Goal: Task Accomplishment & Management: Manage account settings

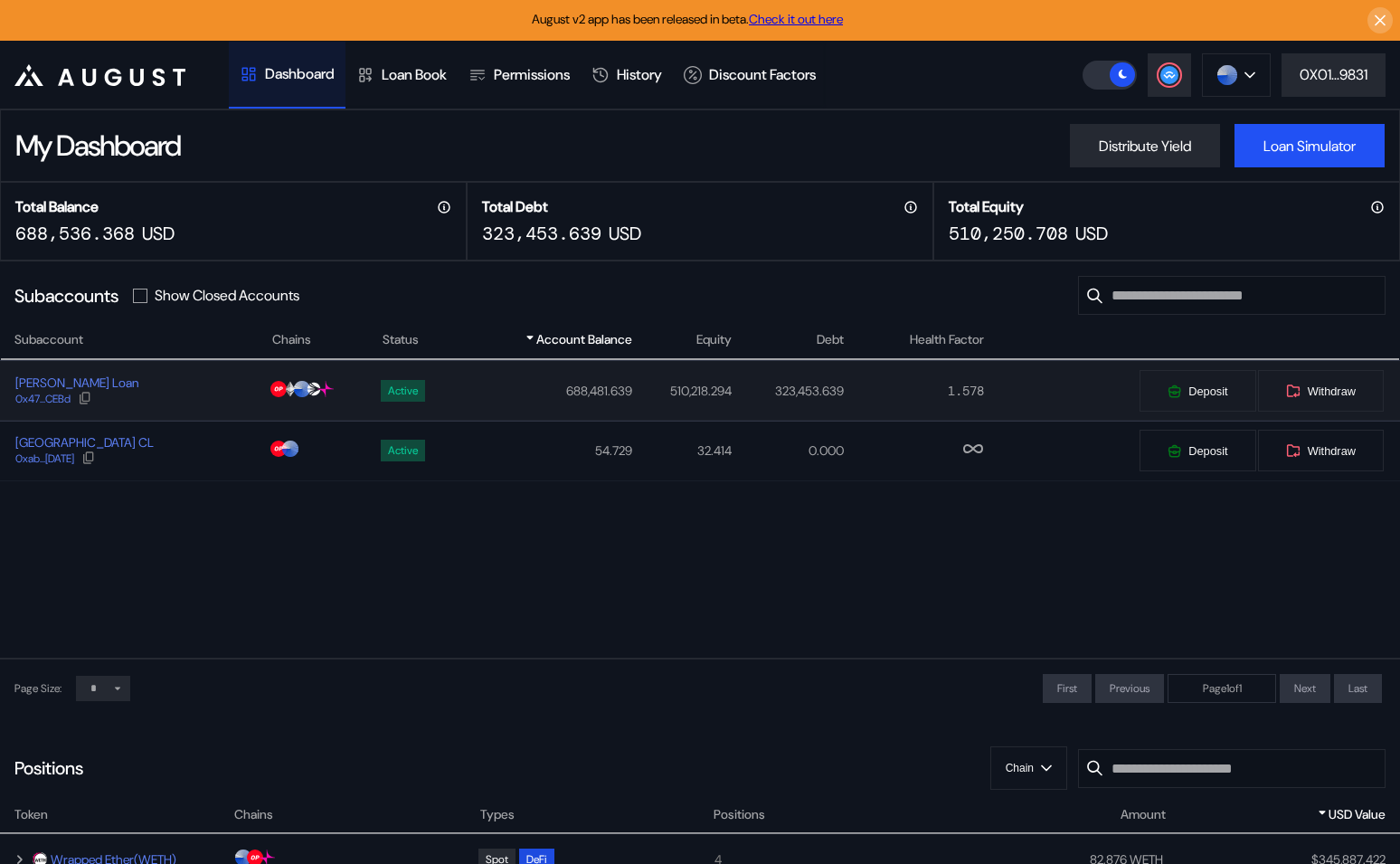
click at [210, 397] on div "[PERSON_NAME] Loan 0x47...CEBd" at bounding box center [136, 391] width 269 height 33
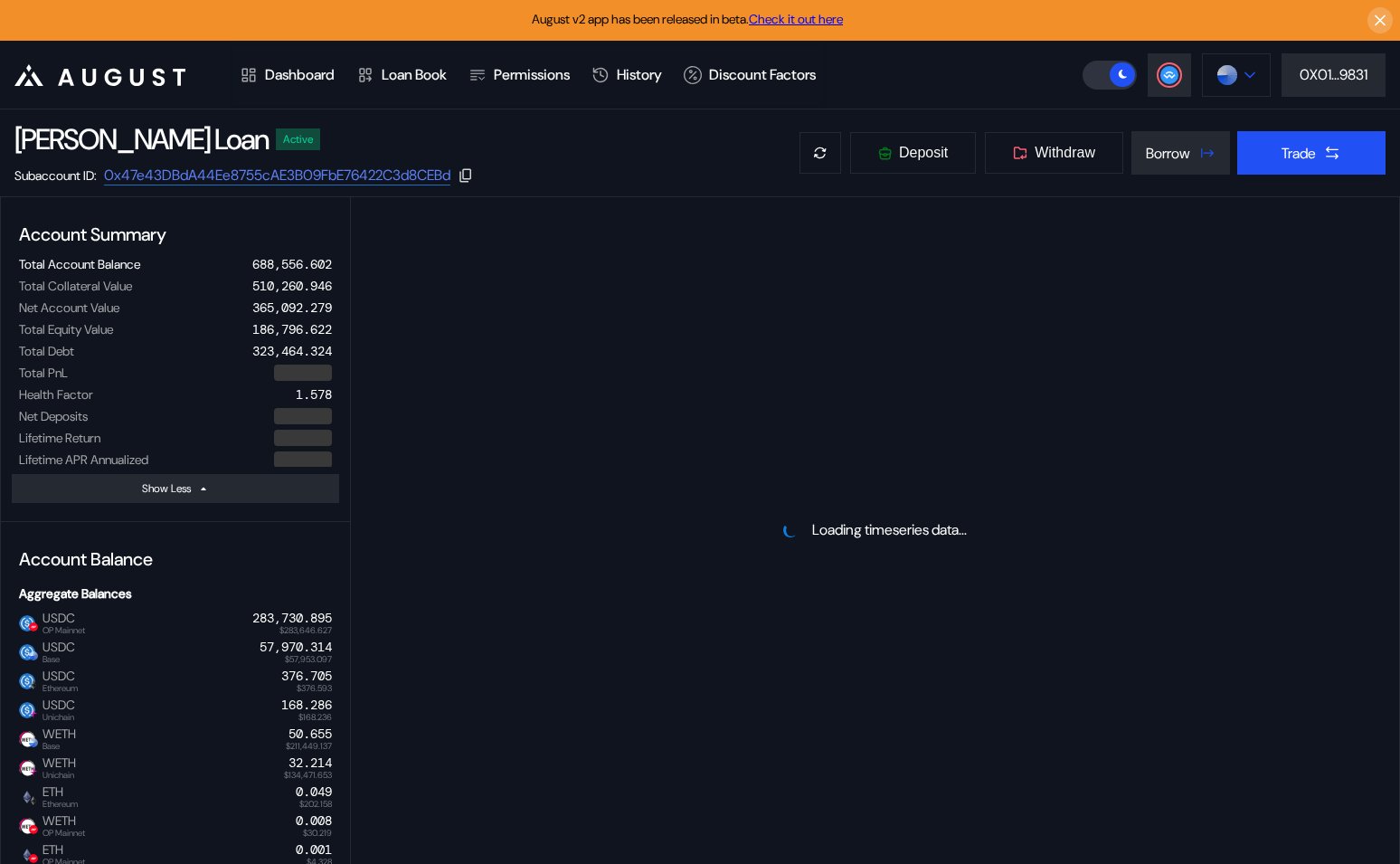
click at [1260, 71] on button at bounding box center [1236, 75] width 68 height 44
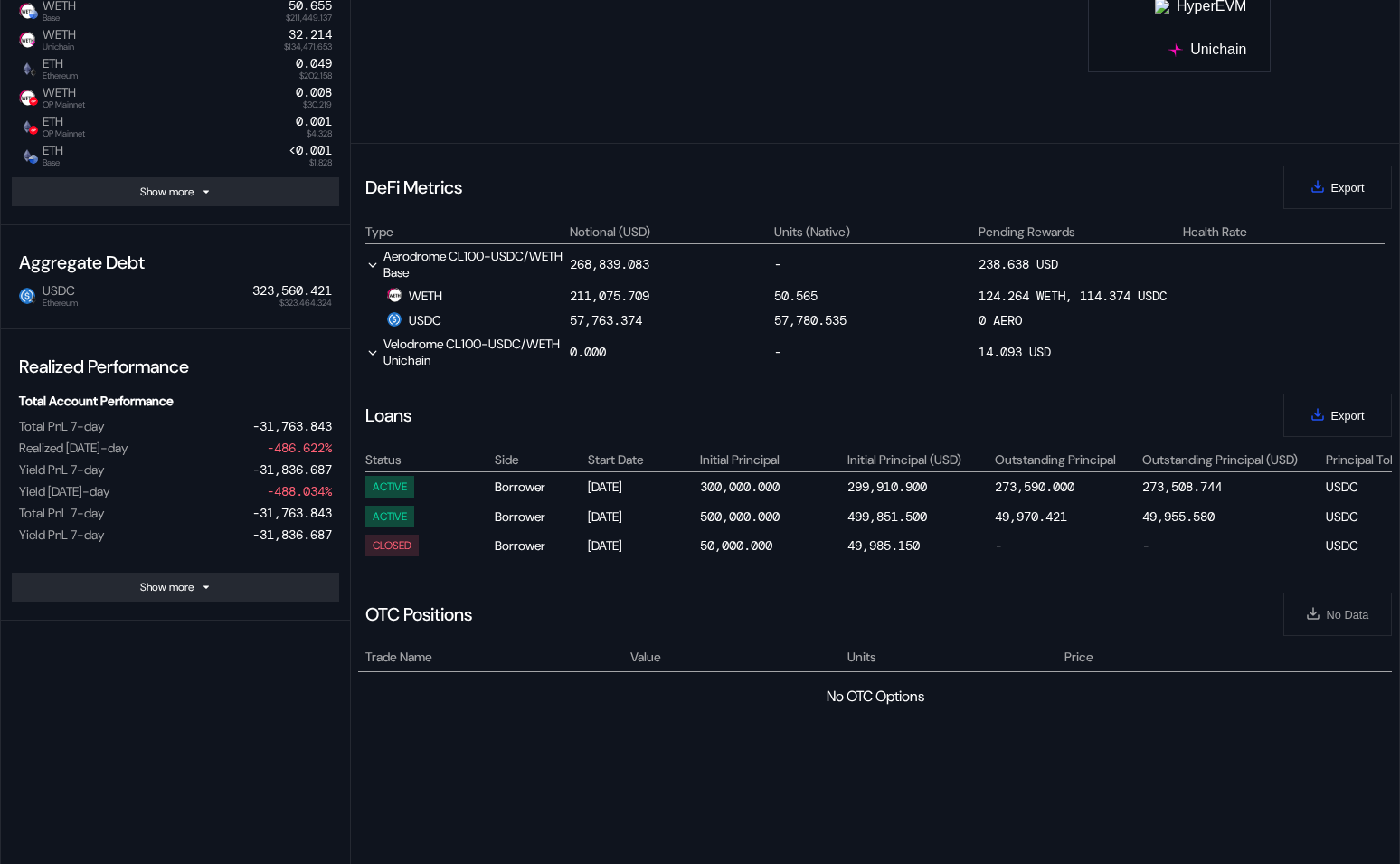
select select "*"
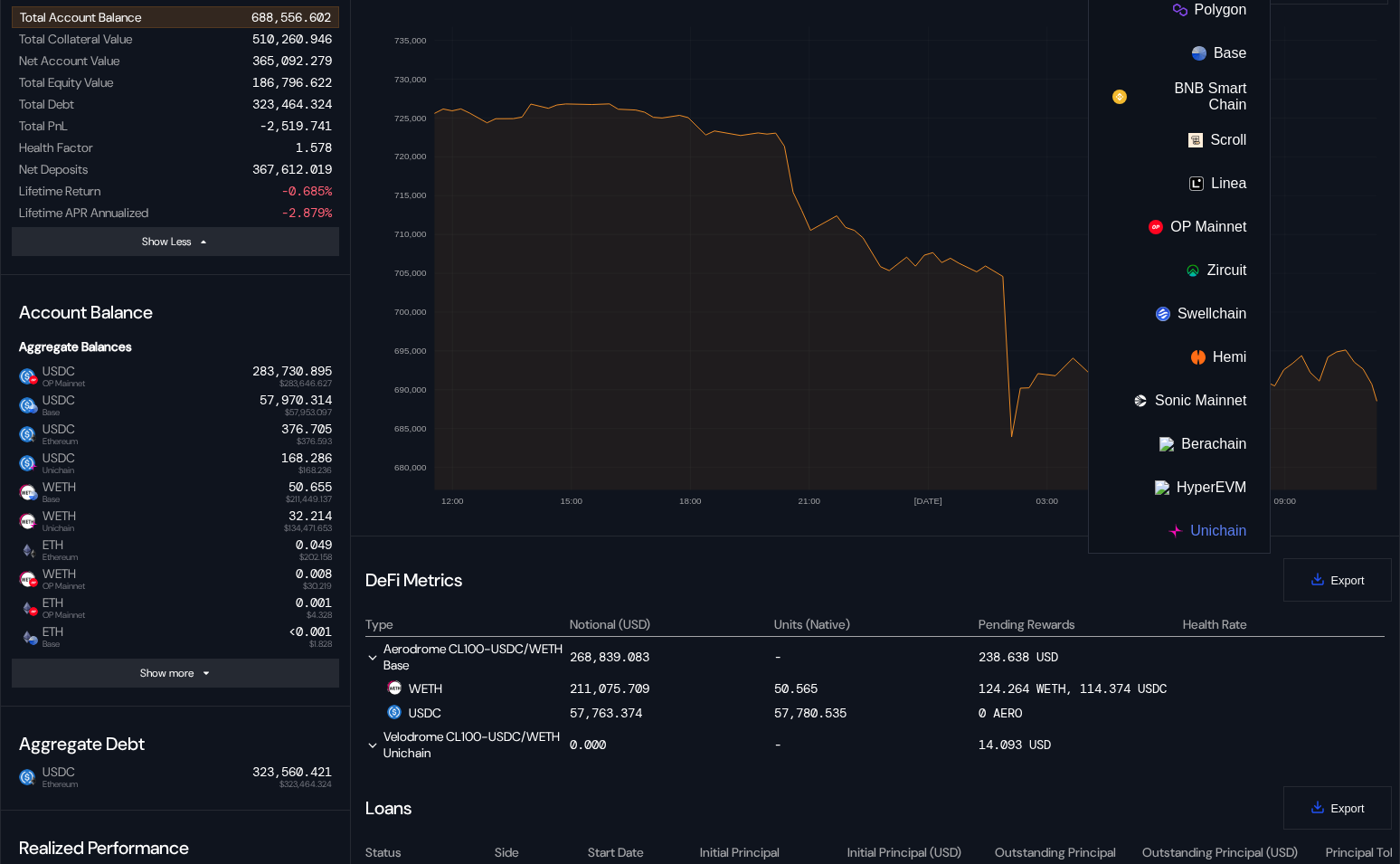
scroll to position [228, 0]
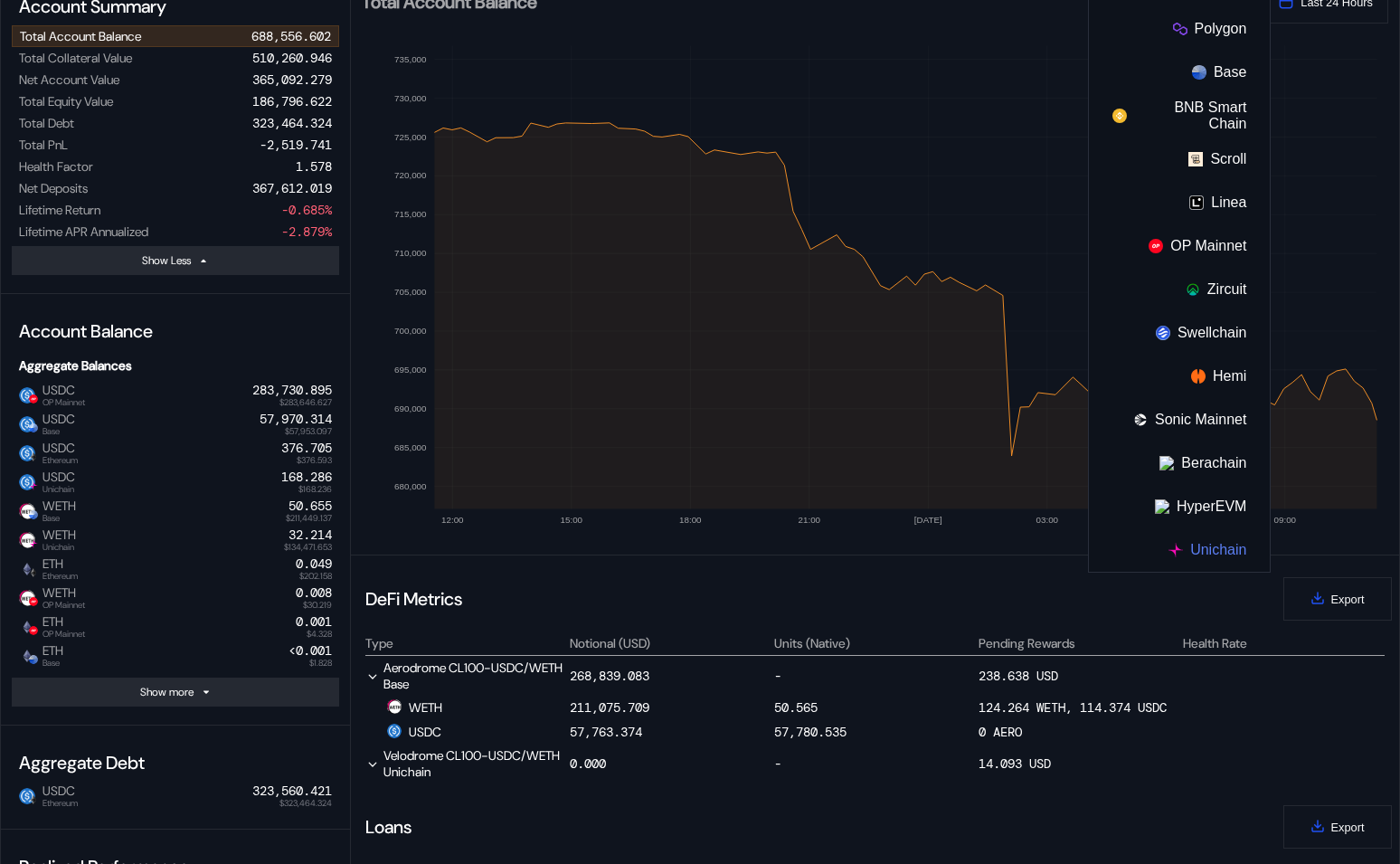
click at [1213, 558] on button "Unichain" at bounding box center [1179, 550] width 181 height 44
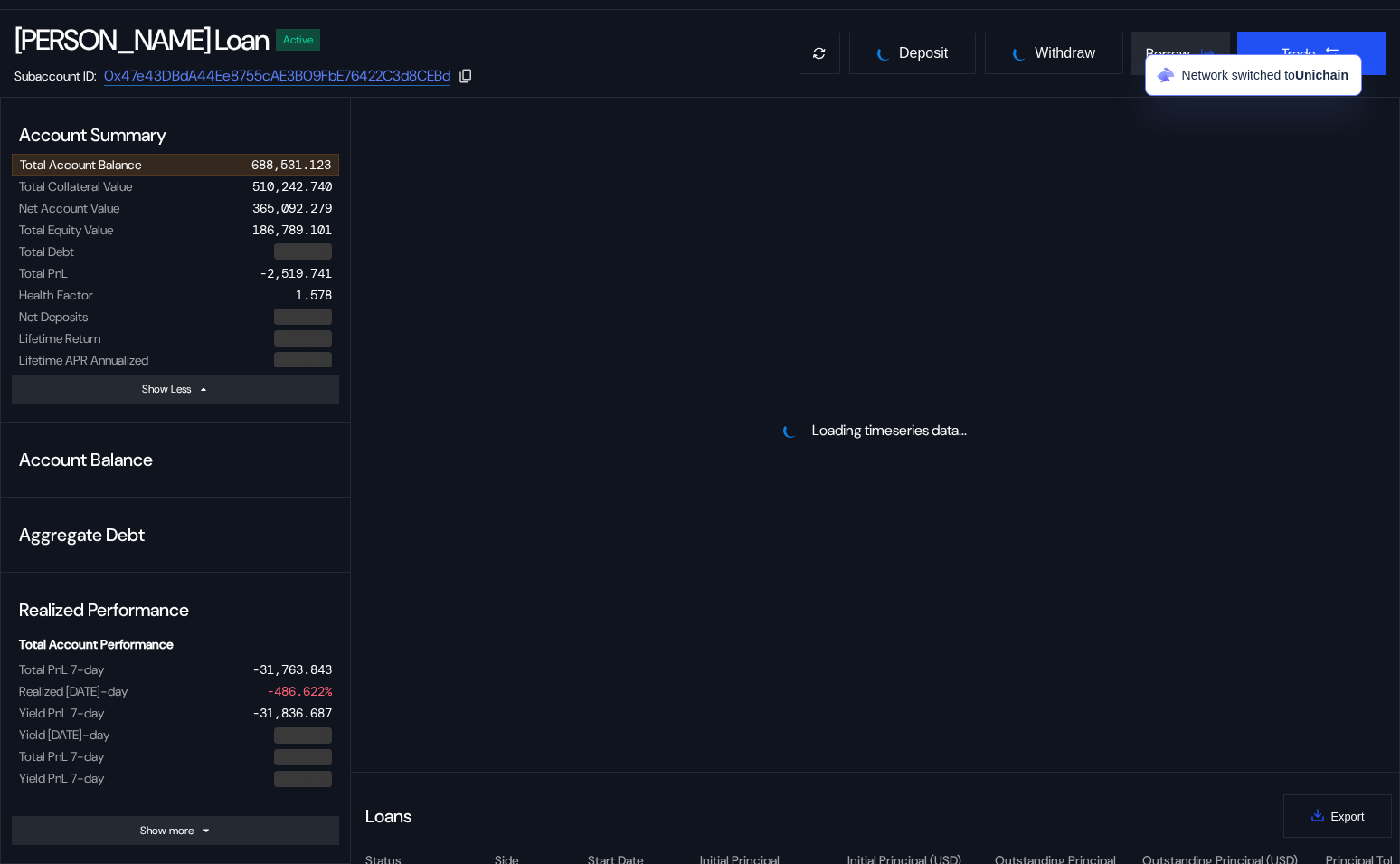
scroll to position [0, 0]
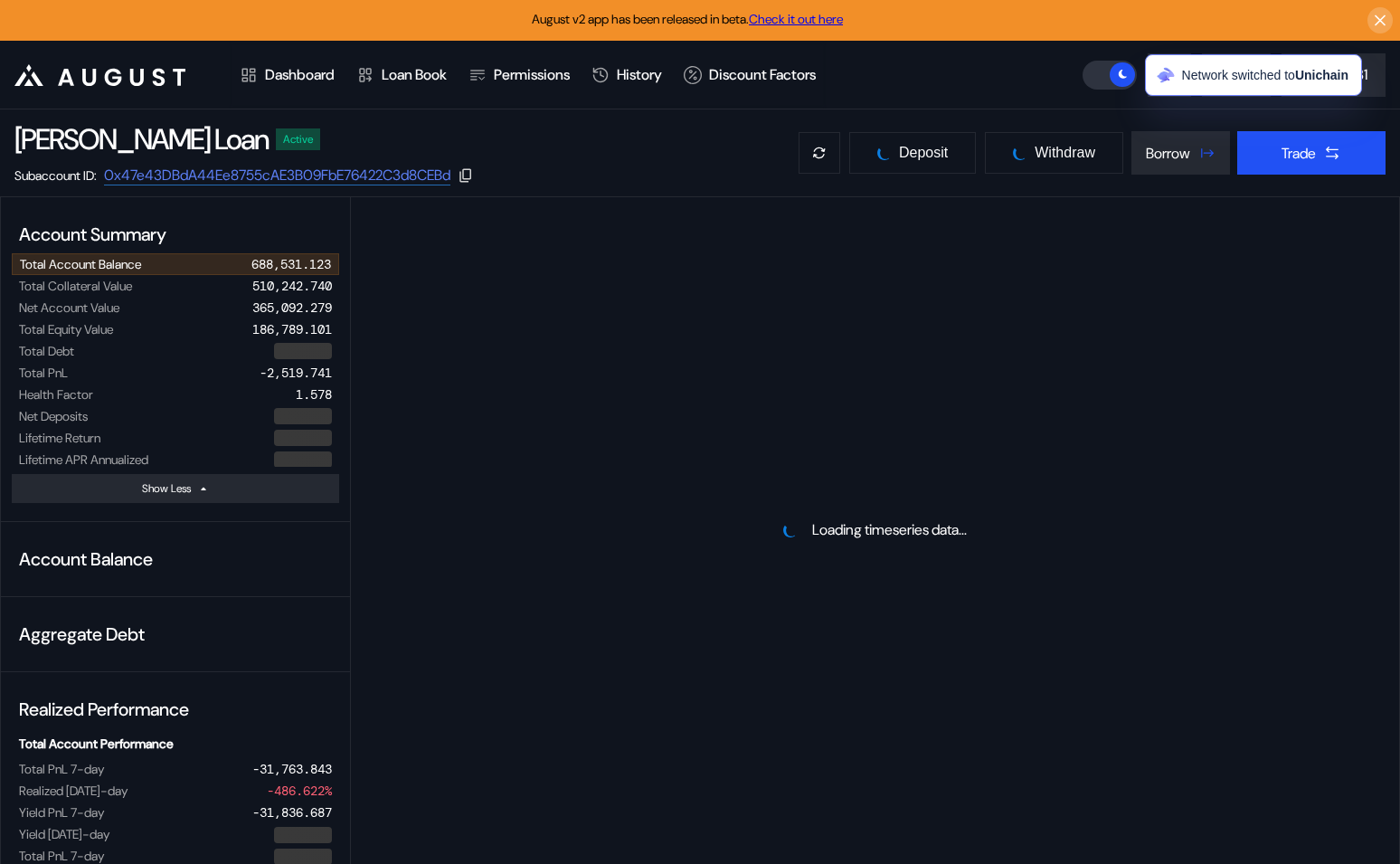
select select "*"
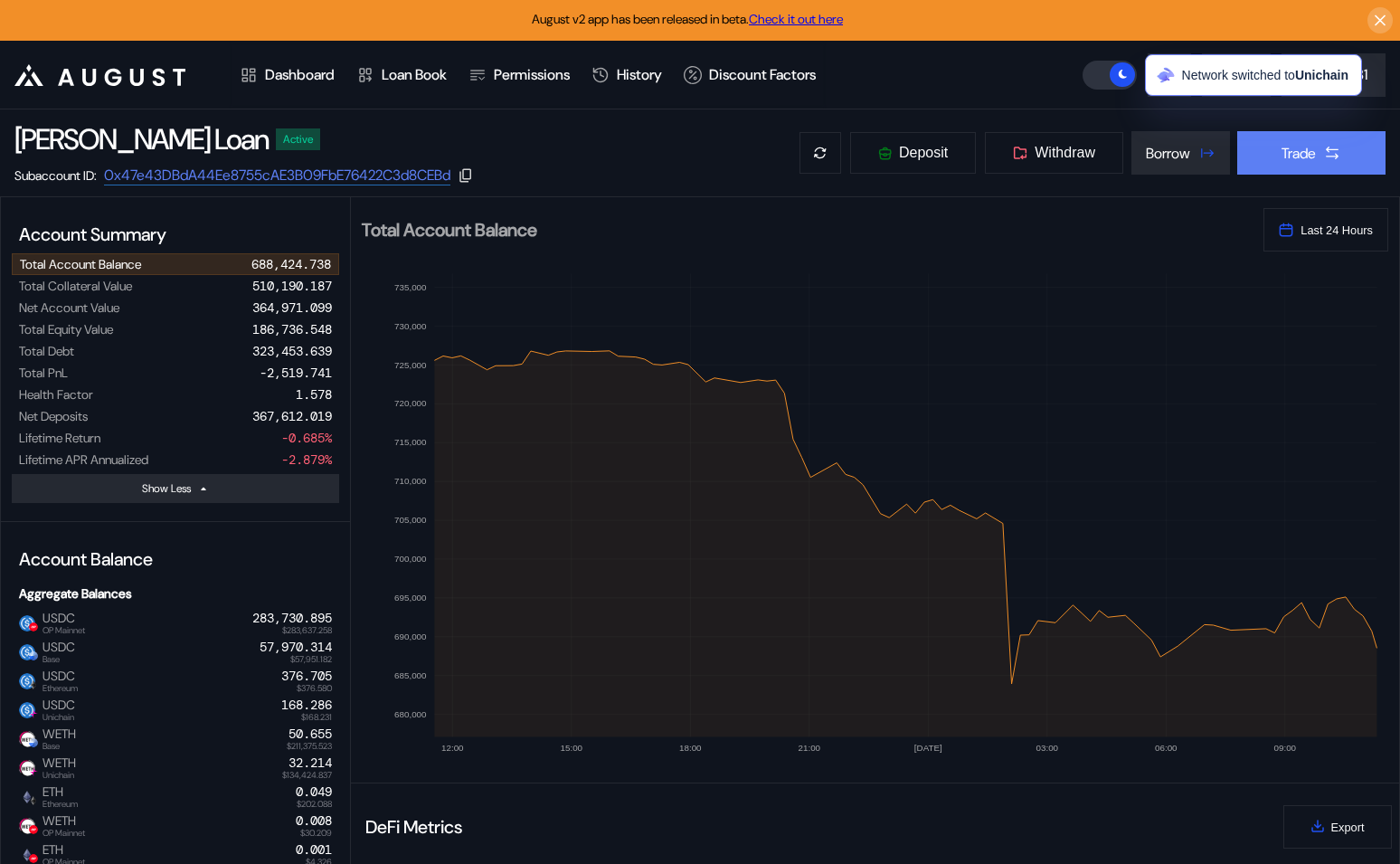
click at [1287, 150] on div "Trade" at bounding box center [1299, 152] width 35 height 19
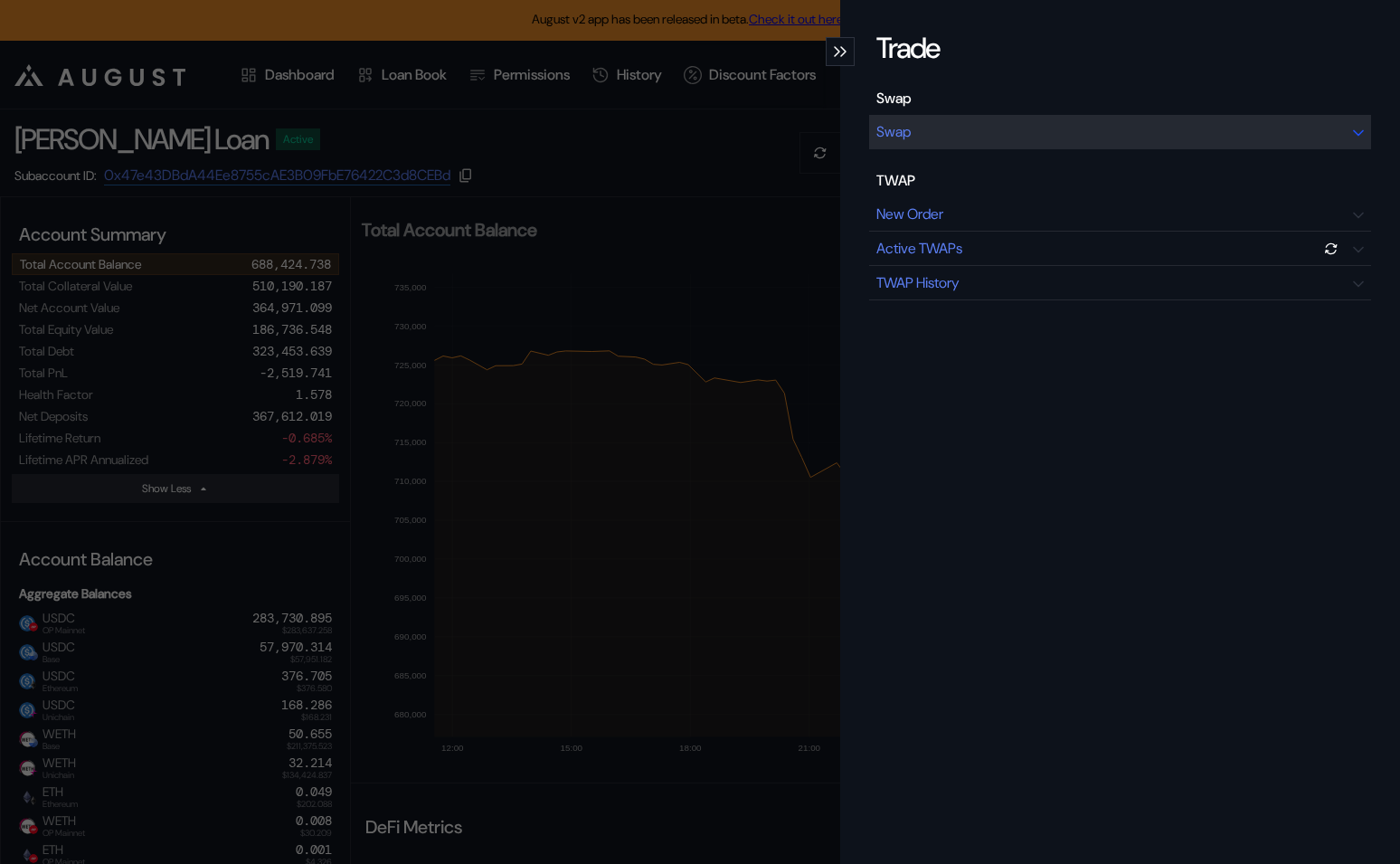
click at [1057, 135] on div "Swap" at bounding box center [1120, 132] width 502 height 35
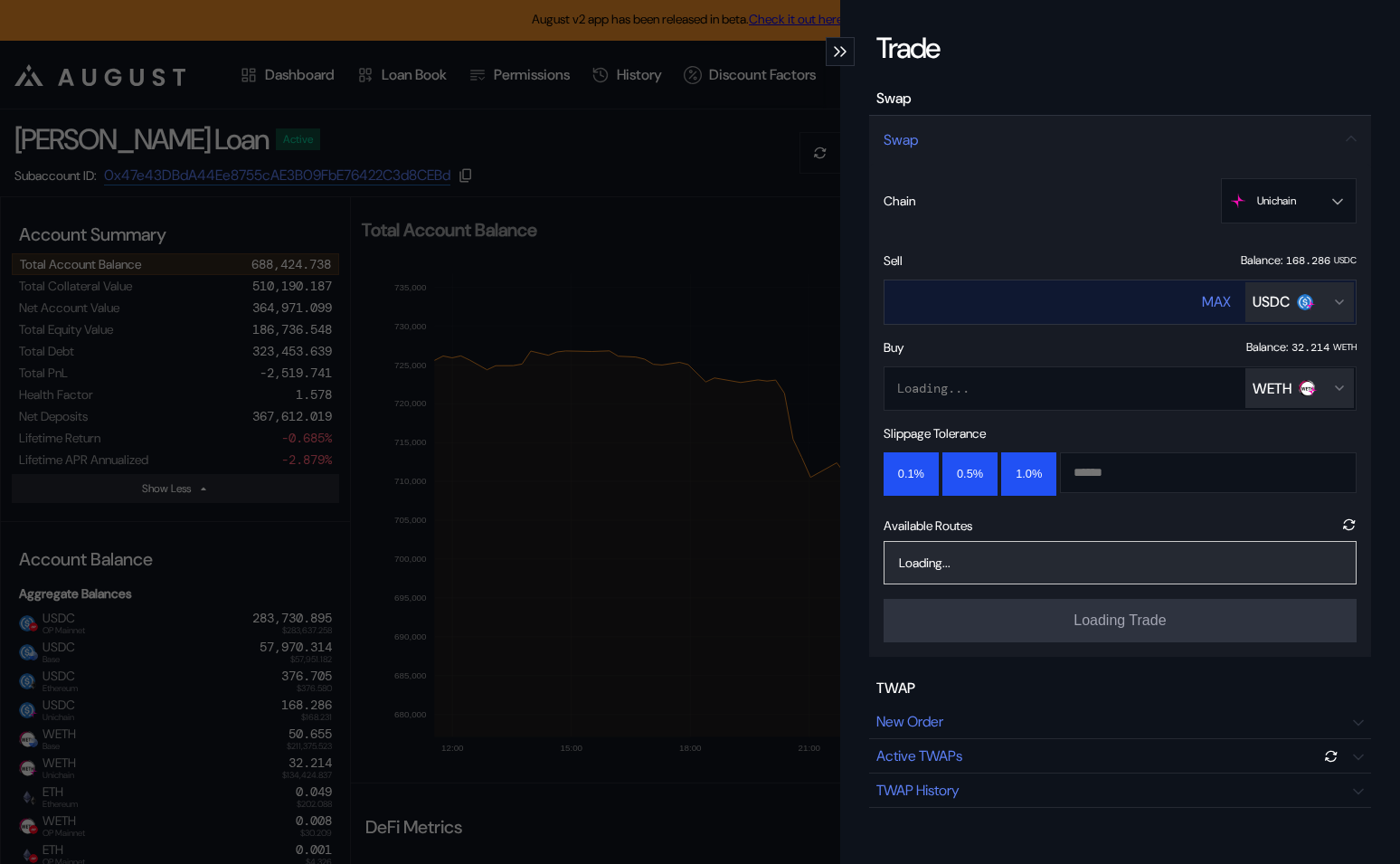
click at [1280, 308] on div "USDC" at bounding box center [1270, 301] width 37 height 19
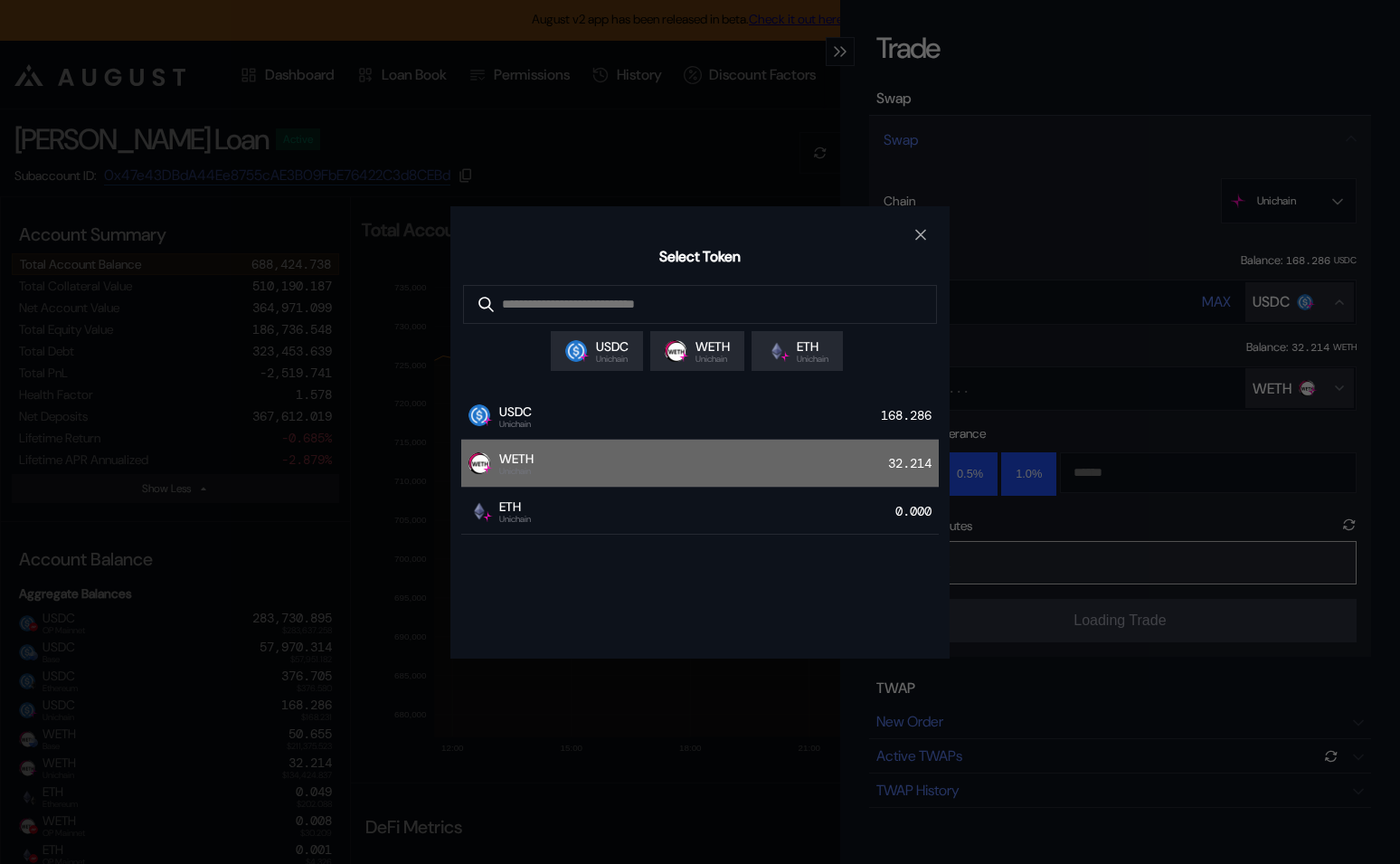
click at [660, 481] on div "WETH Unichain 32.214" at bounding box center [700, 463] width 478 height 48
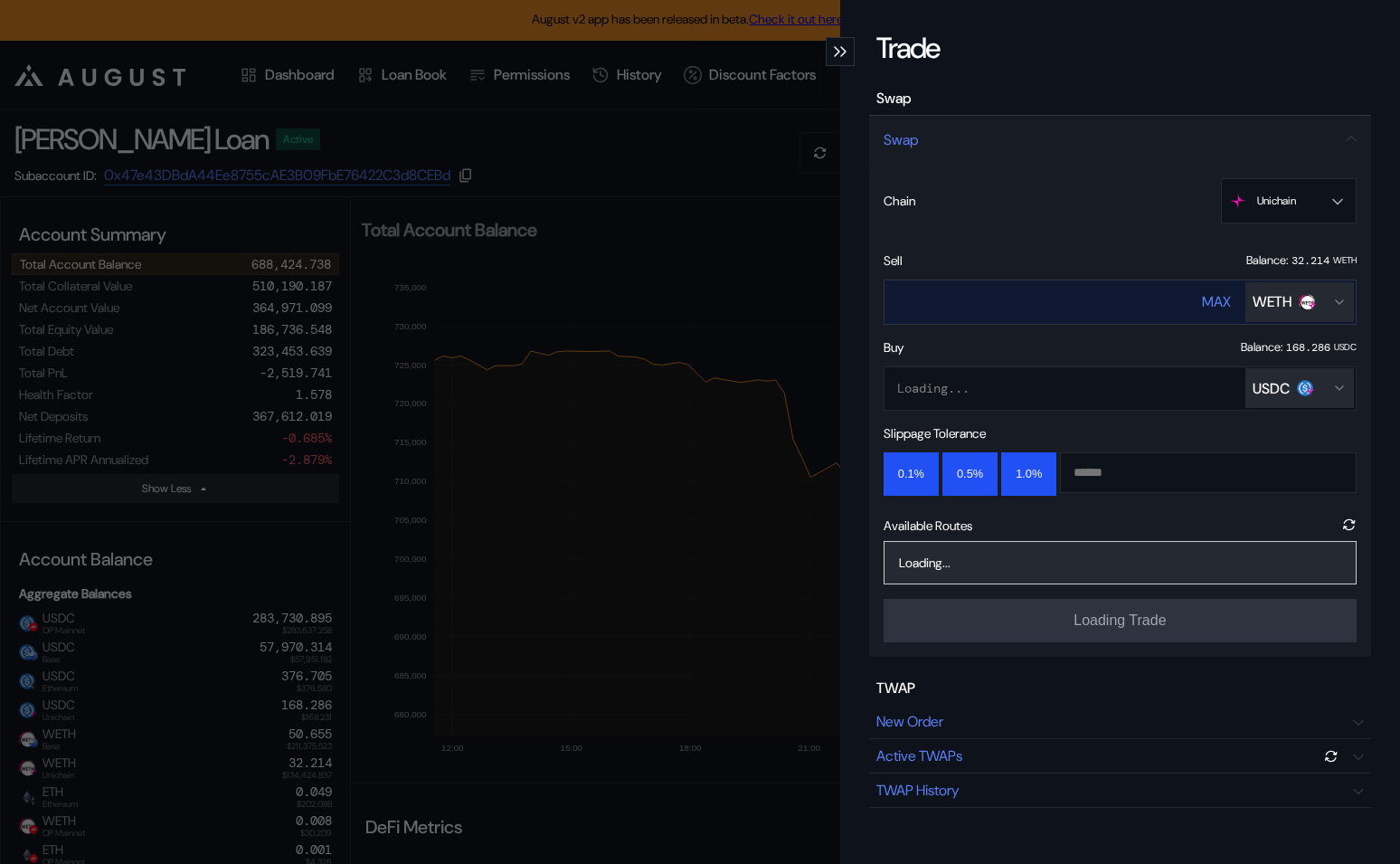
click at [1211, 301] on div "MAX" at bounding box center [1216, 301] width 29 height 19
type input "**********"
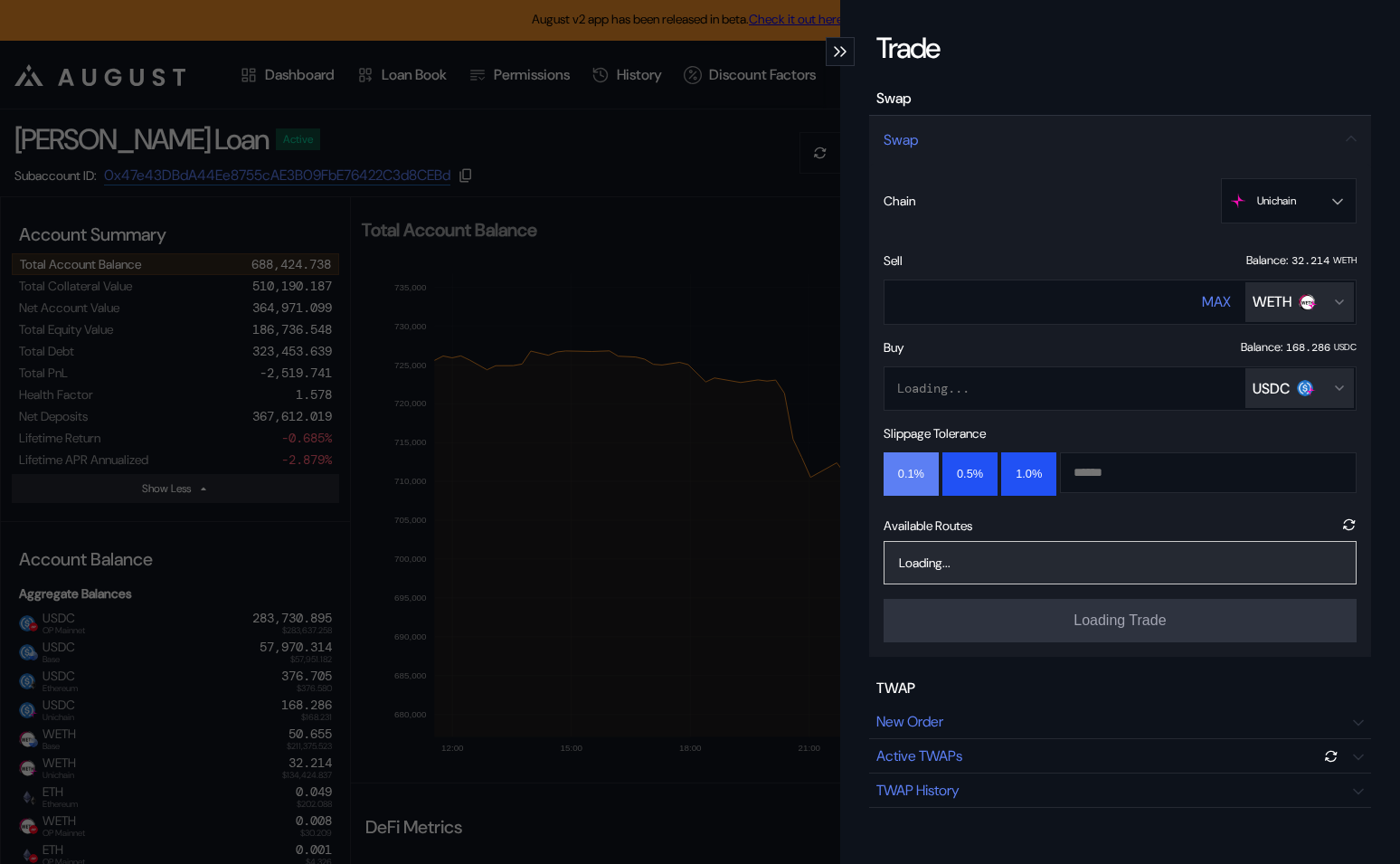
click at [916, 475] on button "0.1%" at bounding box center [911, 474] width 55 height 44
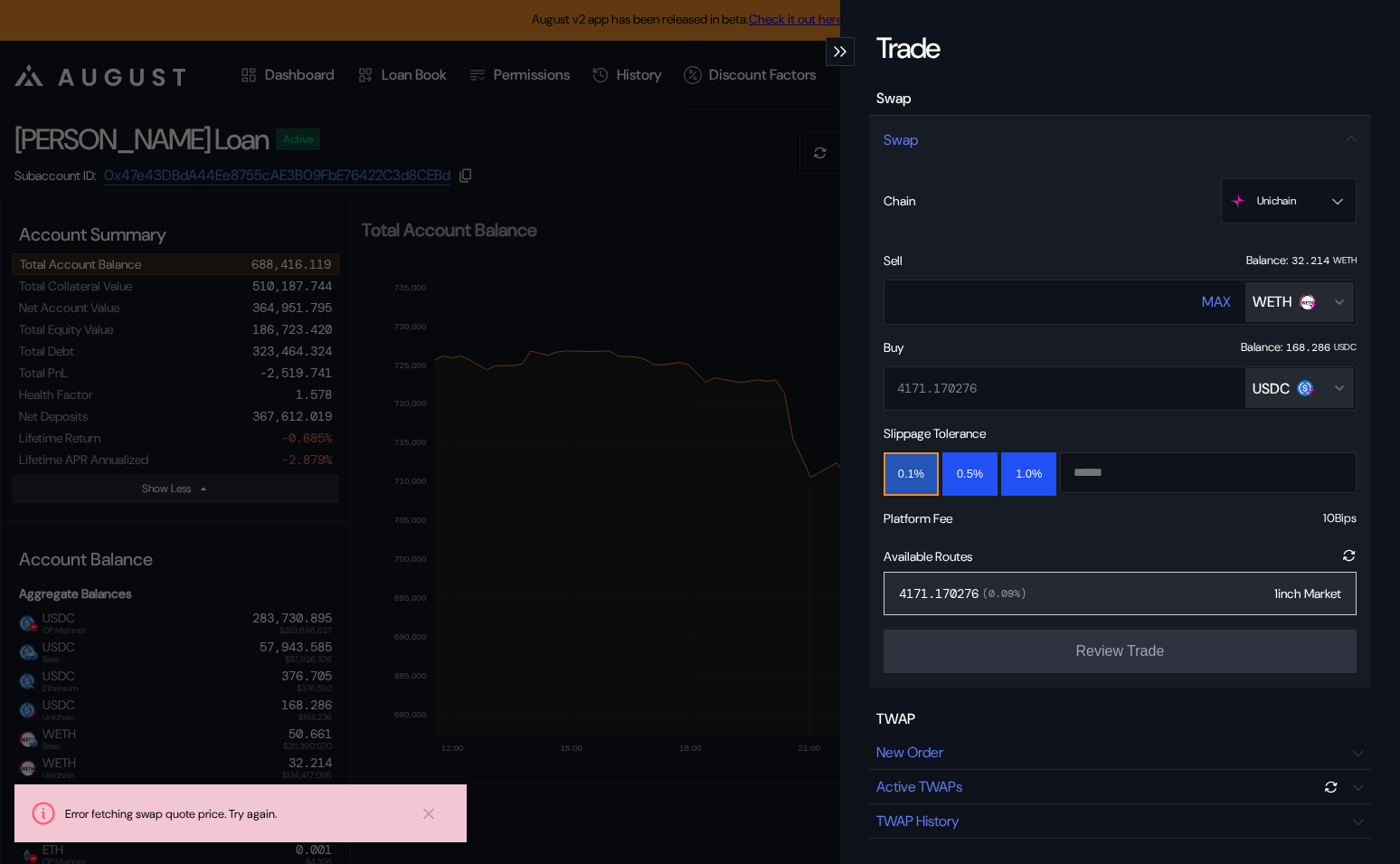
click at [1188, 589] on div "4171.170276 ( 0.09 %) 1inch Market" at bounding box center [1120, 594] width 473 height 44
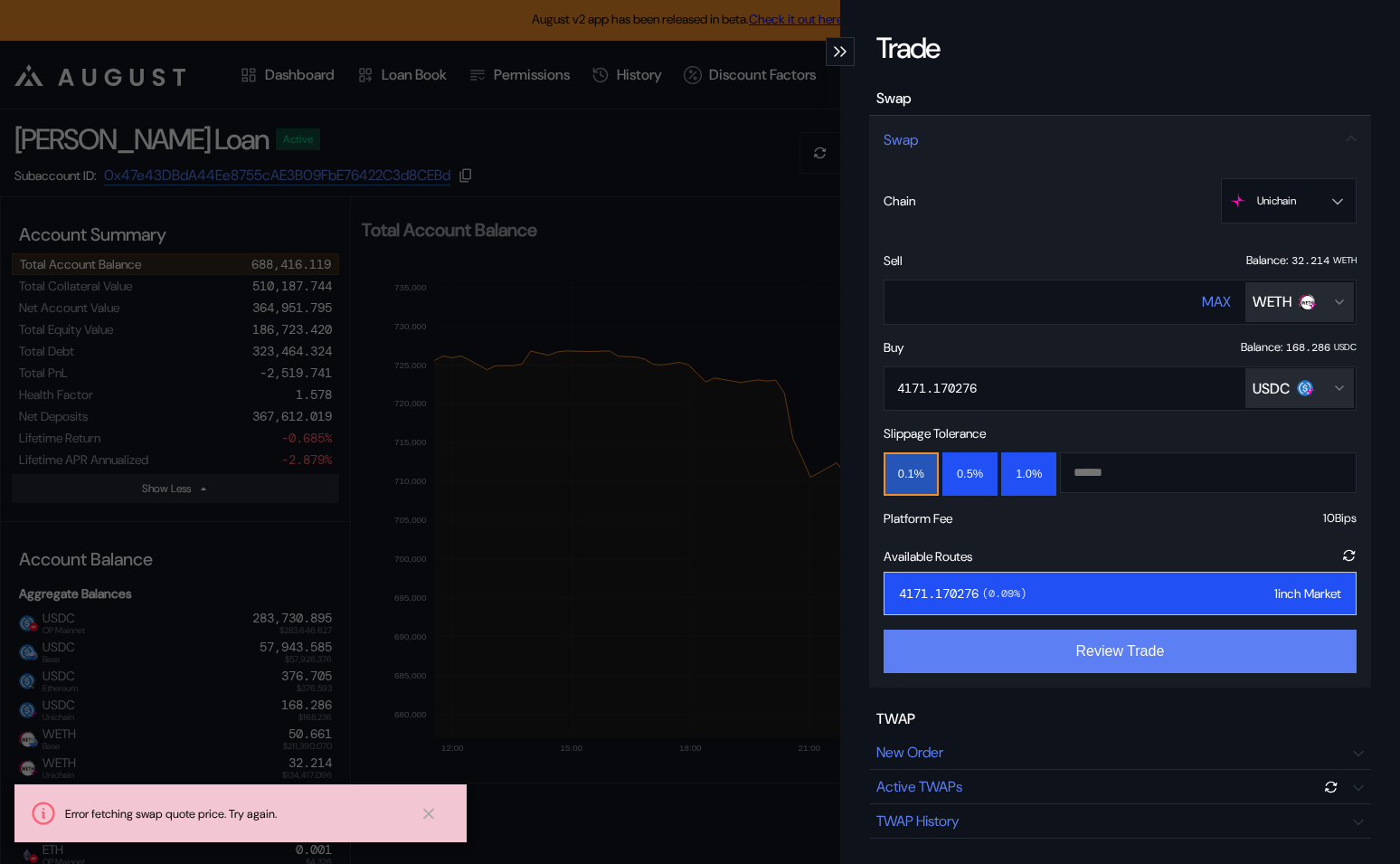
click at [1136, 652] on button "Review Trade" at bounding box center [1120, 651] width 473 height 44
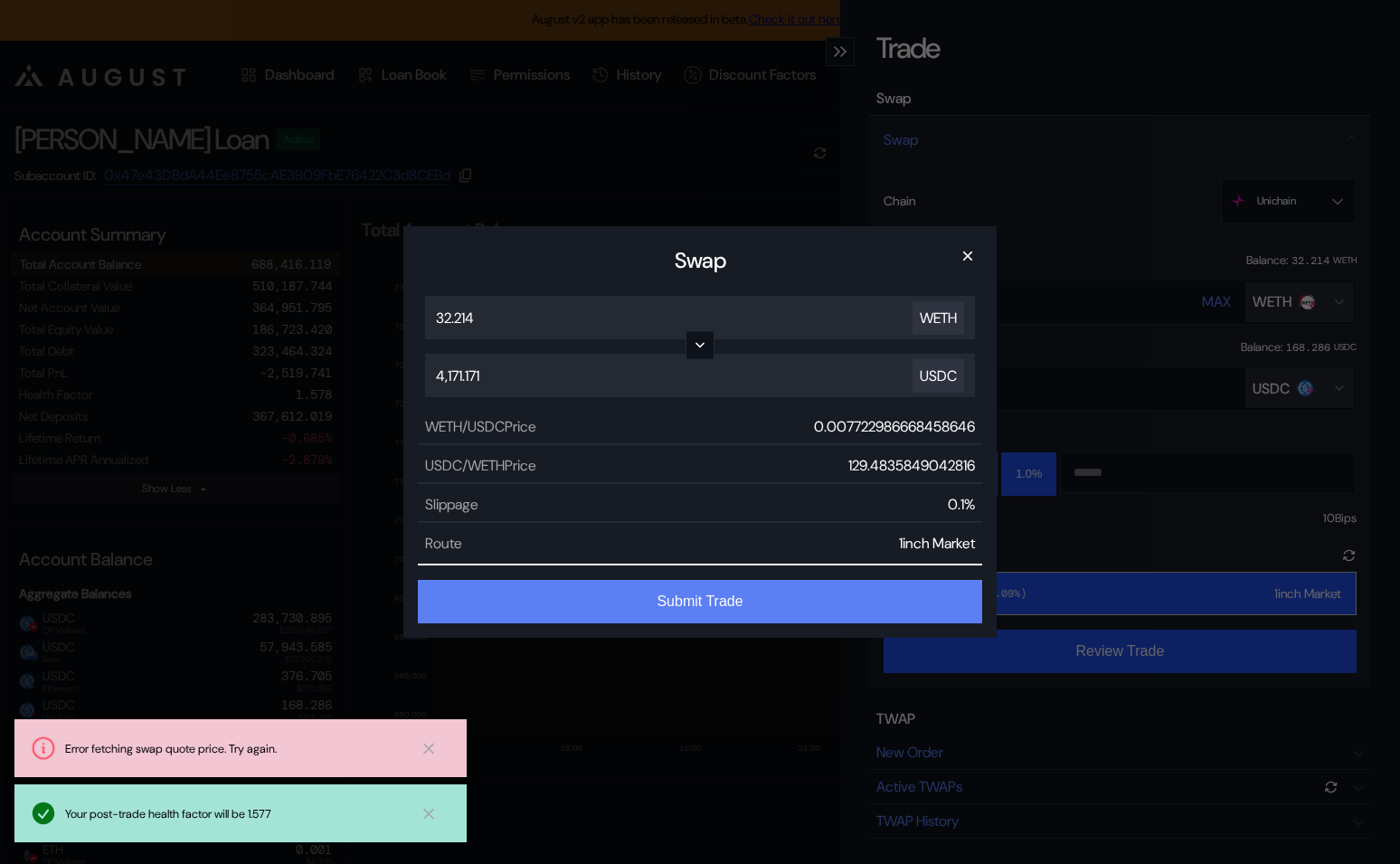
click at [795, 606] on button "Submit Trade" at bounding box center [700, 602] width 565 height 44
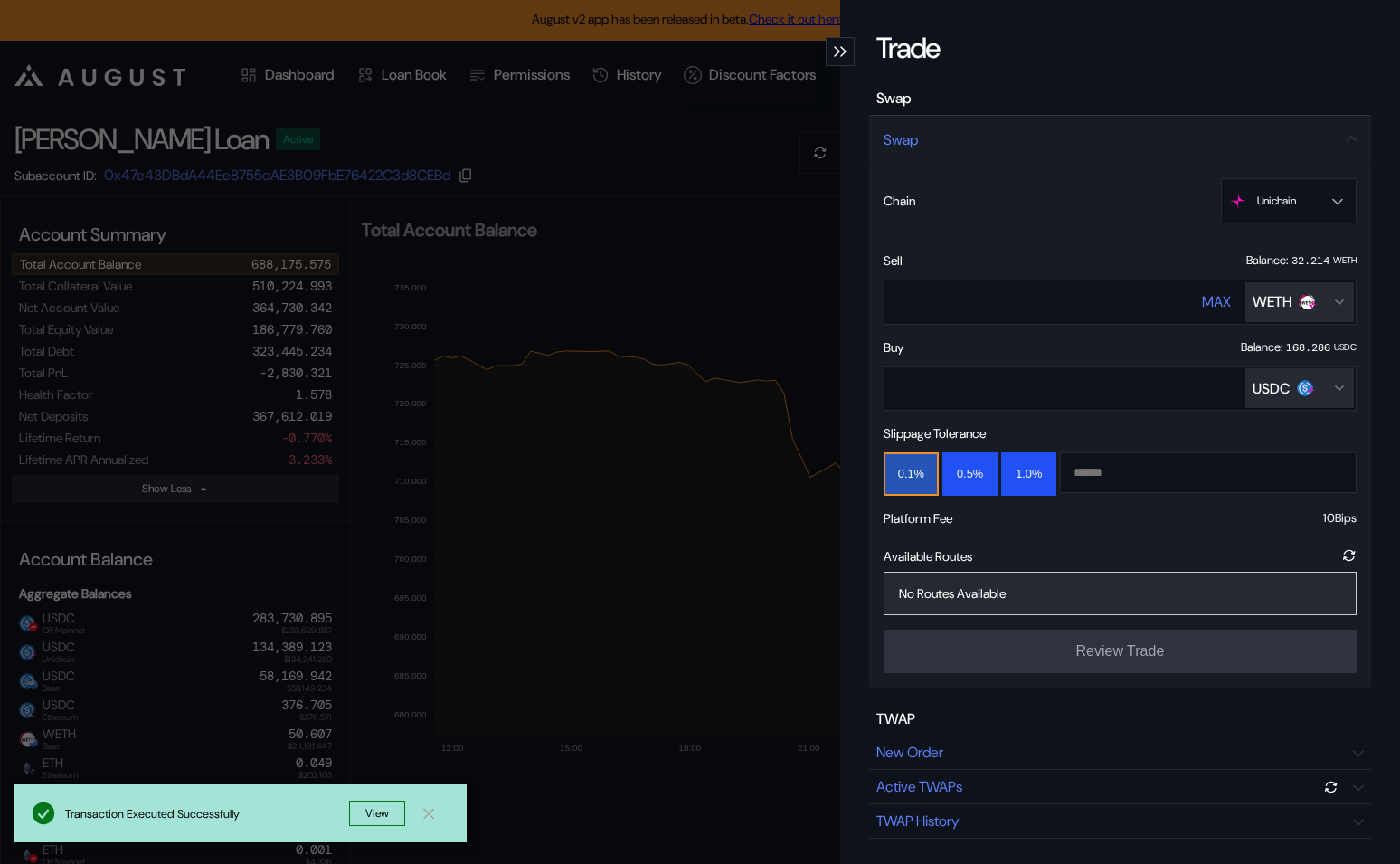
click at [733, 126] on div "**********" at bounding box center [700, 432] width 1400 height 864
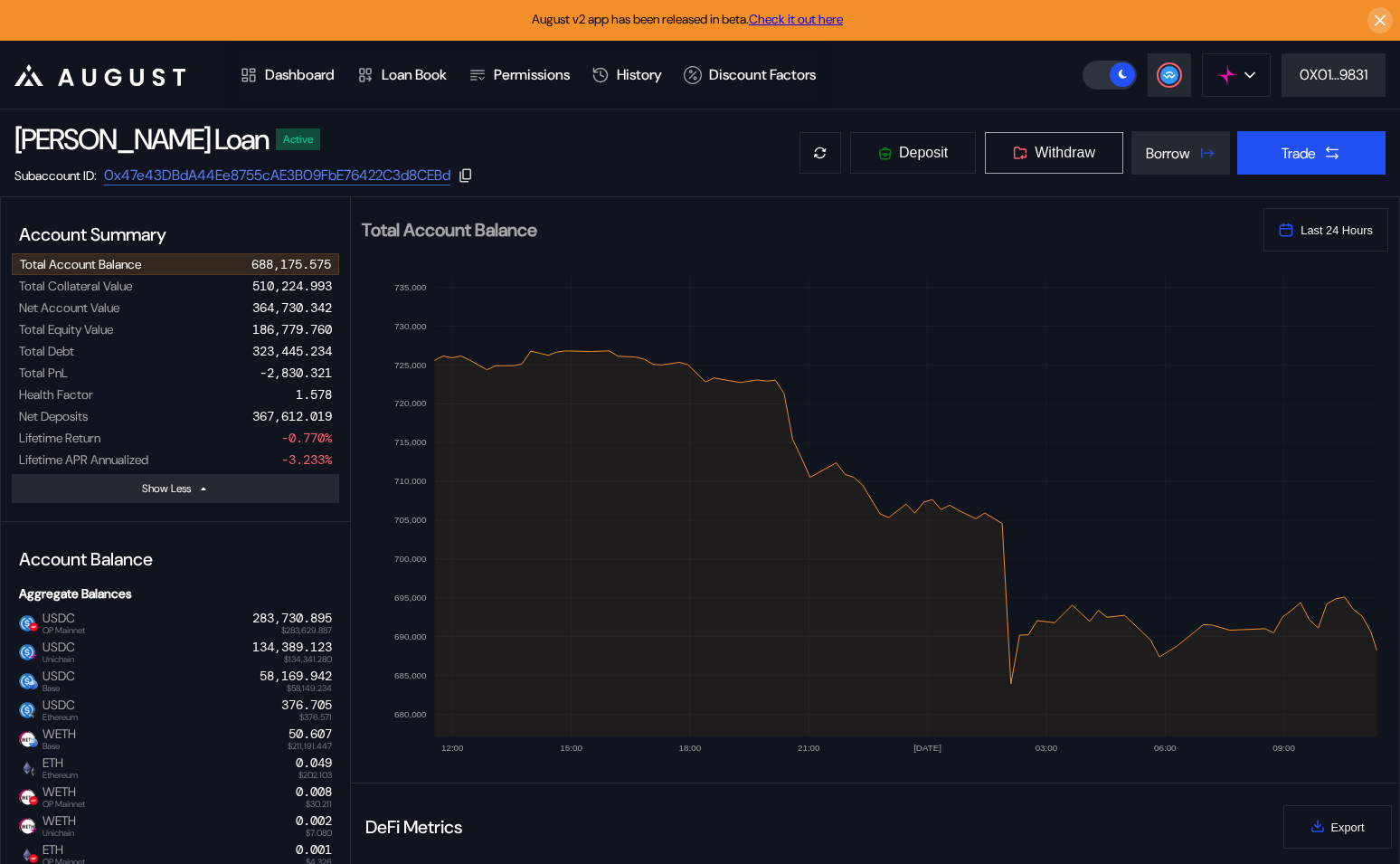
click at [1069, 153] on span "Withdraw" at bounding box center [1065, 152] width 60 height 16
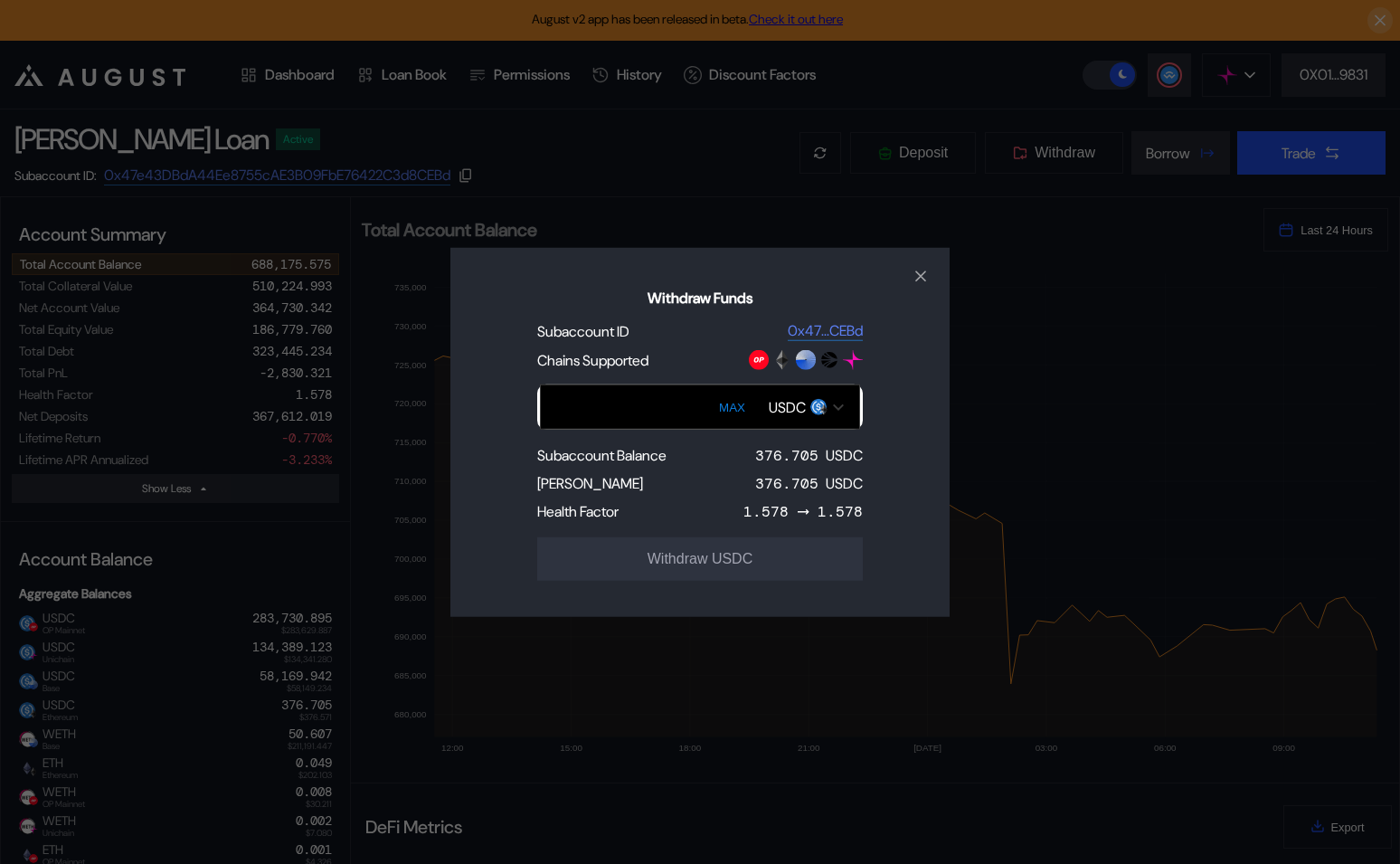
click at [789, 406] on div "USDC" at bounding box center [787, 406] width 37 height 19
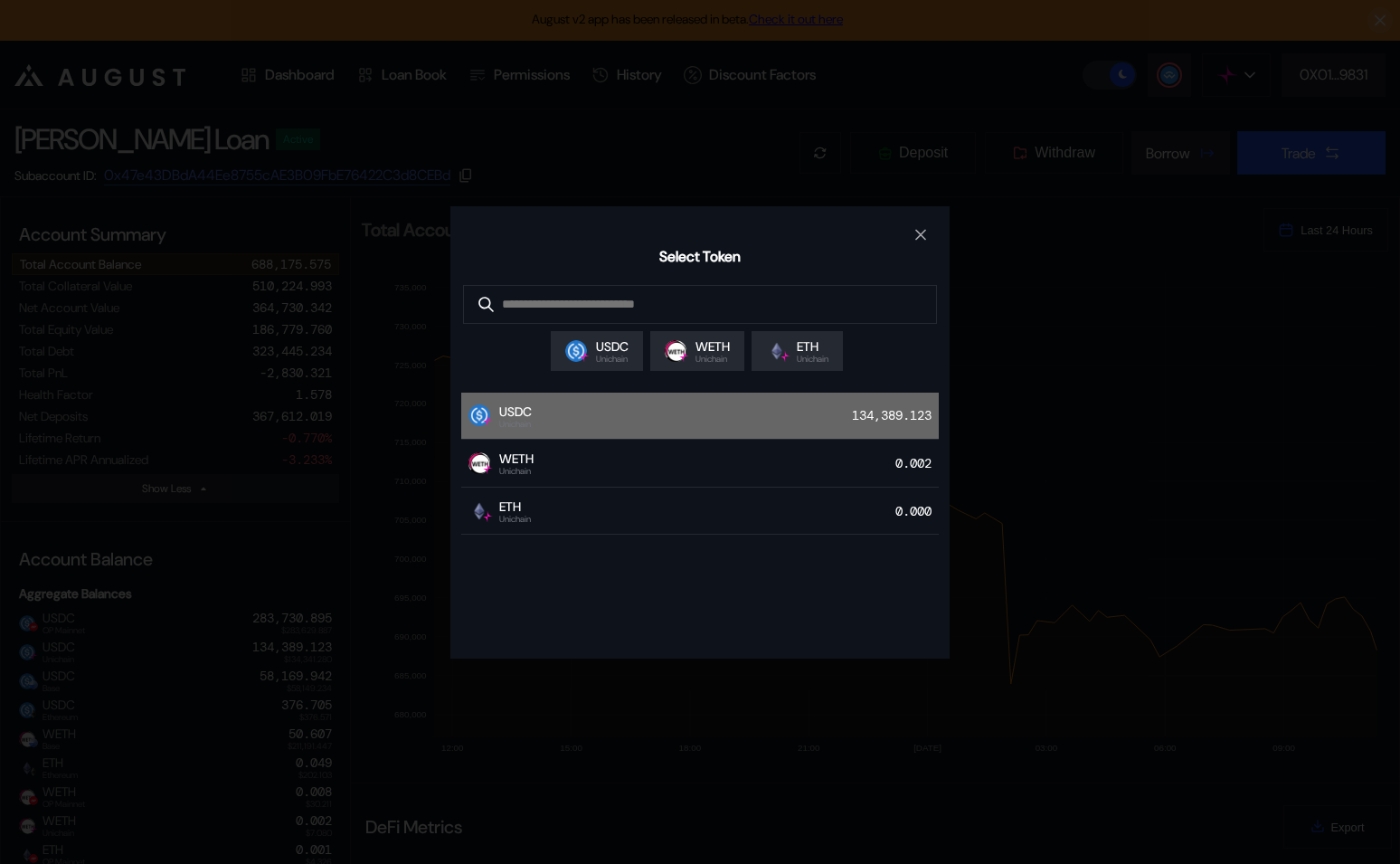
click at [755, 416] on div "USDC Unichain 134,389.123" at bounding box center [700, 417] width 478 height 48
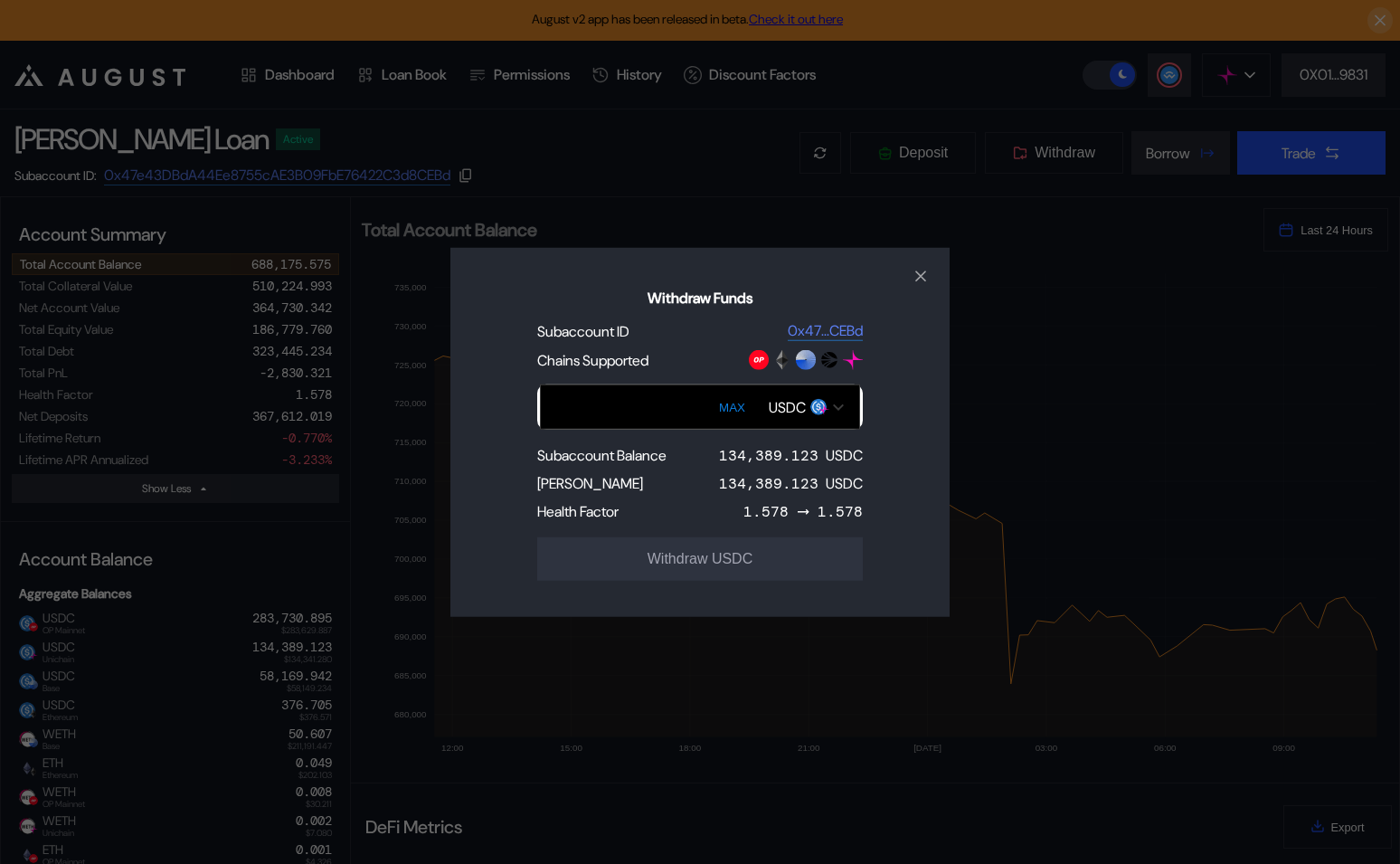
click at [735, 407] on button "MAX" at bounding box center [731, 407] width 37 height 42
type input "**********"
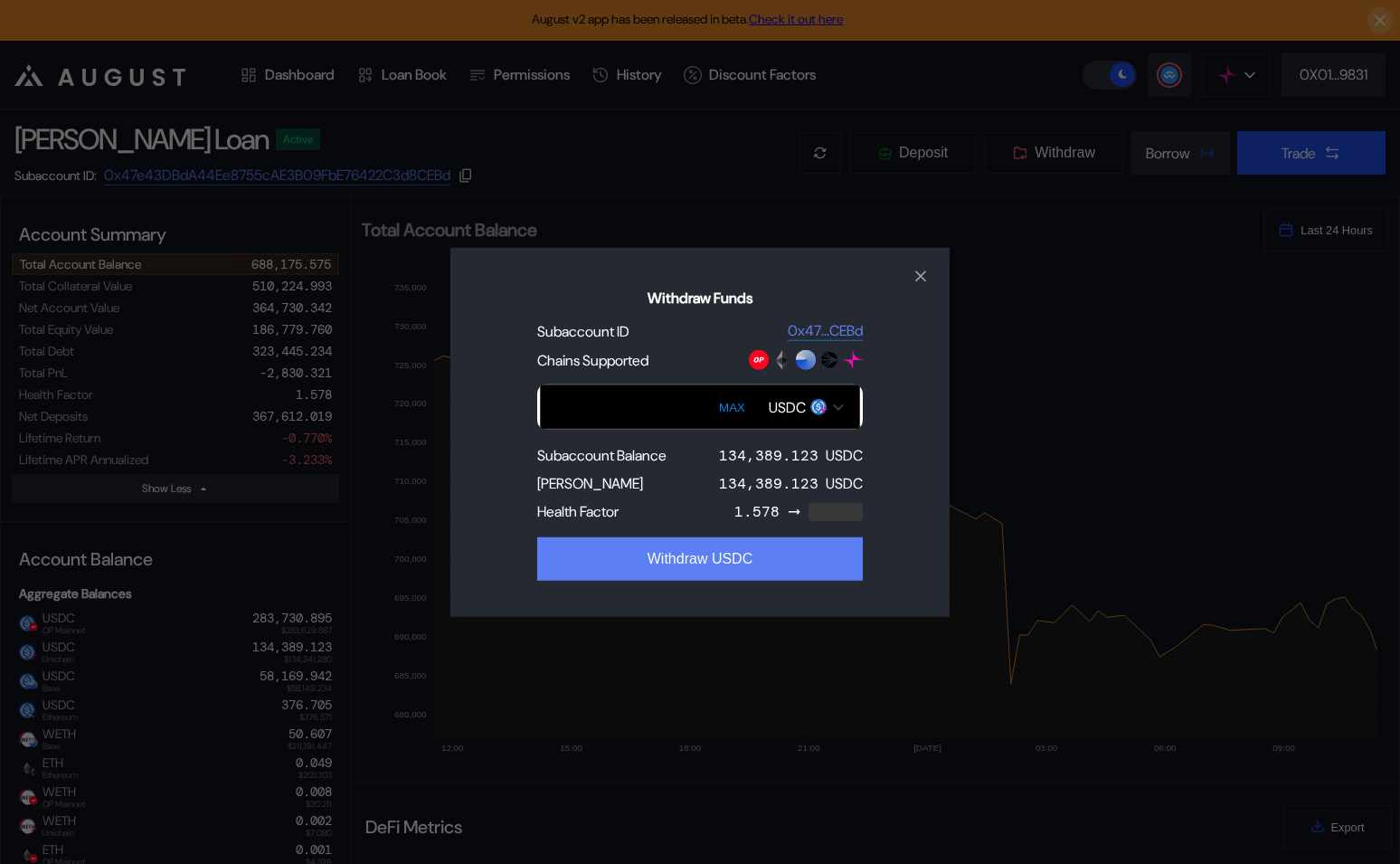
click at [705, 551] on button "Withdraw USDC" at bounding box center [700, 559] width 326 height 44
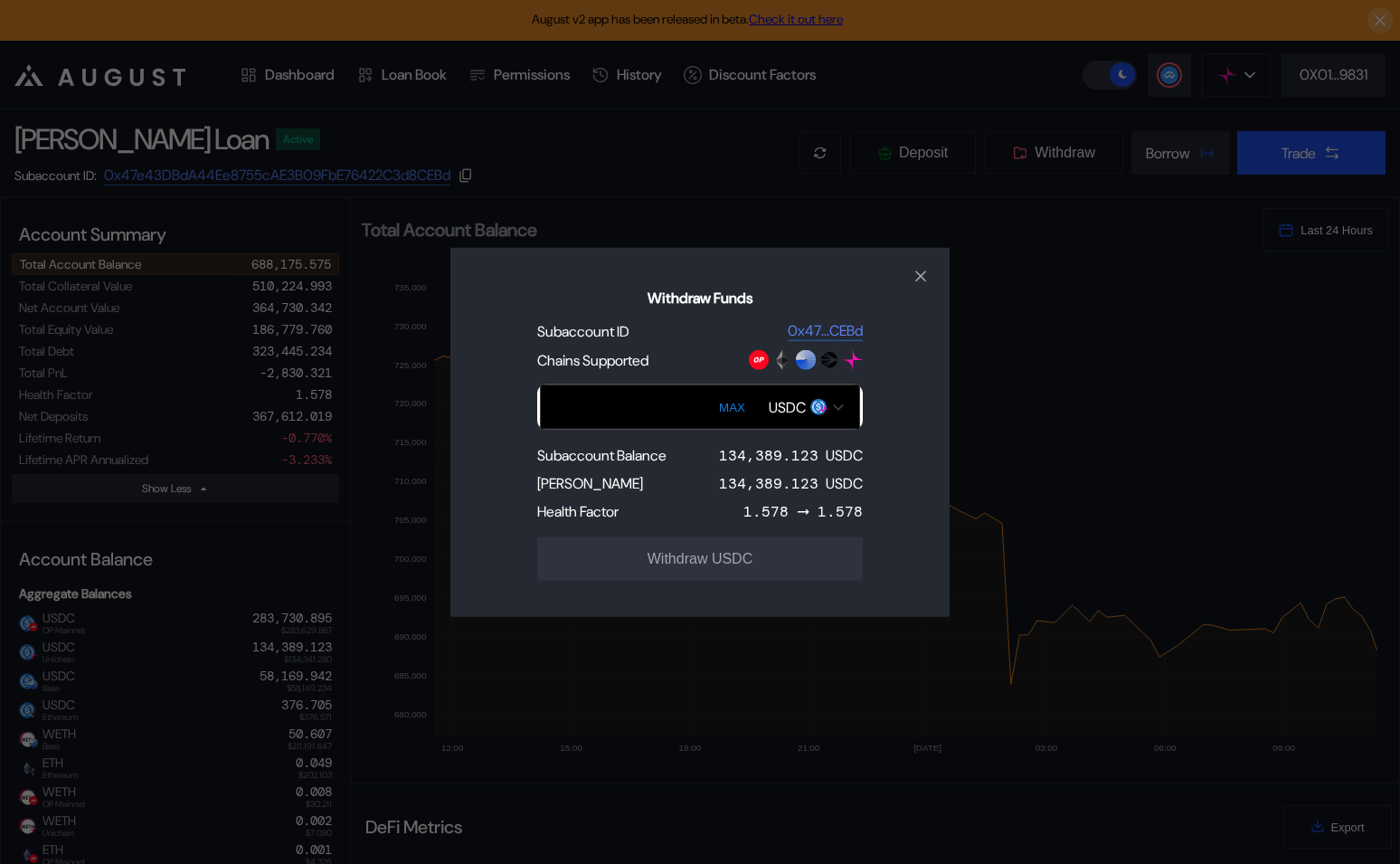
click at [663, 396] on input "Withdraw Funds" at bounding box center [700, 408] width 321 height 46
click at [886, 185] on div "Withdraw Funds Subaccount ID 0x47...CEBd Chains Supported MAX USDC Subaccount B…" at bounding box center [700, 432] width 1400 height 864
click at [1170, 82] on div "Withdraw Funds Subaccount ID 0x47...CEBd Chains Supported MAX USDC Subaccount B…" at bounding box center [700, 432] width 1400 height 864
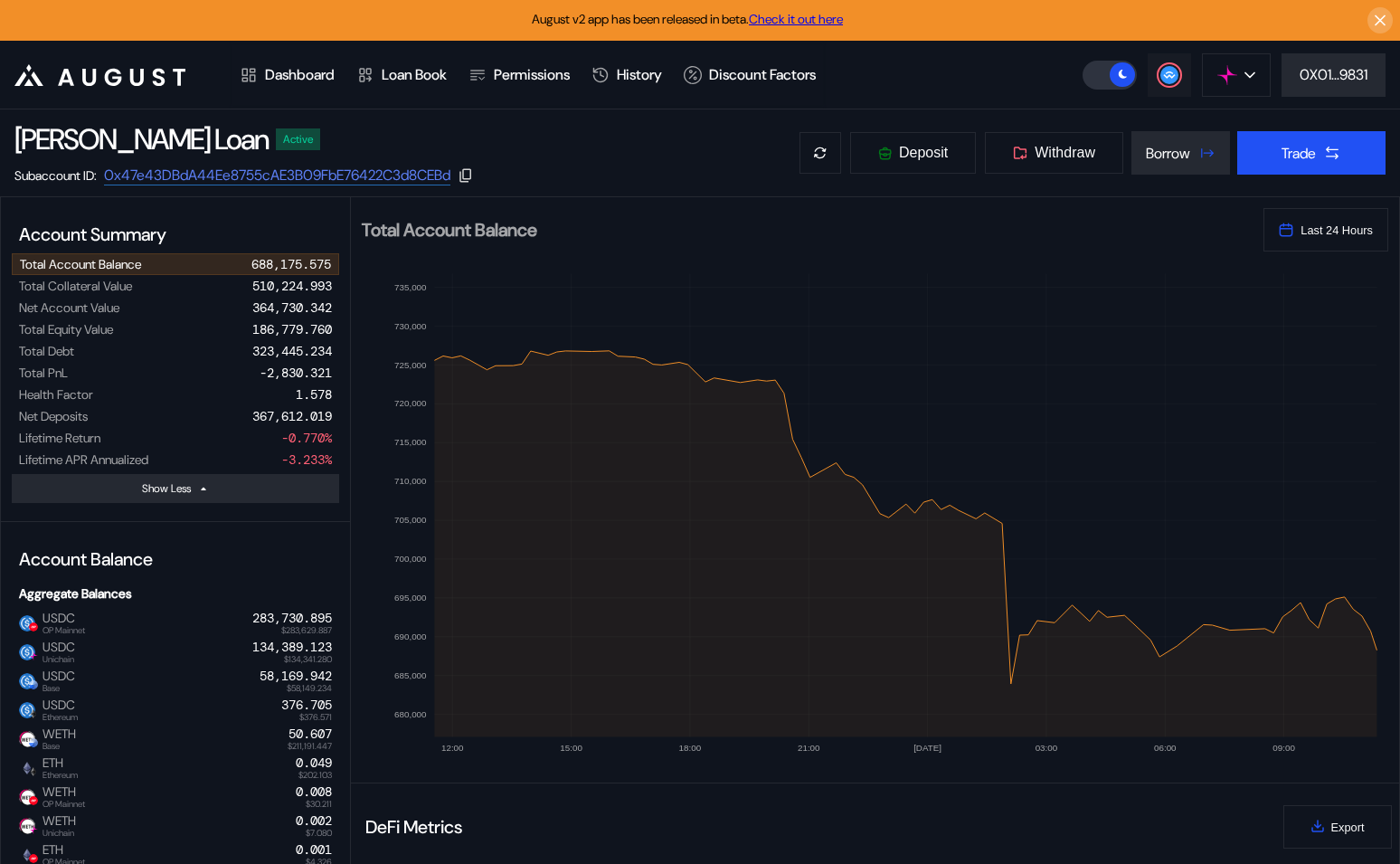
click at [1165, 74] on circle at bounding box center [1169, 75] width 18 height 18
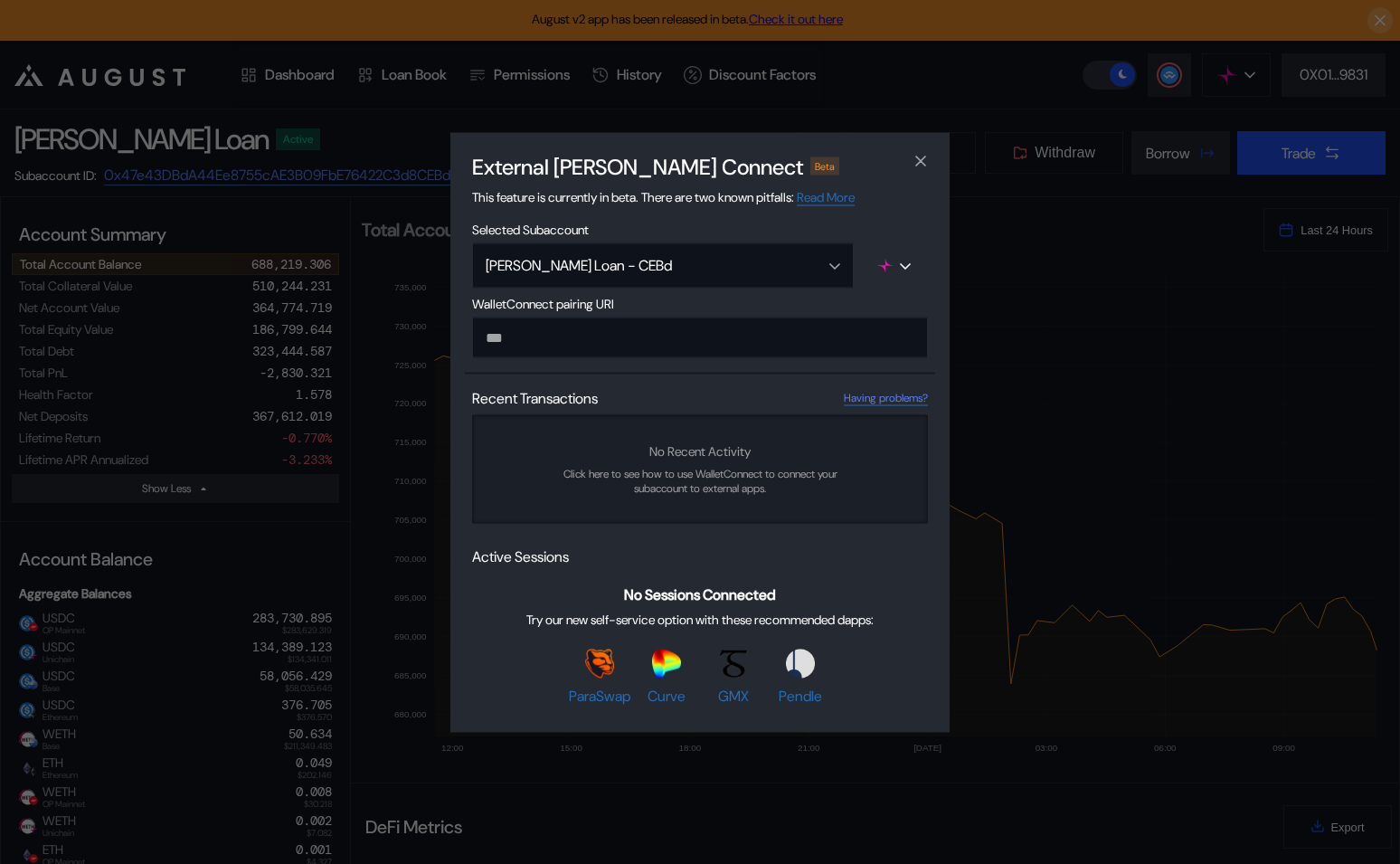
paste input "**********"
type input "**********"
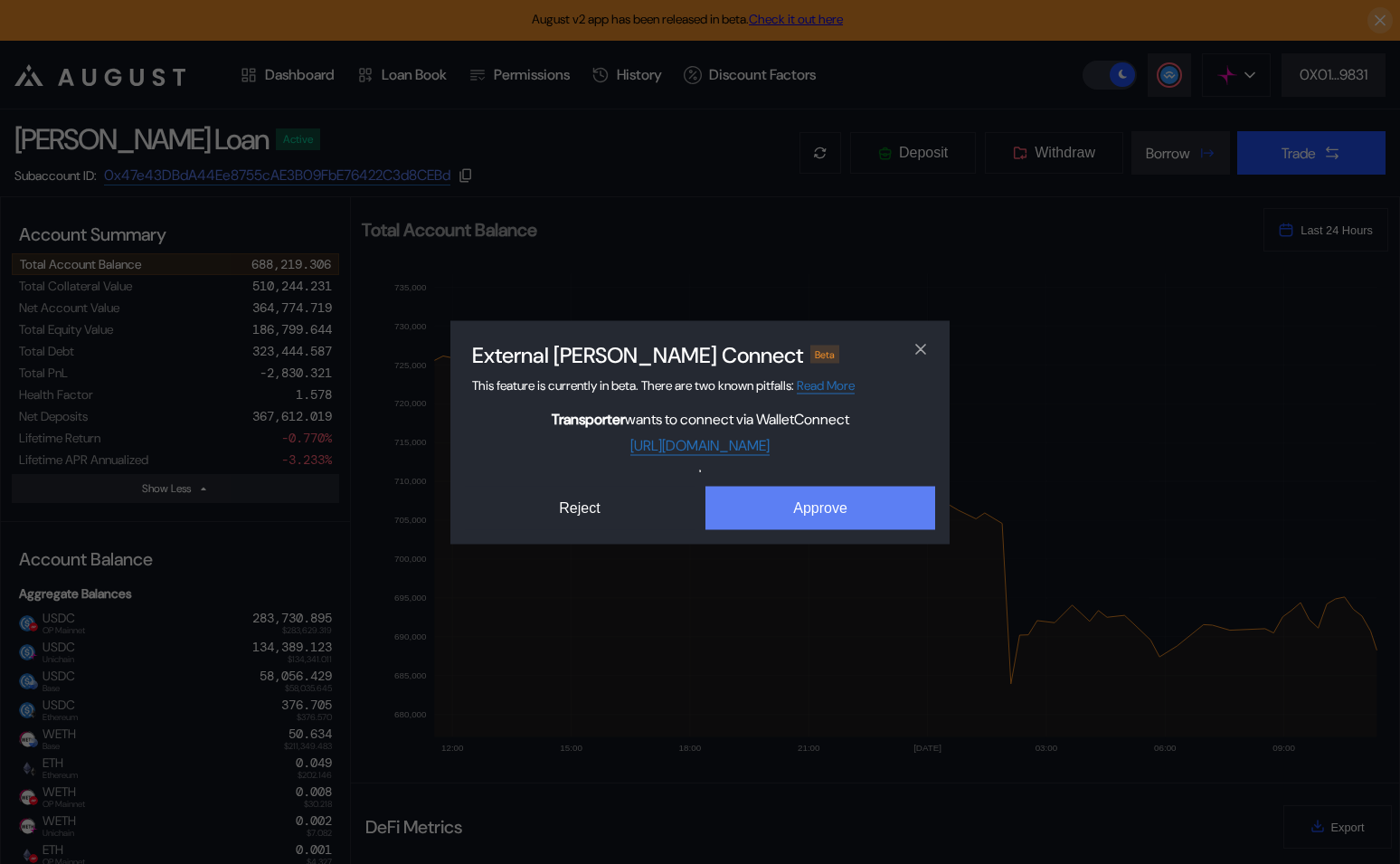
click at [843, 506] on button "Approve" at bounding box center [820, 508] width 230 height 44
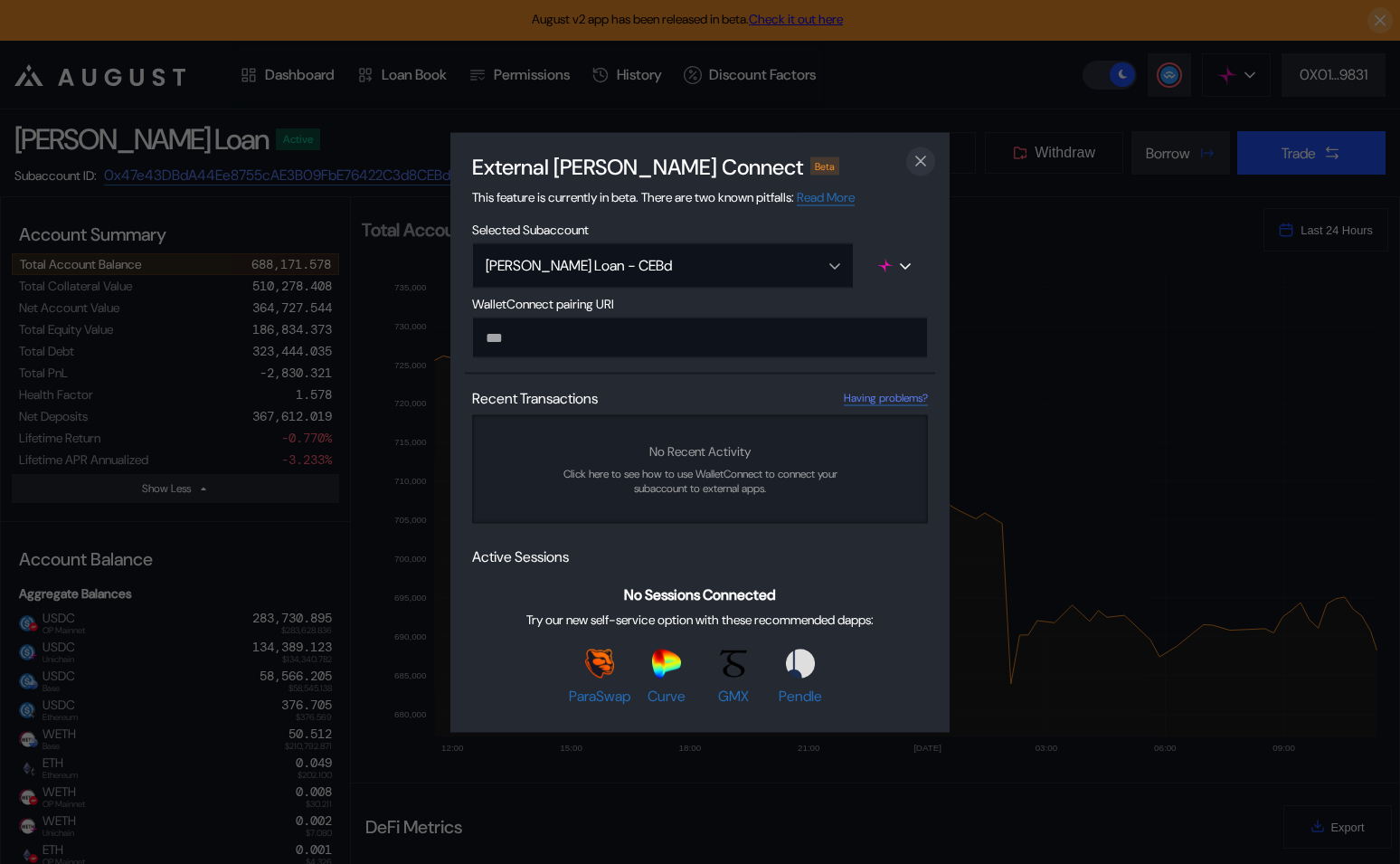
click at [928, 159] on icon "close modal" at bounding box center [921, 161] width 18 height 19
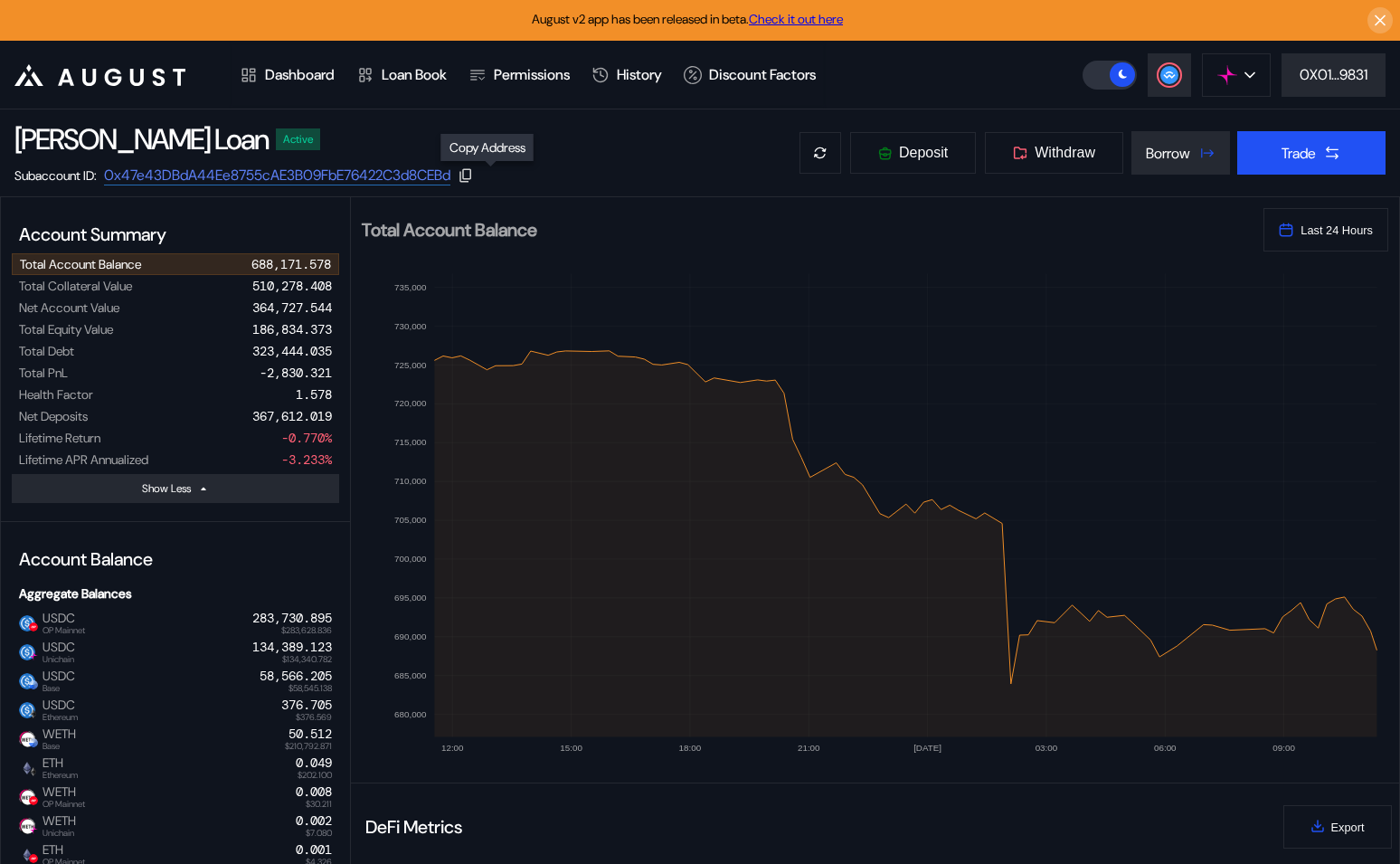
click at [474, 175] on icon at bounding box center [466, 175] width 16 height 16
click at [1058, 151] on span "Withdraw" at bounding box center [1065, 152] width 60 height 16
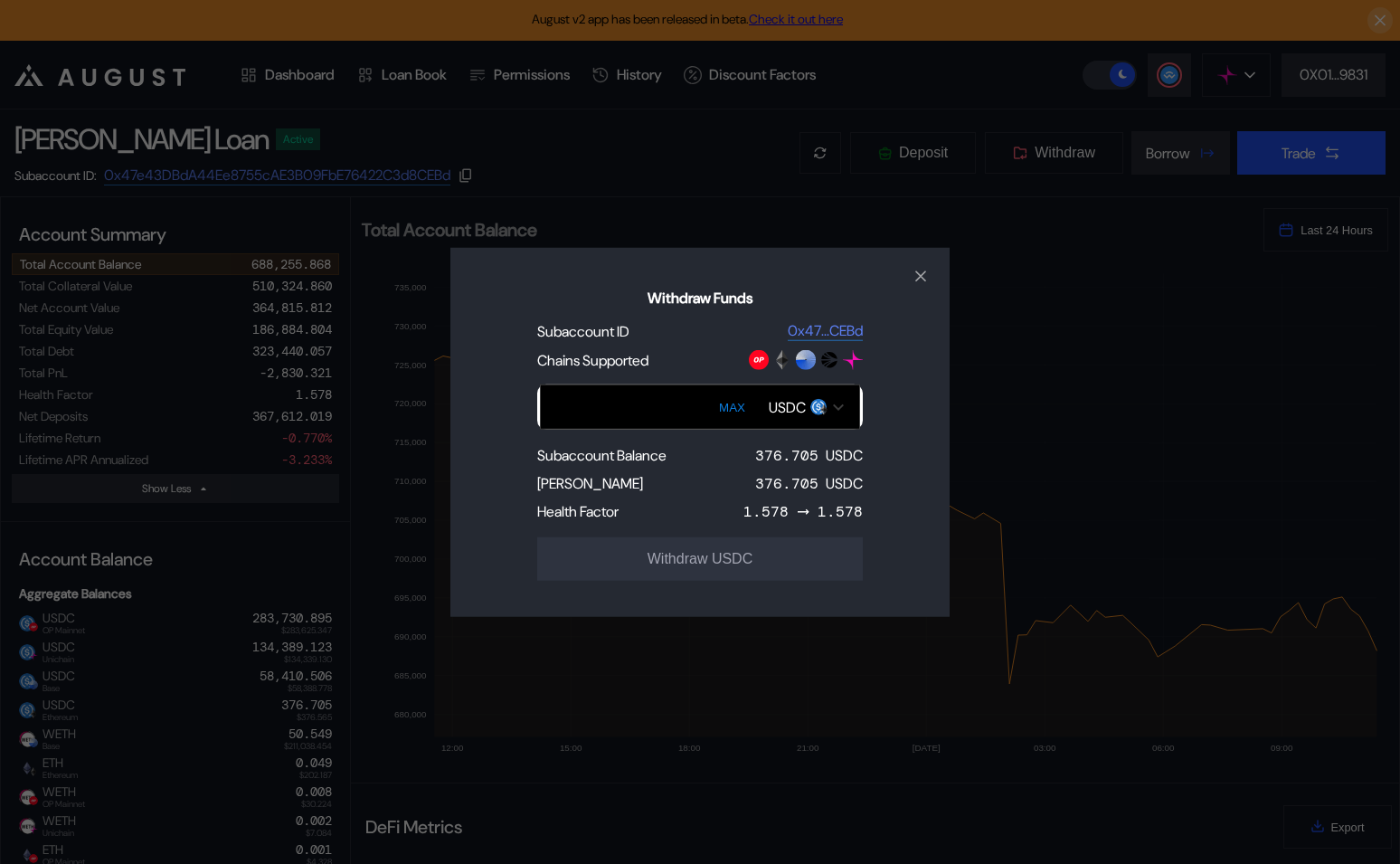
click at [507, 174] on div "Withdraw Funds Subaccount ID 0x47...CEBd Chains Supported MAX USDC Subaccount B…" at bounding box center [700, 432] width 1400 height 864
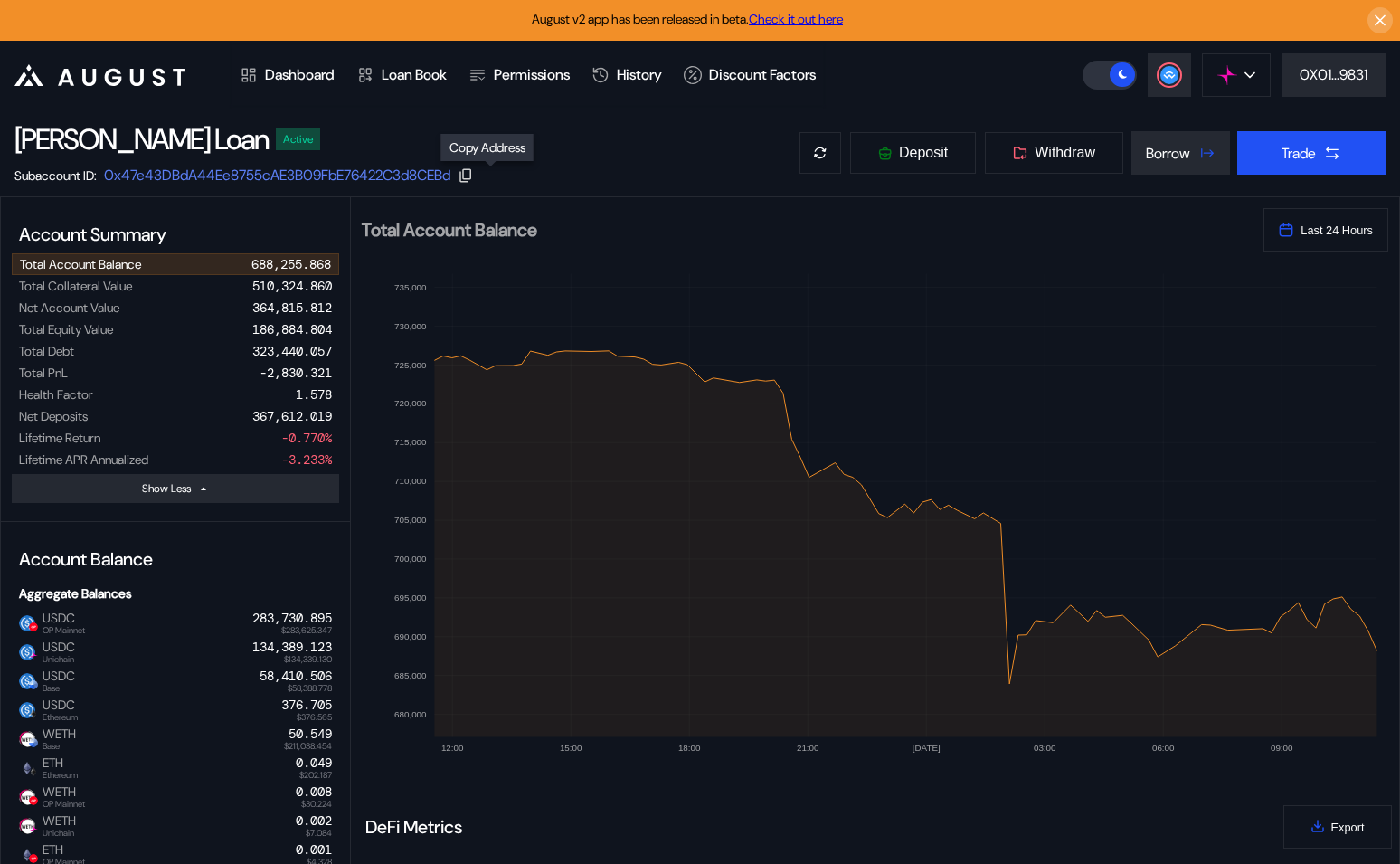
click at [474, 175] on icon at bounding box center [466, 175] width 16 height 16
click at [1229, 75] on img at bounding box center [1228, 75] width 20 height 20
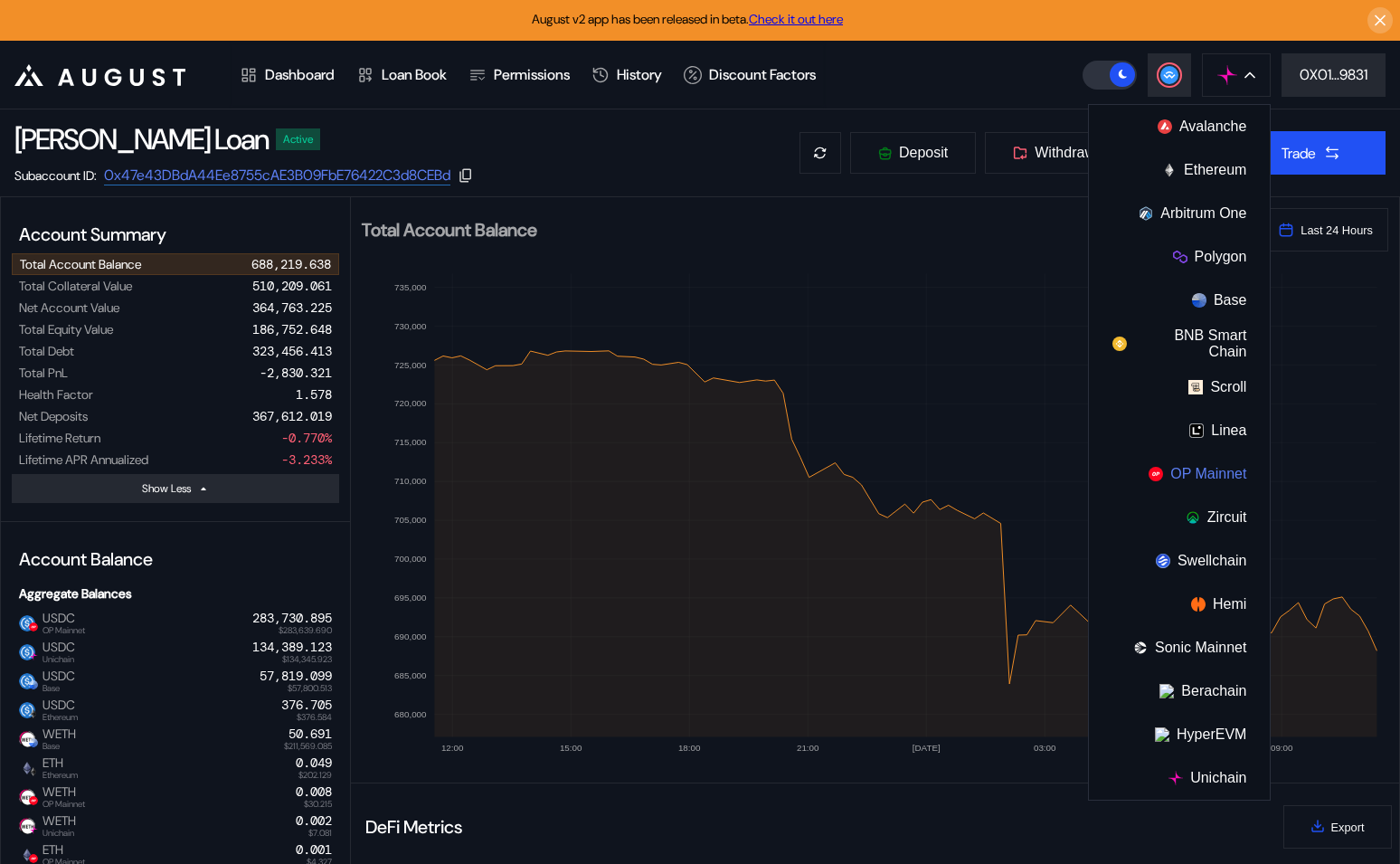
click at [1188, 494] on button "OP Mainnet" at bounding box center [1179, 474] width 181 height 44
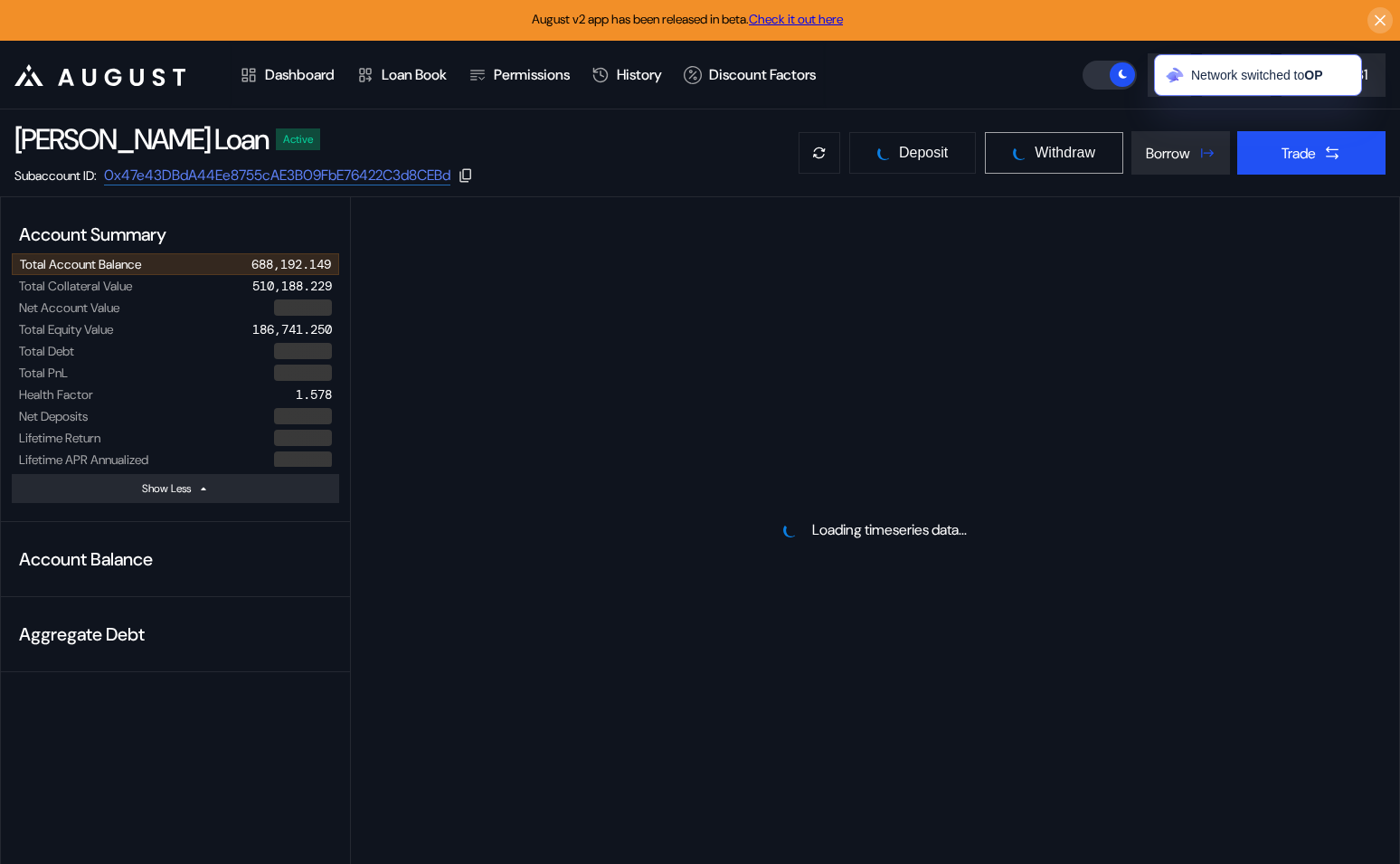
select select "*"
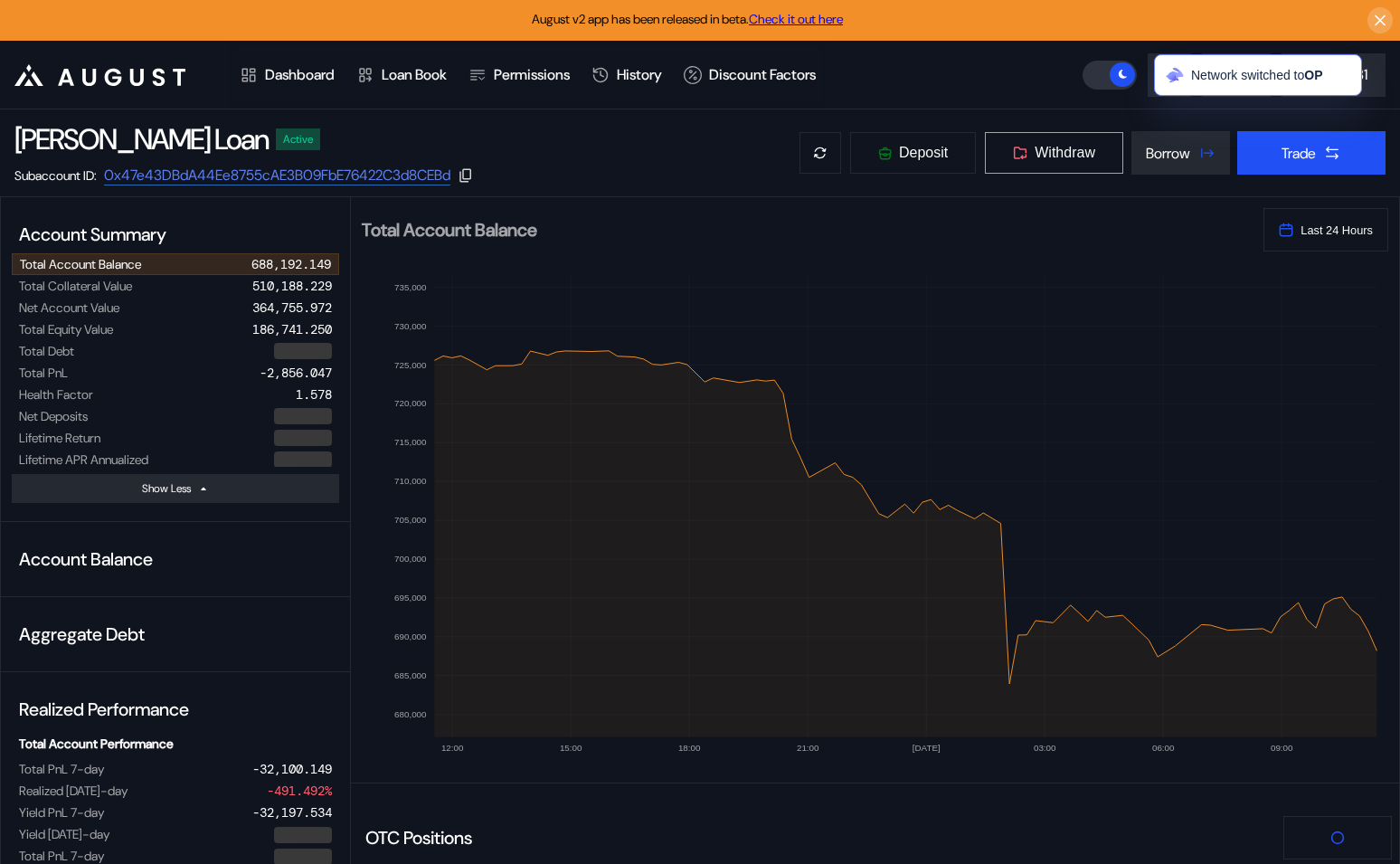
click at [1067, 151] on span "Withdraw" at bounding box center [1065, 152] width 60 height 16
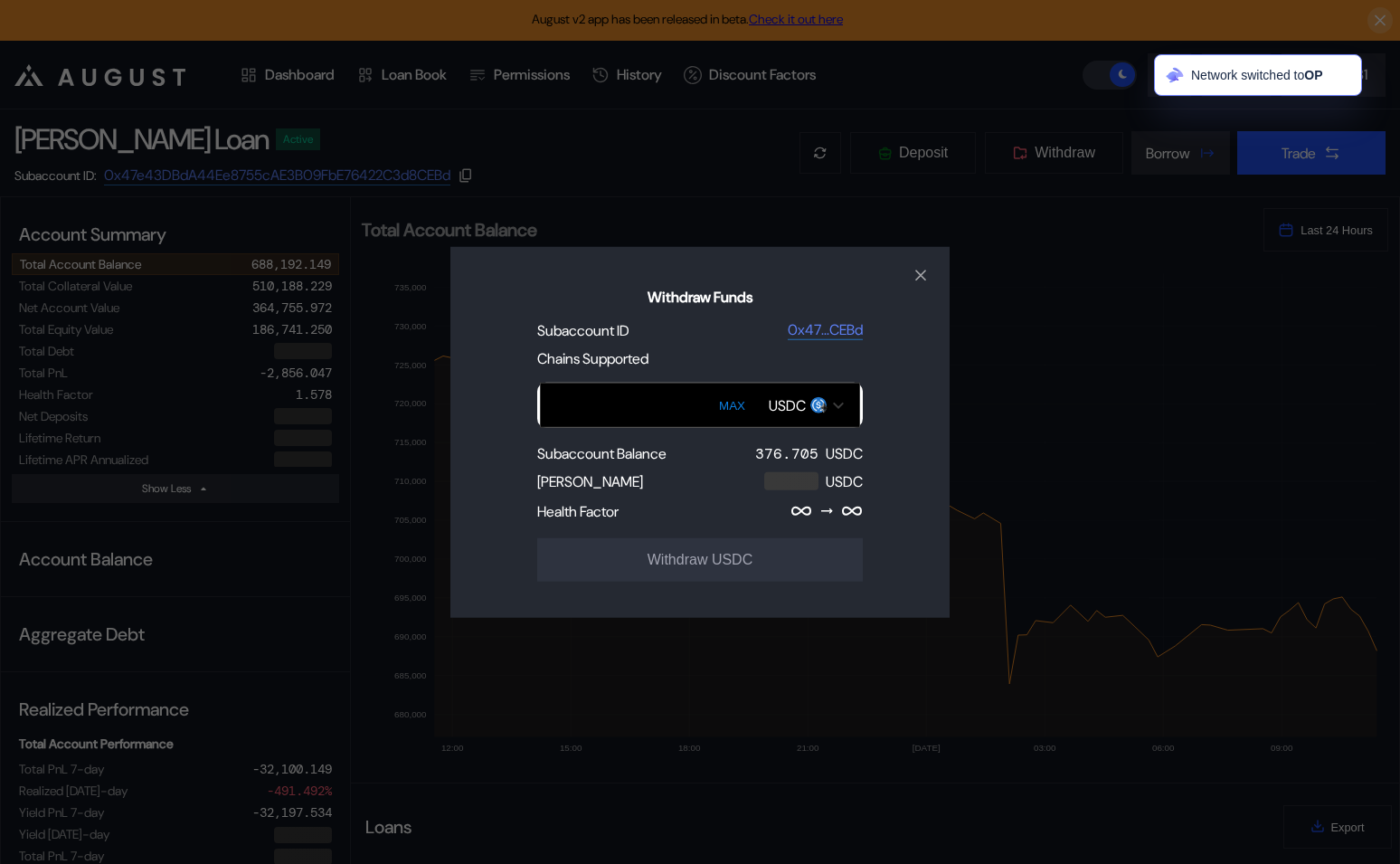
click at [792, 407] on div "USDC" at bounding box center [787, 405] width 37 height 19
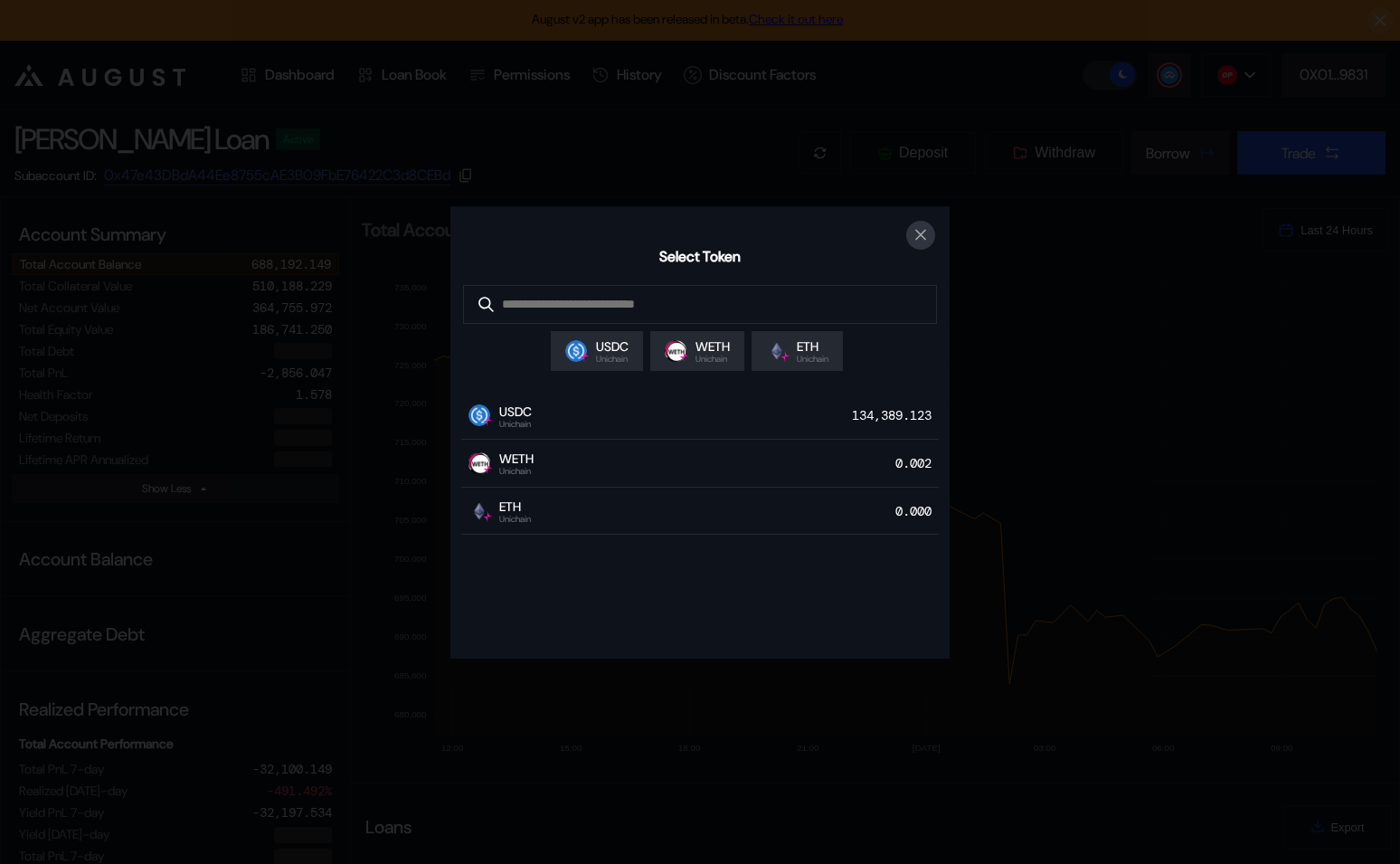
click at [919, 246] on button "close modal" at bounding box center [920, 235] width 29 height 29
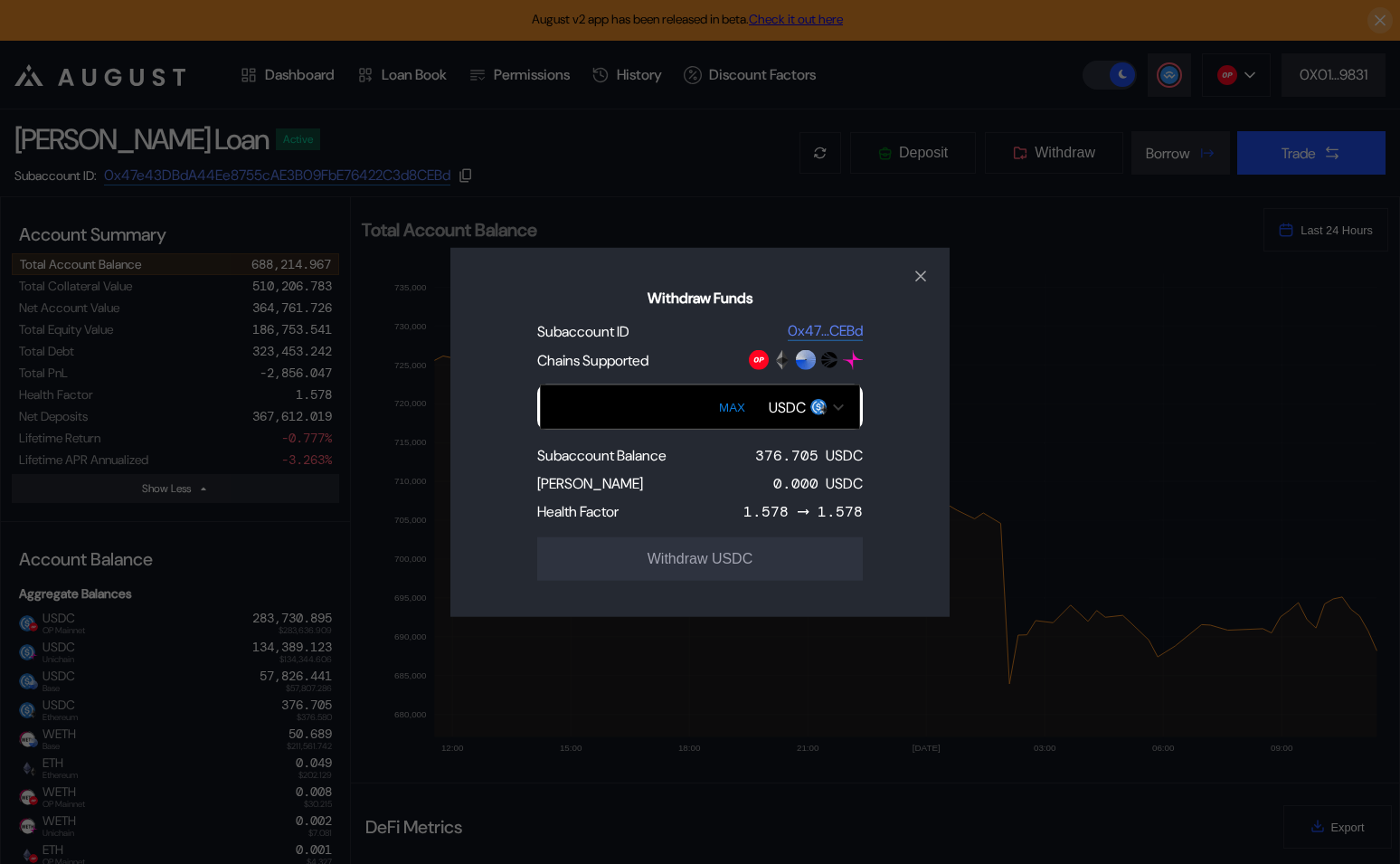
click at [780, 422] on input "Withdraw Funds" at bounding box center [700, 408] width 321 height 46
click at [792, 405] on div "USDC" at bounding box center [787, 406] width 37 height 19
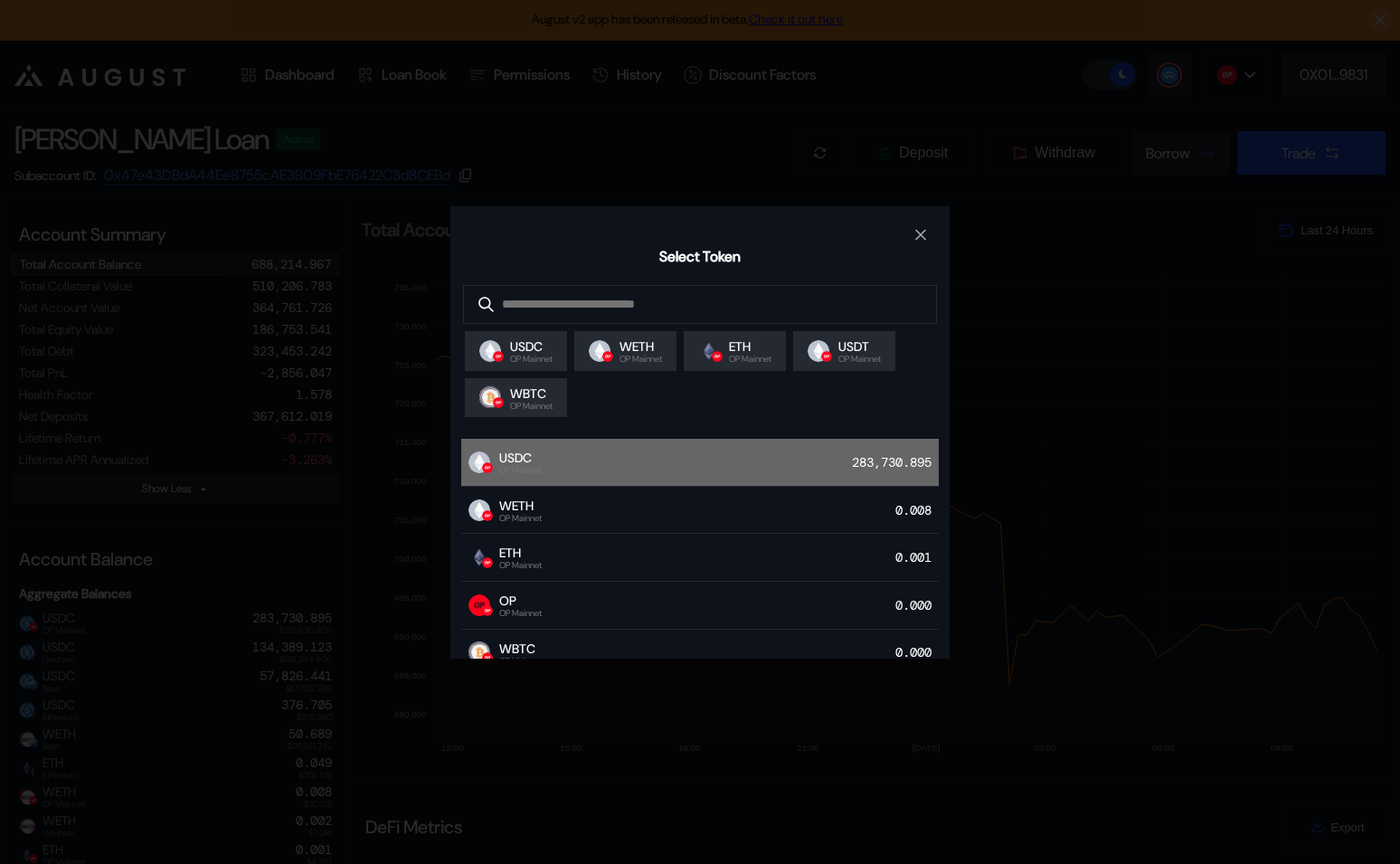
click at [600, 470] on div "USDC OP Mainnet 283,730.895" at bounding box center [700, 462] width 478 height 48
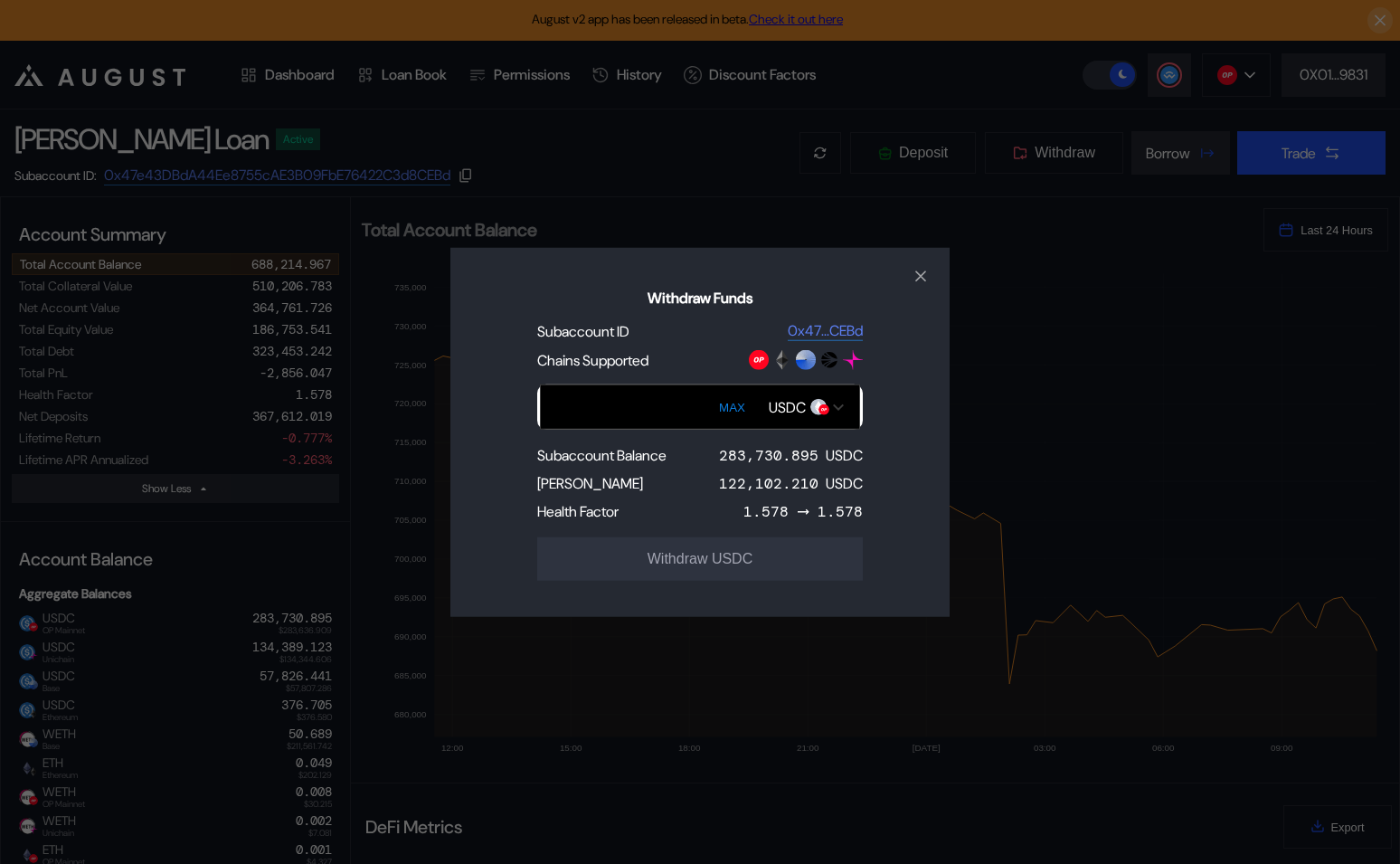
click at [612, 417] on input "Withdraw Funds" at bounding box center [700, 408] width 321 height 46
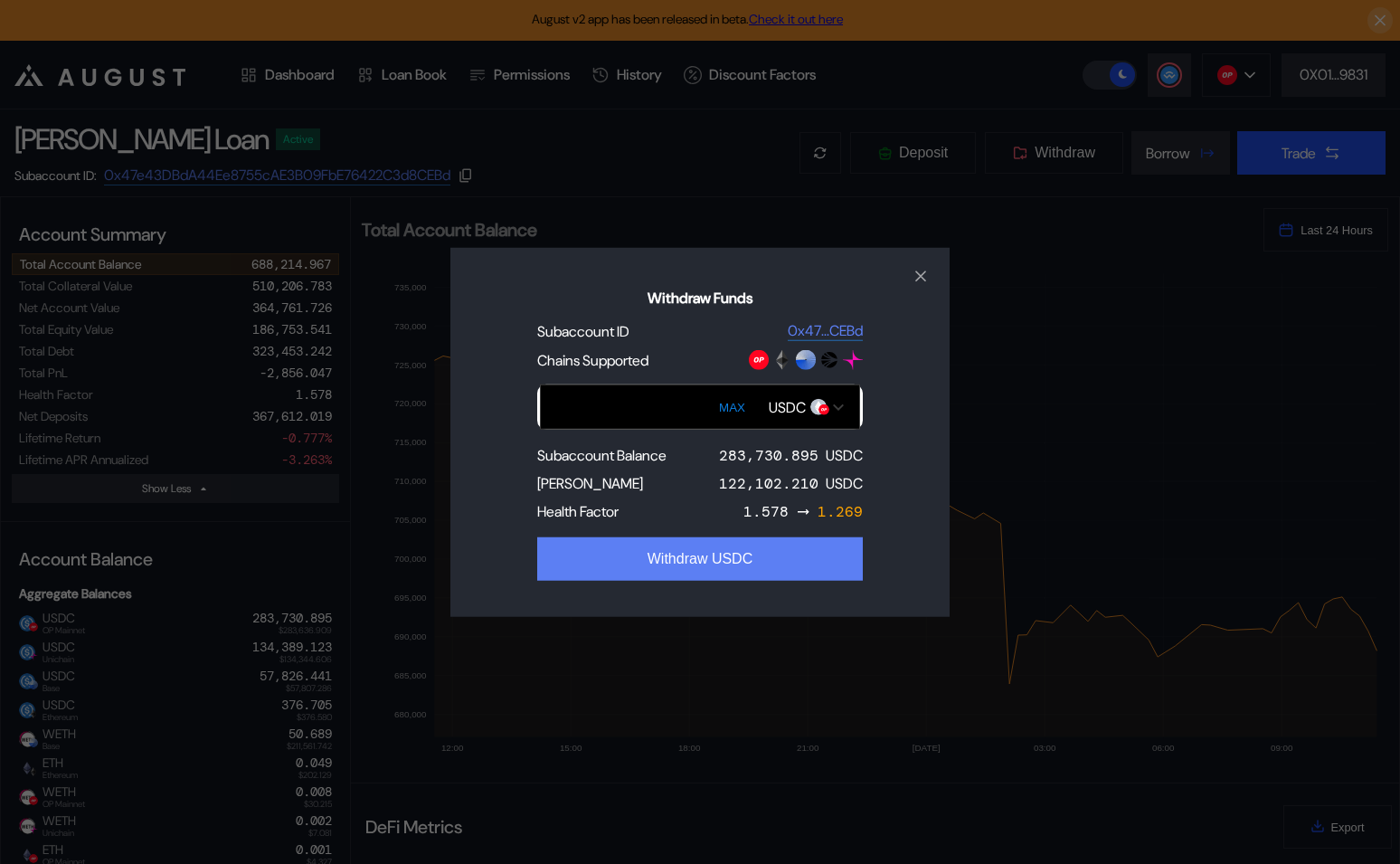
type input "******"
click at [724, 560] on button "Withdraw USDC" at bounding box center [700, 559] width 326 height 44
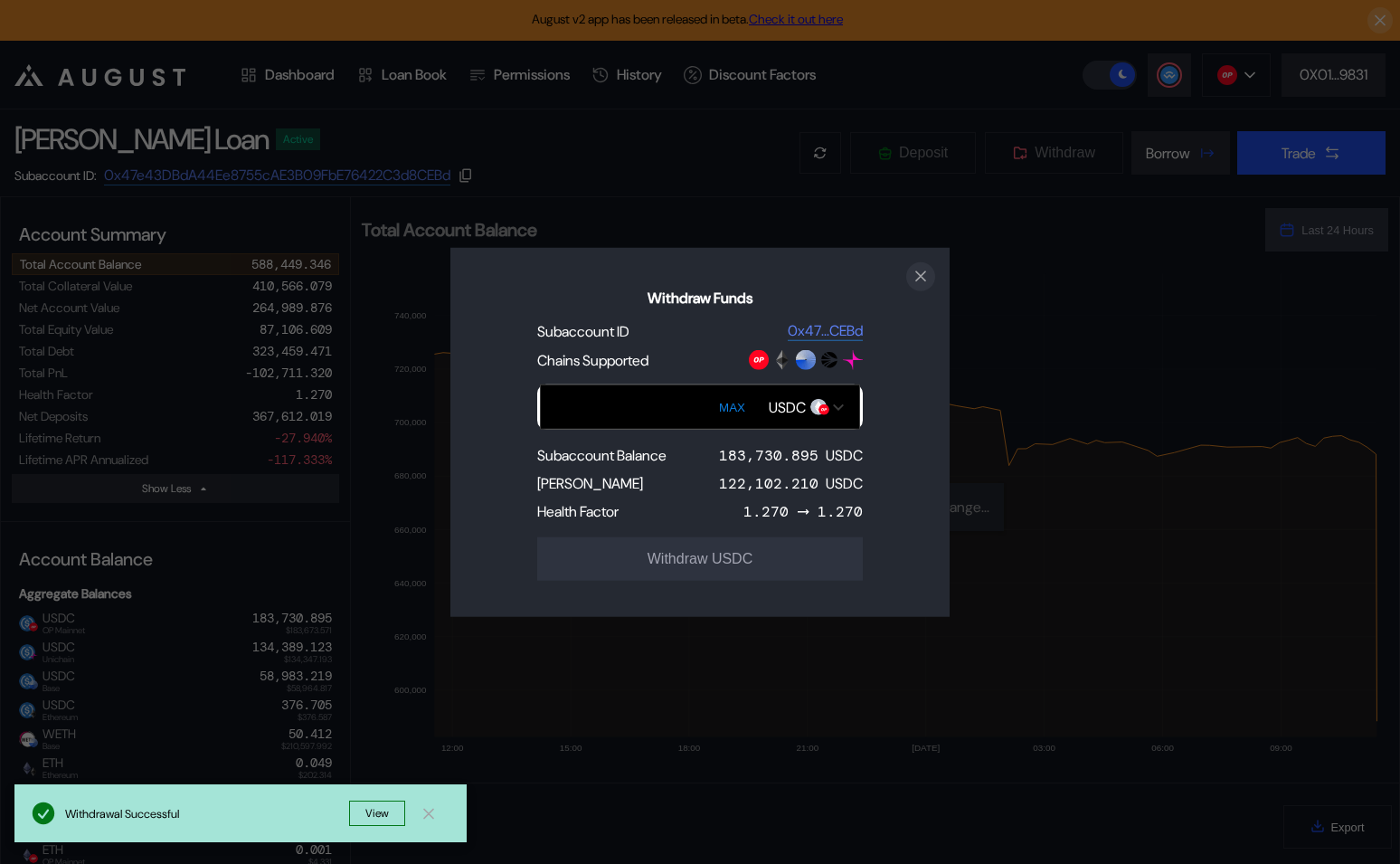
click at [920, 280] on icon "close modal" at bounding box center [921, 276] width 18 height 19
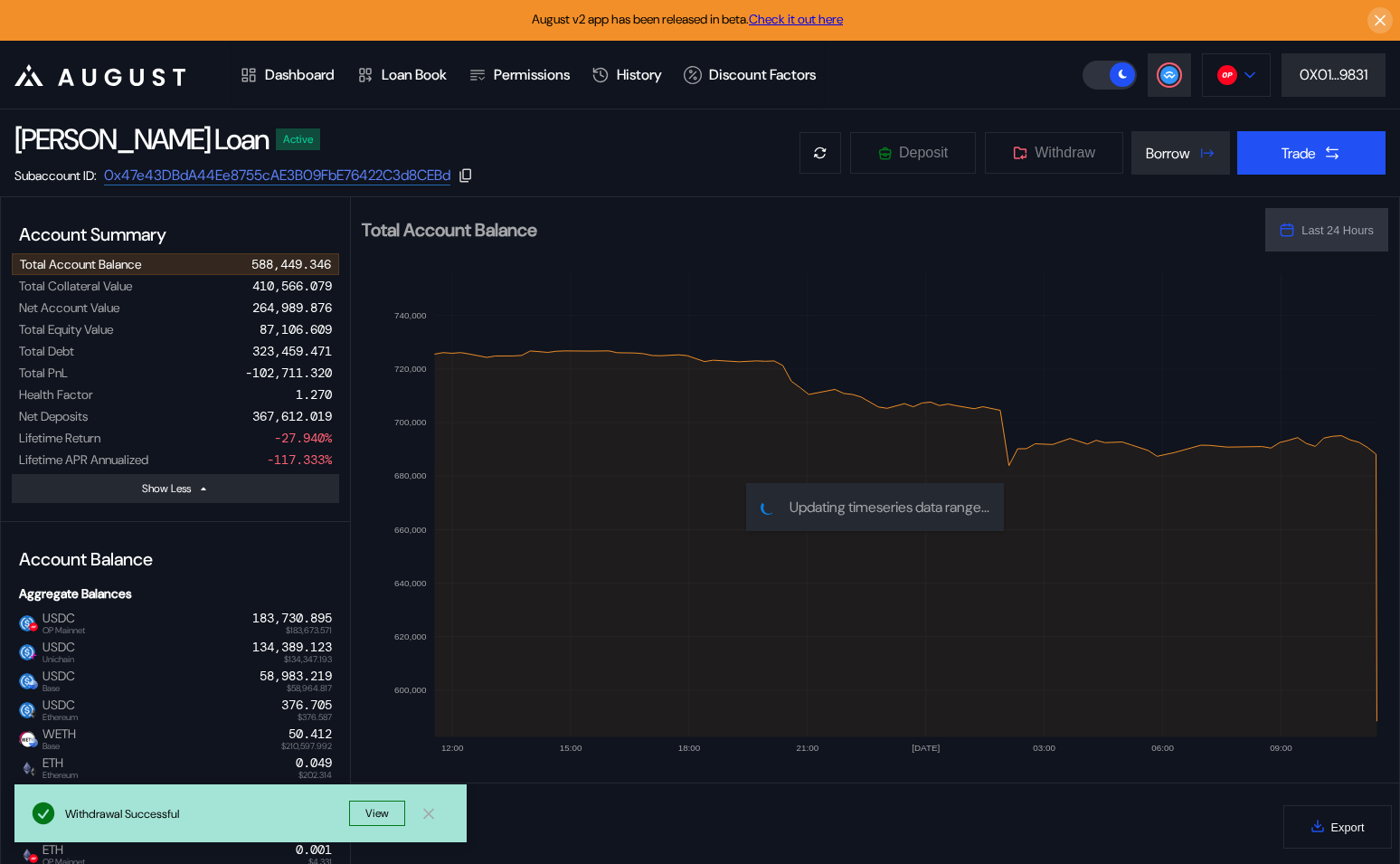
click at [1231, 76] on img at bounding box center [1228, 75] width 20 height 20
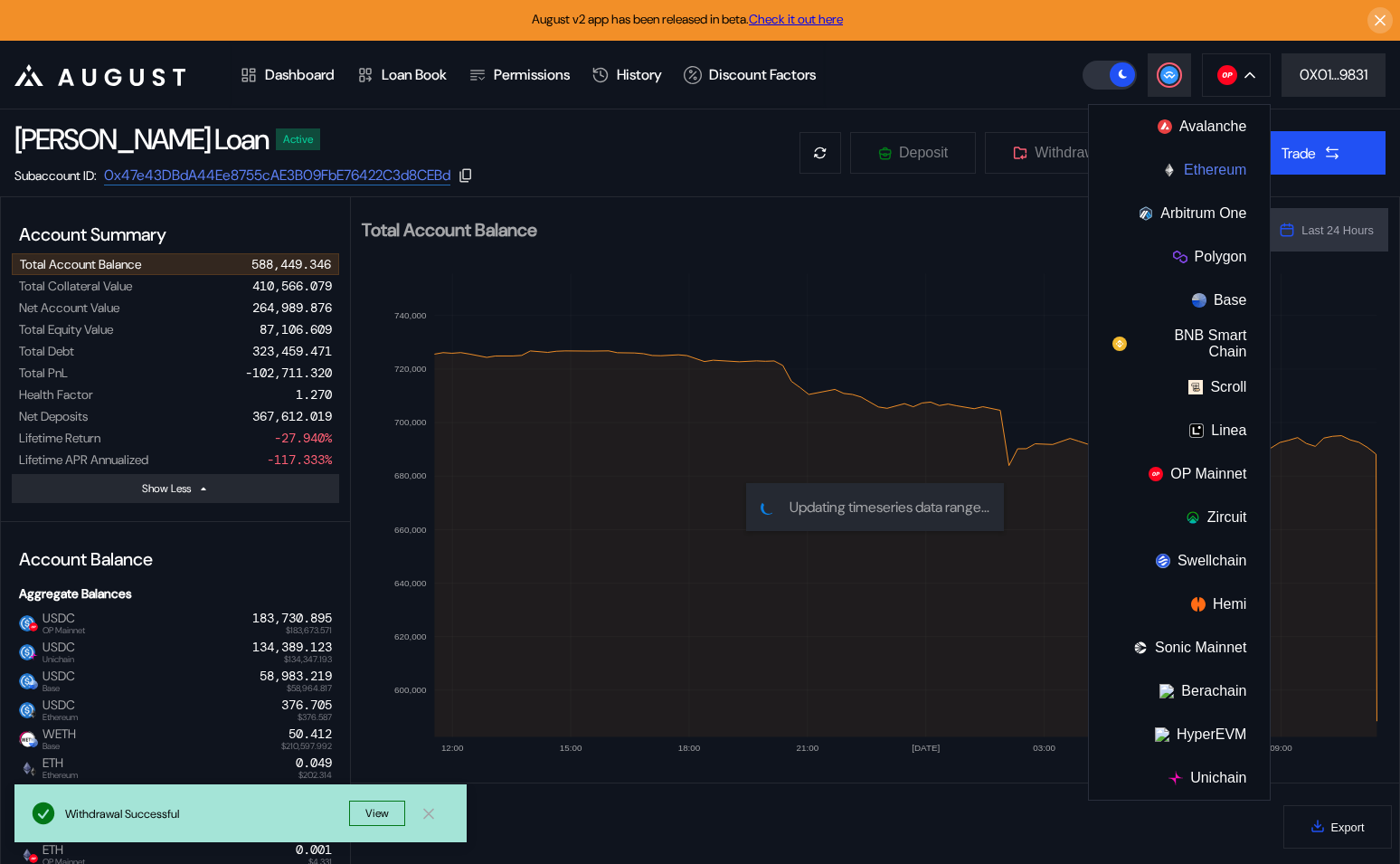
click at [1207, 162] on button "Ethereum" at bounding box center [1179, 170] width 181 height 44
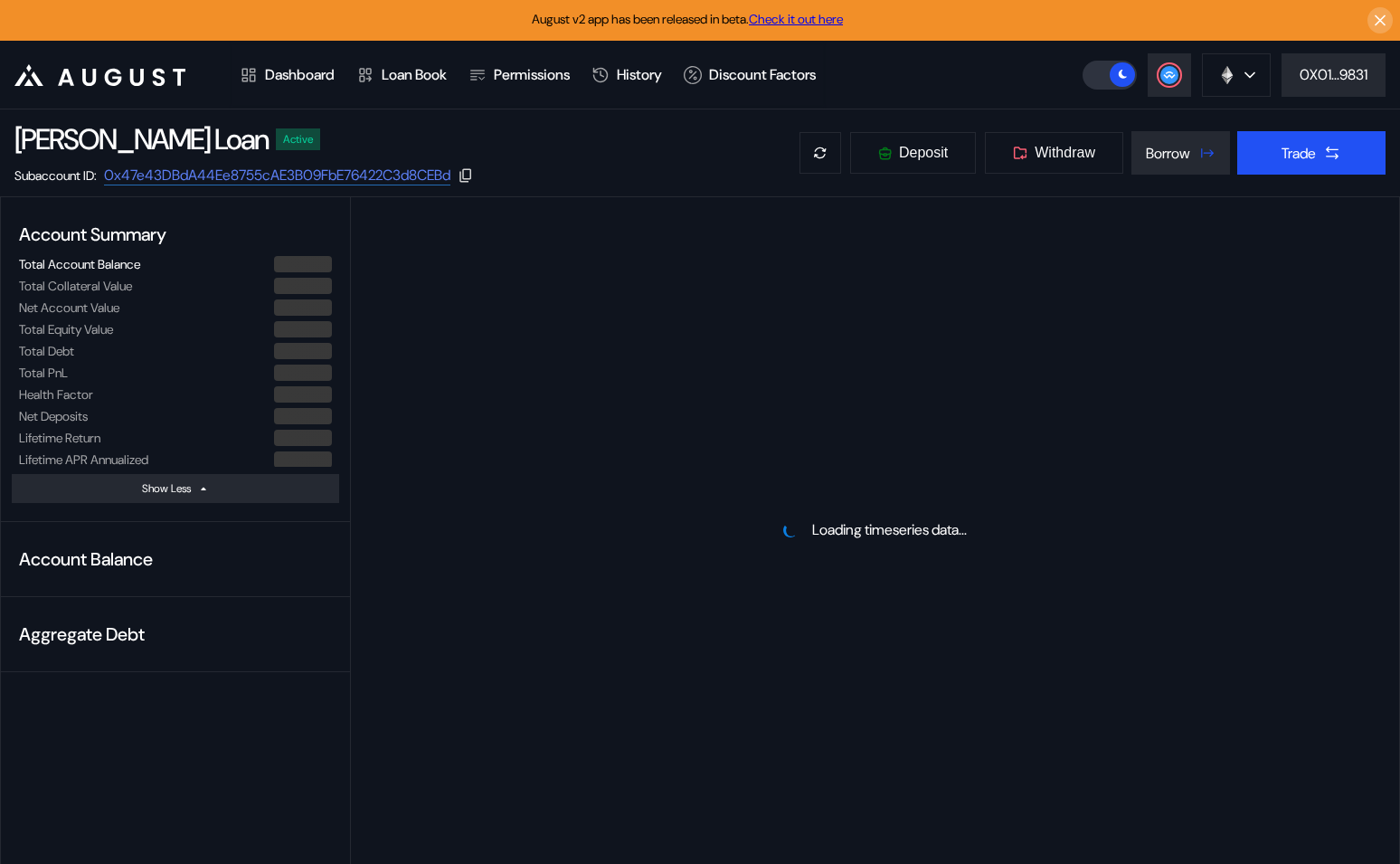
select select "*"
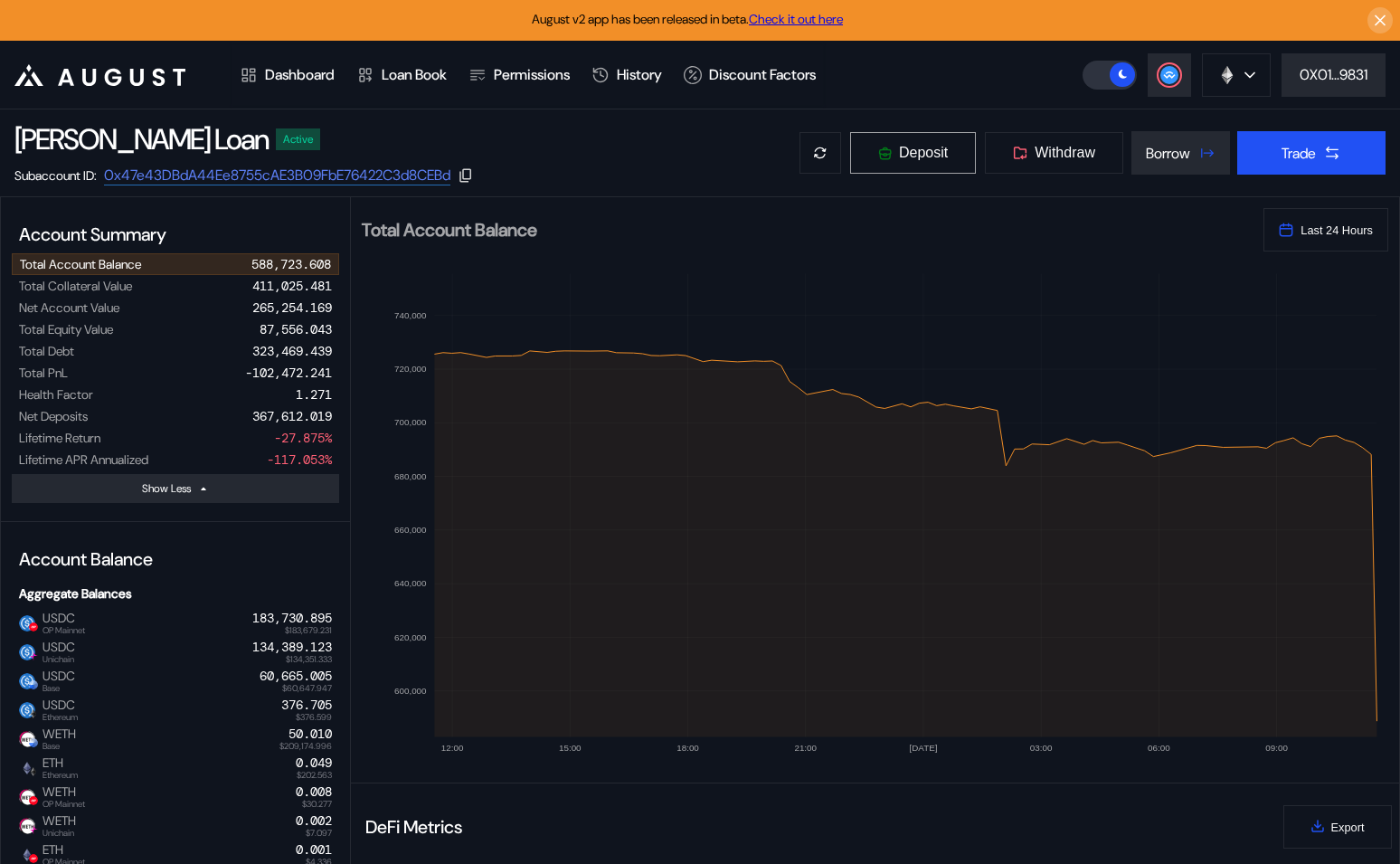
click at [936, 150] on span "Deposit" at bounding box center [923, 152] width 48 height 16
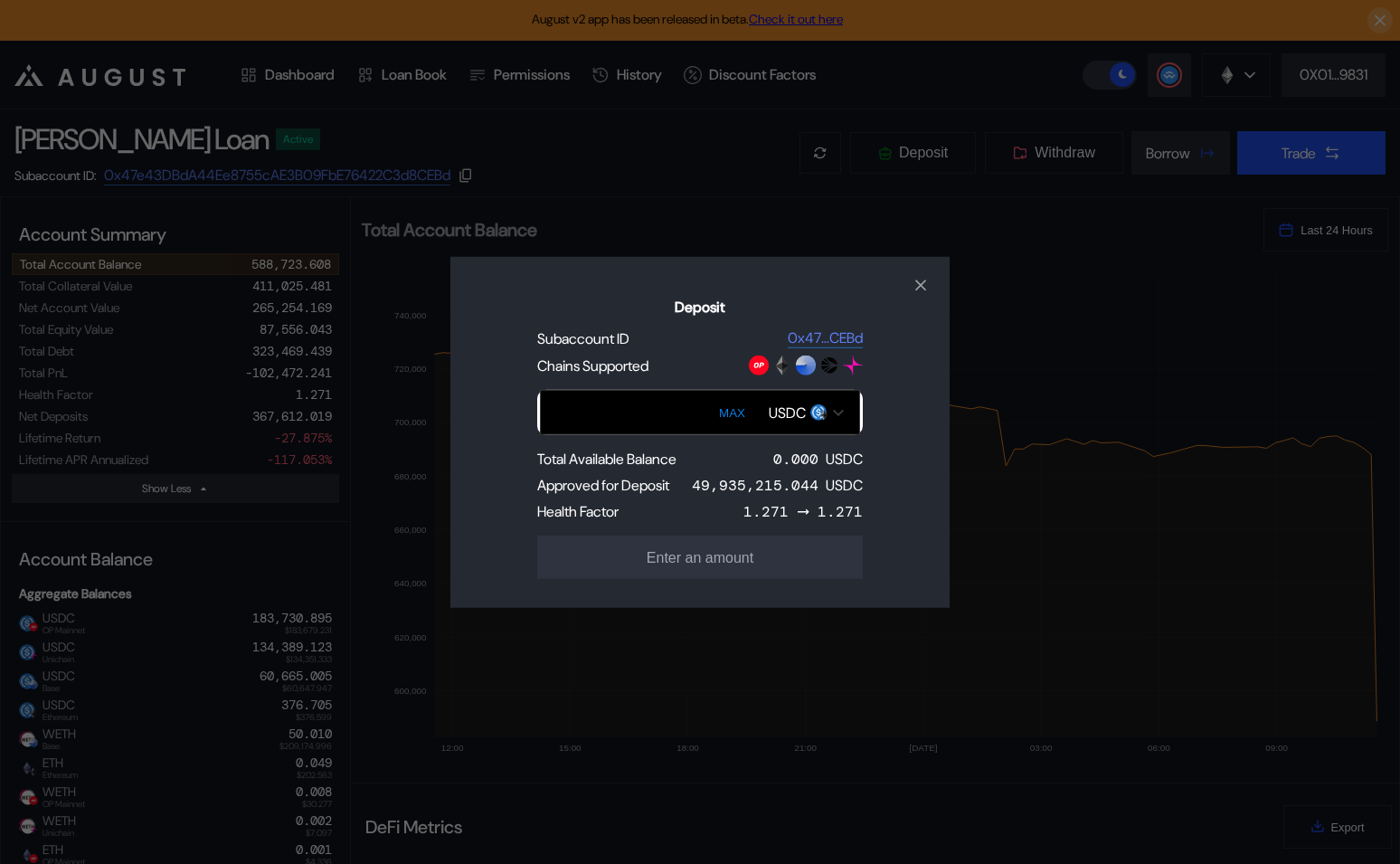
click at [734, 411] on button "MAX" at bounding box center [731, 413] width 37 height 42
type input "***"
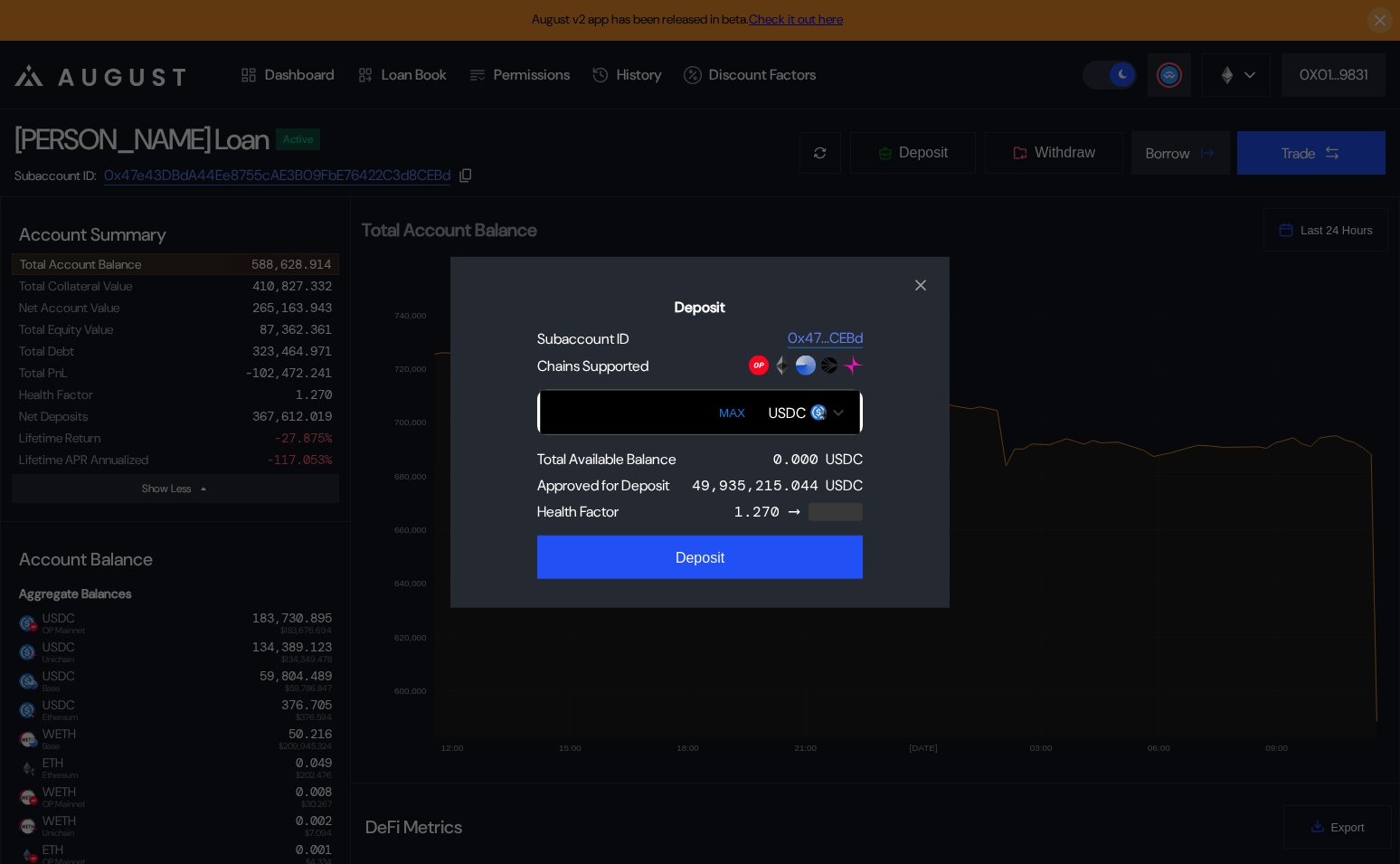
click at [808, 414] on div "USDC" at bounding box center [806, 412] width 93 height 31
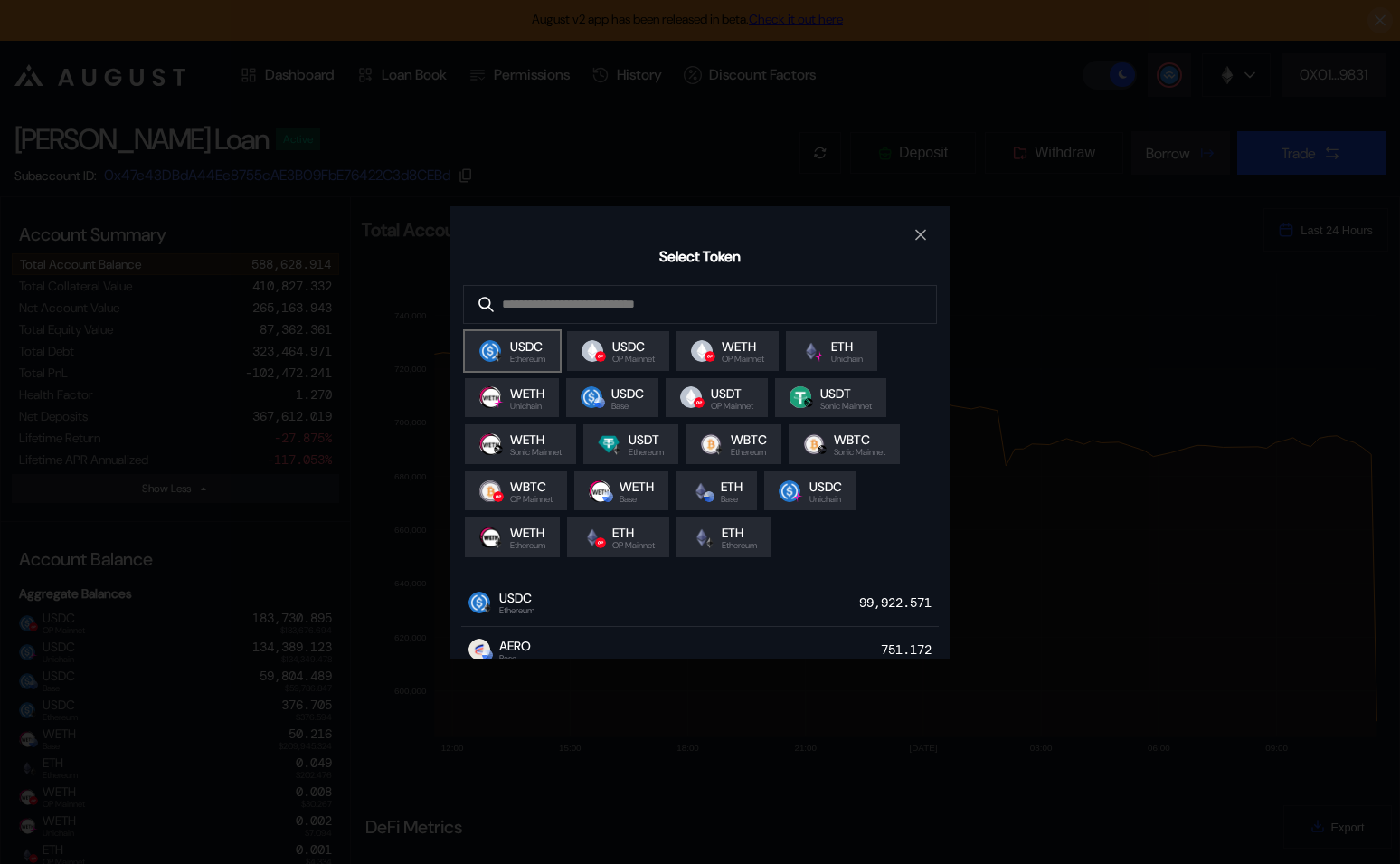
click at [494, 340] on div "USDC Ethereum" at bounding box center [513, 351] width 95 height 40
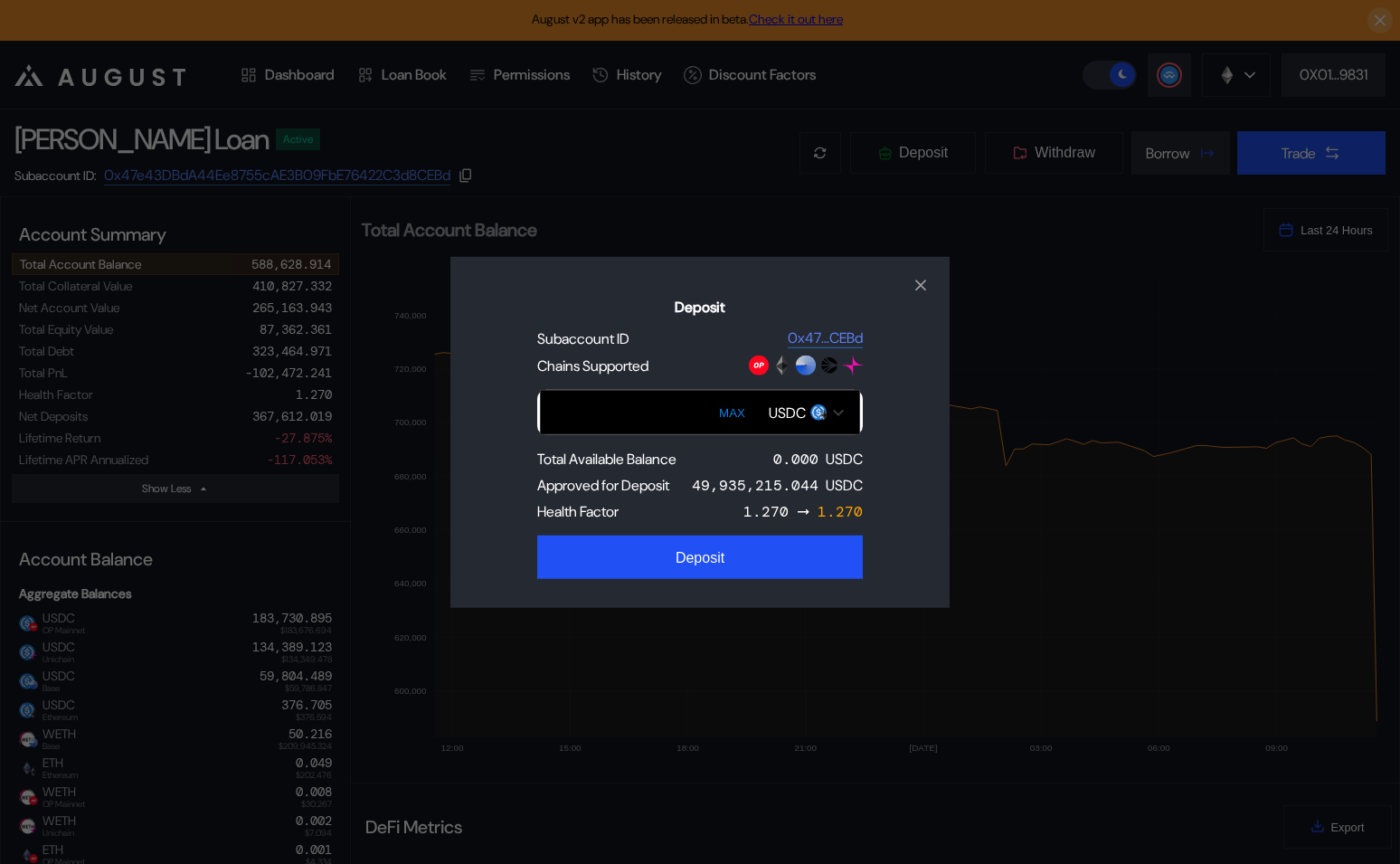
click at [671, 152] on div "Deposit Subaccount ID 0x47...CEBd Chains Supported *** MAX USDC Total Available…" at bounding box center [700, 432] width 1400 height 864
click at [710, 169] on div "Deposit Subaccount ID 0x47...CEBd Chains Supported *** MAX USDC Total Available…" at bounding box center [700, 432] width 1400 height 864
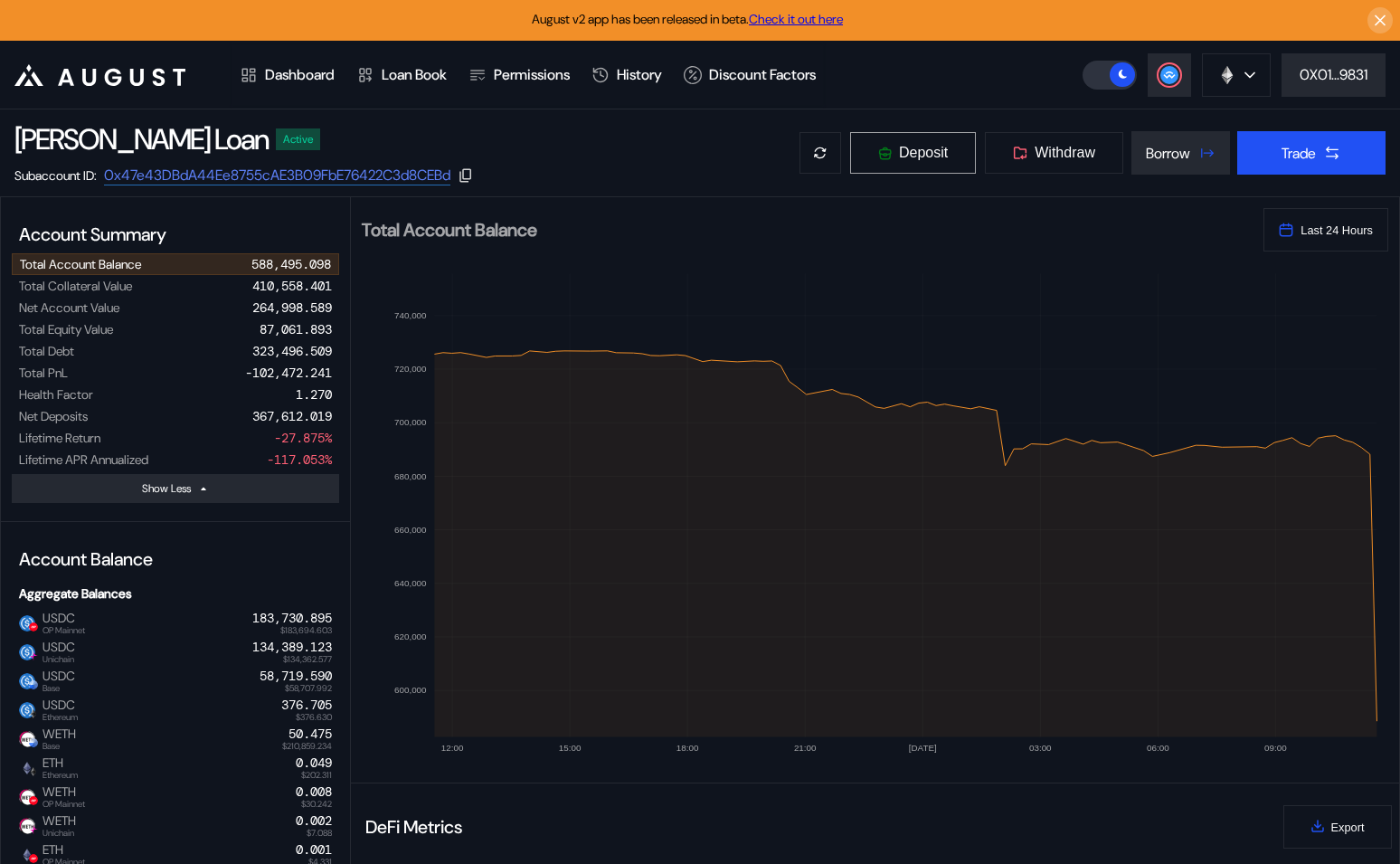
click at [901, 148] on span "Deposit" at bounding box center [923, 152] width 48 height 16
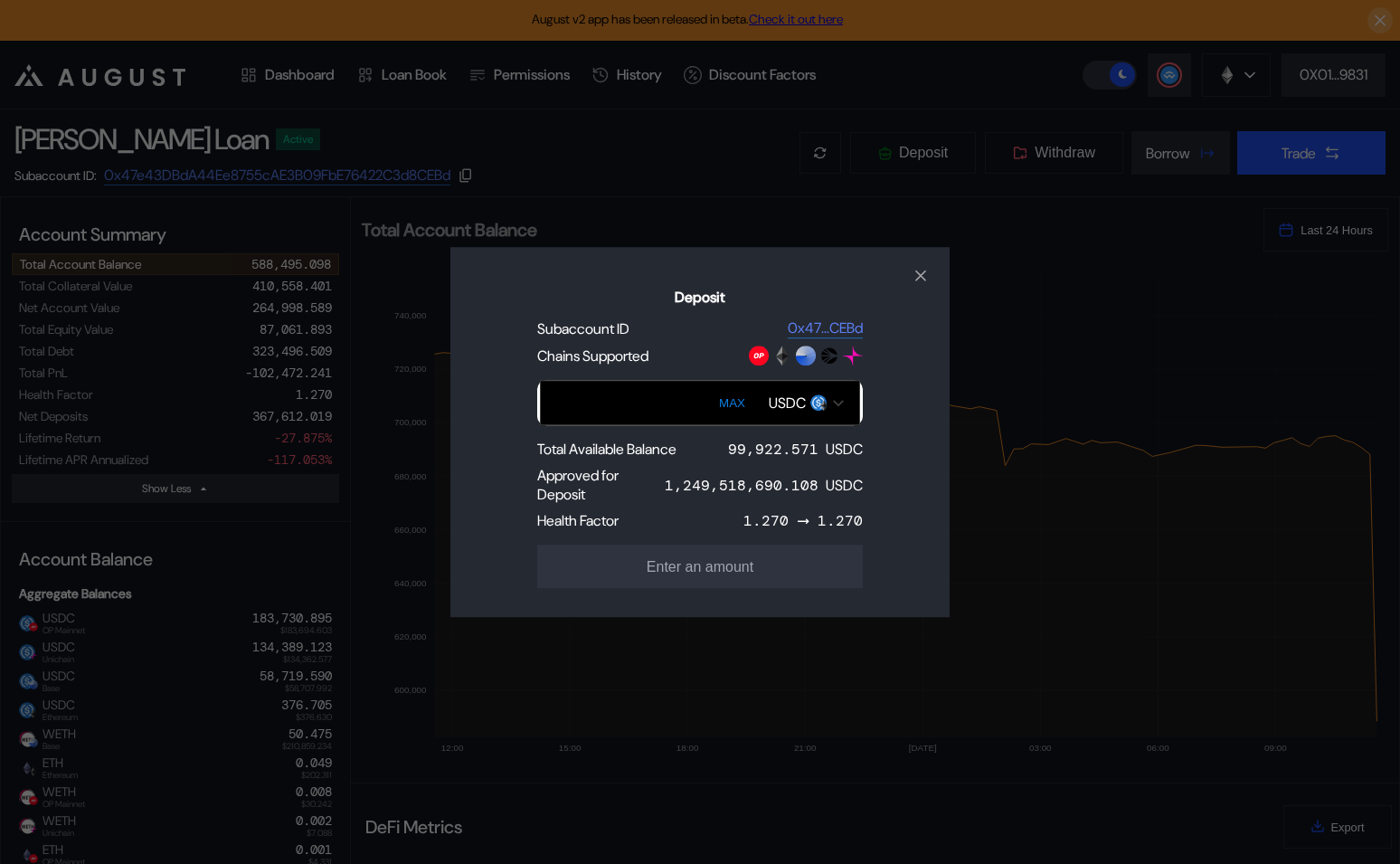
click at [719, 397] on button "MAX" at bounding box center [731, 403] width 37 height 42
type input "**********"
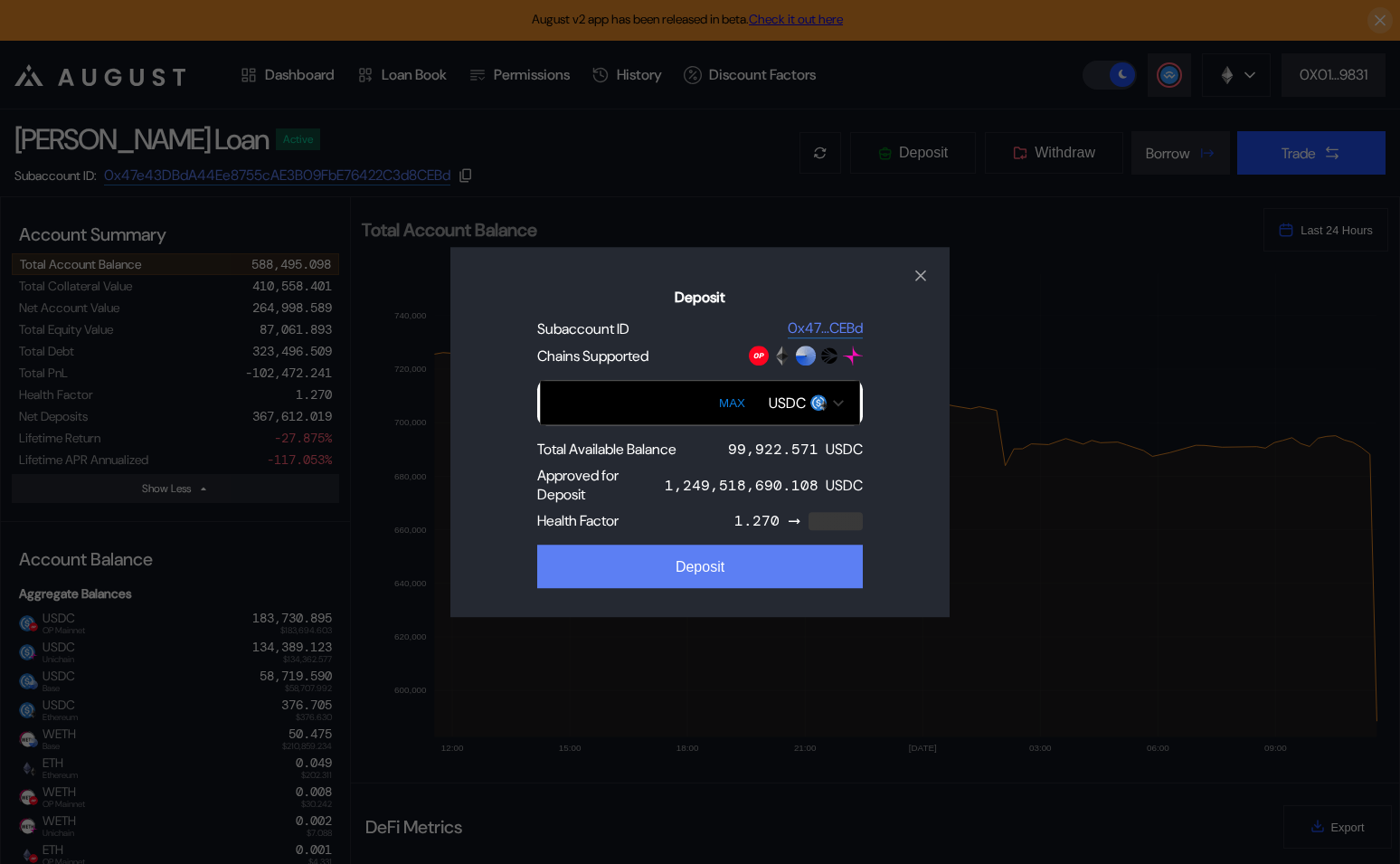
click at [676, 561] on div "Deposit" at bounding box center [700, 567] width 48 height 16
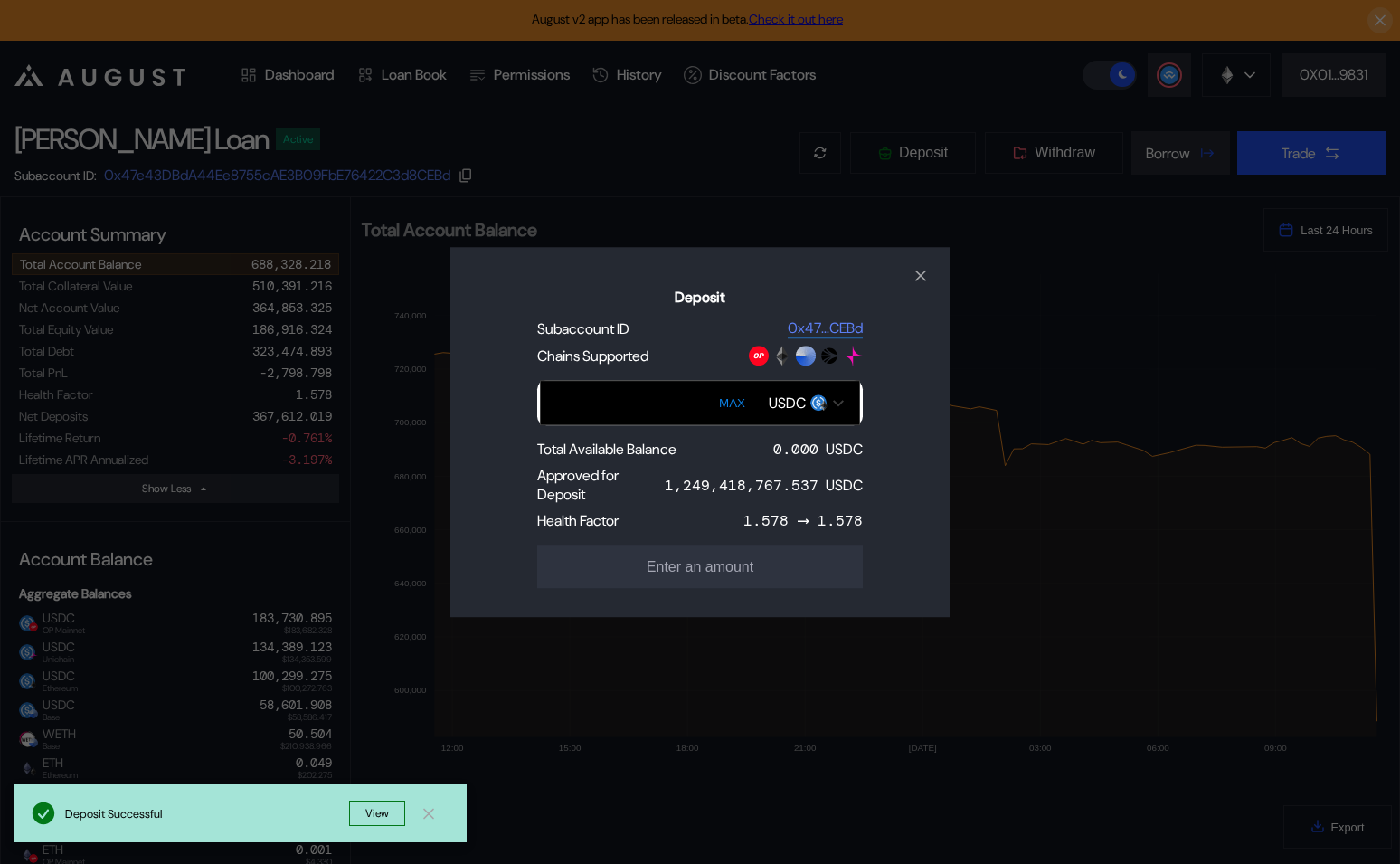
click at [887, 182] on div "Deposit Subaccount ID 0x47...CEBd Chains Supported MAX USDC Total Available Bal…" at bounding box center [700, 432] width 1400 height 864
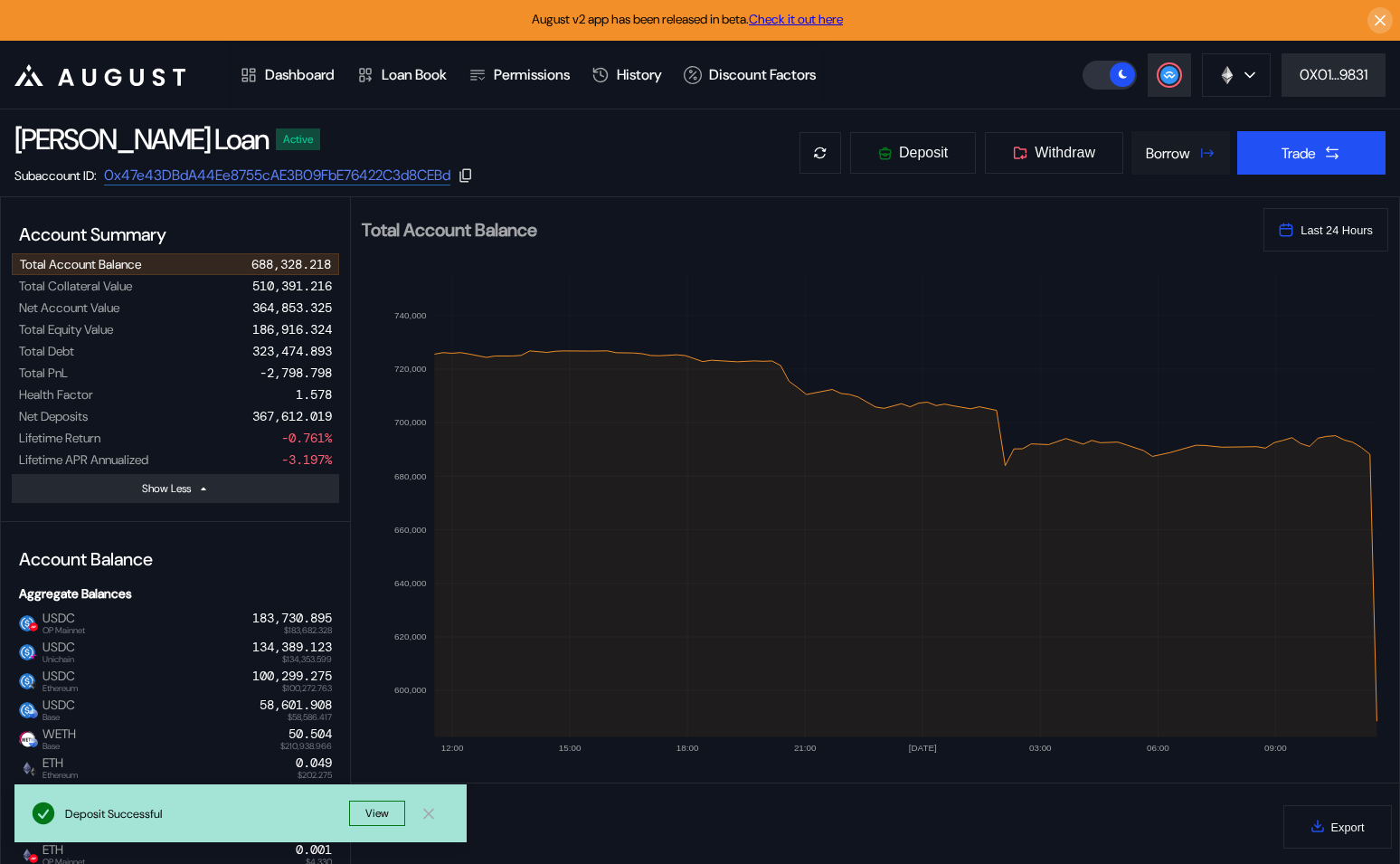
click at [1172, 148] on div "Borrow" at bounding box center [1167, 152] width 45 height 19
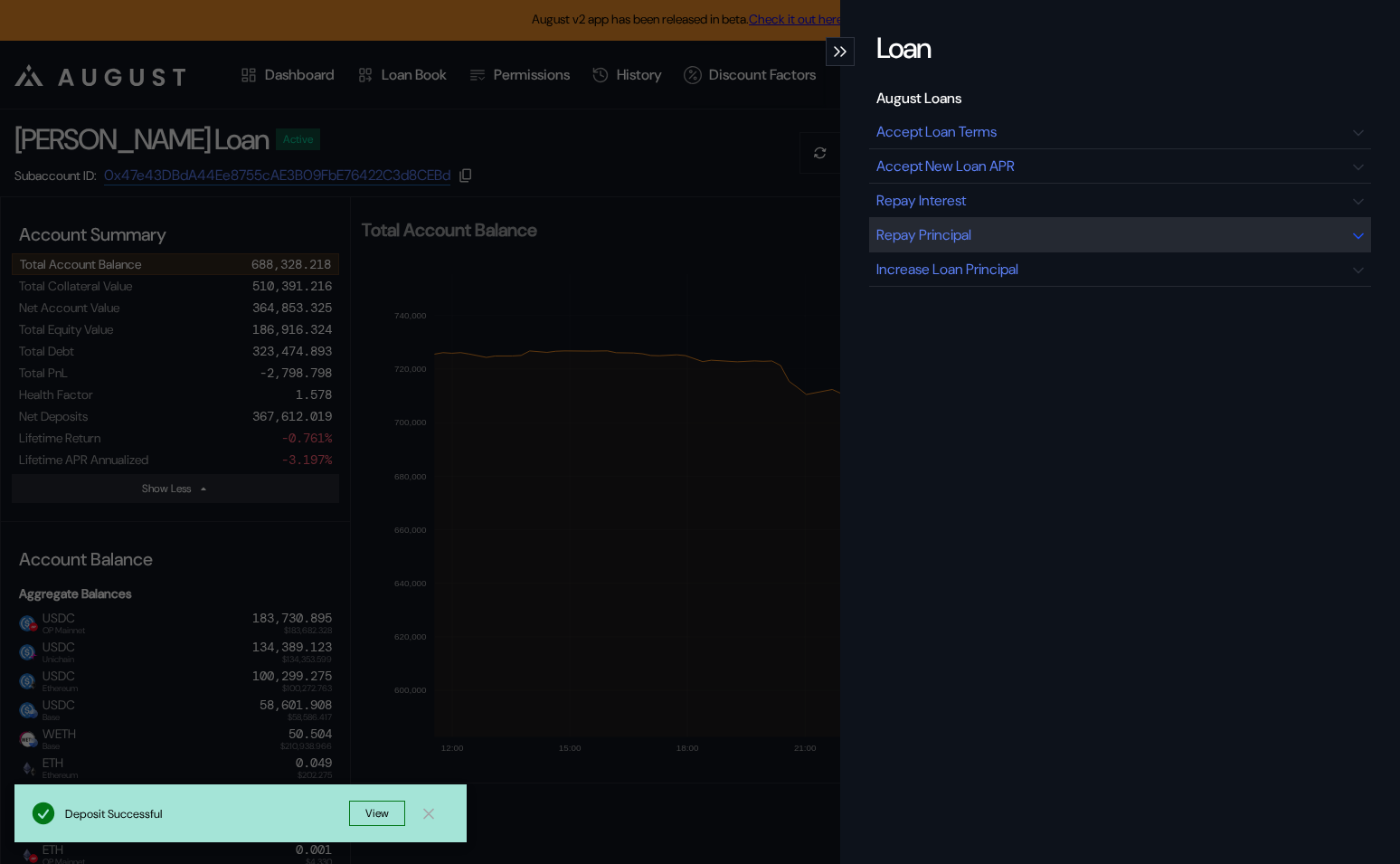
click at [972, 231] on div "Repay Principal" at bounding box center [924, 235] width 95 height 19
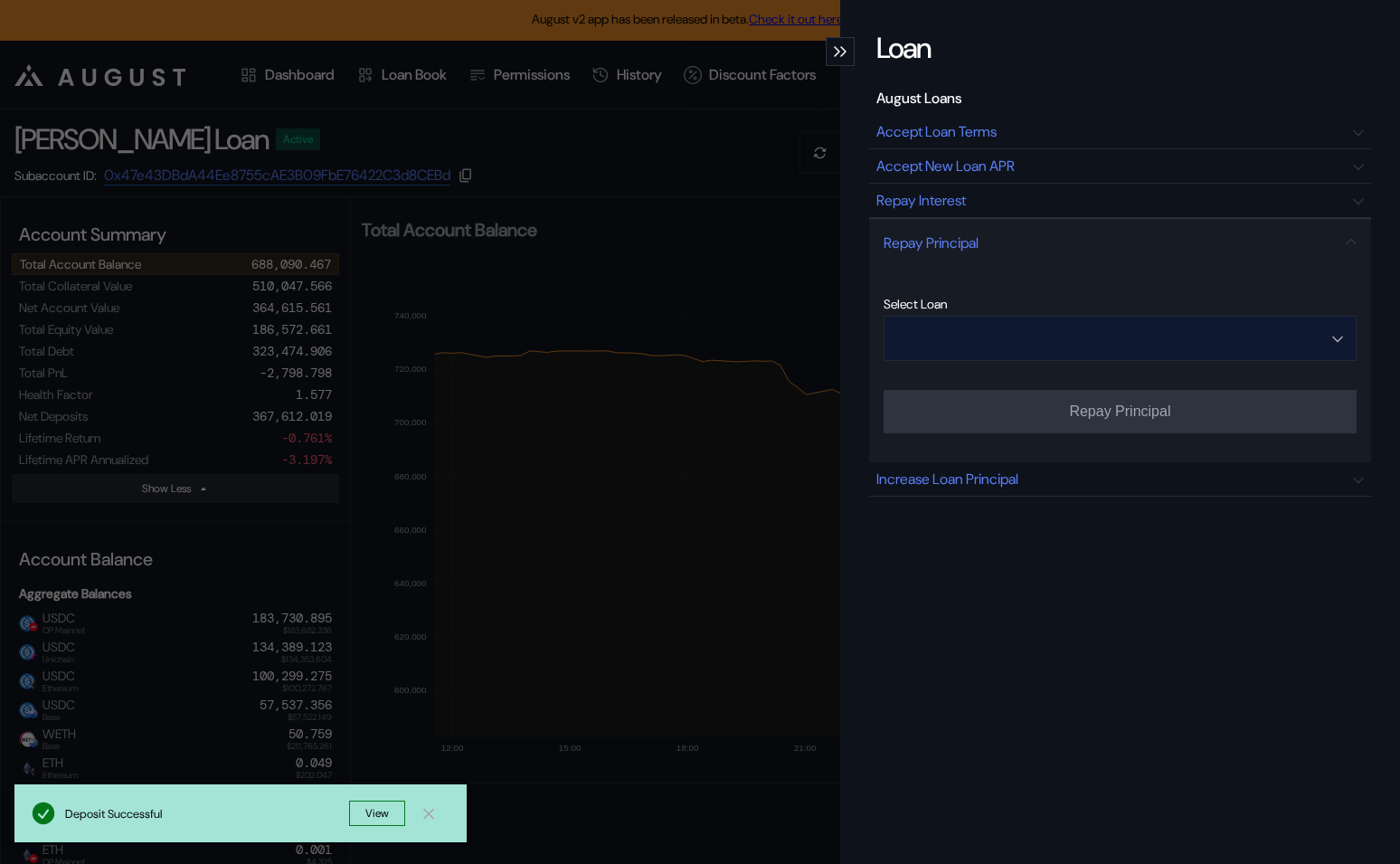
click at [1058, 357] on input "Open menu" at bounding box center [1110, 338] width 426 height 44
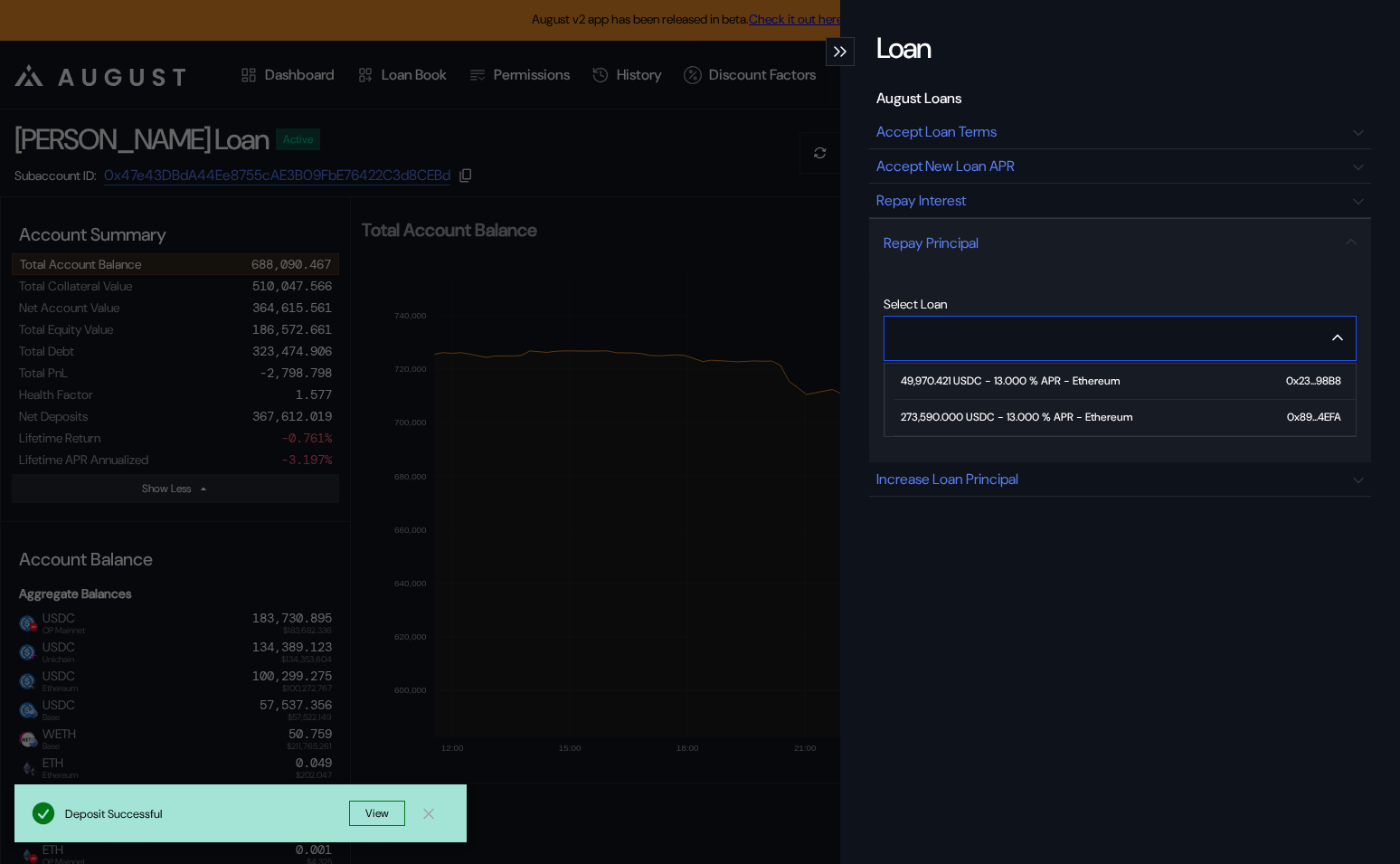
click at [1027, 411] on div "273,590.000 USDC - 13.000 % APR - Ethereum" at bounding box center [1017, 417] width 232 height 13
type input "**********"
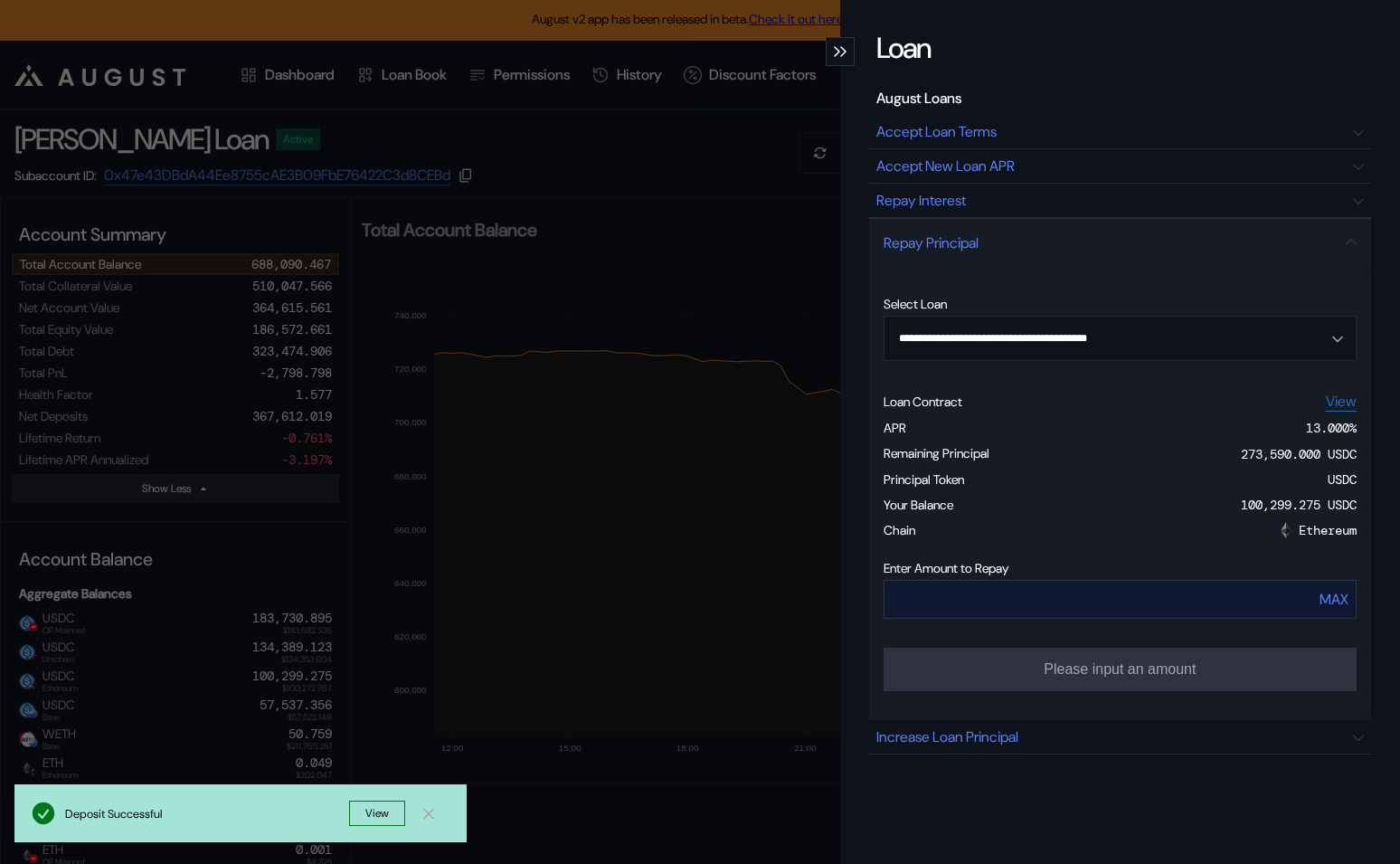
click at [1167, 608] on input "modal" at bounding box center [1079, 599] width 391 height 37
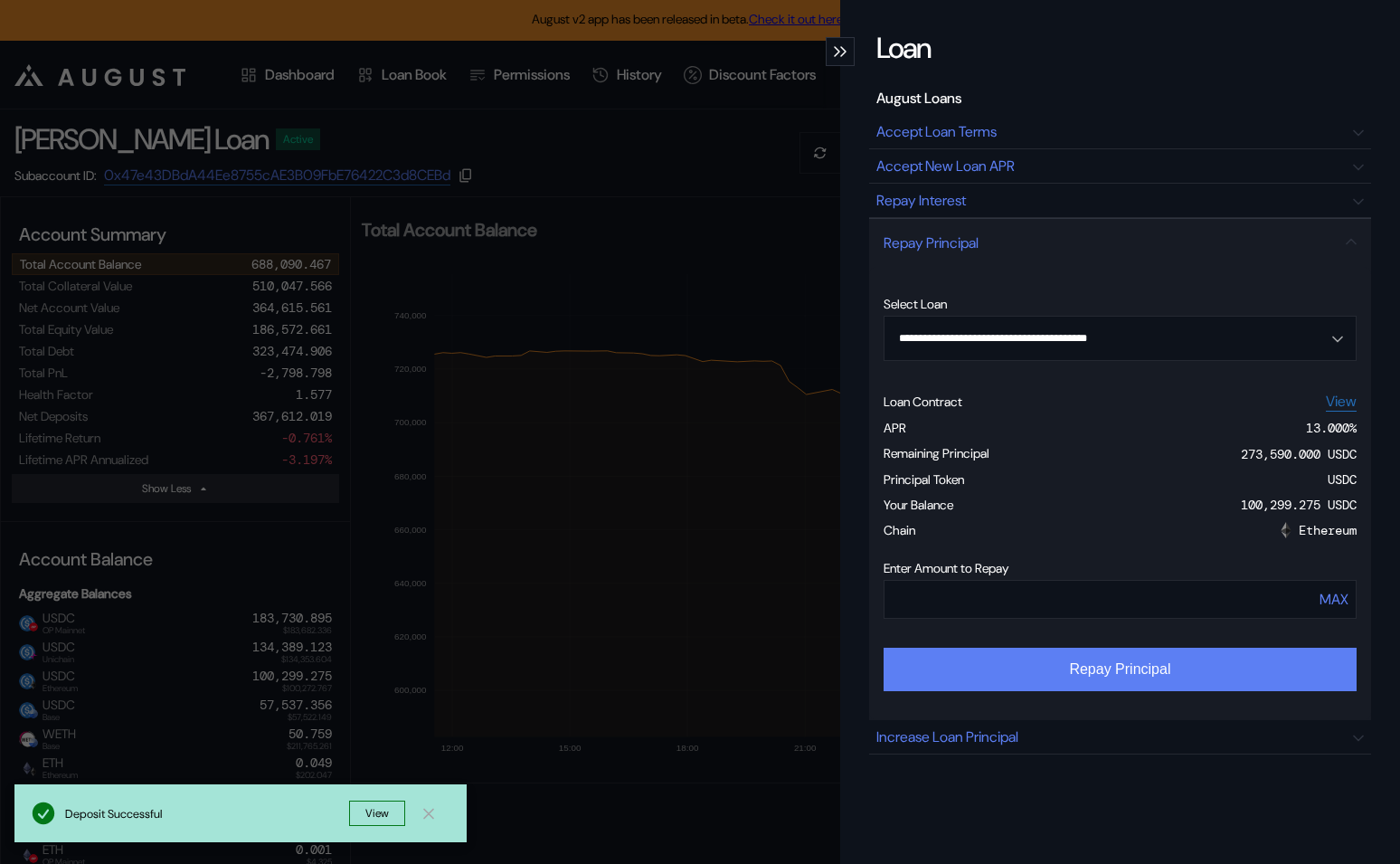
type input "******"
click at [1161, 674] on button "Repay Principal" at bounding box center [1120, 670] width 473 height 44
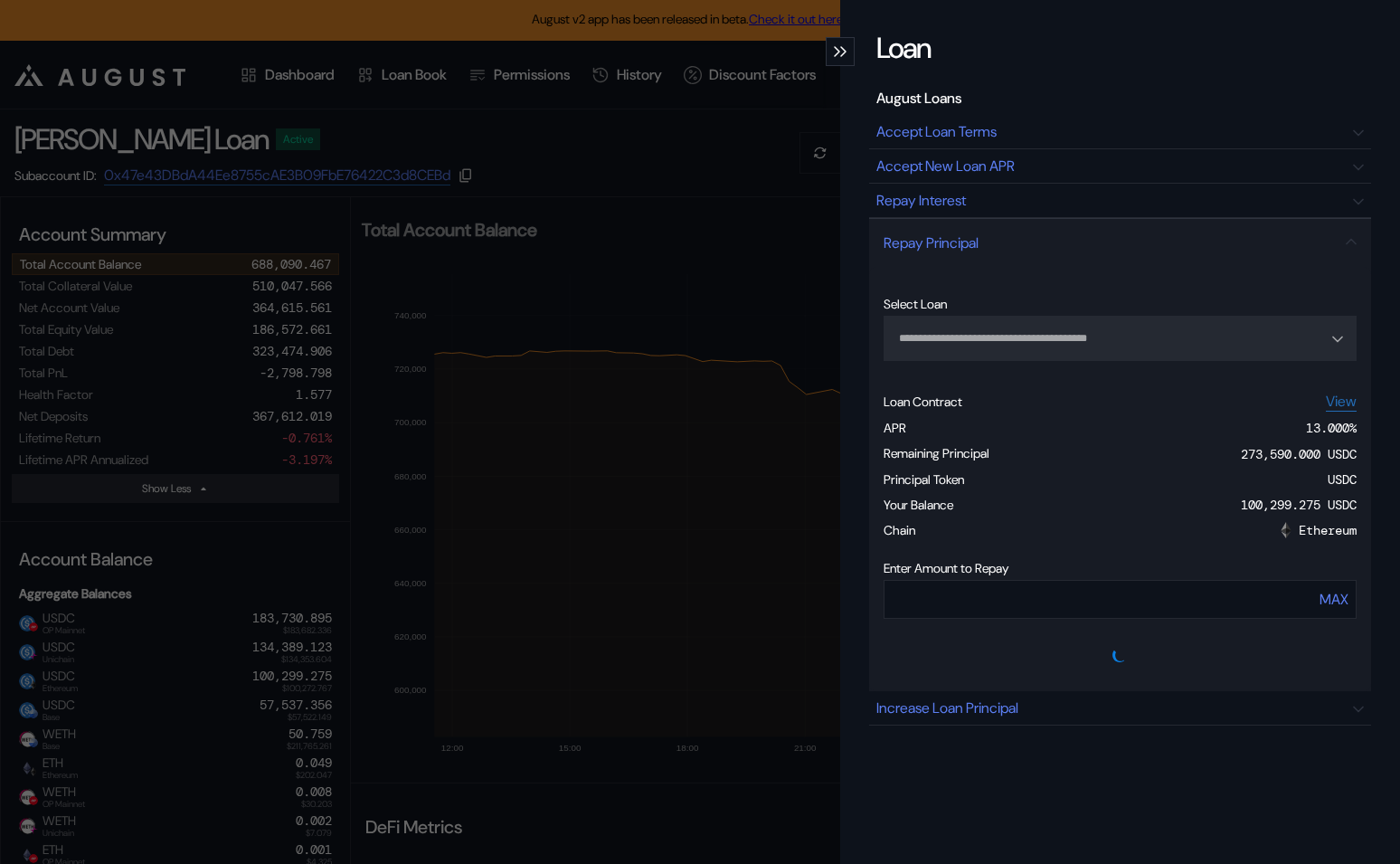
type input "**********"
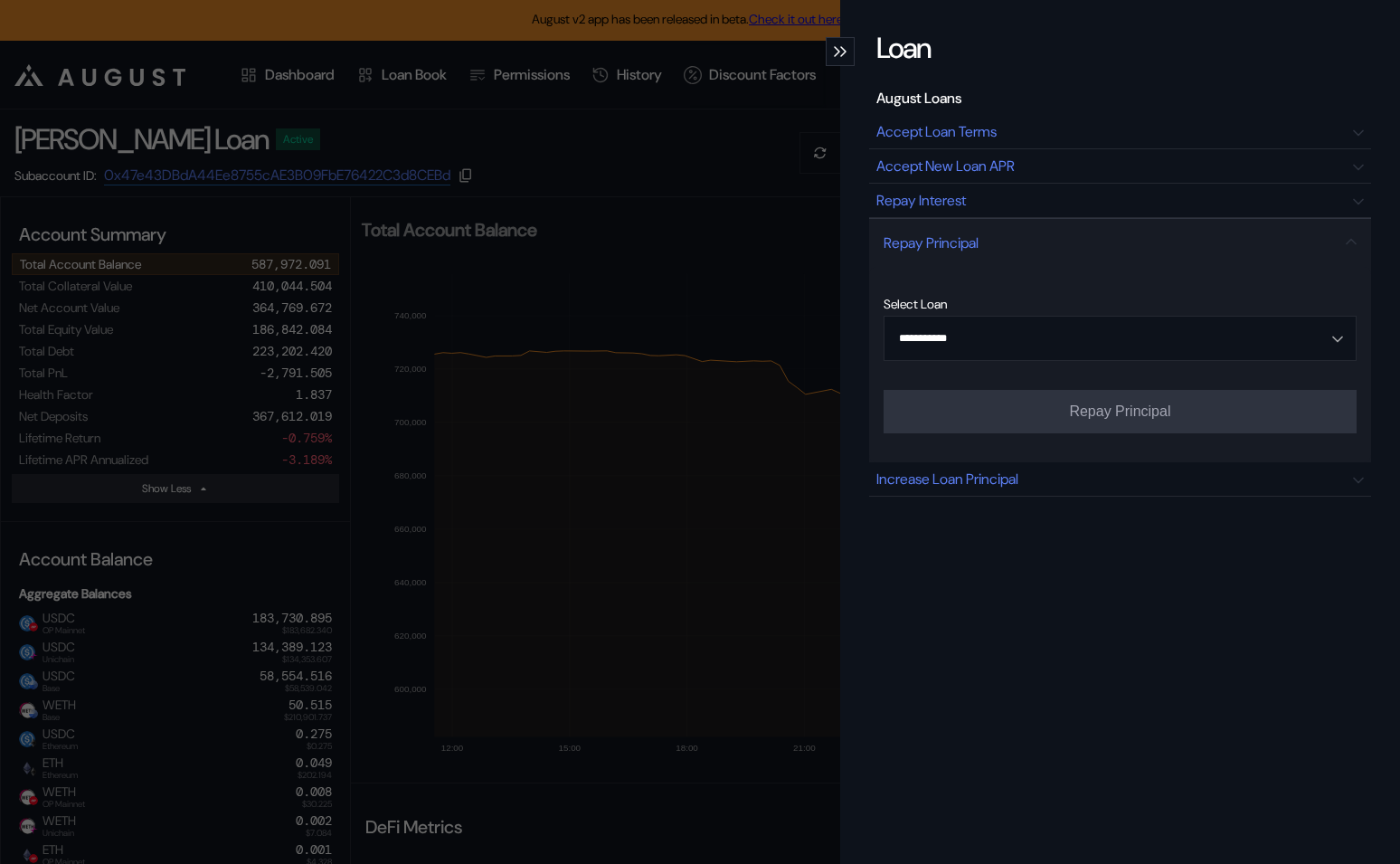
click at [549, 316] on div "**********" at bounding box center [700, 432] width 1400 height 864
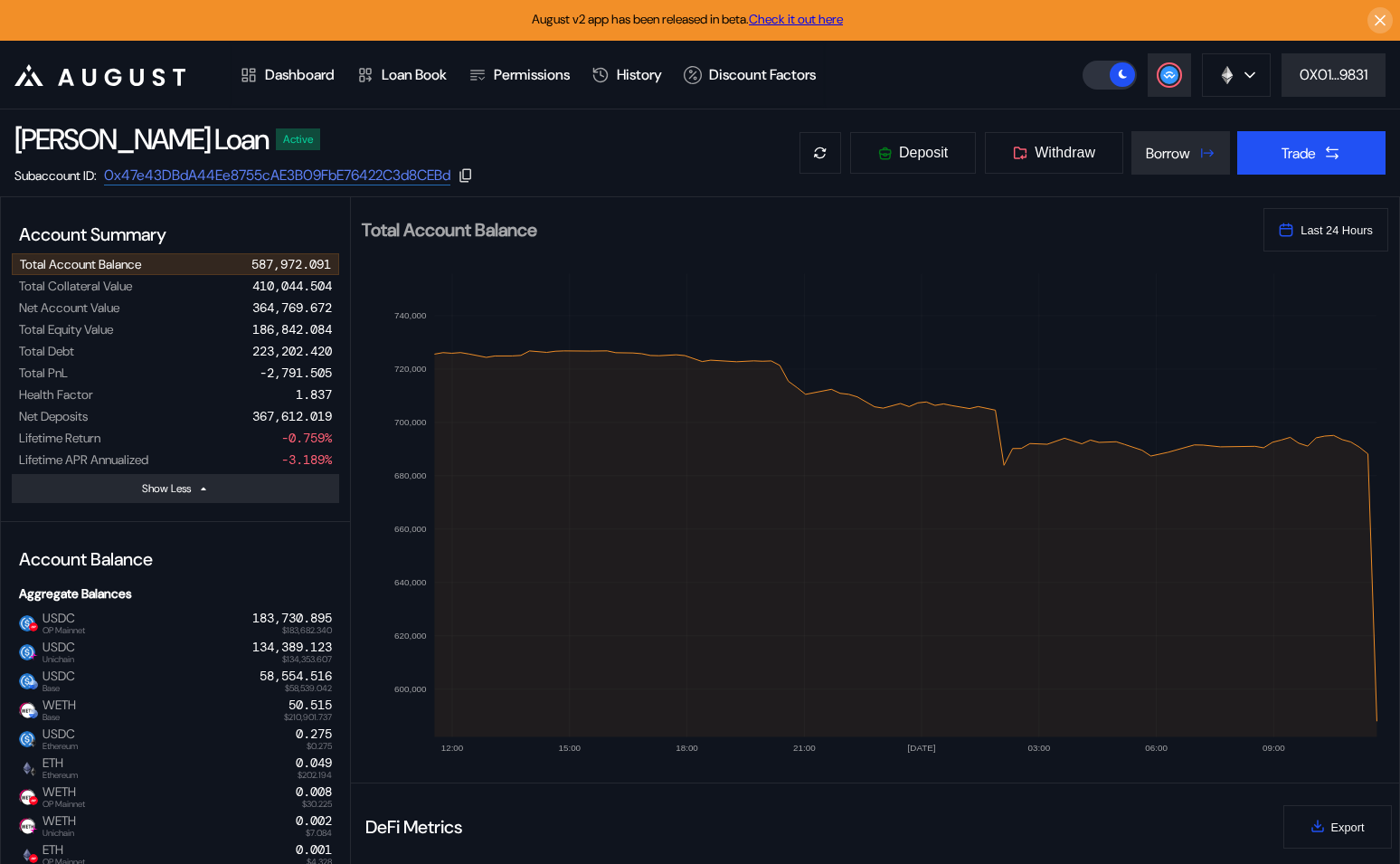
click at [1142, 90] on div "Avalanche Ethereum Arbitrum One Polygon Base BNB Smart Chain Scroll Linea OP Ma…" at bounding box center [1241, 75] width 318 height 44
click at [1162, 74] on g at bounding box center [1169, 75] width 18 height 18
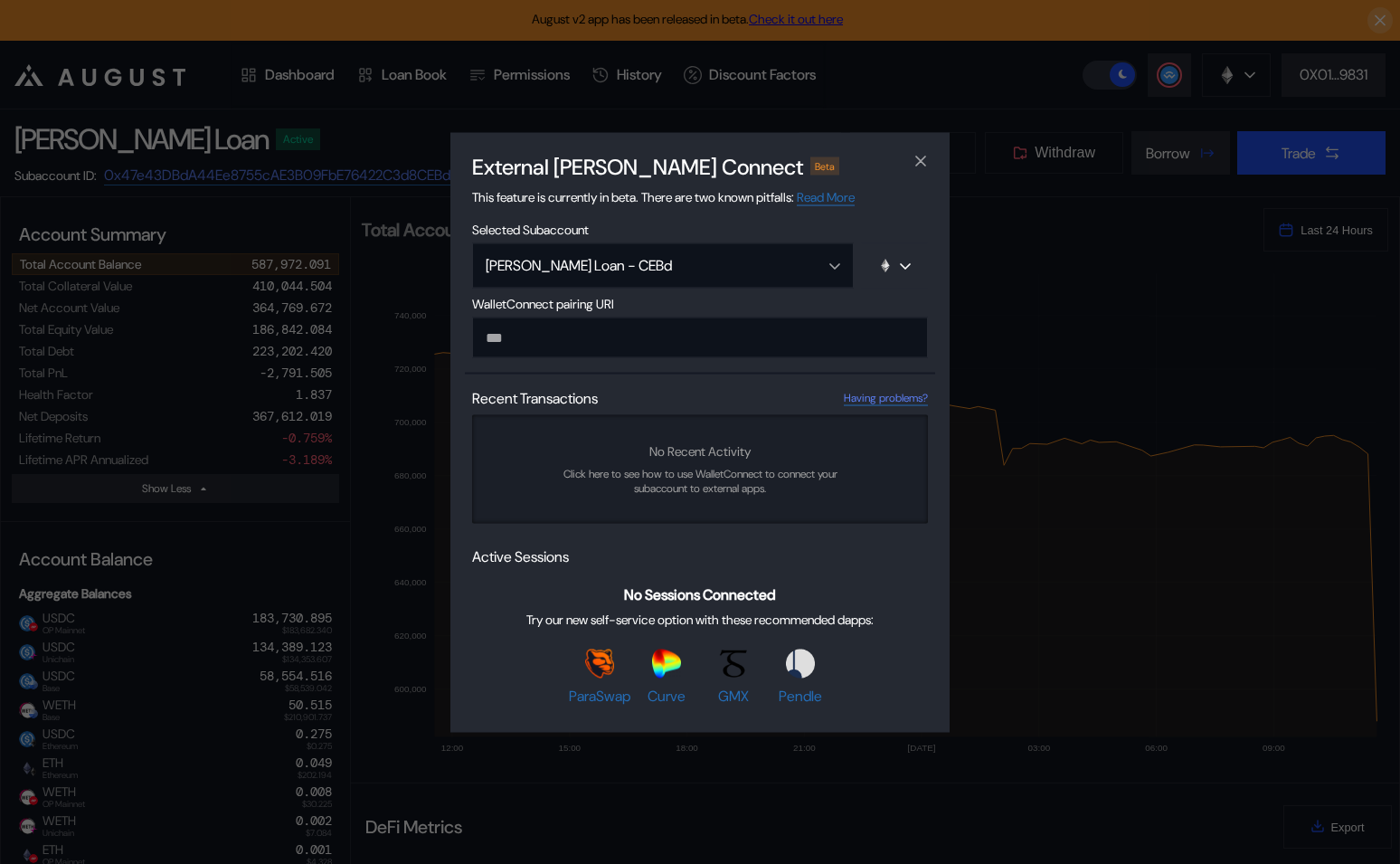
click at [1140, 194] on div "External [PERSON_NAME] Connect Beta This feature is currently in beta. There ar…" at bounding box center [700, 432] width 1400 height 864
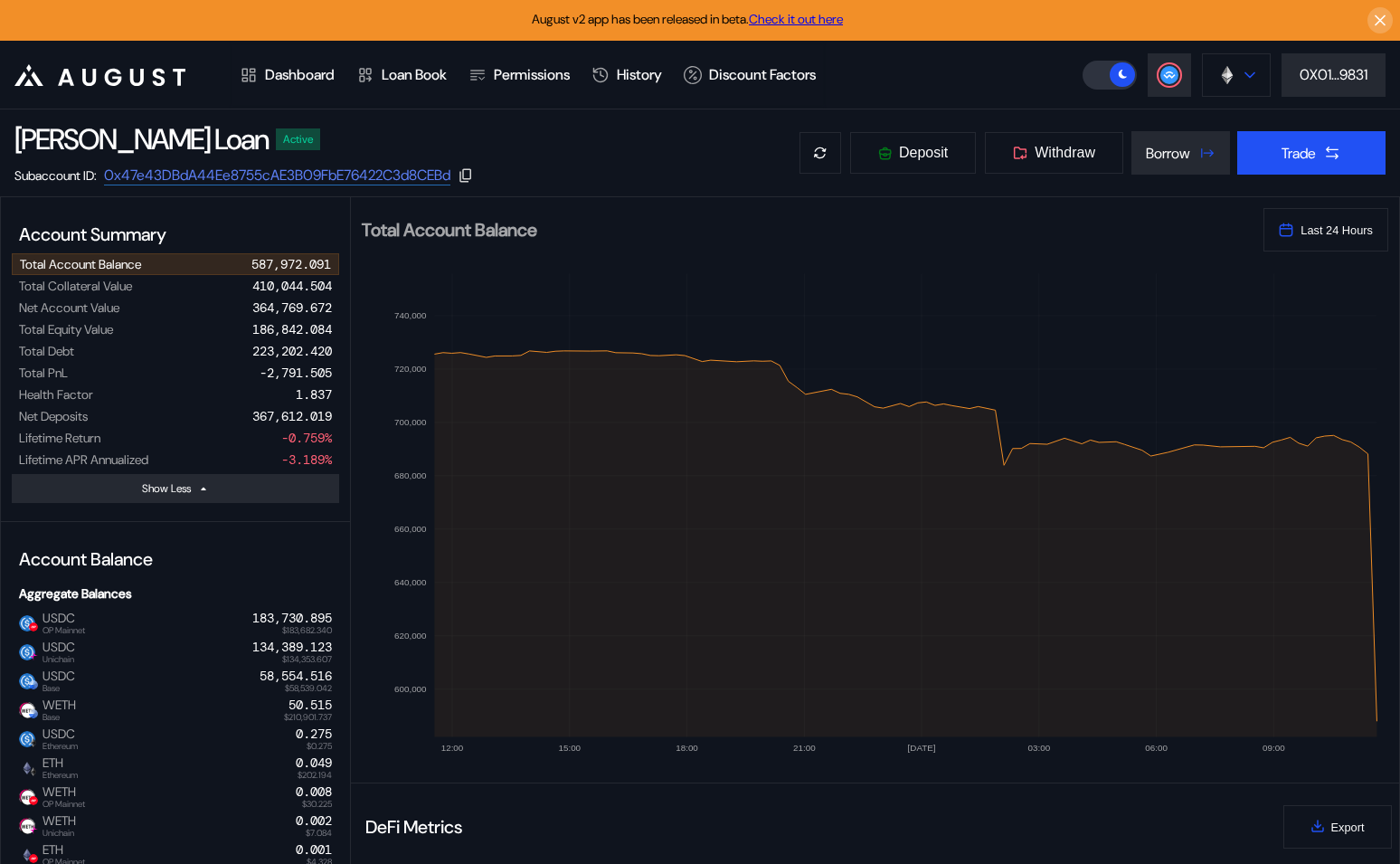
click at [1237, 74] on button at bounding box center [1236, 75] width 68 height 44
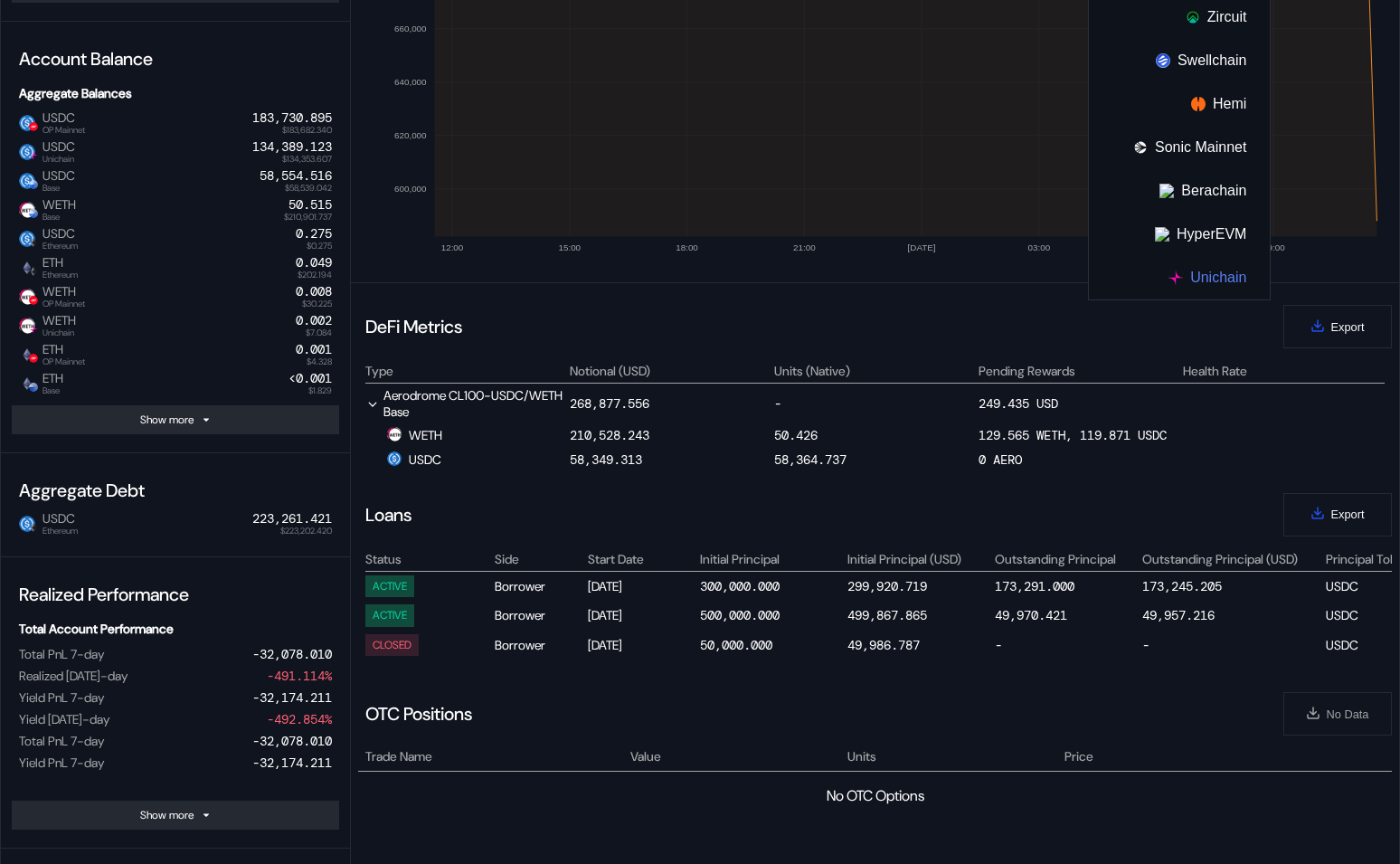
click at [1222, 274] on button "Unichain" at bounding box center [1179, 278] width 181 height 44
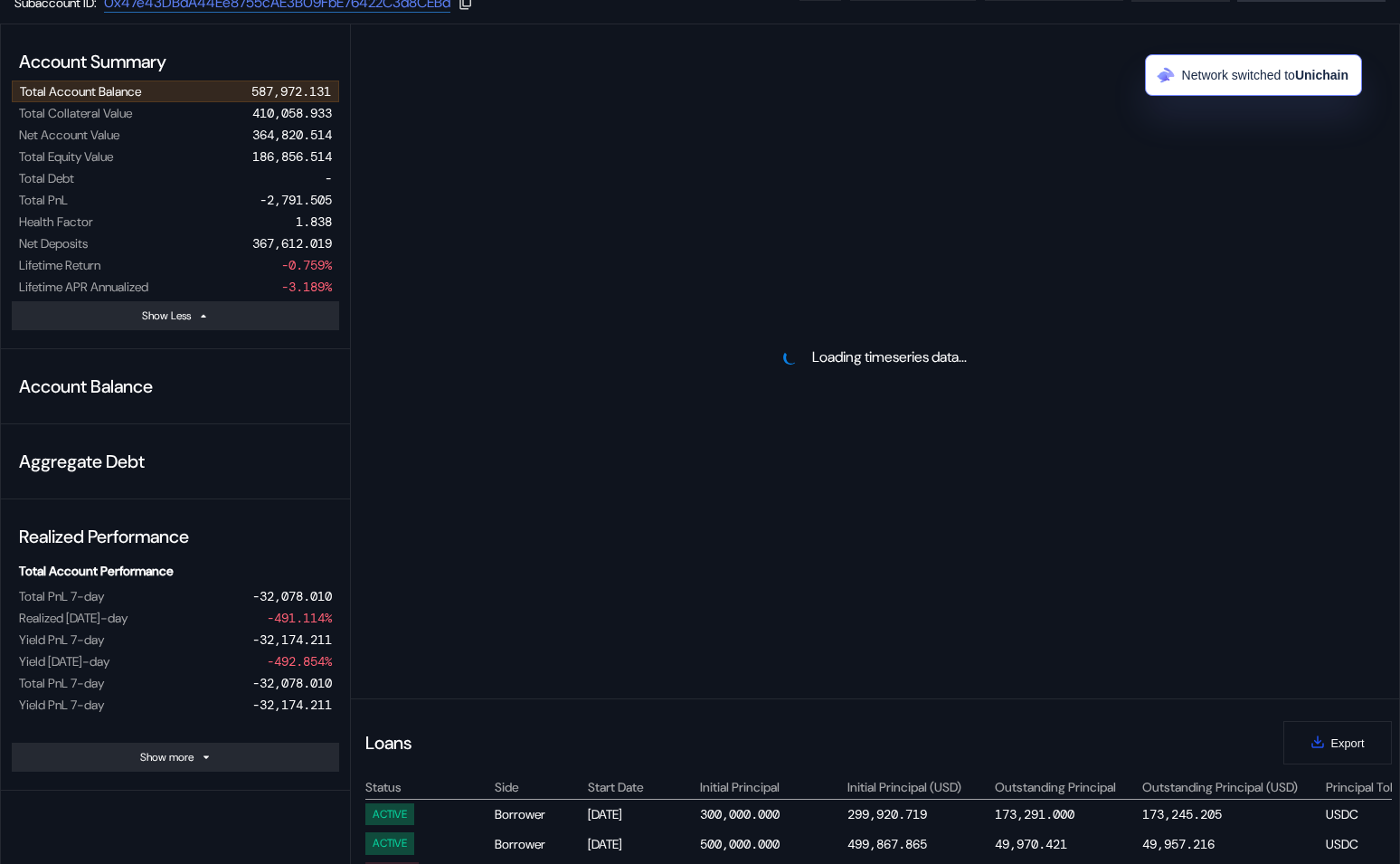
scroll to position [0, 0]
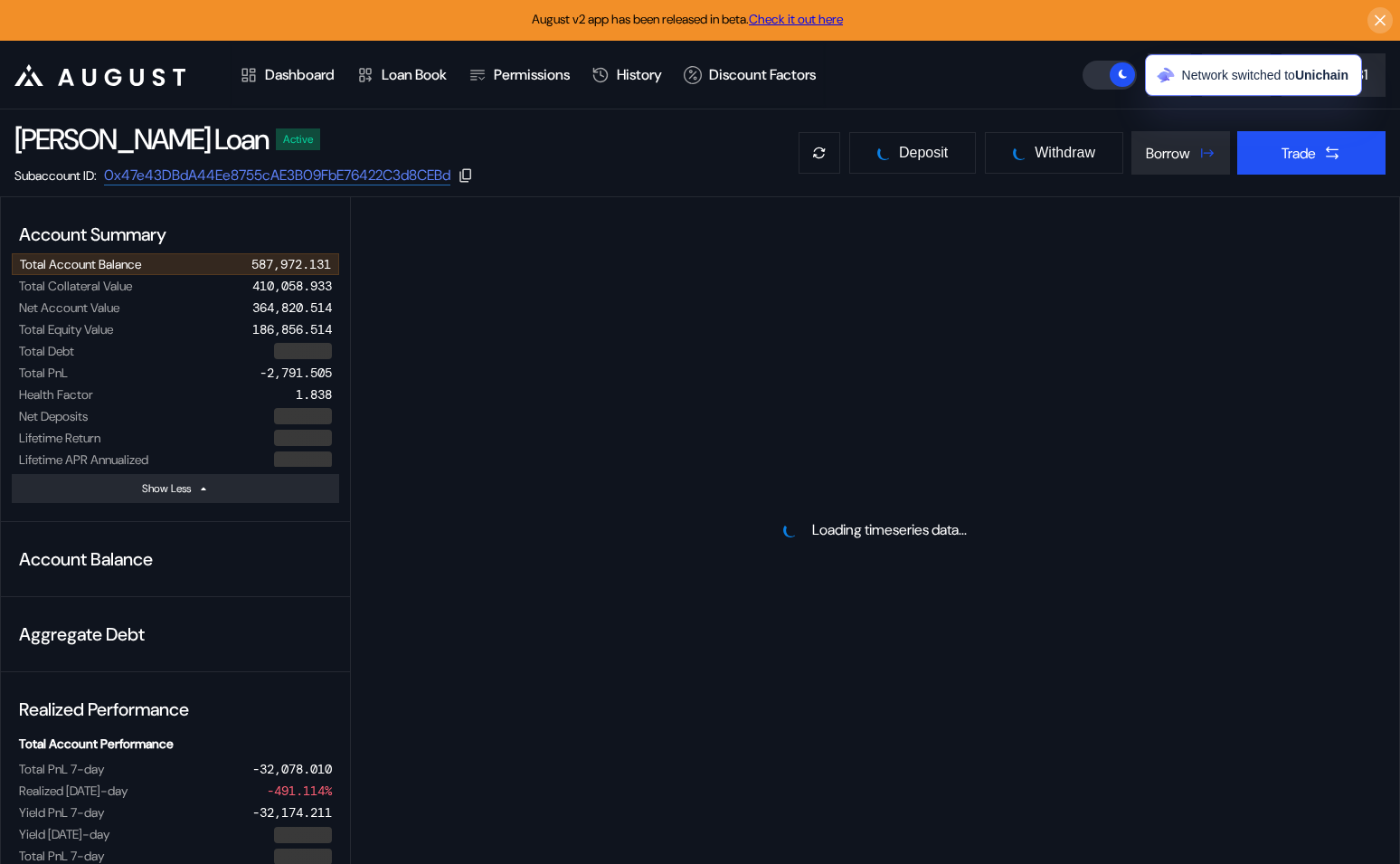
select select "*"
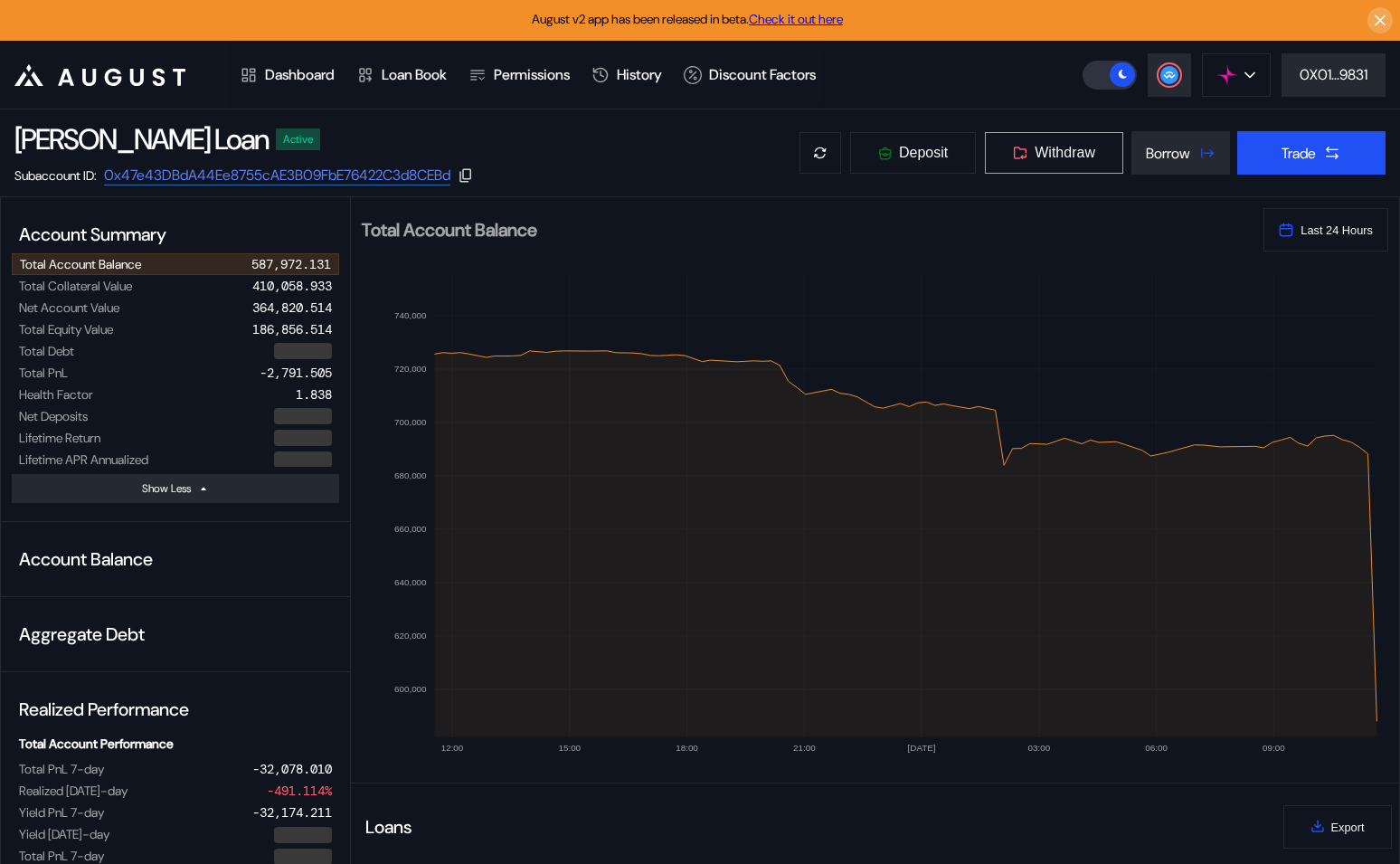
click at [1064, 154] on span "Withdraw" at bounding box center [1065, 152] width 60 height 16
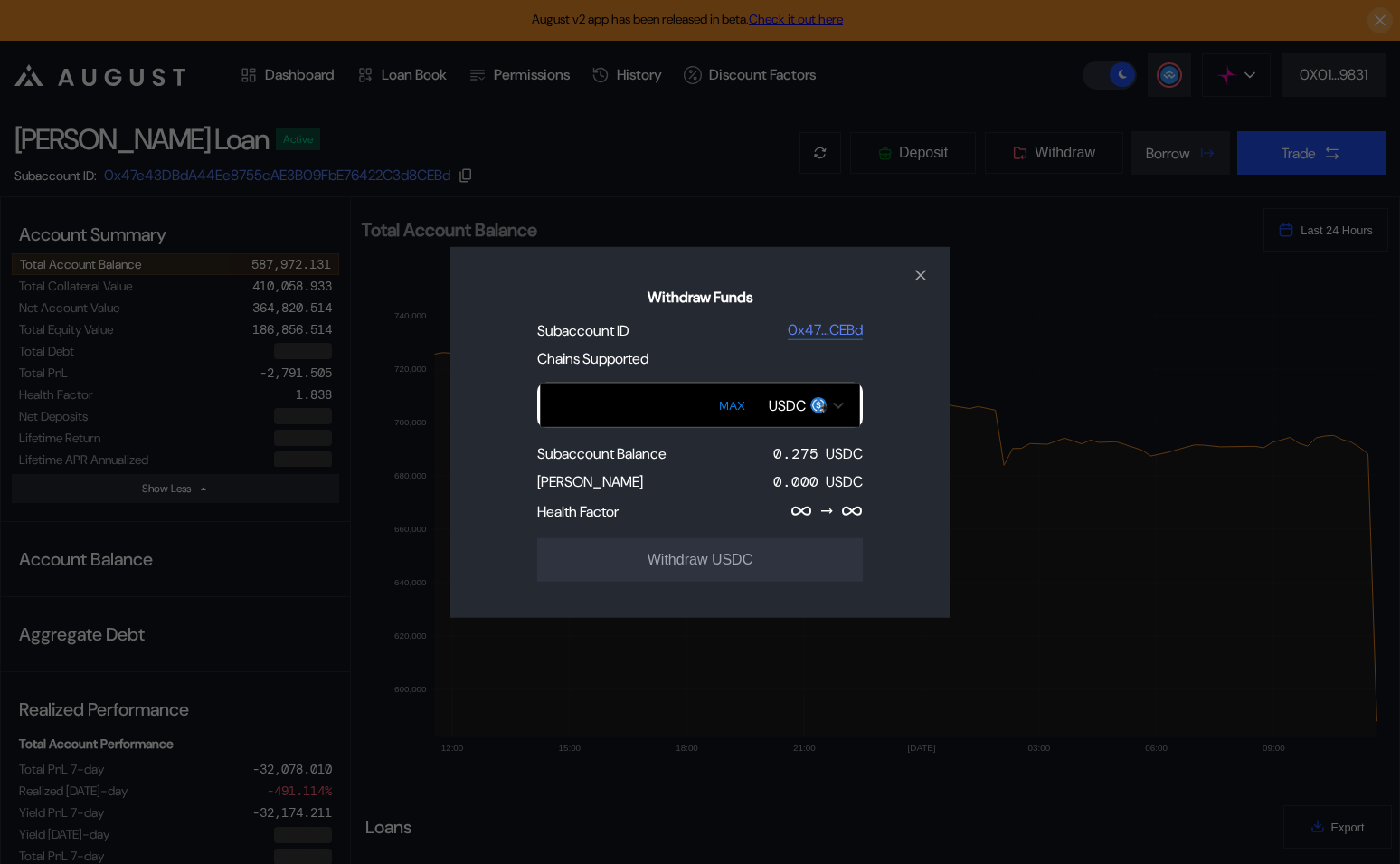
click at [795, 403] on div "USDC" at bounding box center [787, 405] width 37 height 19
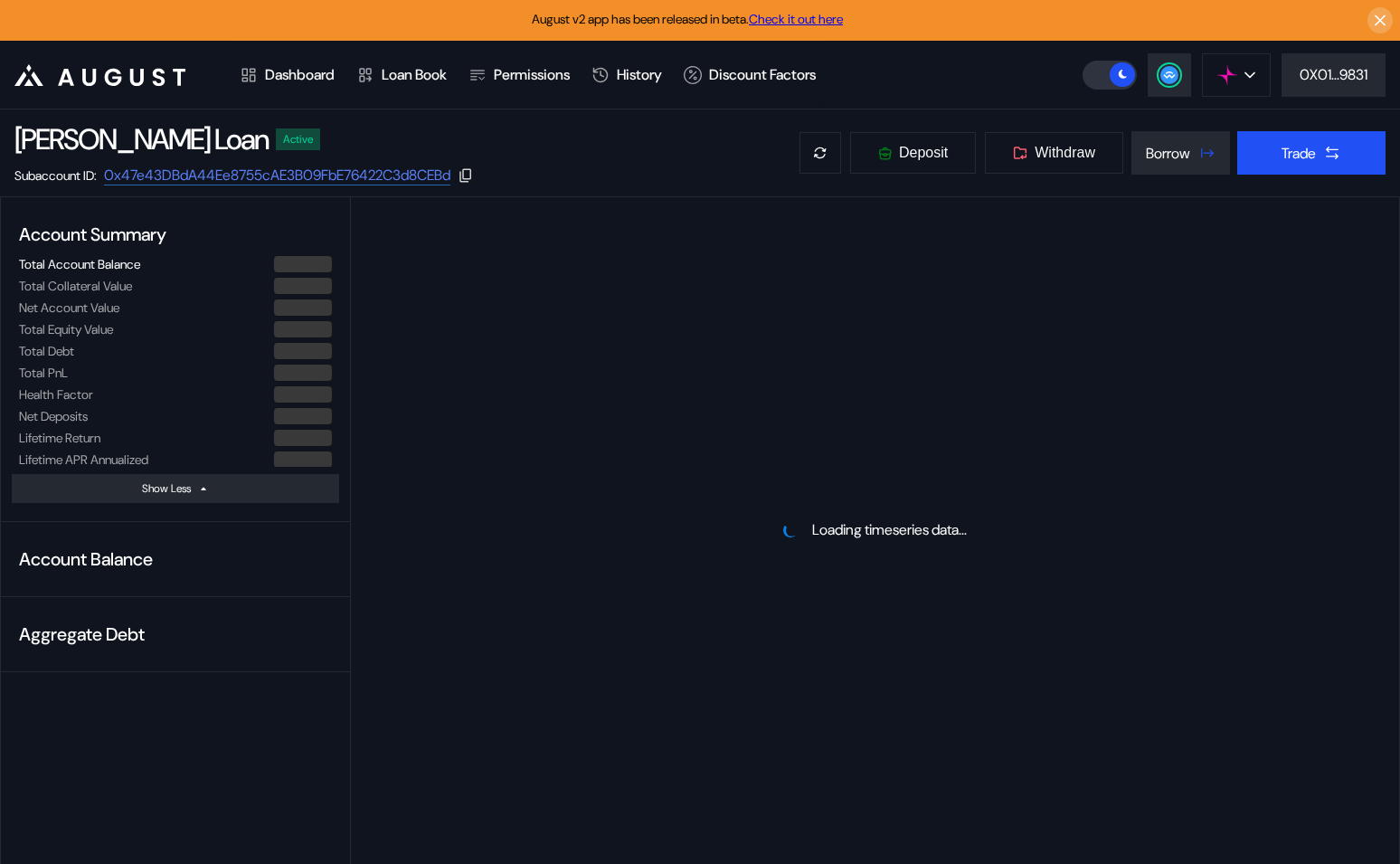
select select "*"
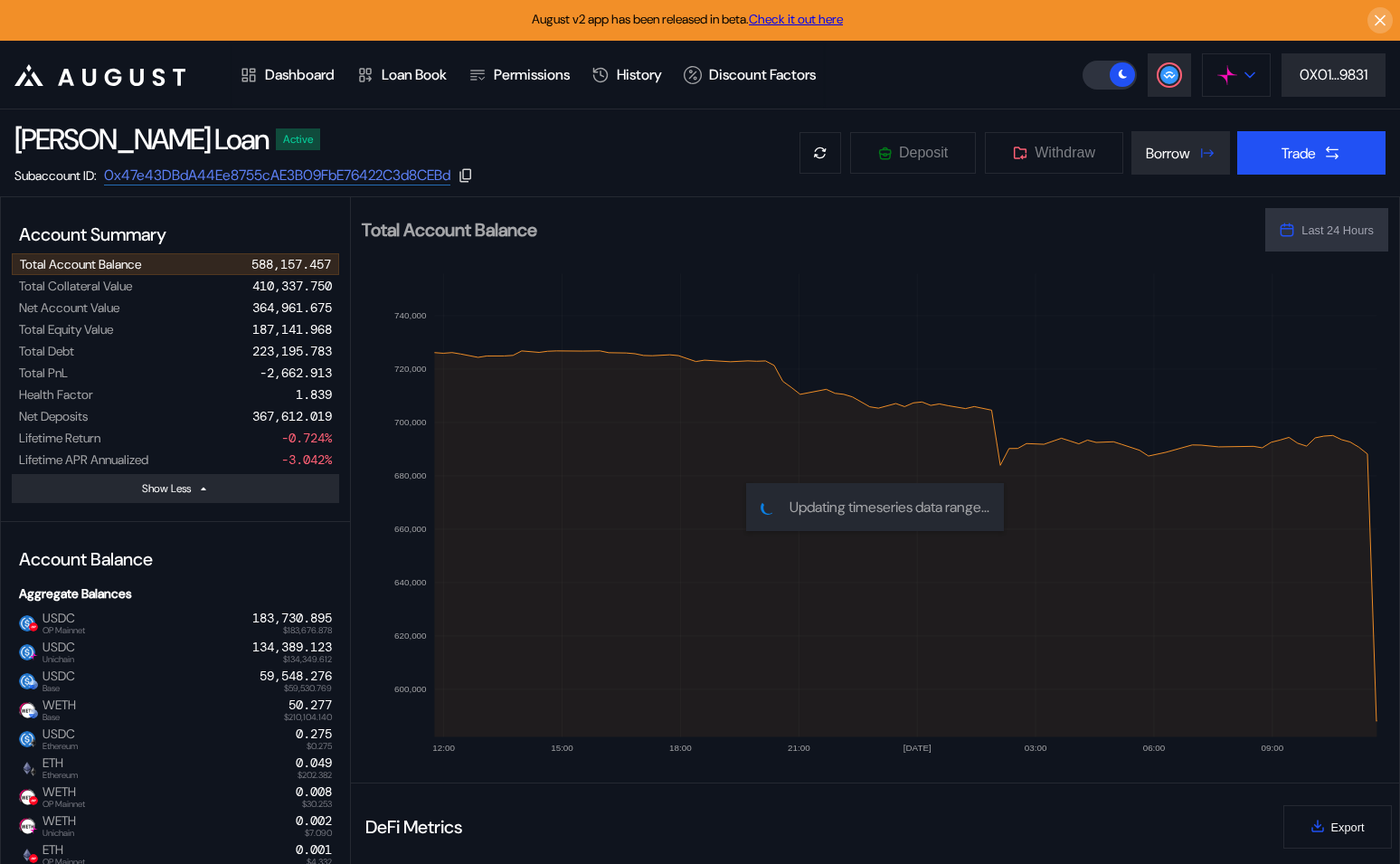
click at [1220, 72] on img at bounding box center [1228, 75] width 20 height 20
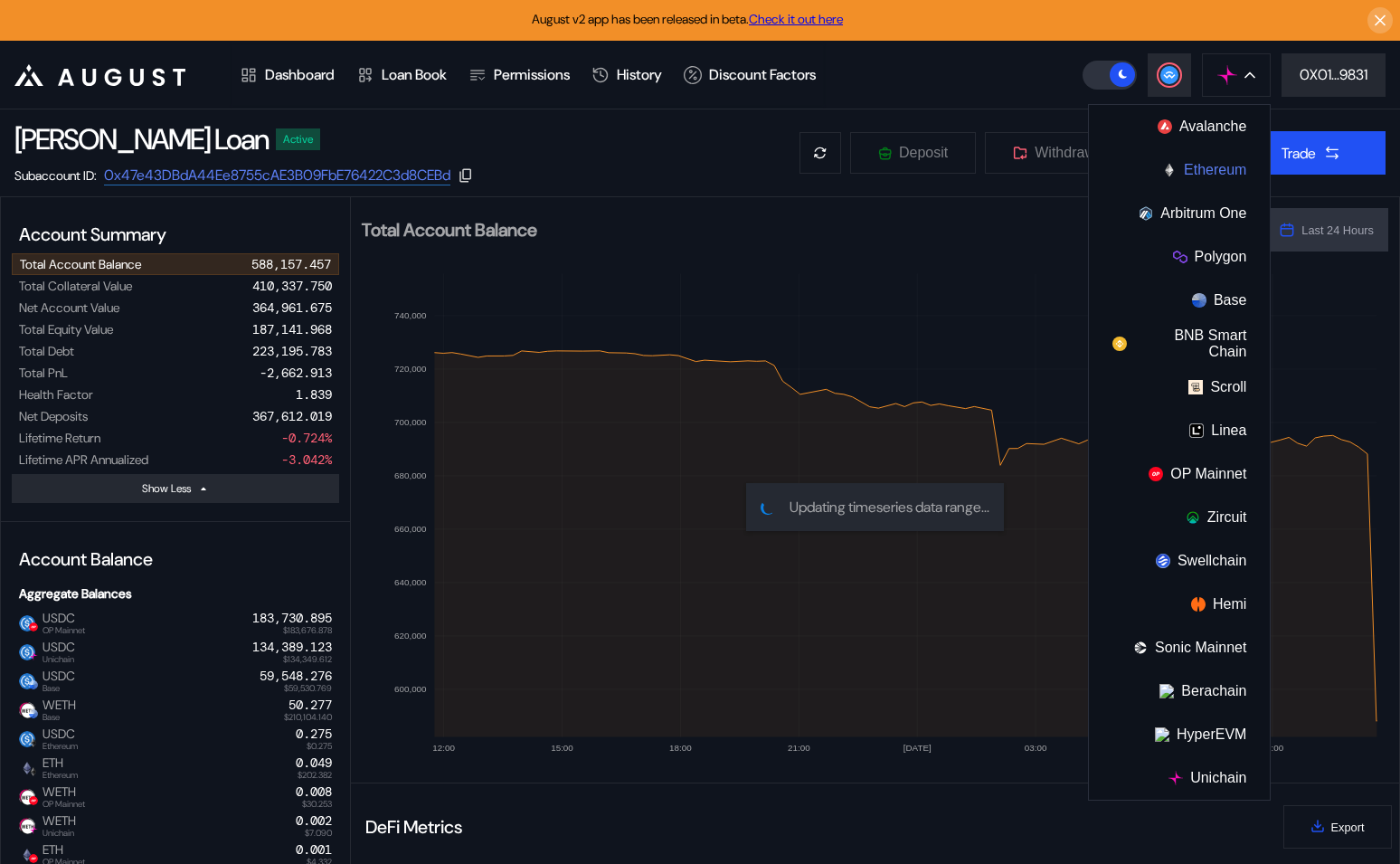
click at [1199, 172] on button "Ethereum" at bounding box center [1179, 170] width 181 height 44
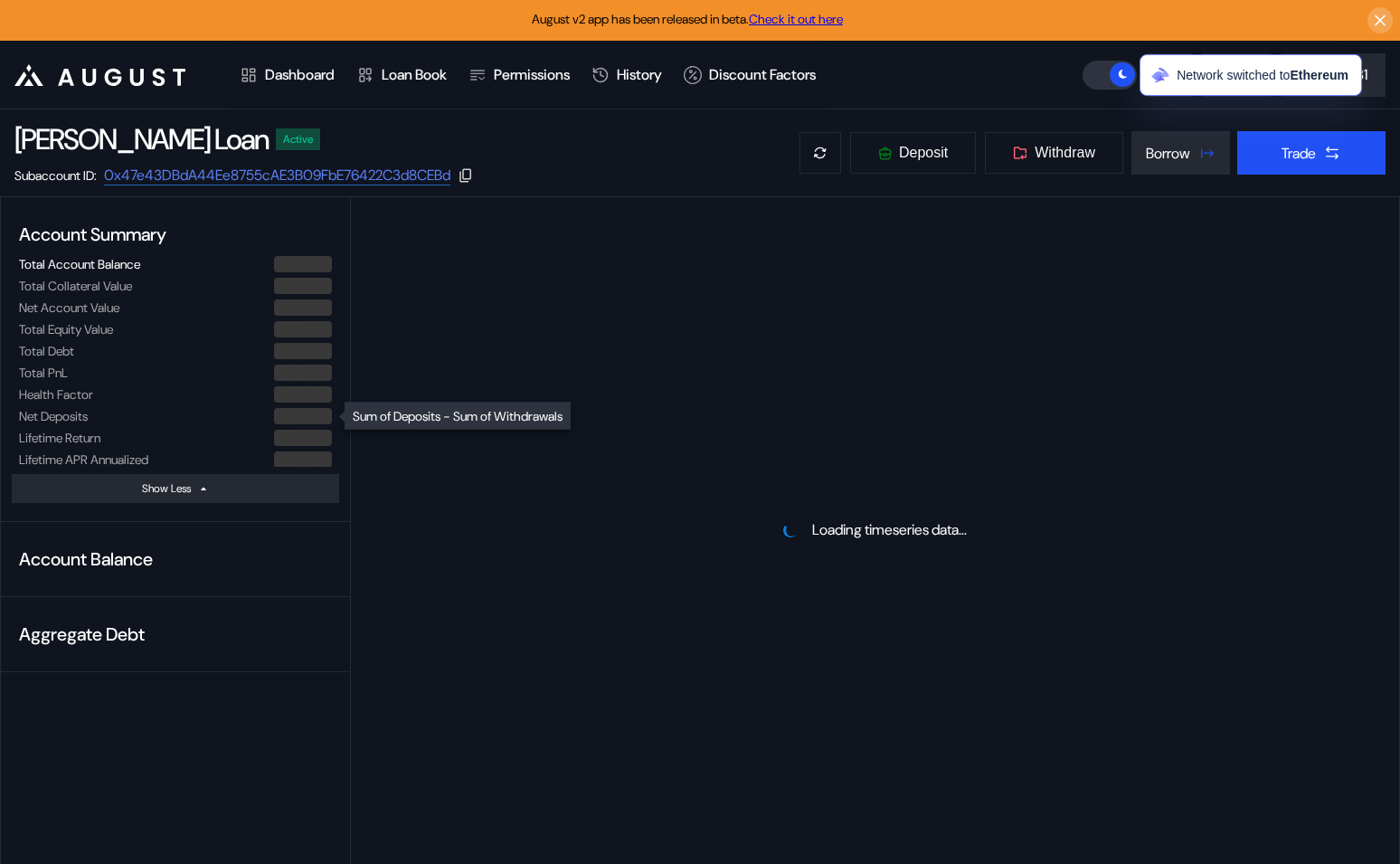
select select "*"
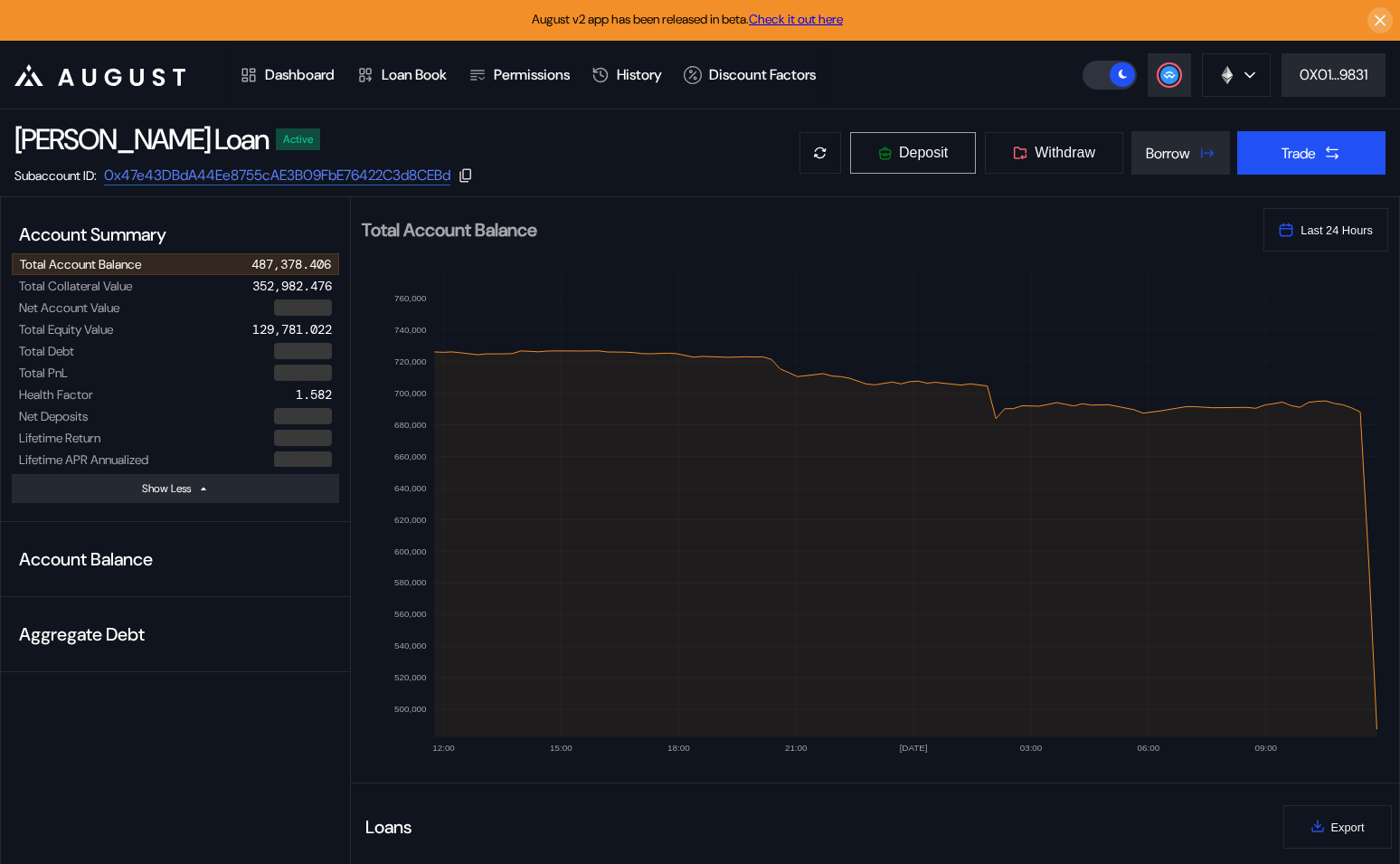
click at [922, 153] on span "Deposit" at bounding box center [923, 152] width 48 height 16
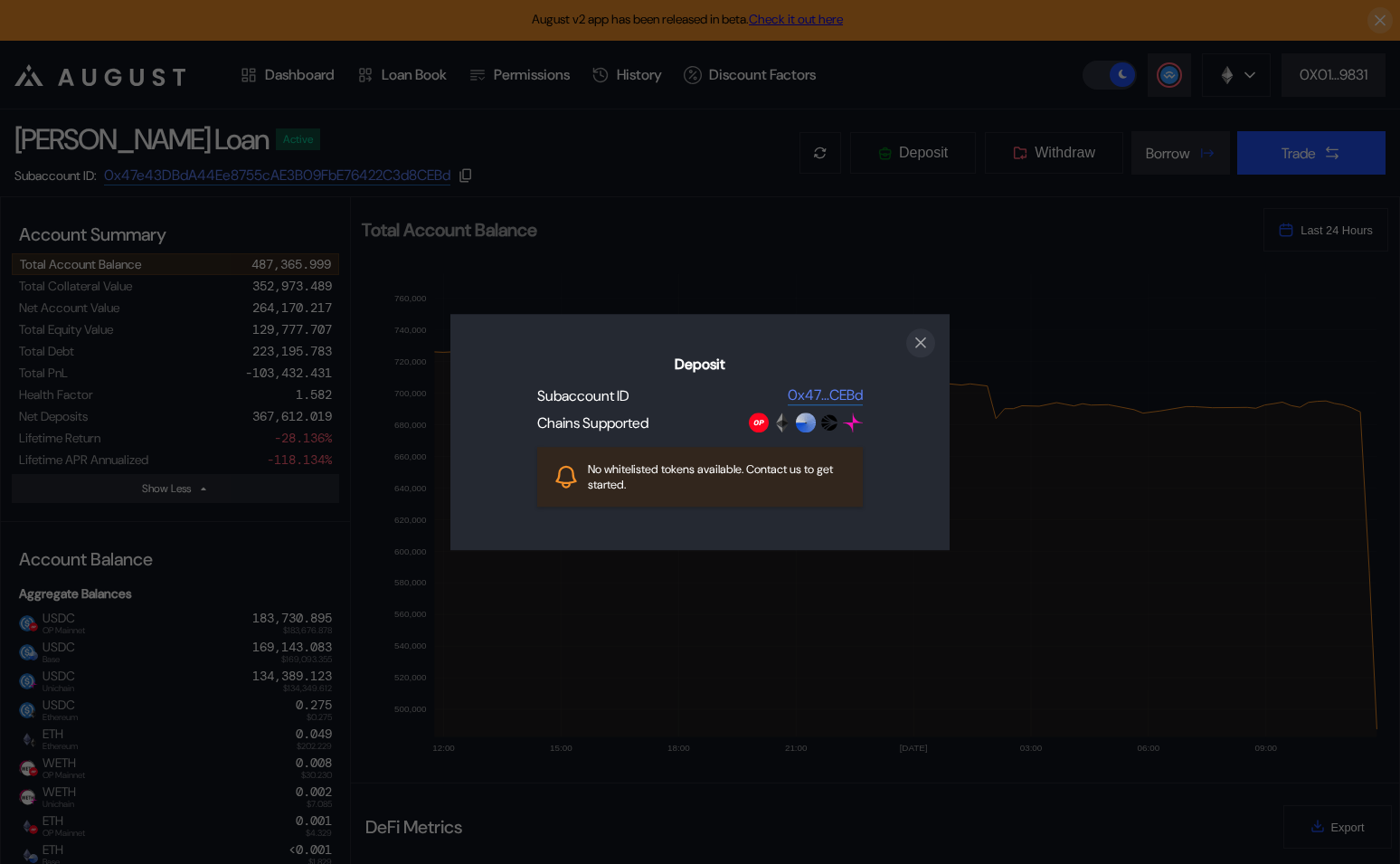
click at [923, 343] on icon "close modal" at bounding box center [921, 341] width 18 height 19
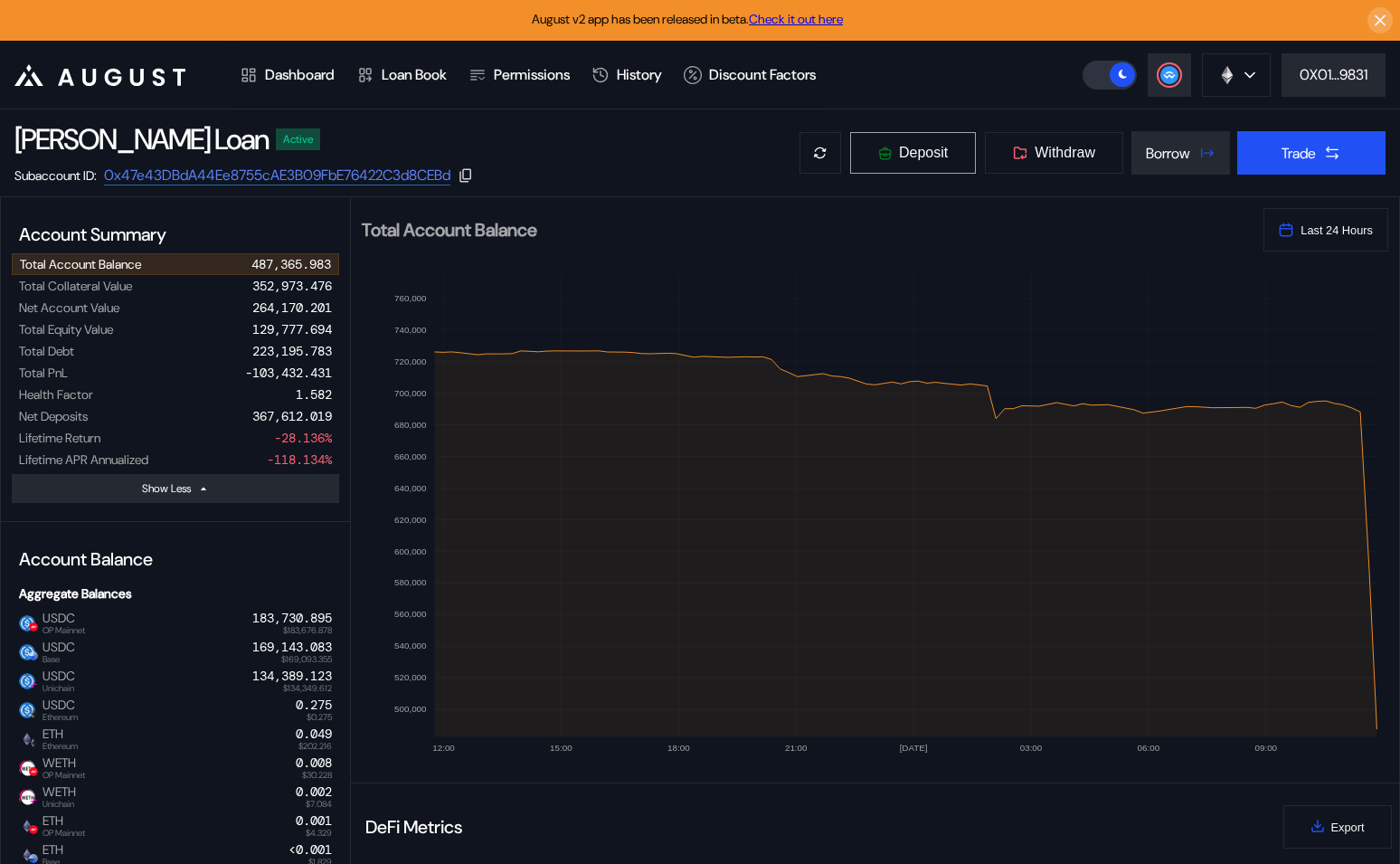
click at [897, 162] on button "Deposit" at bounding box center [913, 153] width 128 height 44
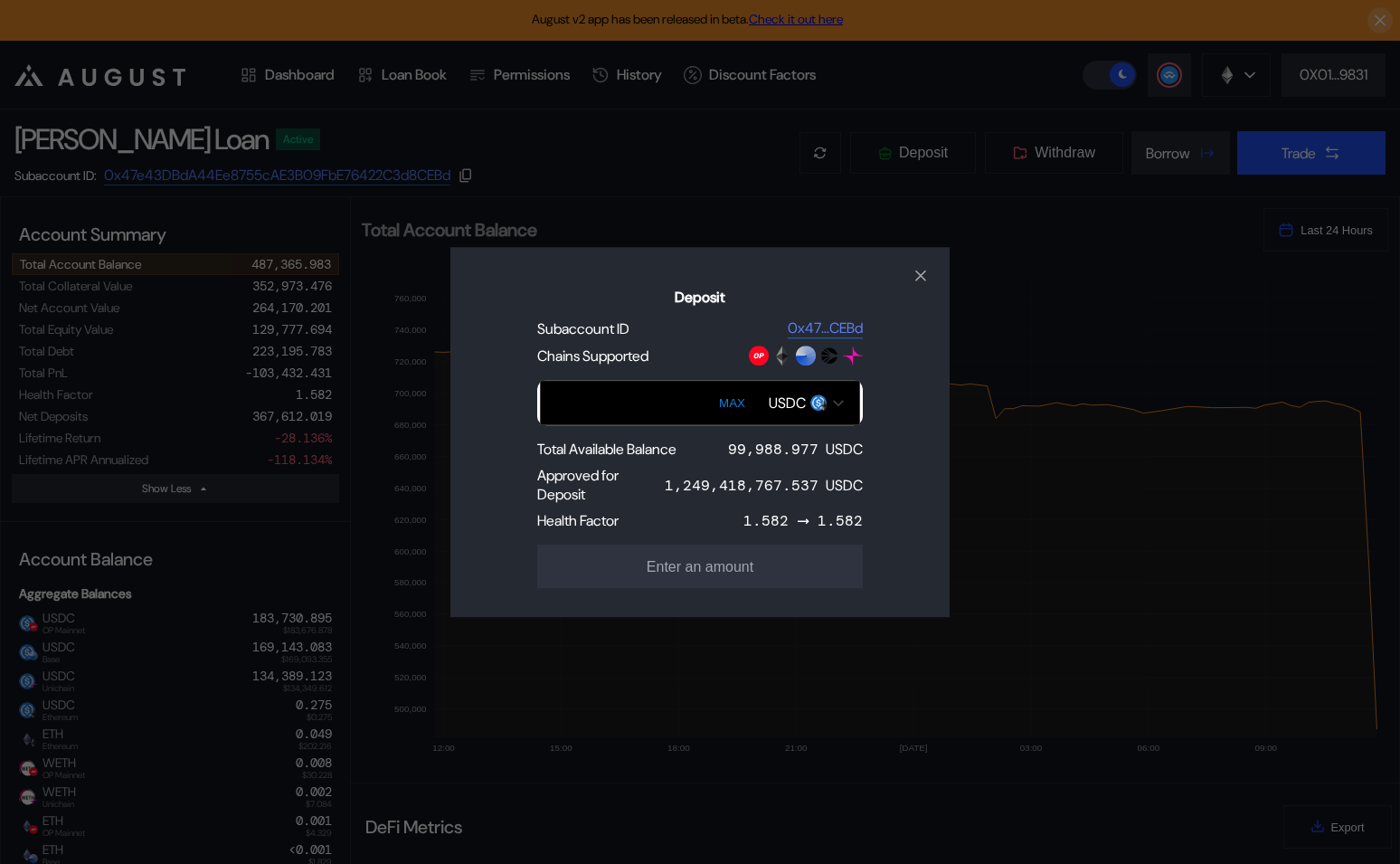
click at [733, 397] on button "MAX" at bounding box center [731, 403] width 37 height 42
type input "**********"
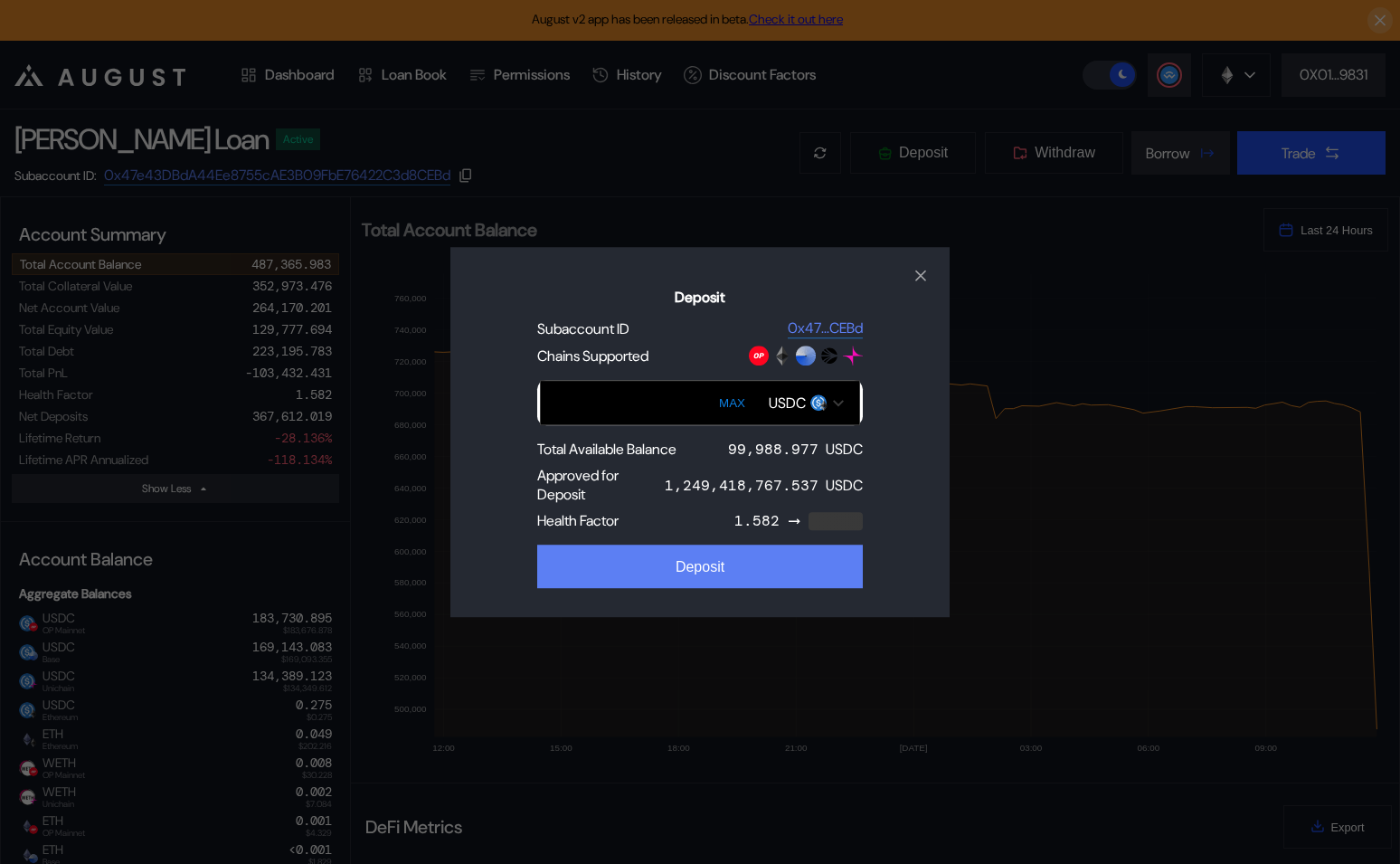
click at [707, 575] on div "Deposit" at bounding box center [700, 567] width 48 height 16
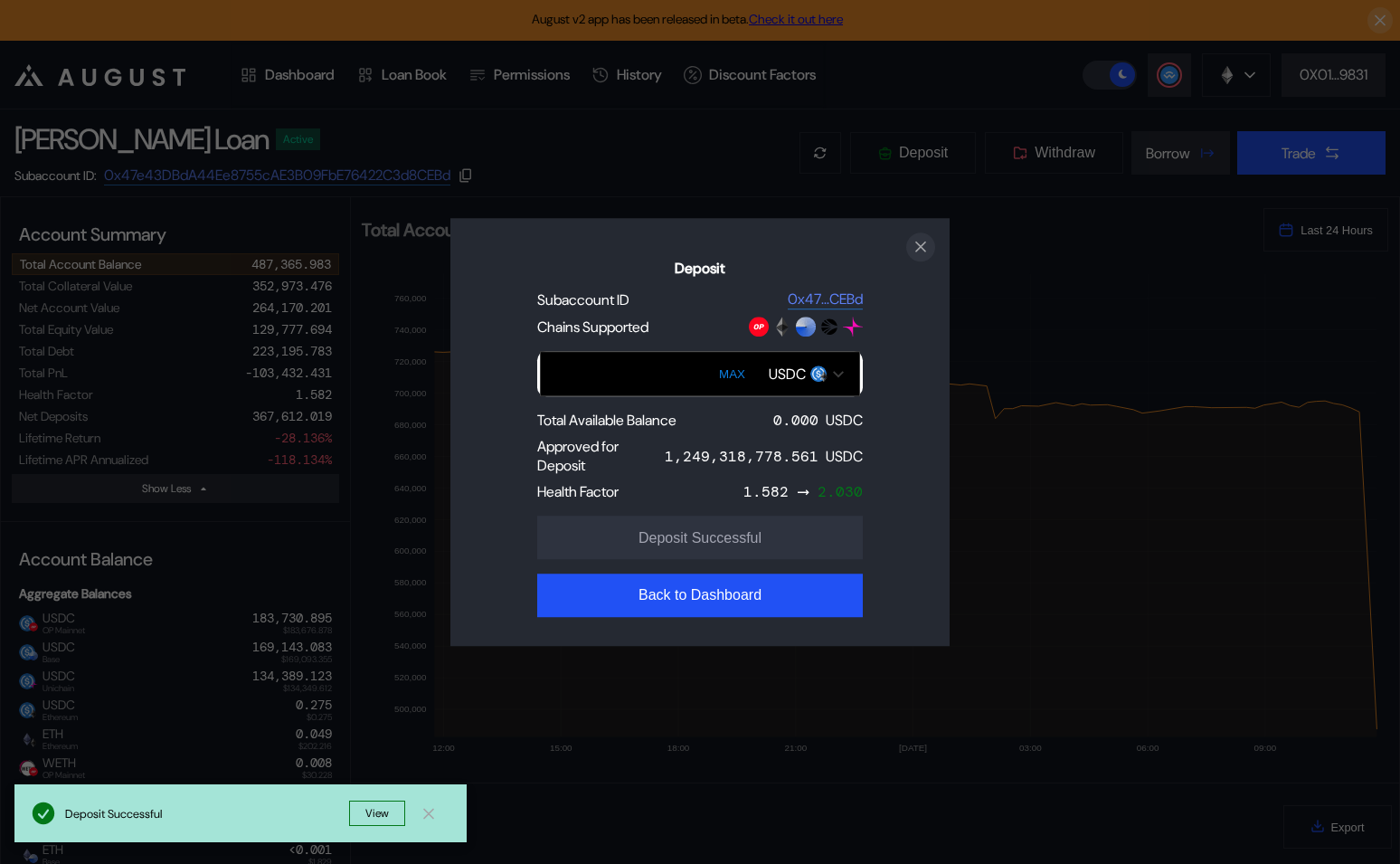
click at [924, 250] on icon "close modal" at bounding box center [920, 246] width 9 height 9
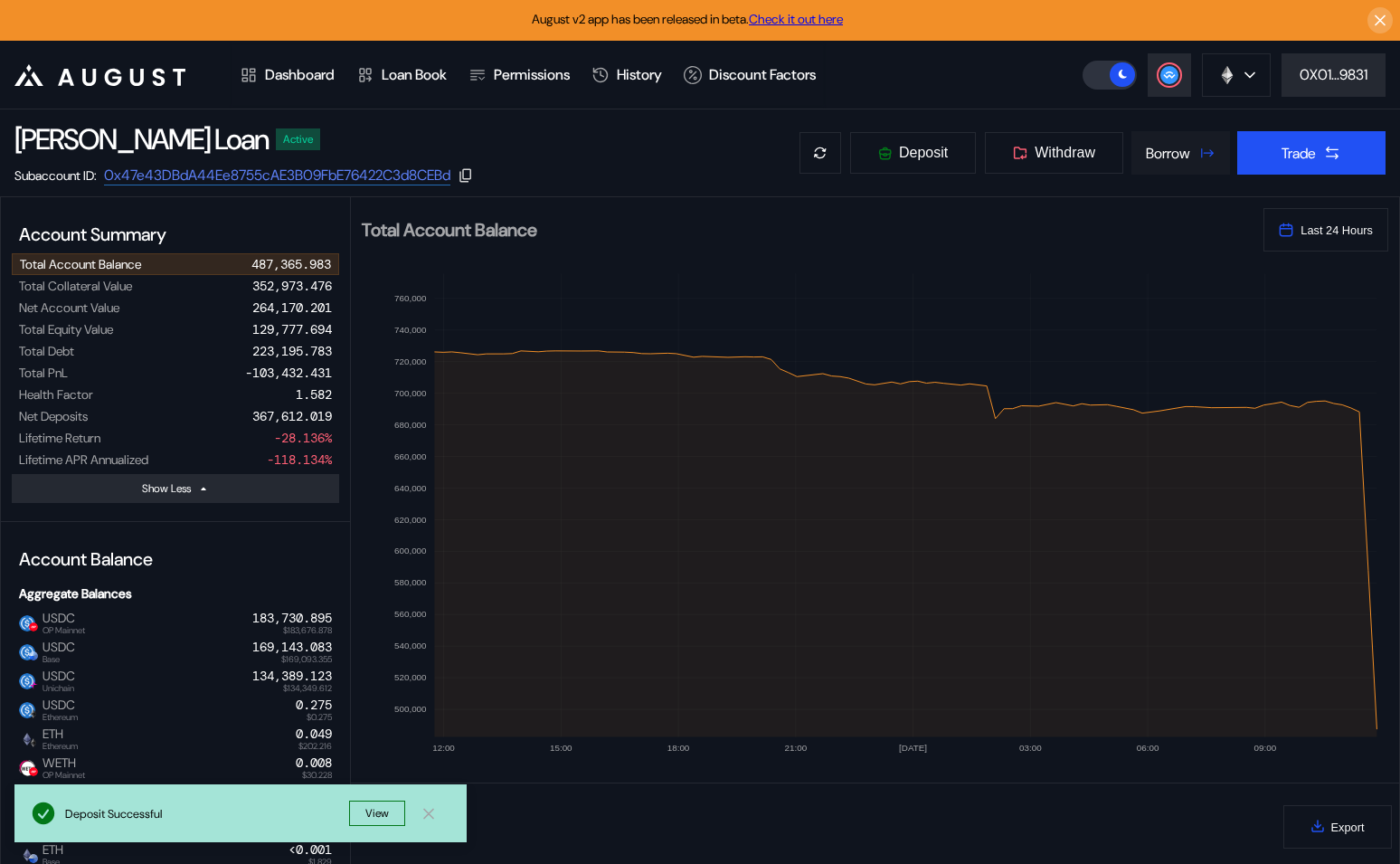
click at [1186, 154] on button "Borrow" at bounding box center [1181, 153] width 99 height 44
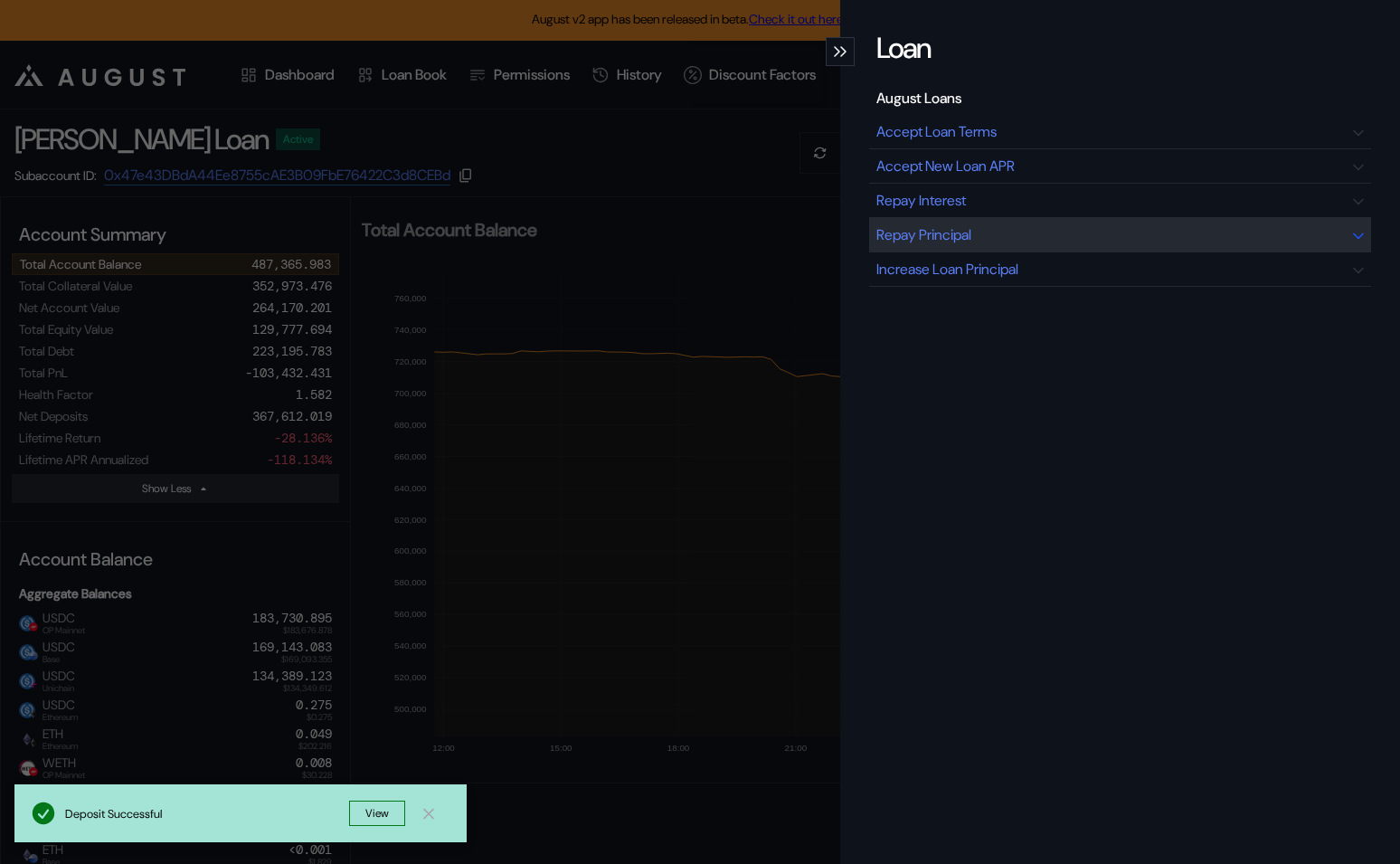
click at [1043, 231] on div "Repay Principal" at bounding box center [1120, 235] width 502 height 35
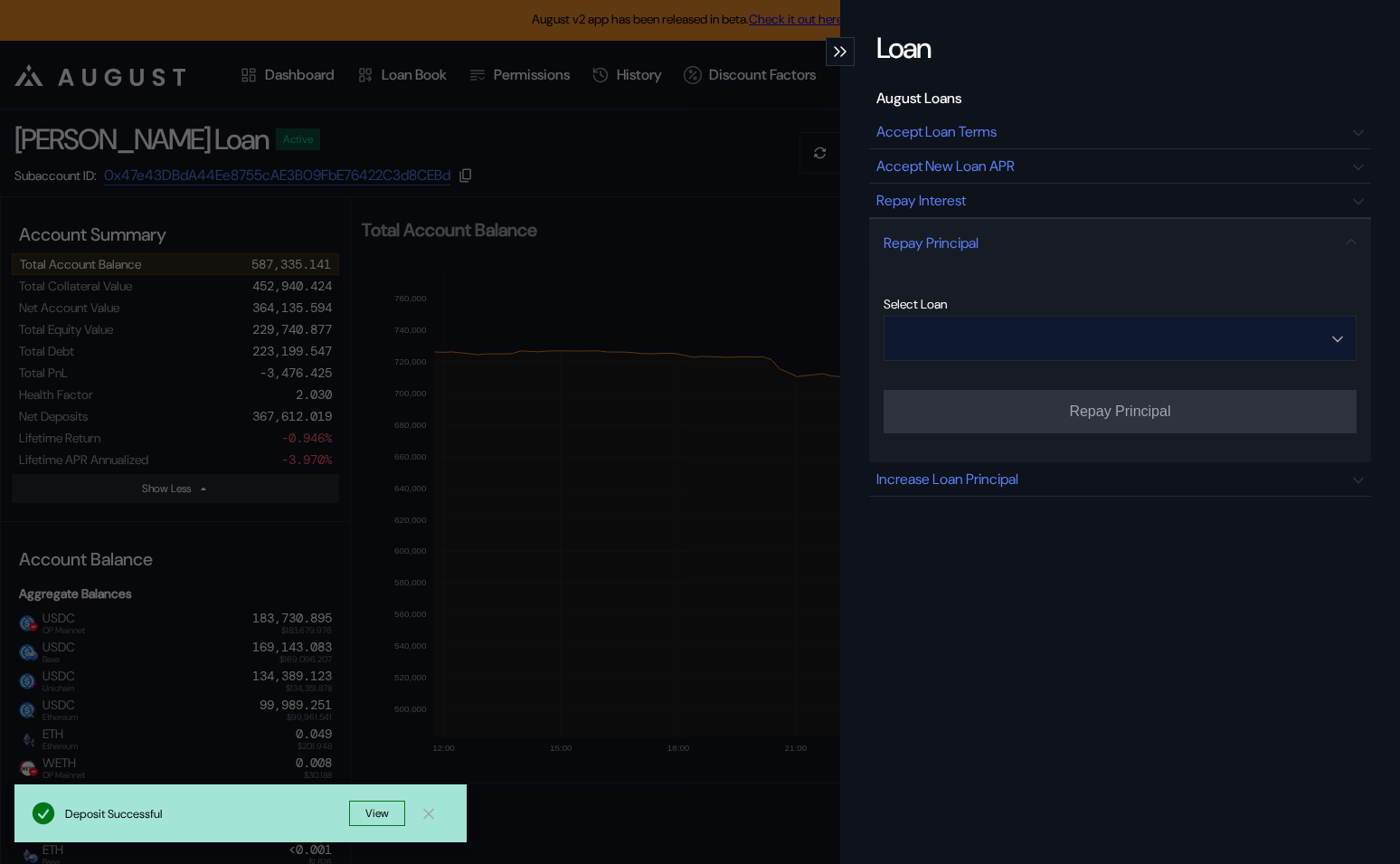
click at [1146, 359] on input "Open menu" at bounding box center [1110, 338] width 426 height 44
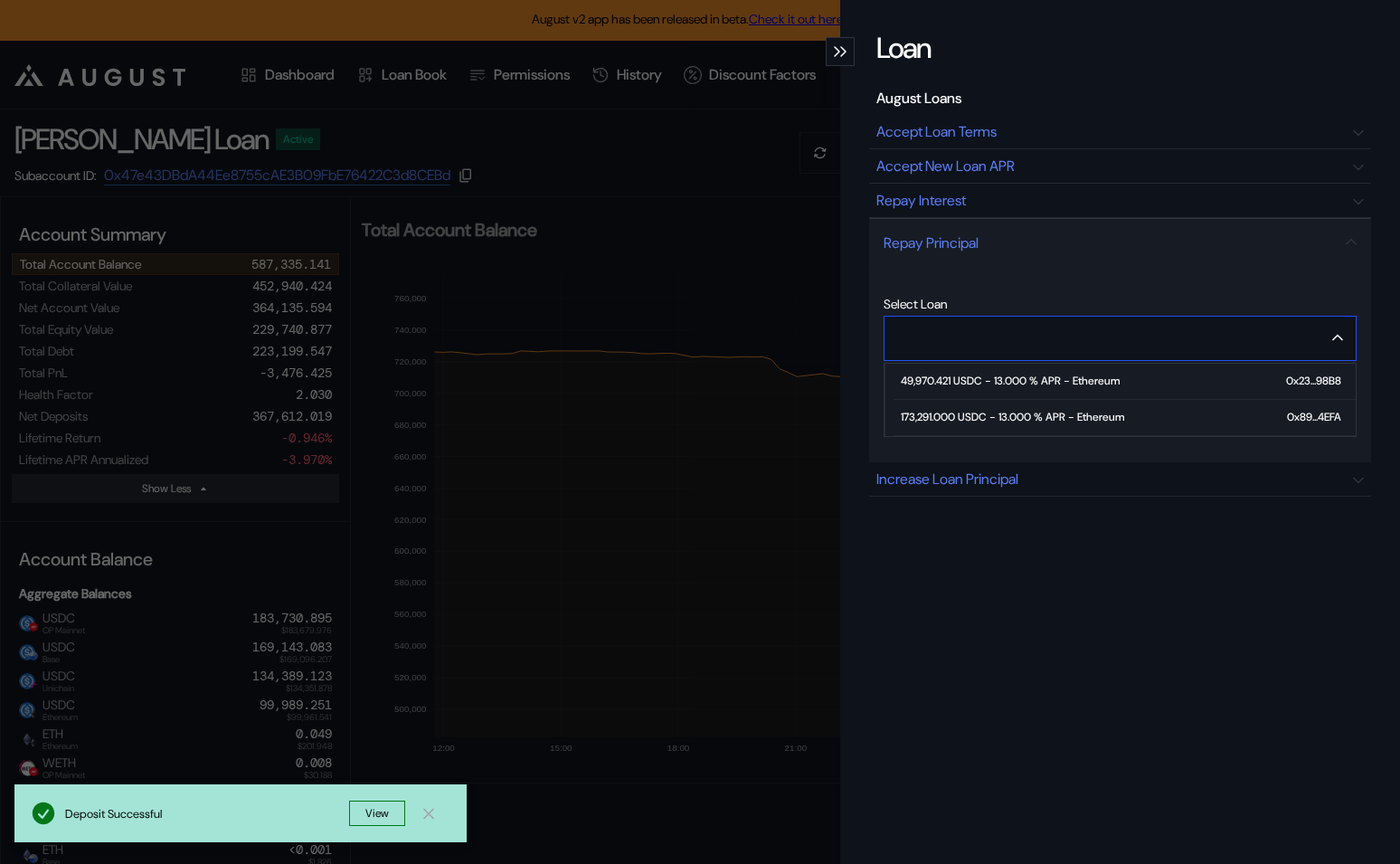
click at [1087, 416] on div "173,291.000 USDC - 13.000 % APR - Ethereum" at bounding box center [1013, 417] width 224 height 13
type input "**********"
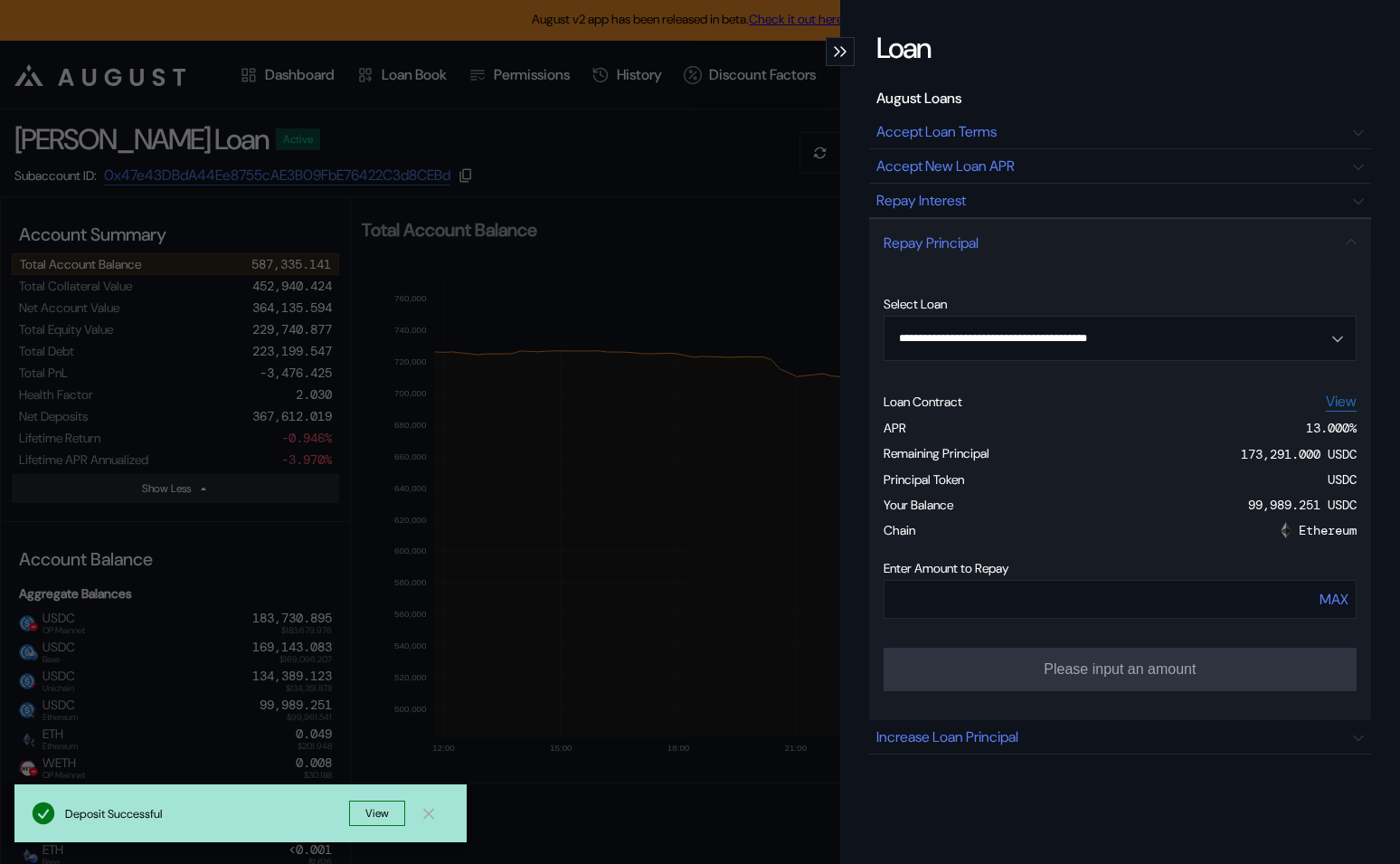
click at [1023, 641] on form "**********" at bounding box center [1120, 494] width 473 height 453
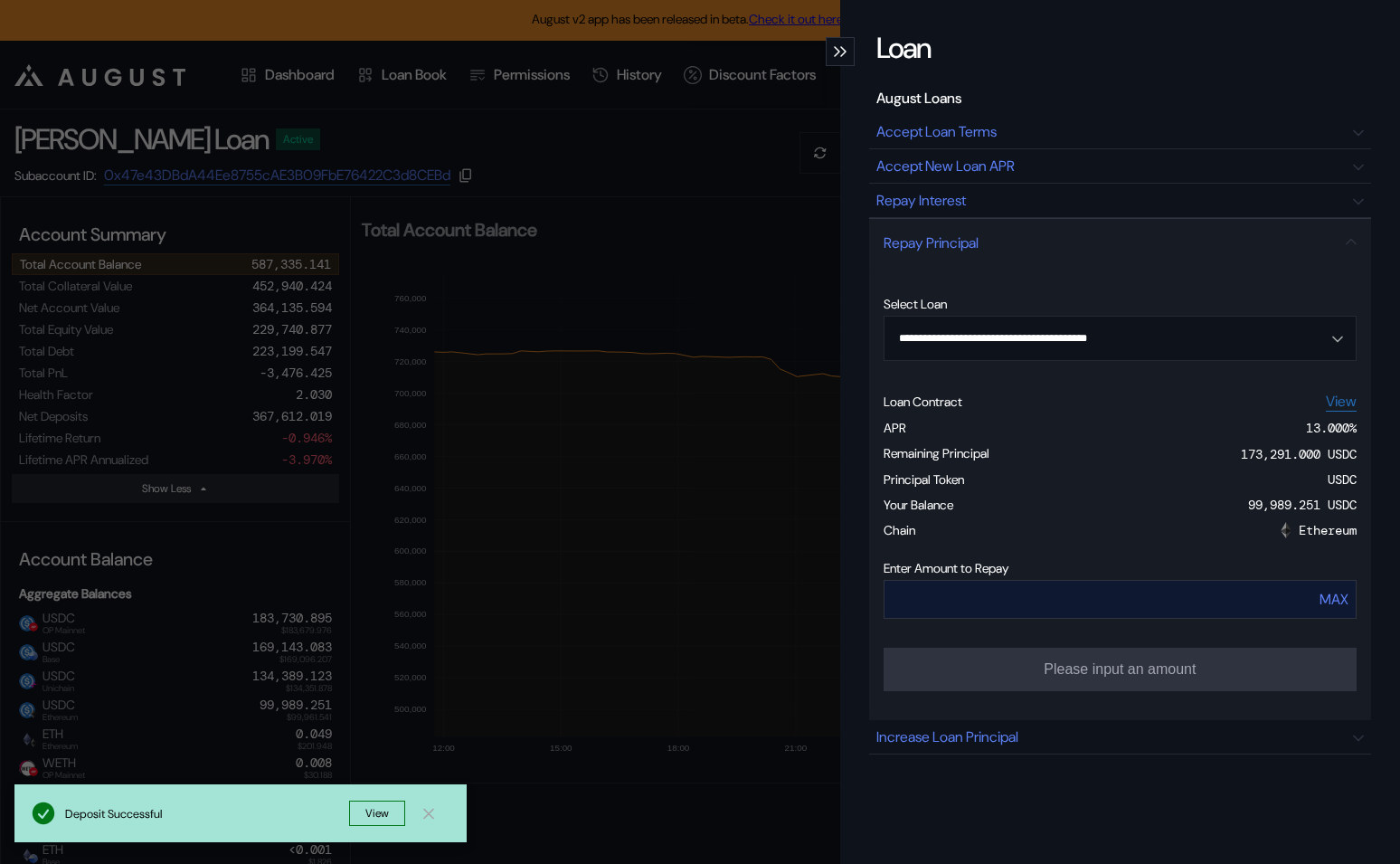
click at [997, 606] on input "modal" at bounding box center [1079, 599] width 391 height 37
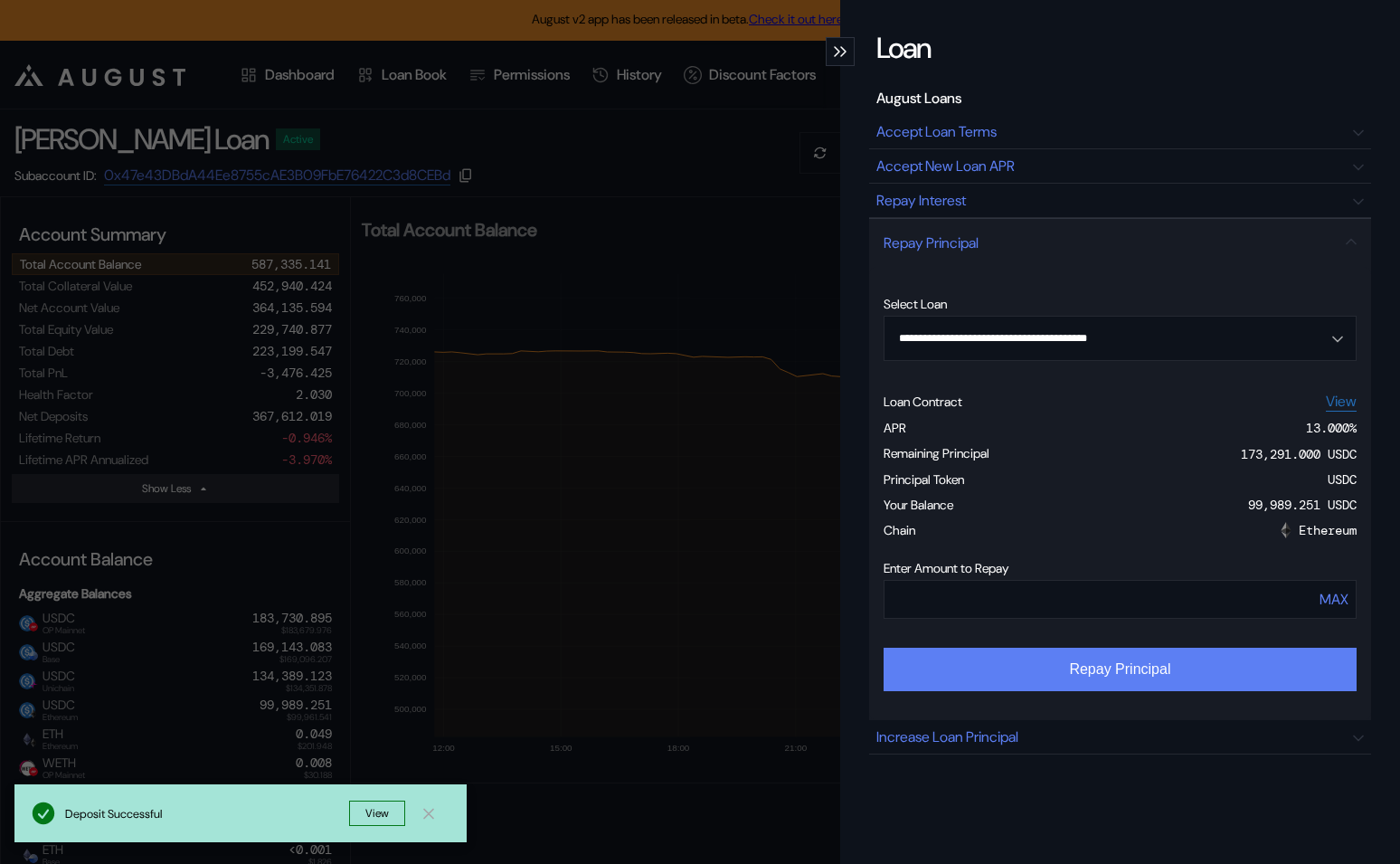
type input "*****"
click at [1003, 666] on button "Repay Principal" at bounding box center [1120, 670] width 473 height 44
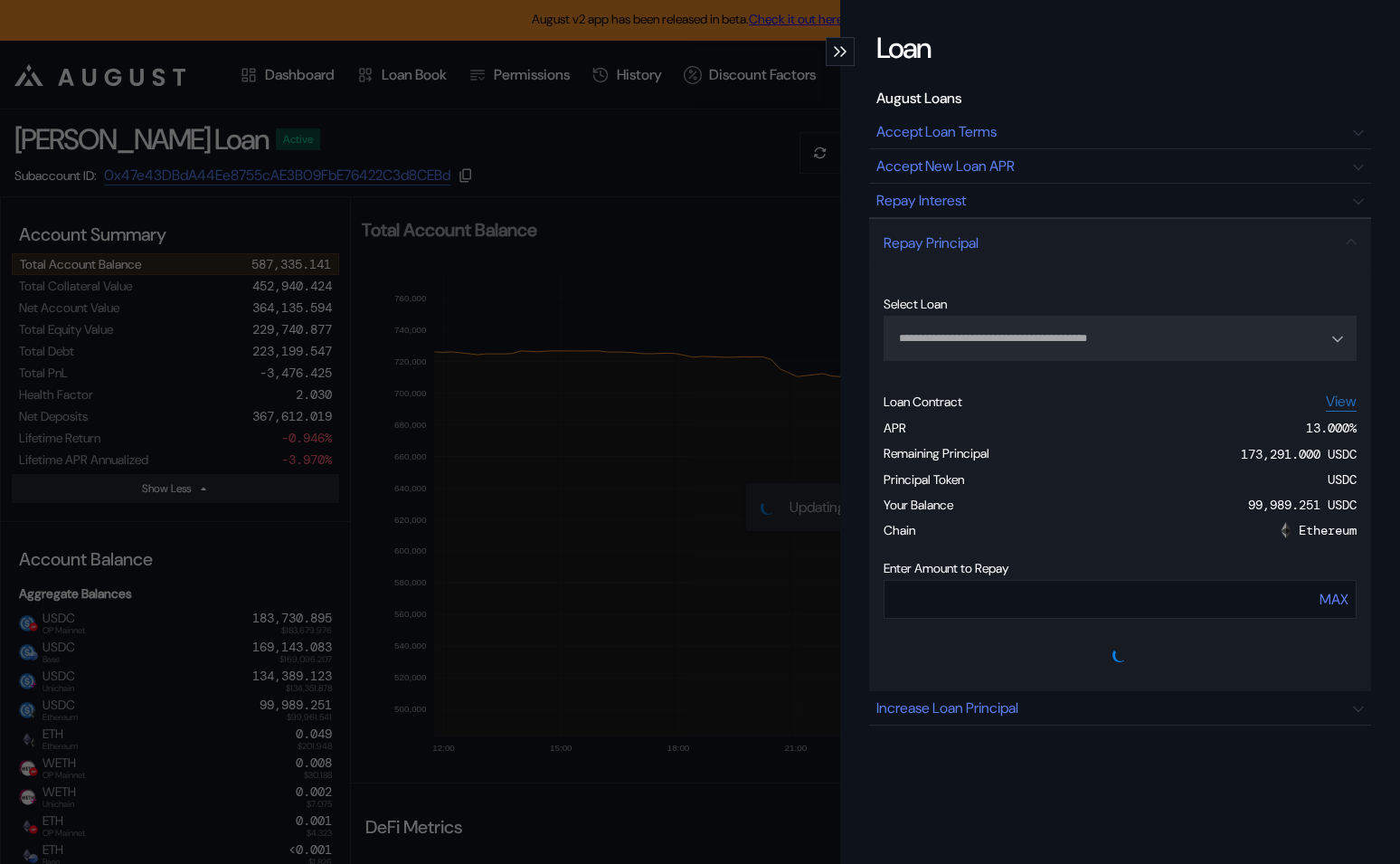
type input "**********"
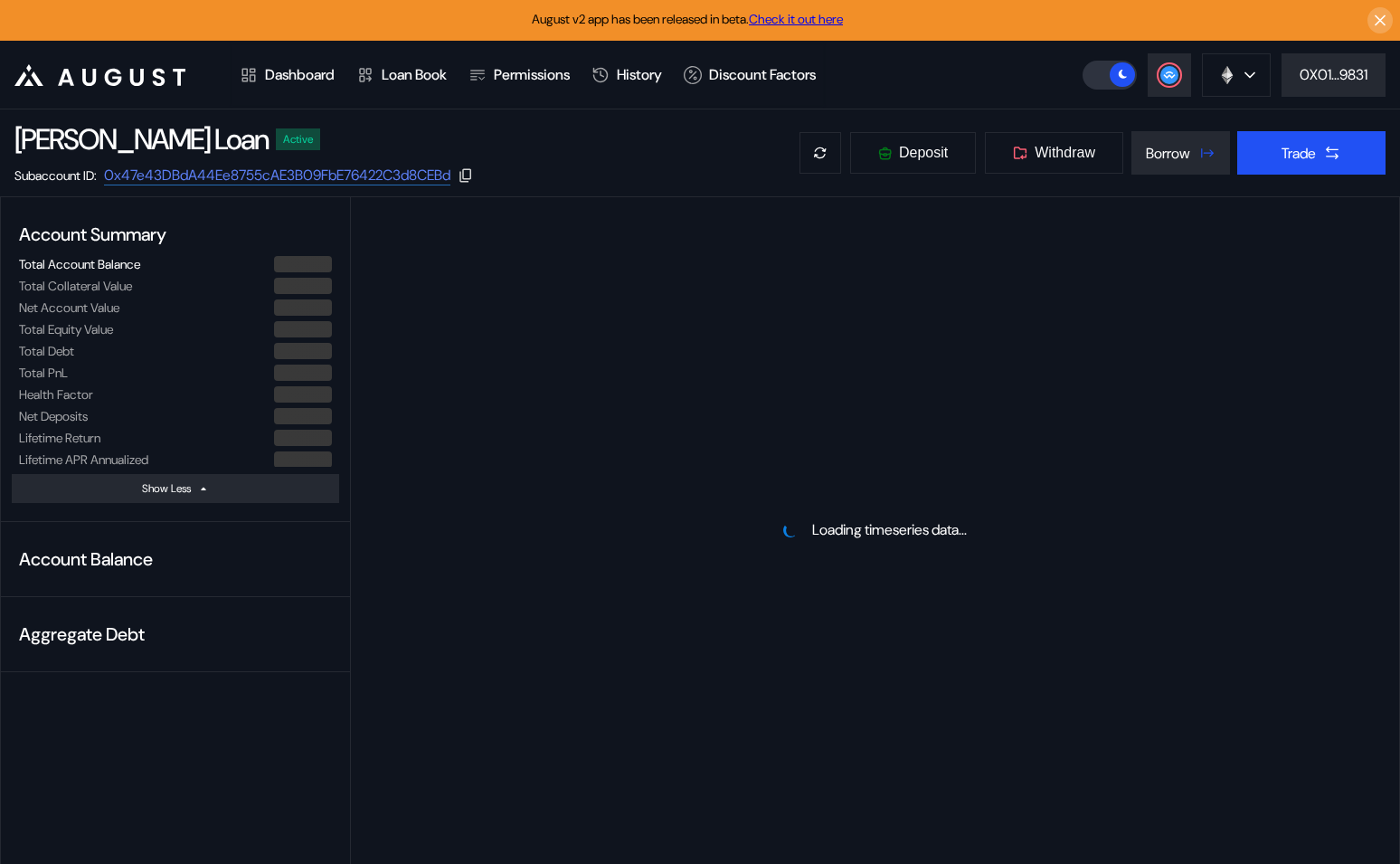
click at [1213, 96] on header ".cls-1 { fill: #fff; stroke-width: 0px; } Dashboard Loan Book Permissions Histo…" at bounding box center [700, 74] width 1400 height 68
select select "*"
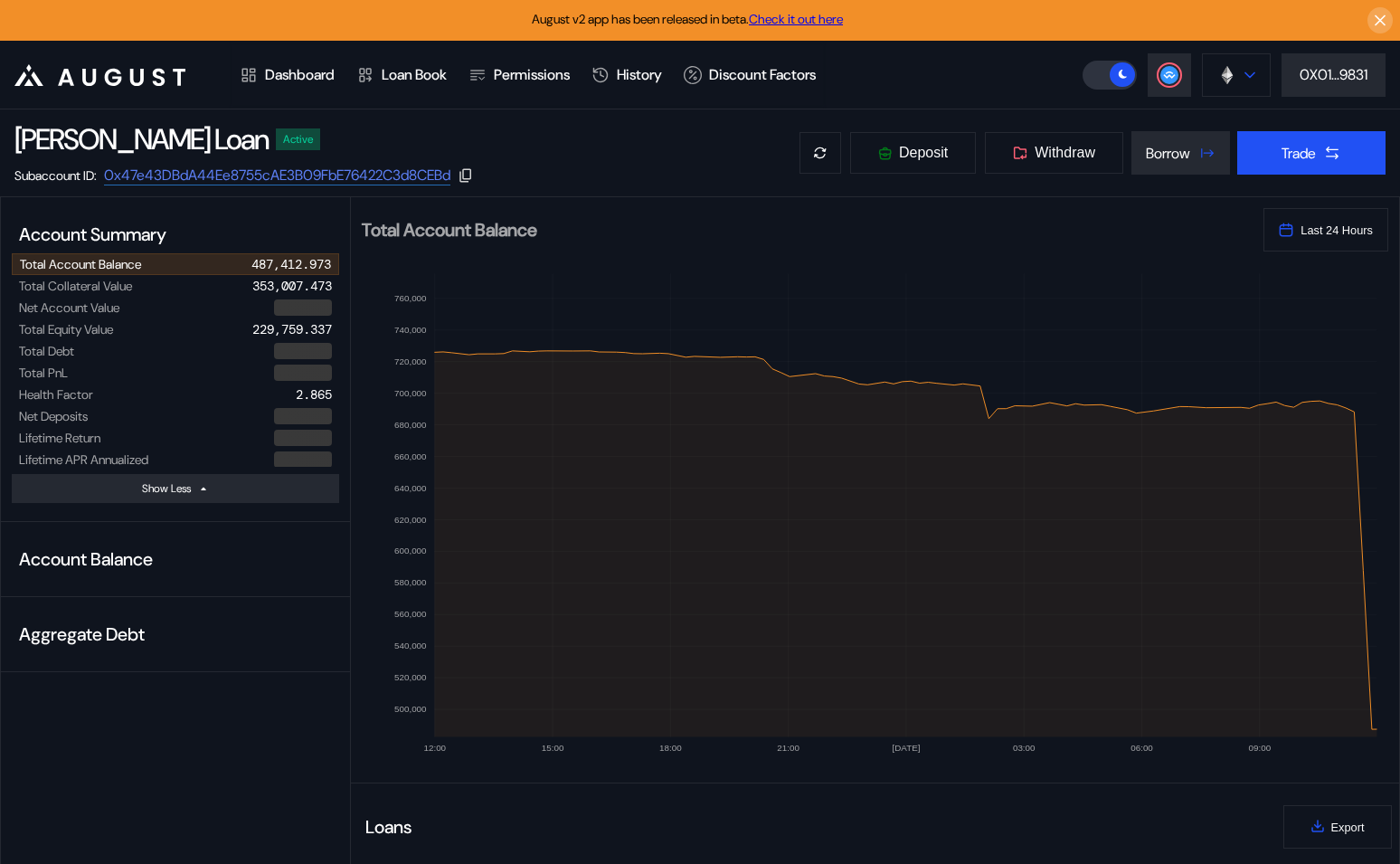
click at [1220, 85] on button at bounding box center [1236, 75] width 68 height 44
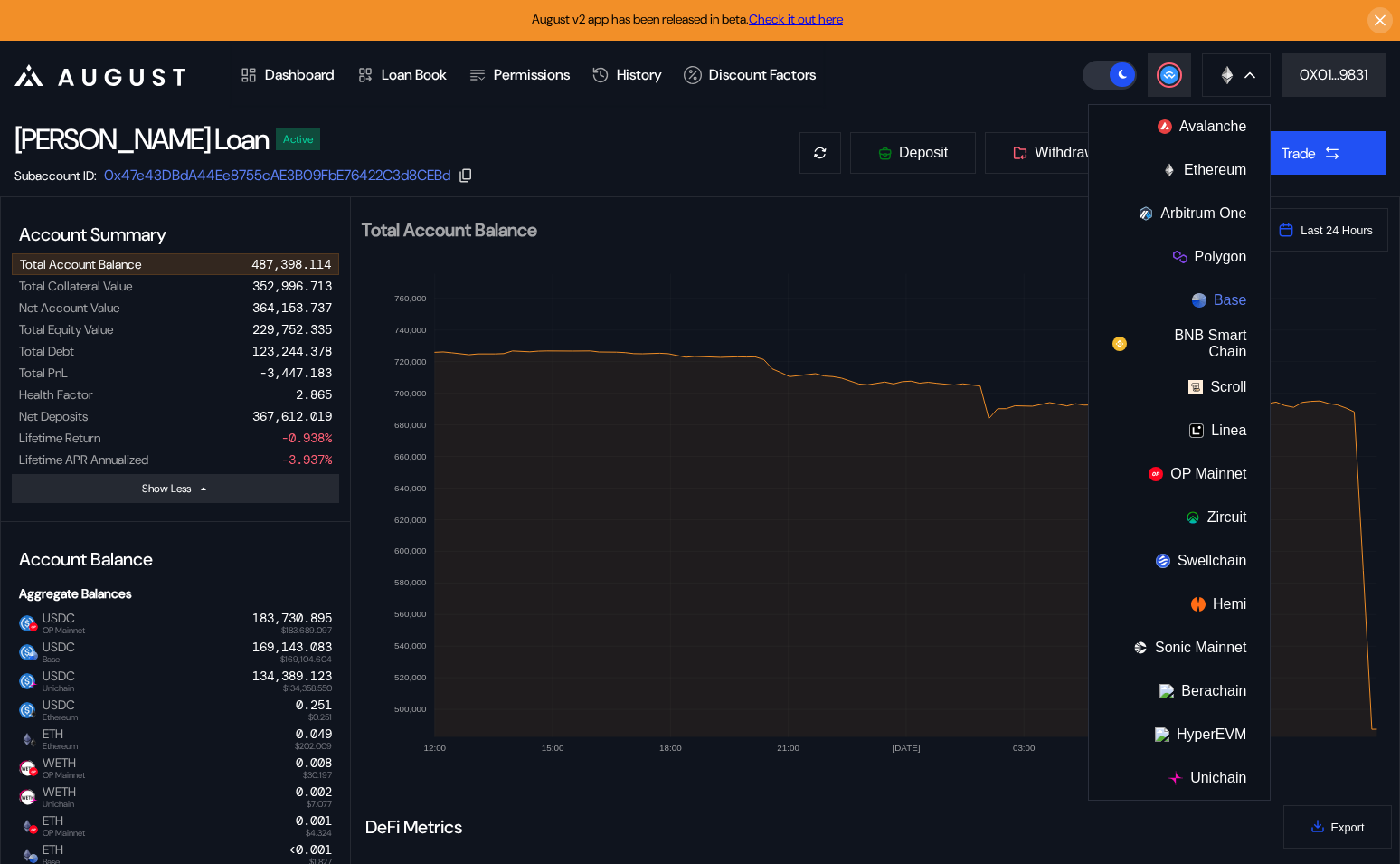
click at [1210, 287] on button "Base" at bounding box center [1179, 301] width 181 height 44
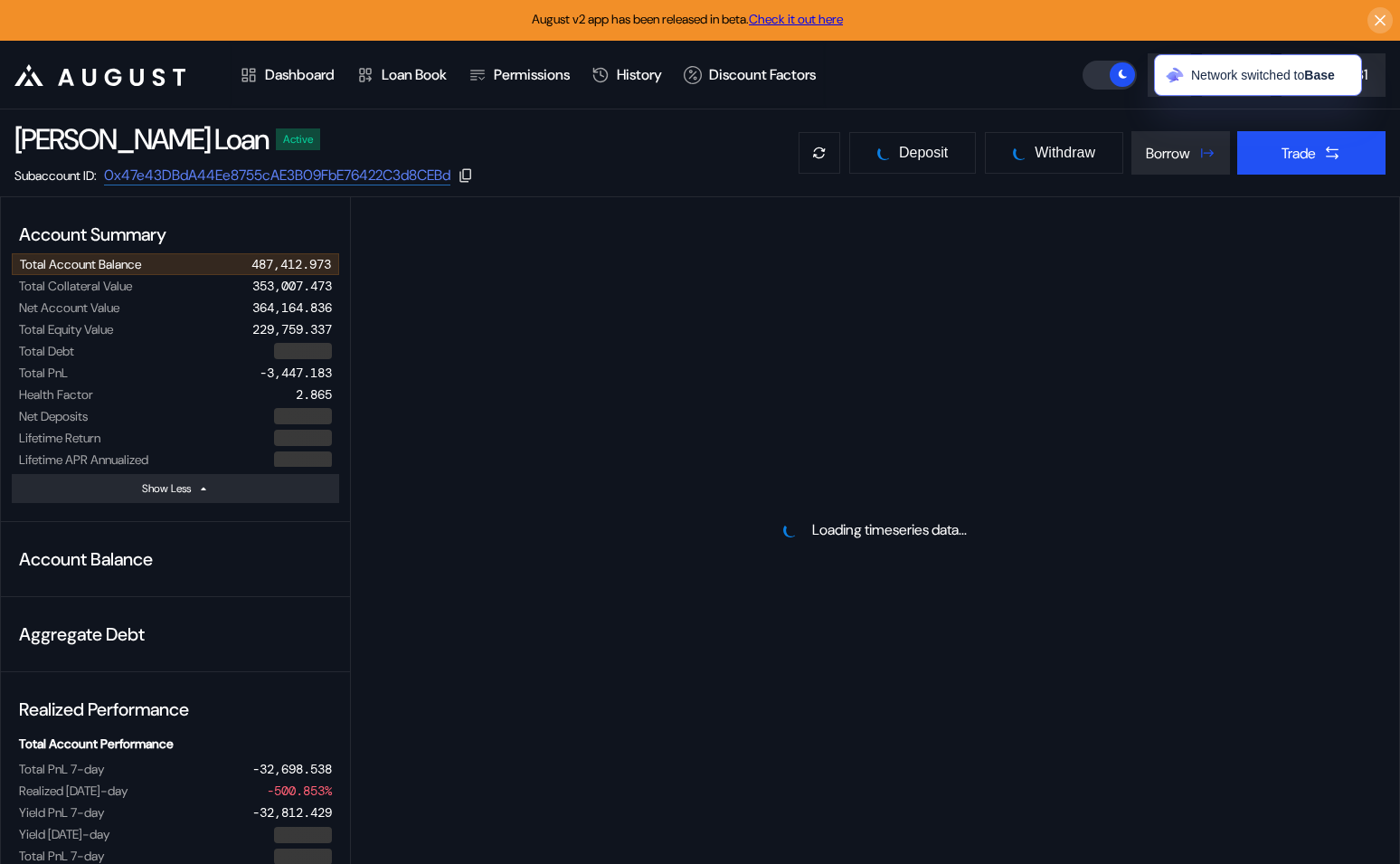
select select "*"
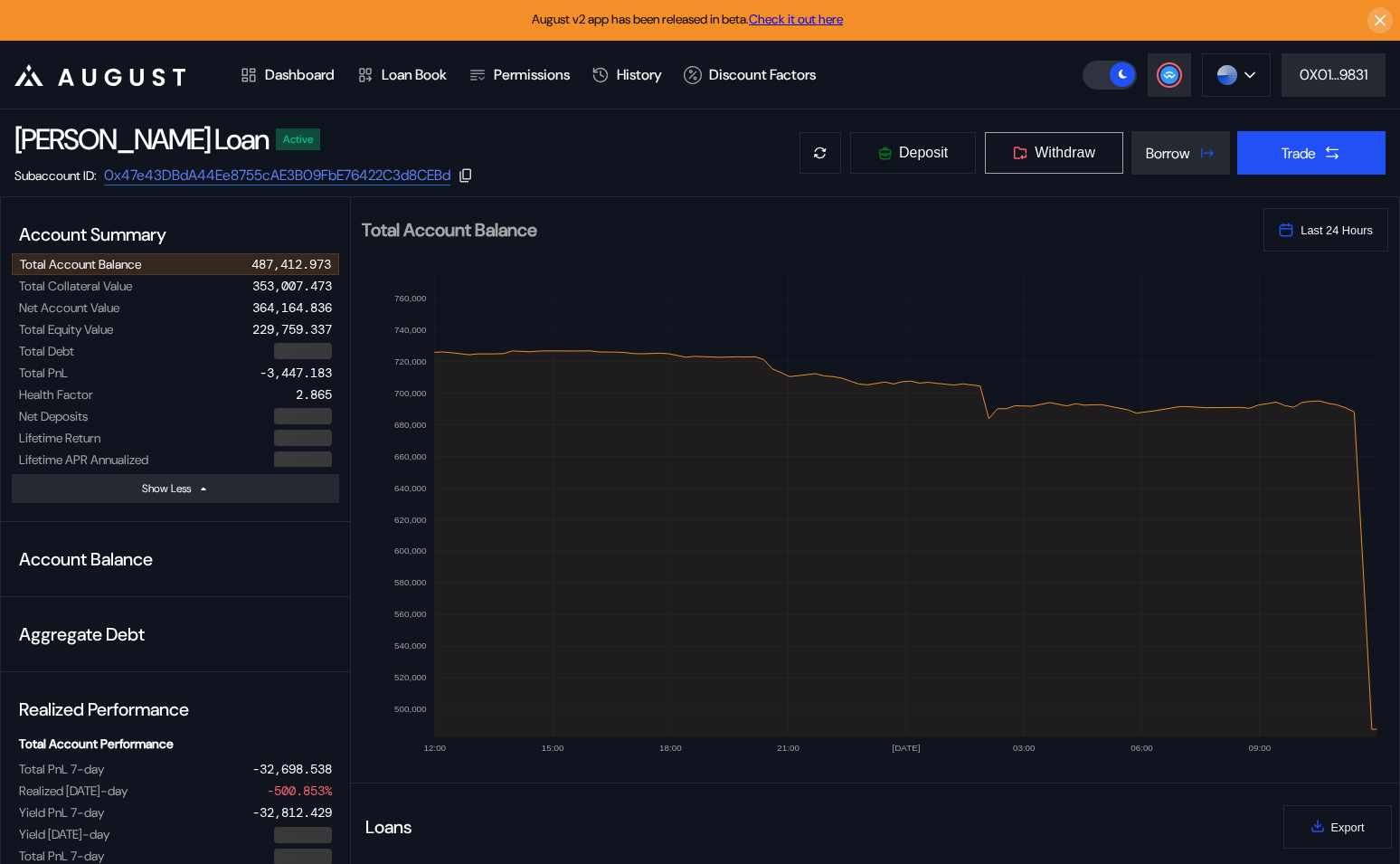
click at [1075, 146] on span "Withdraw" at bounding box center [1065, 152] width 60 height 16
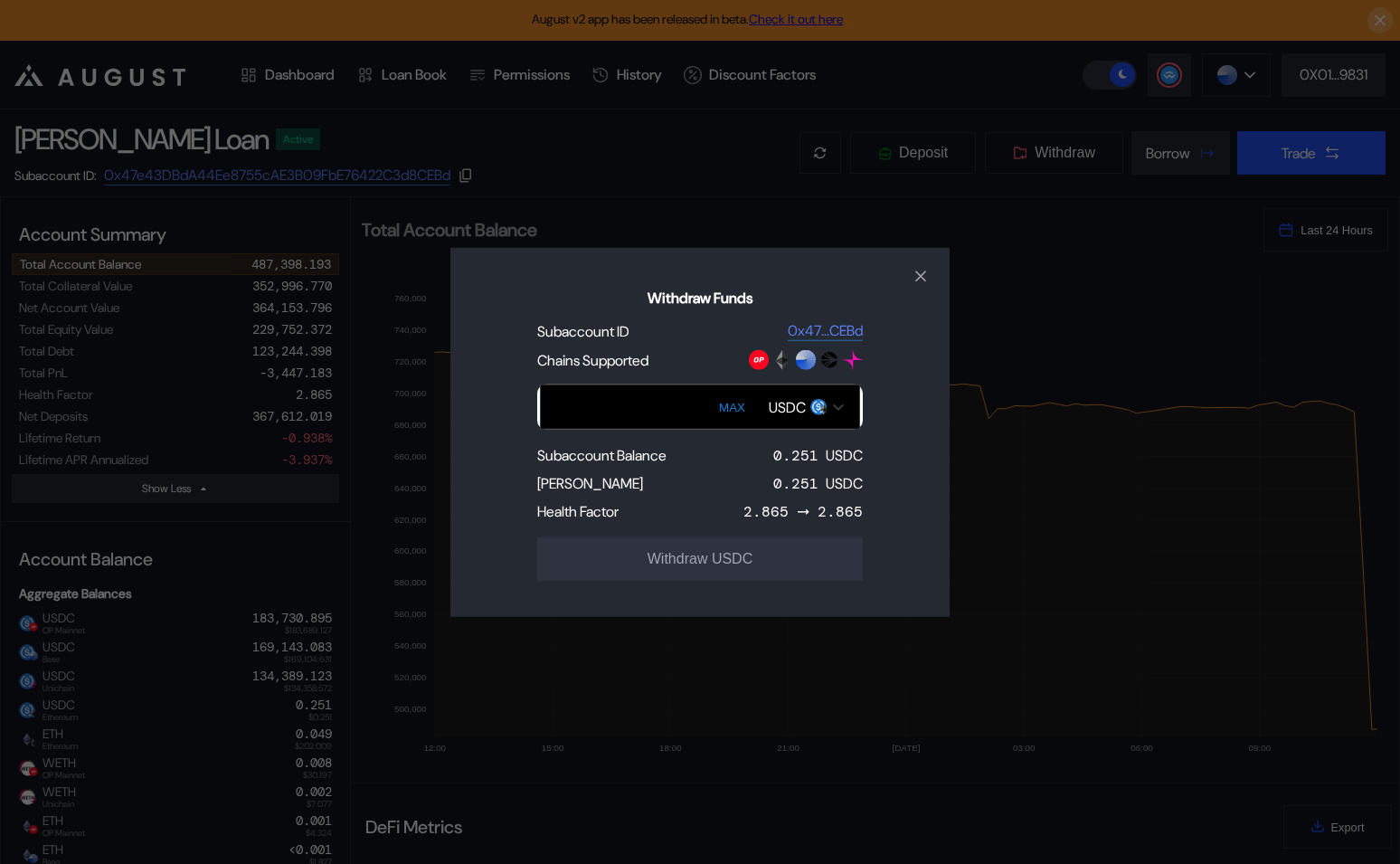
click at [781, 408] on div "USDC" at bounding box center [787, 406] width 37 height 19
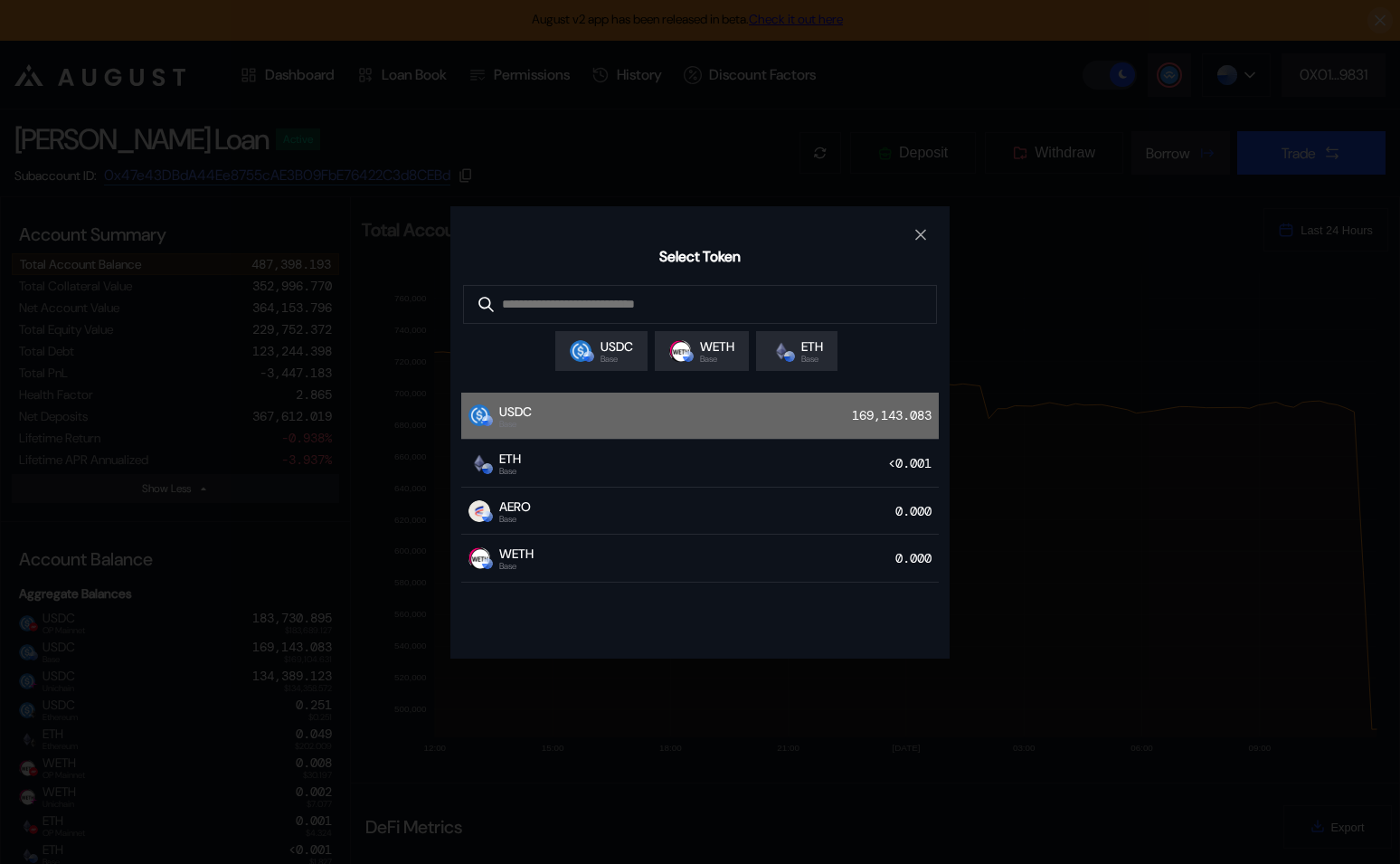
click at [613, 425] on div "USDC Base 169,143.083" at bounding box center [700, 417] width 478 height 48
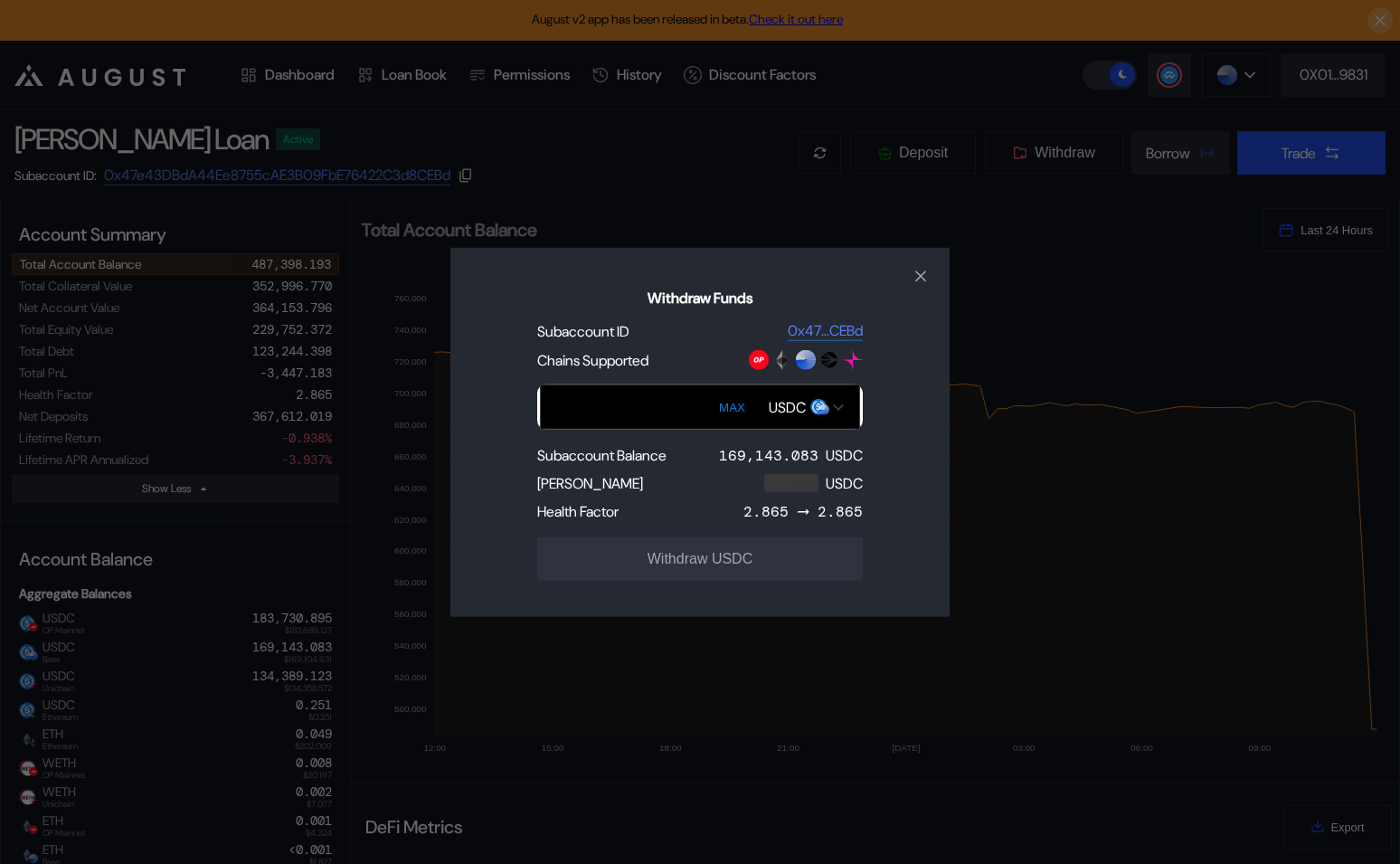
click at [737, 408] on button "MAX" at bounding box center [731, 407] width 37 height 42
type input "**********"
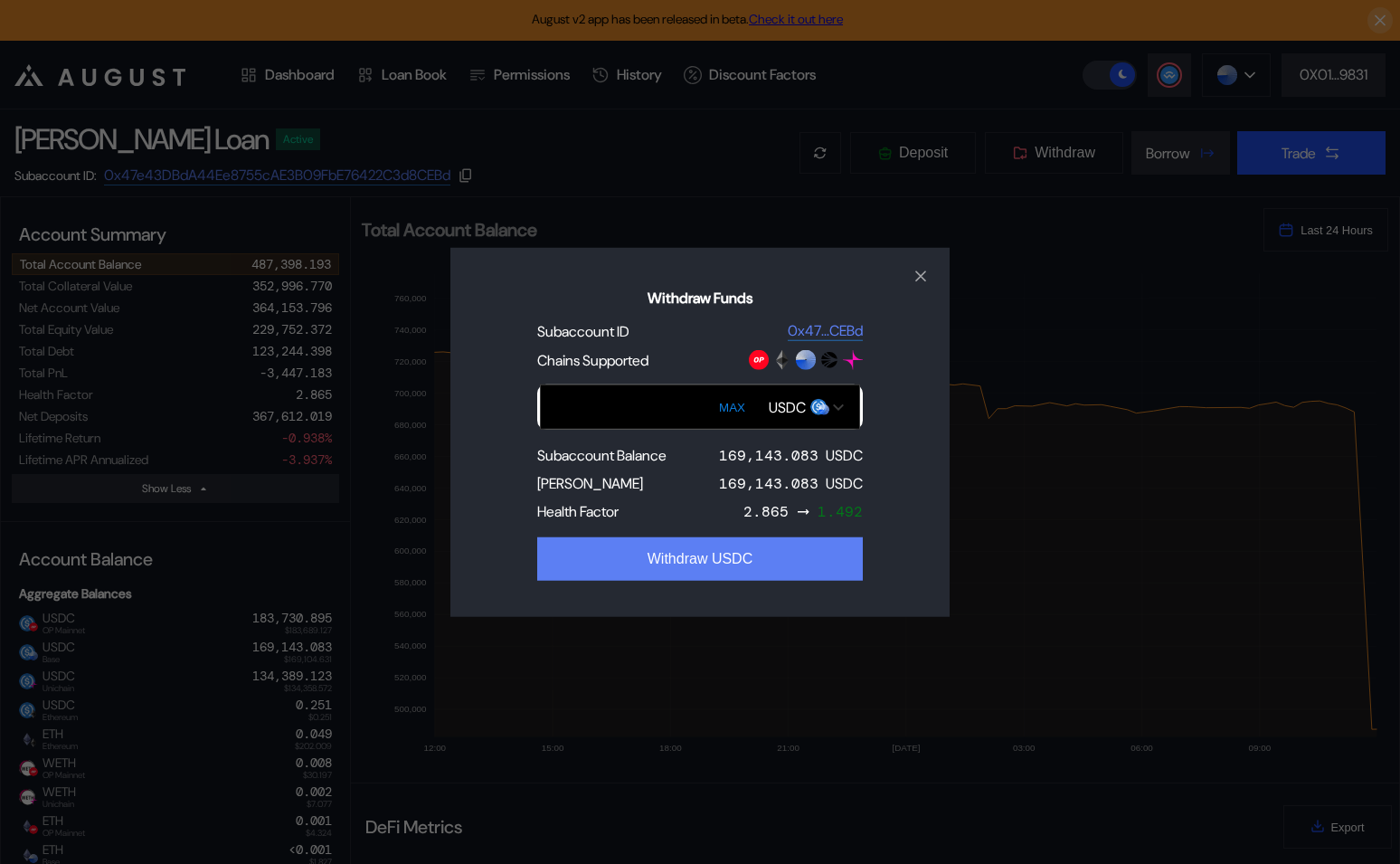
click at [761, 557] on button "Withdraw USDC" at bounding box center [700, 559] width 326 height 44
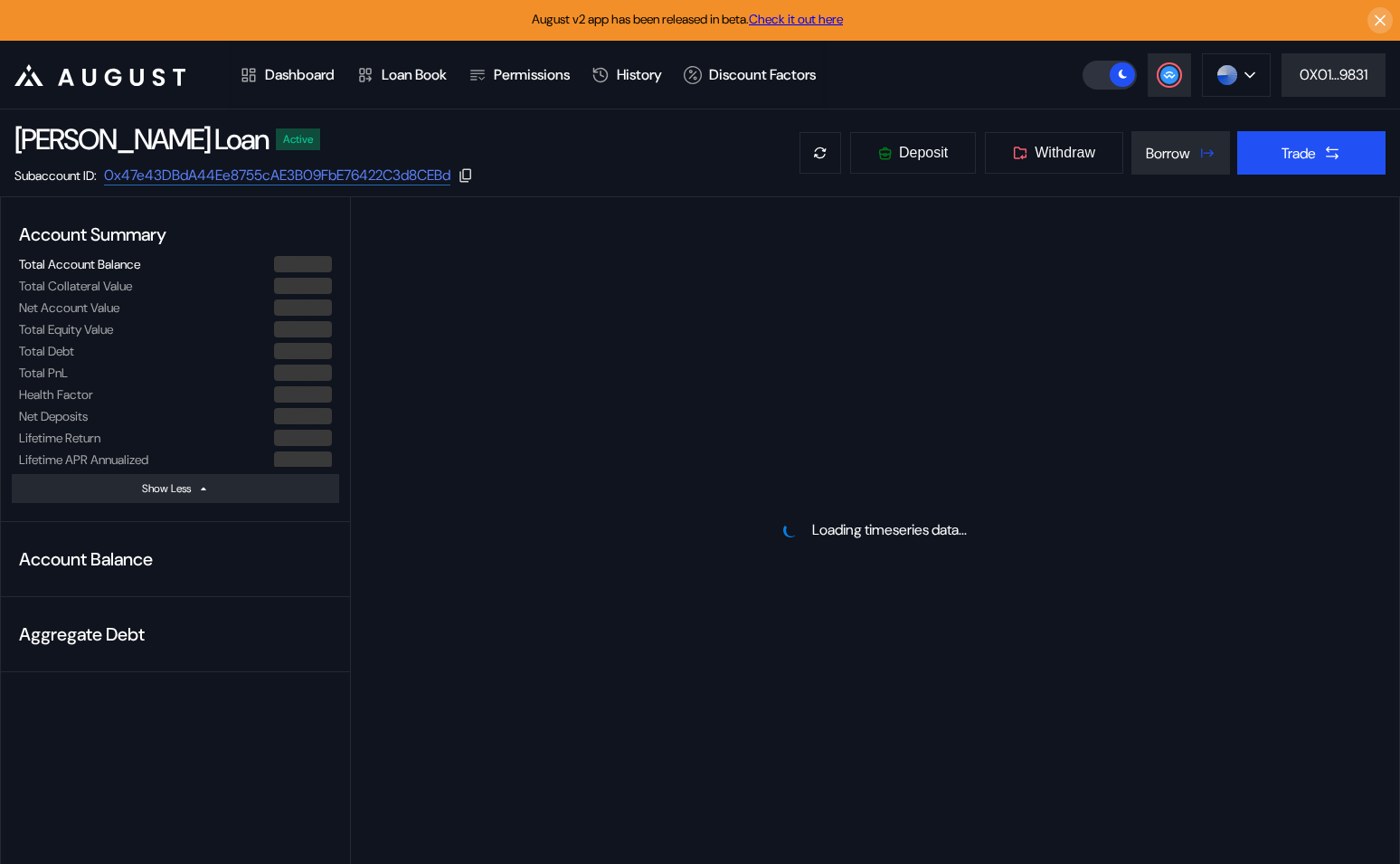
select select "*"
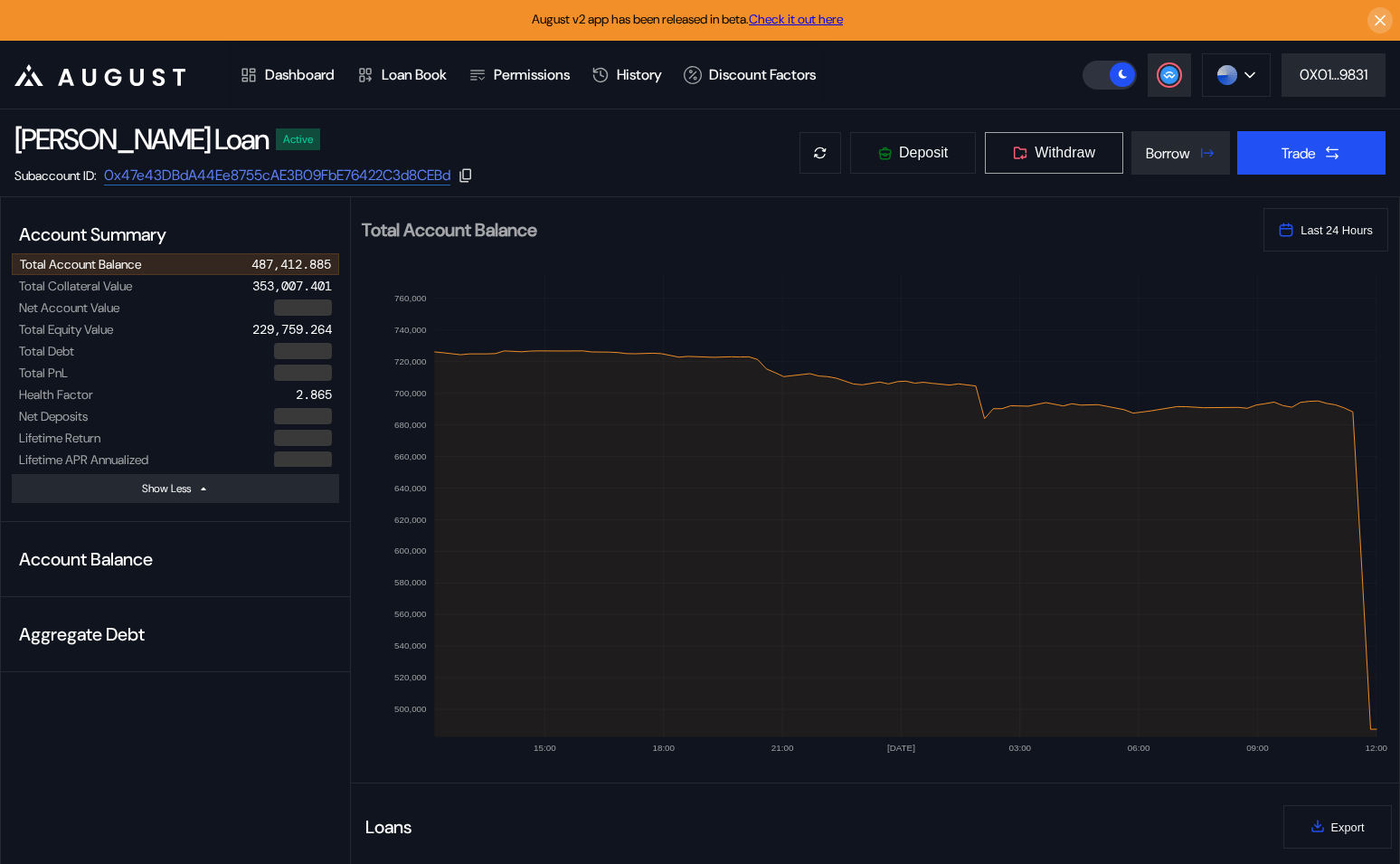
click at [1080, 151] on span "Withdraw" at bounding box center [1065, 152] width 60 height 16
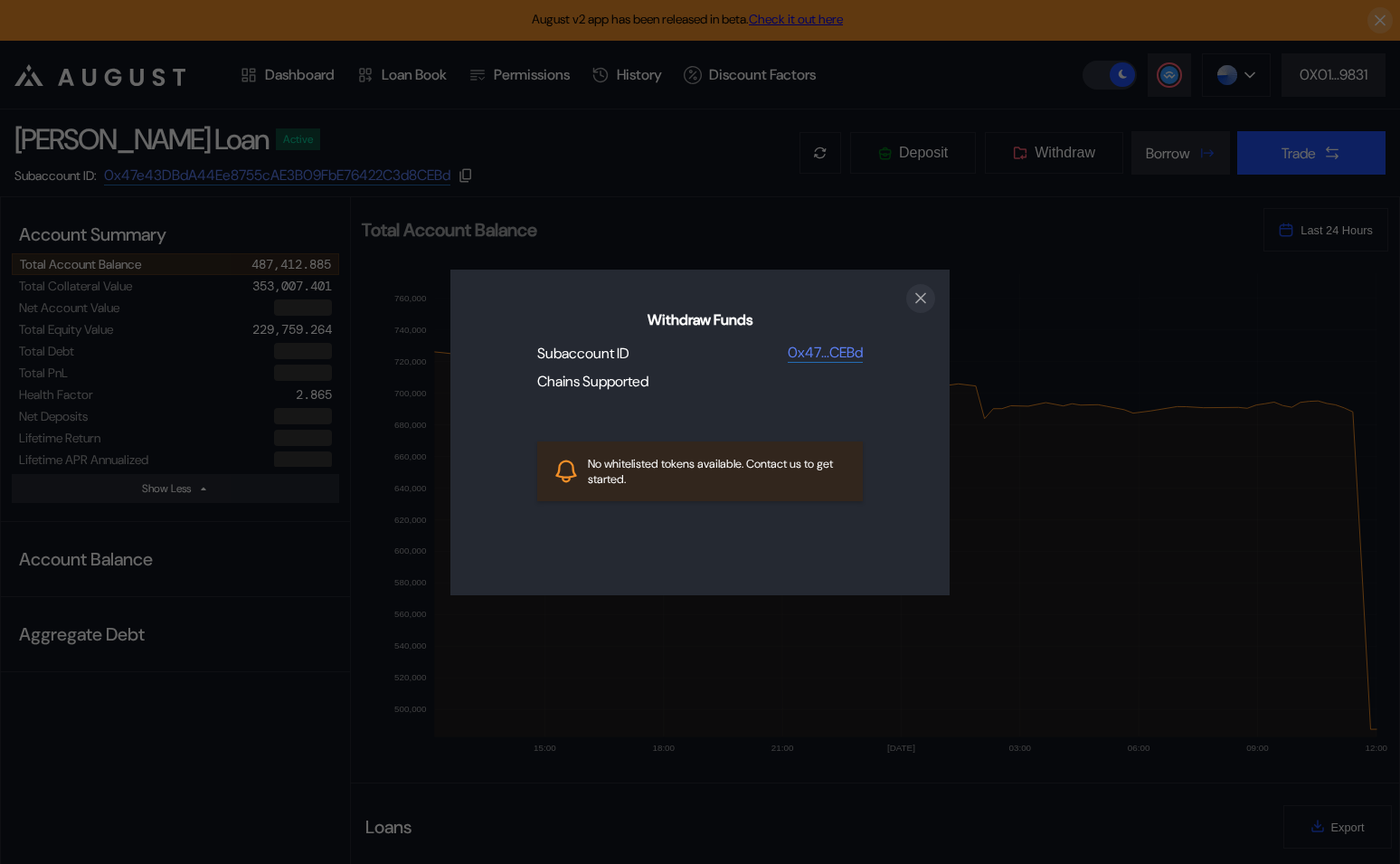
click at [924, 289] on icon "close modal" at bounding box center [921, 298] width 18 height 19
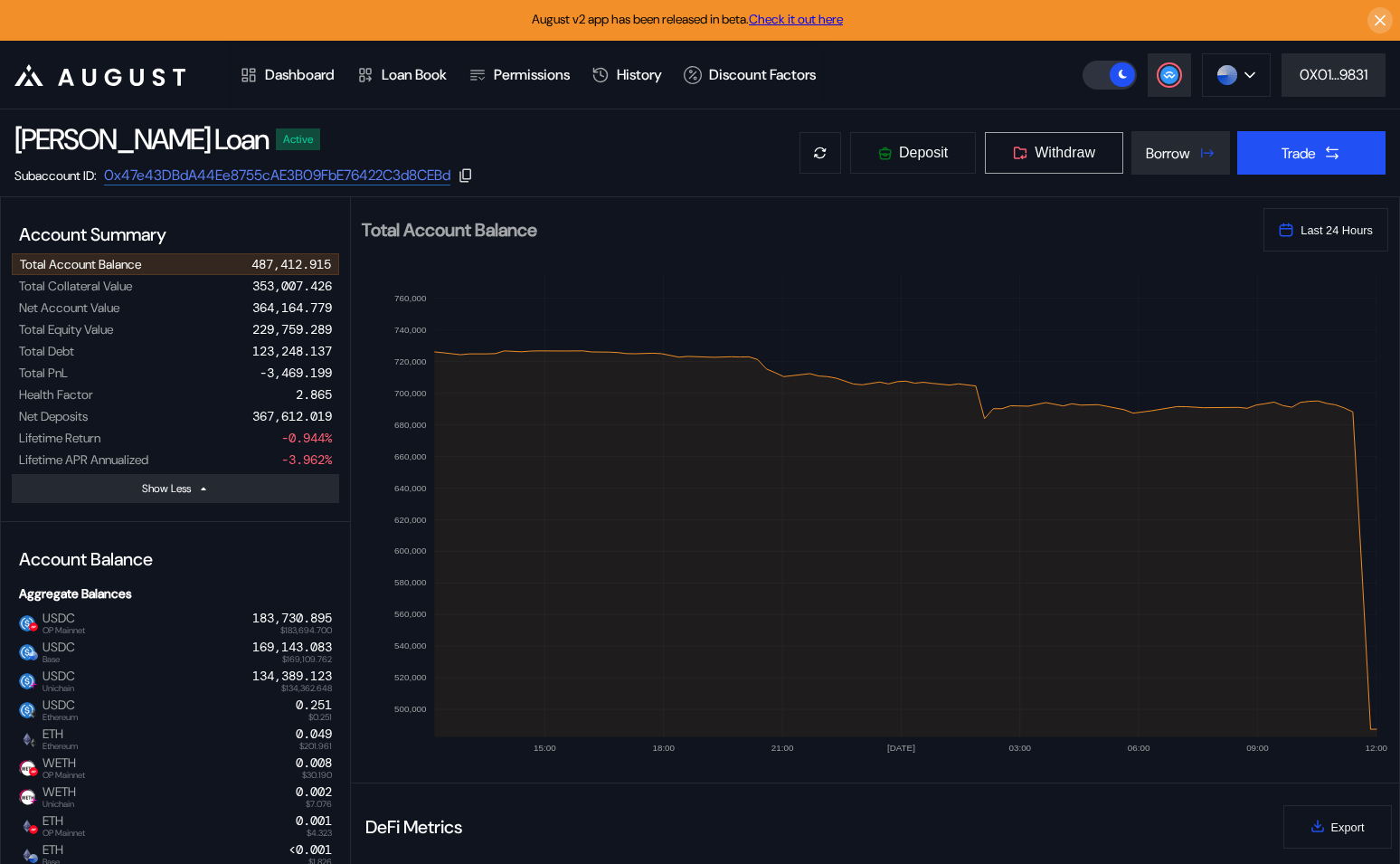
click at [1058, 162] on button "Withdraw" at bounding box center [1055, 153] width 140 height 44
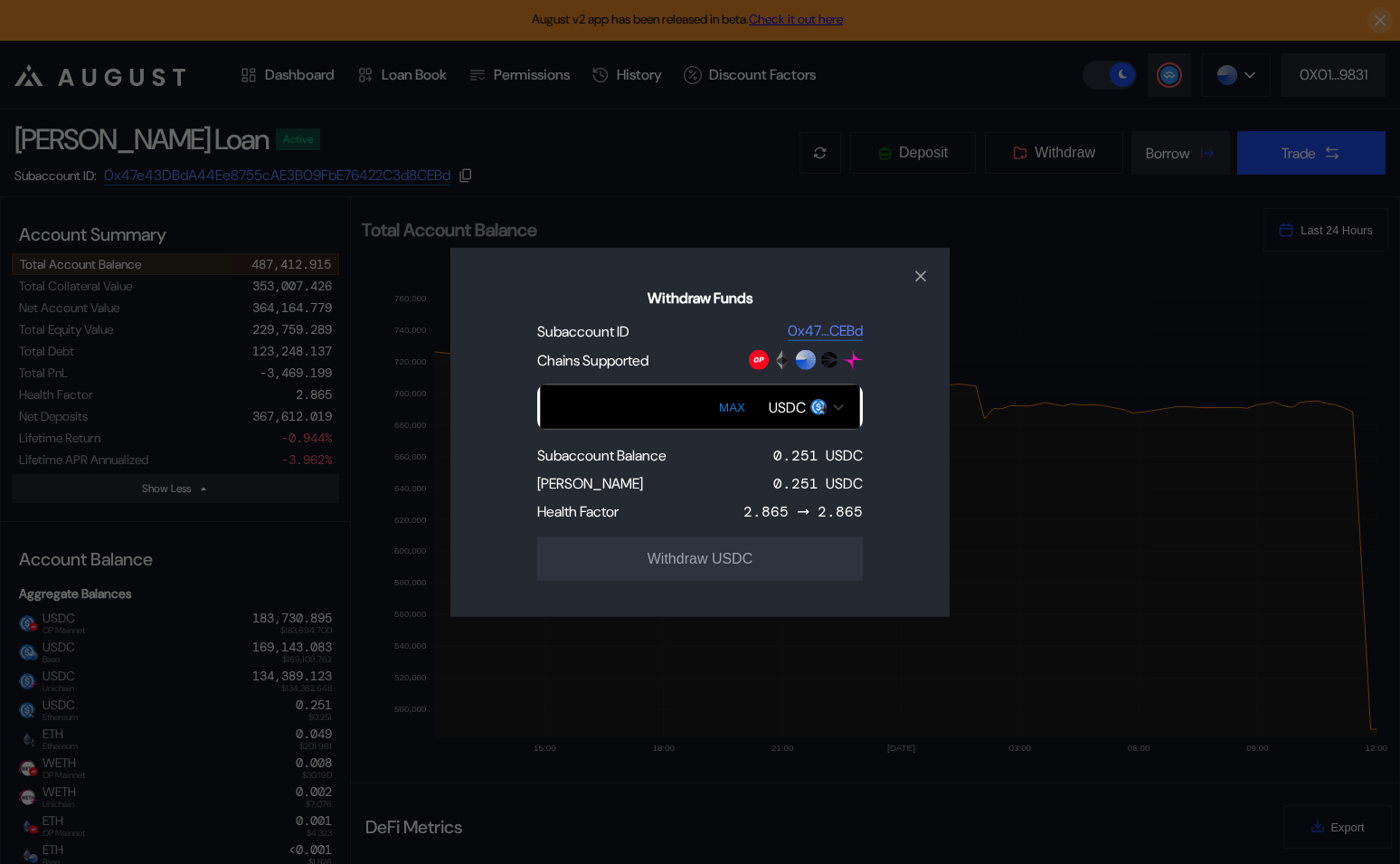
click at [793, 404] on div "USDC" at bounding box center [787, 406] width 37 height 19
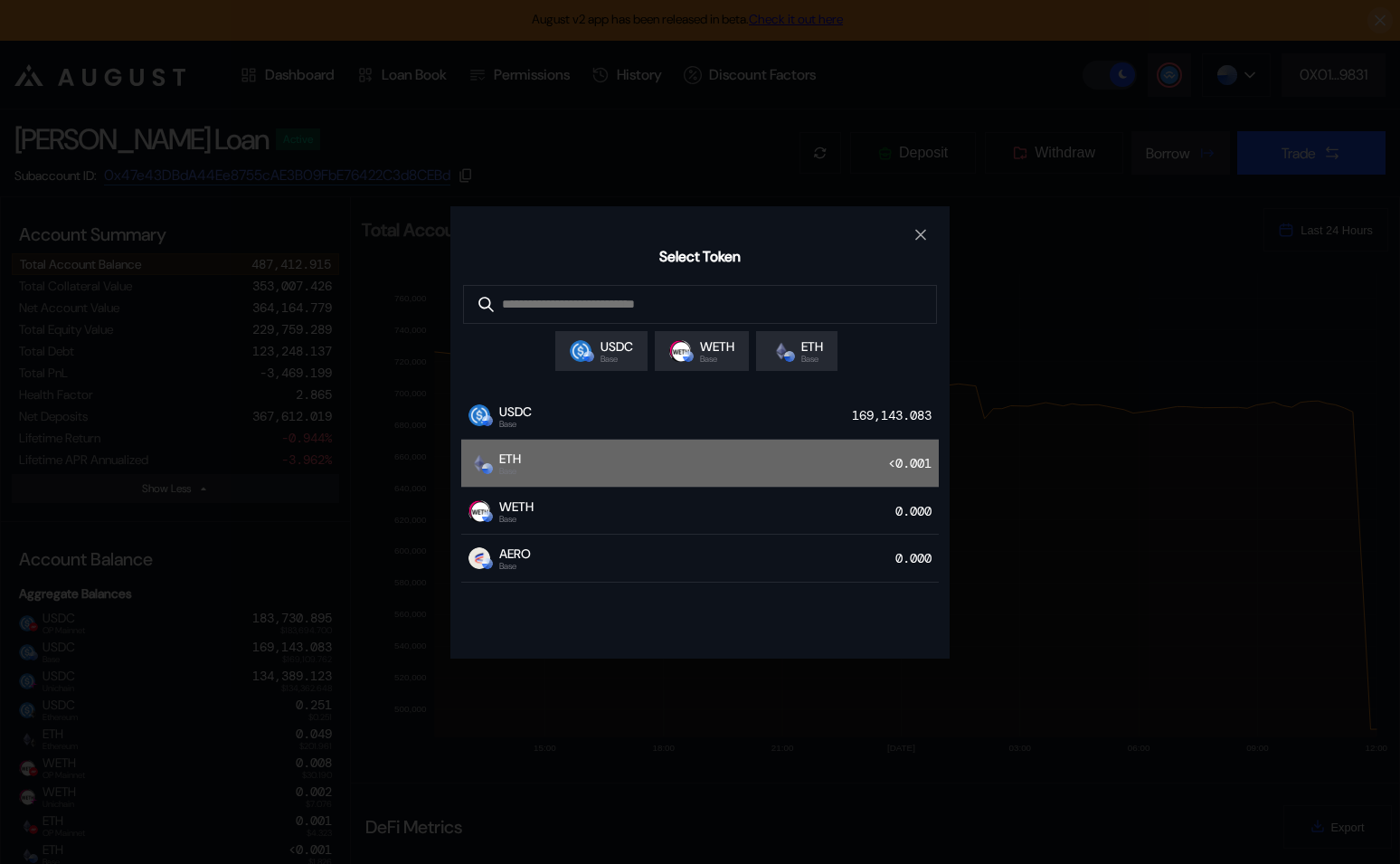
click at [664, 451] on div "ETH Base <0.001" at bounding box center [700, 463] width 478 height 48
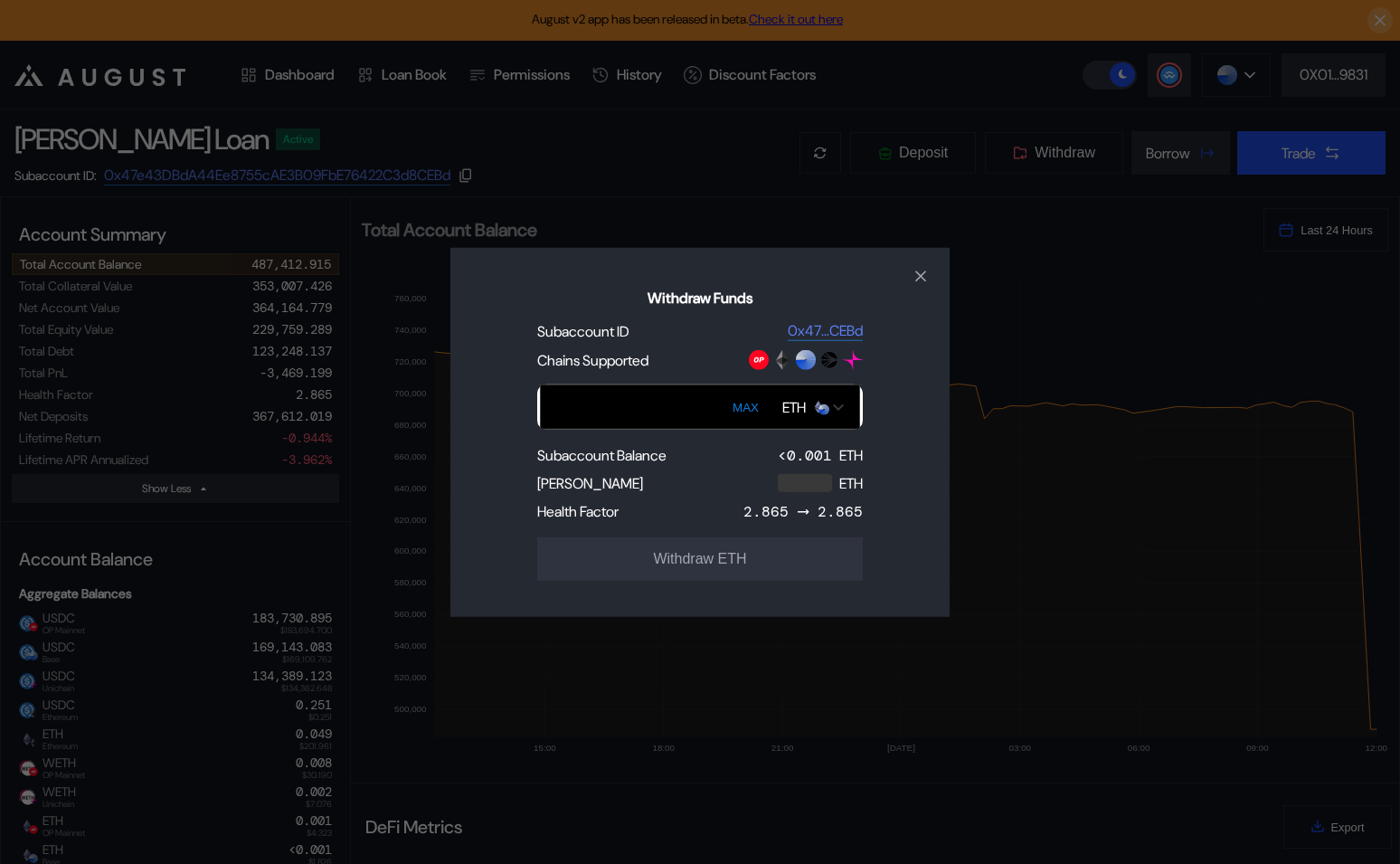
click at [783, 401] on div "ETH" at bounding box center [794, 406] width 24 height 19
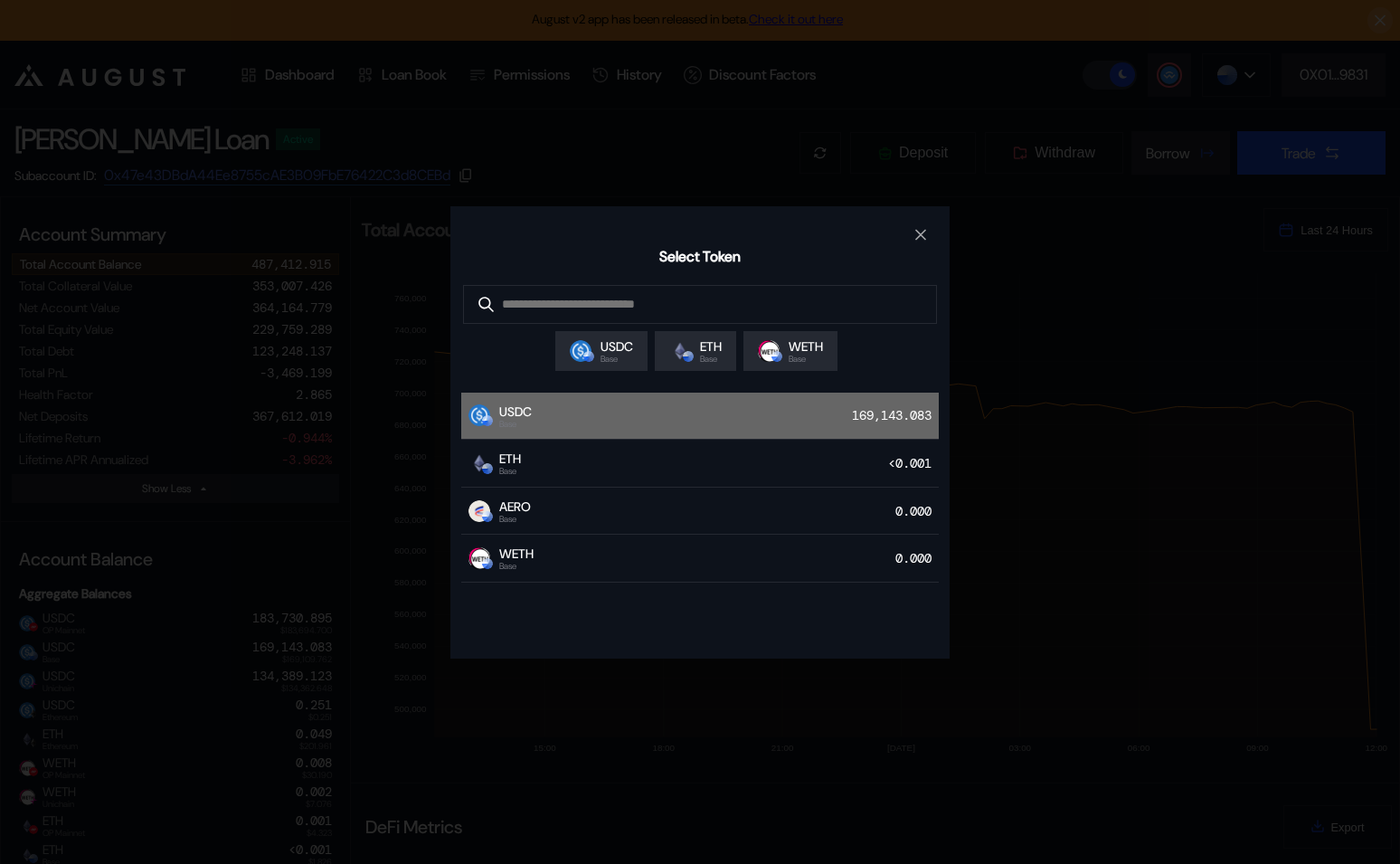
click at [712, 424] on div "USDC Base 169,143.083" at bounding box center [700, 417] width 478 height 48
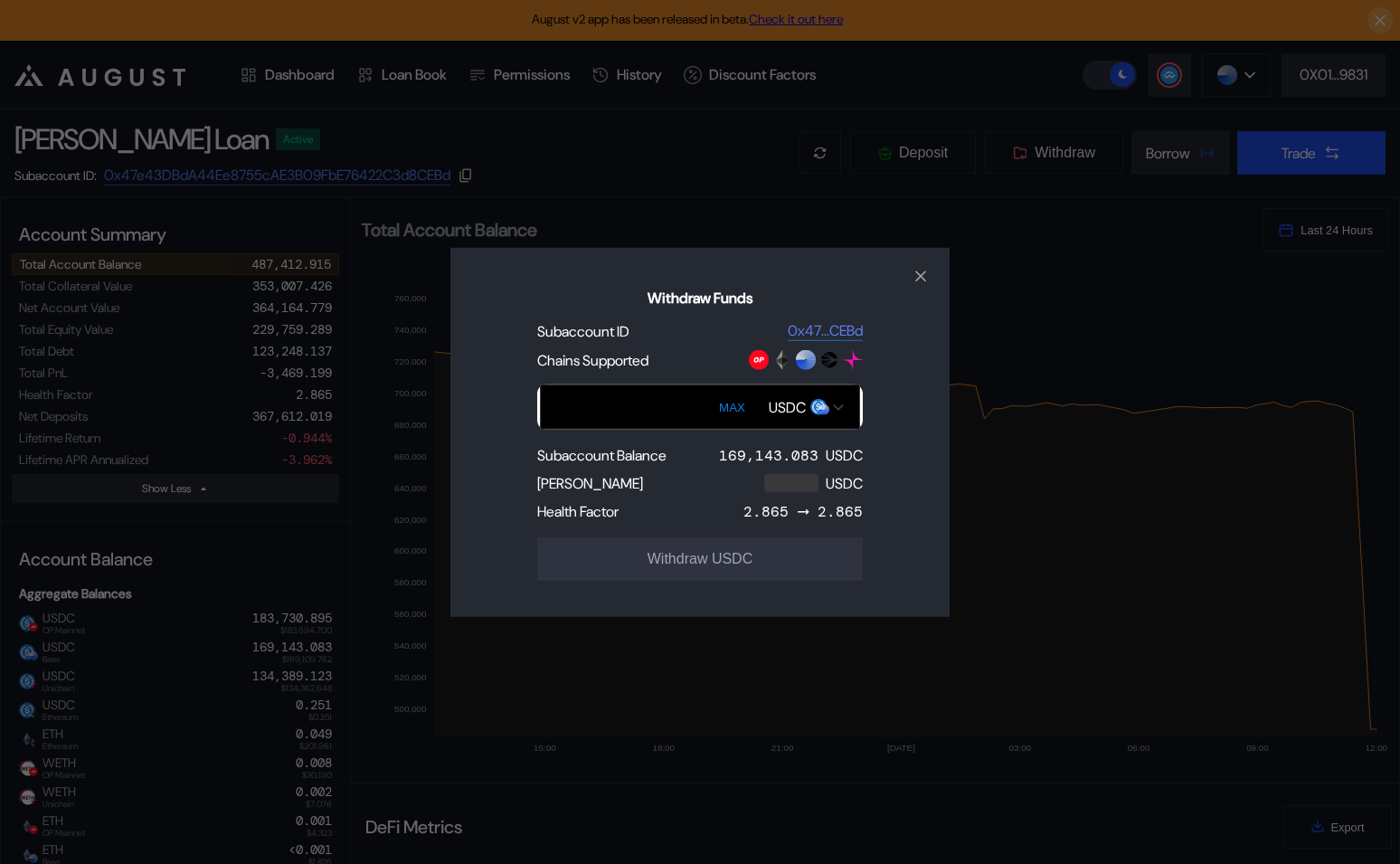
click at [734, 414] on button "MAX" at bounding box center [731, 407] width 37 height 42
type input "**********"
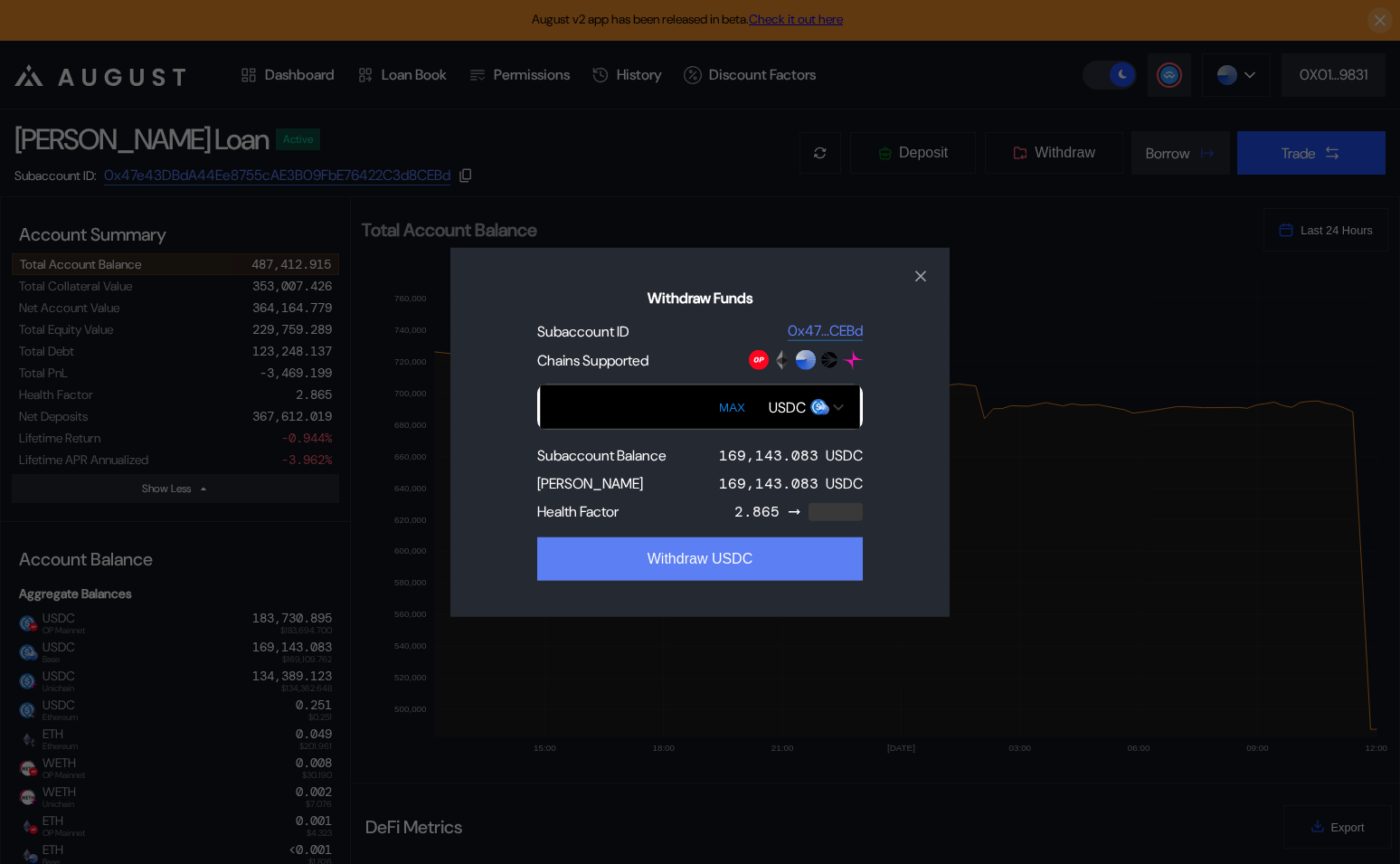
click at [670, 547] on button "Withdraw USDC" at bounding box center [700, 559] width 326 height 44
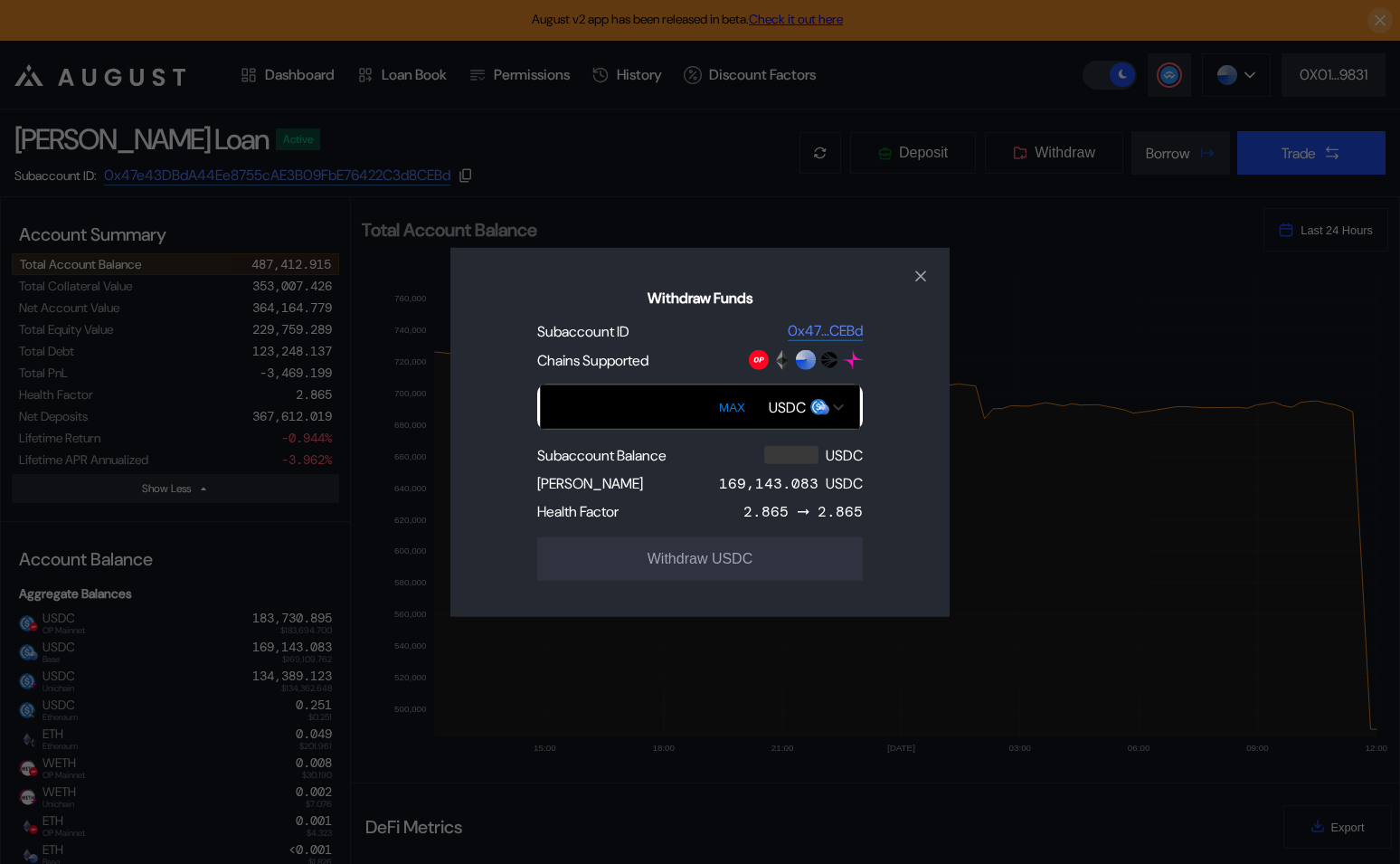
click at [604, 43] on div "Withdraw Funds Subaccount ID 0x47...CEBd Chains Supported MAX USDC Subaccount B…" at bounding box center [700, 432] width 1400 height 864
click at [741, 401] on button "MAX" at bounding box center [731, 407] width 37 height 42
type input "**********"
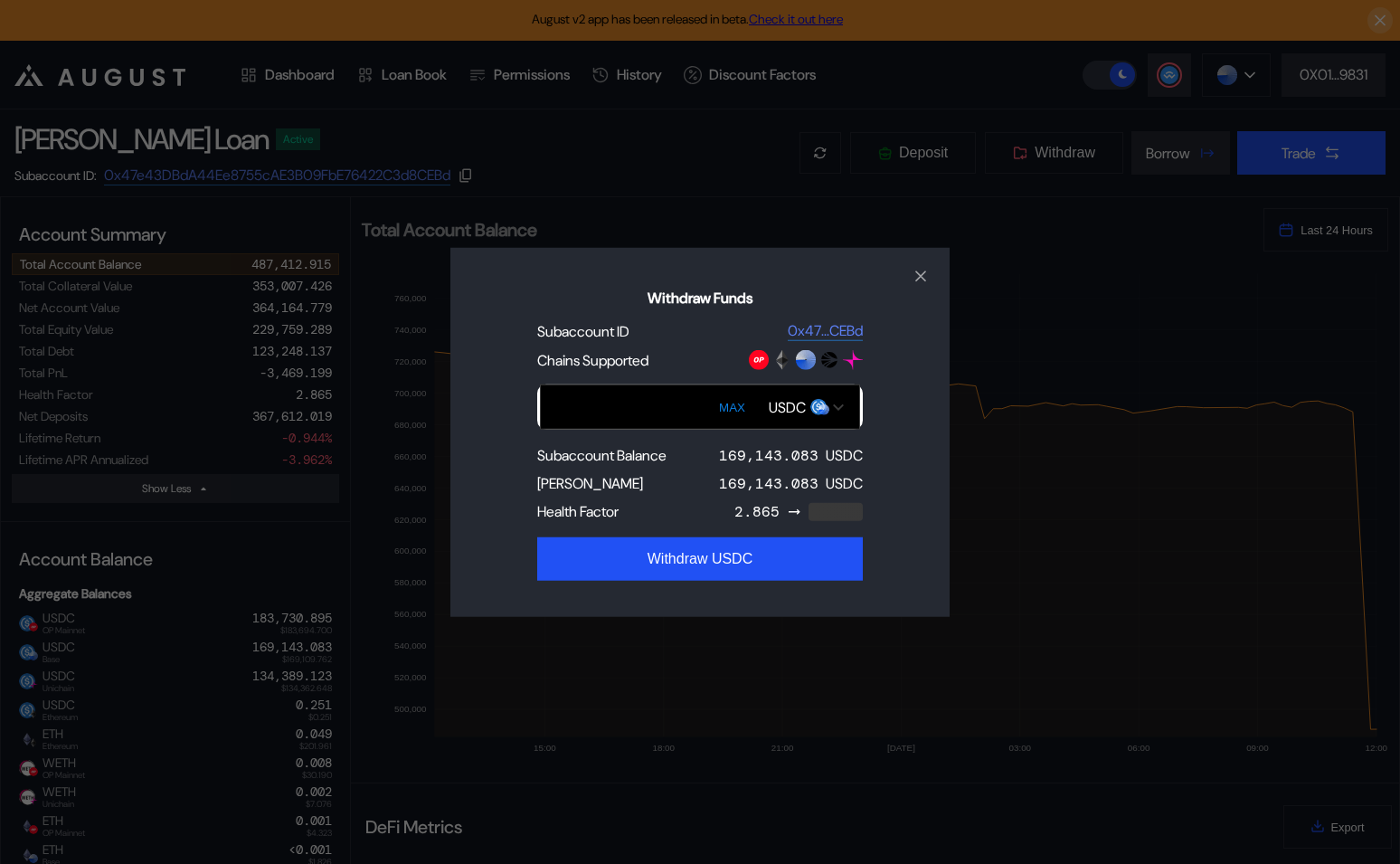
click at [992, 308] on div "**********" at bounding box center [700, 432] width 1400 height 864
click at [1019, 290] on div "**********" at bounding box center [700, 432] width 1400 height 864
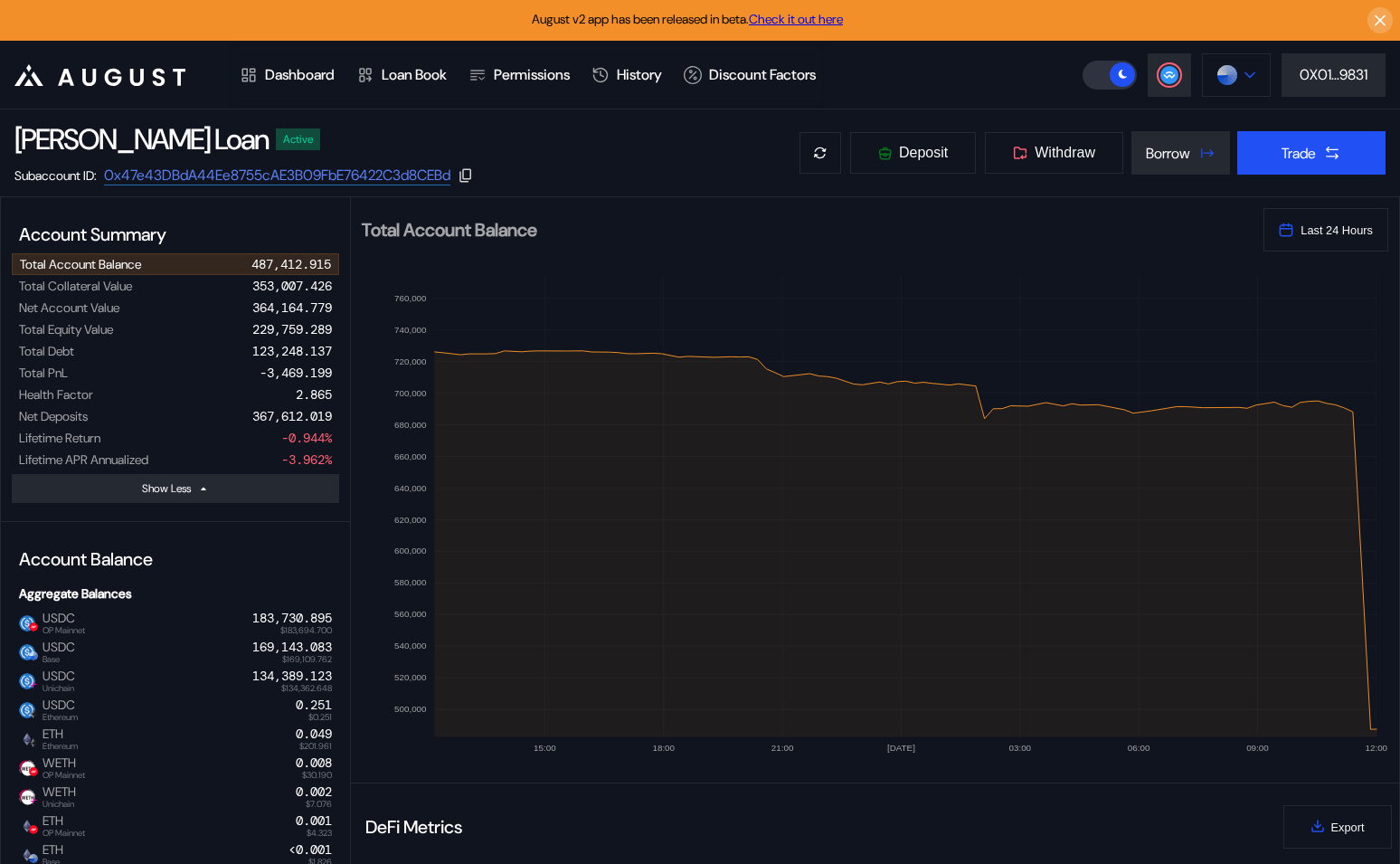
click at [1239, 62] on button at bounding box center [1236, 75] width 68 height 44
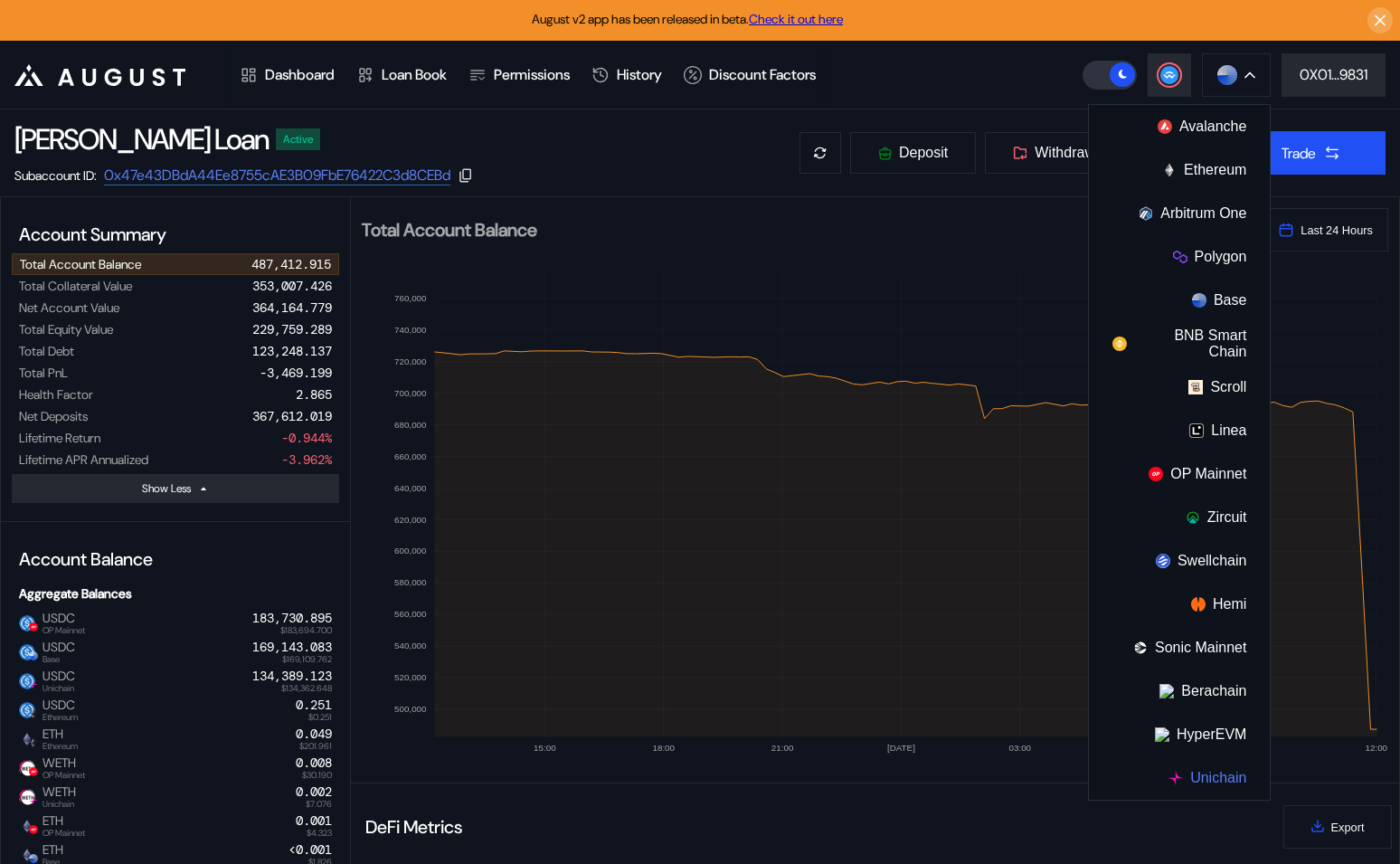
click at [1206, 778] on button "Unichain" at bounding box center [1179, 778] width 181 height 44
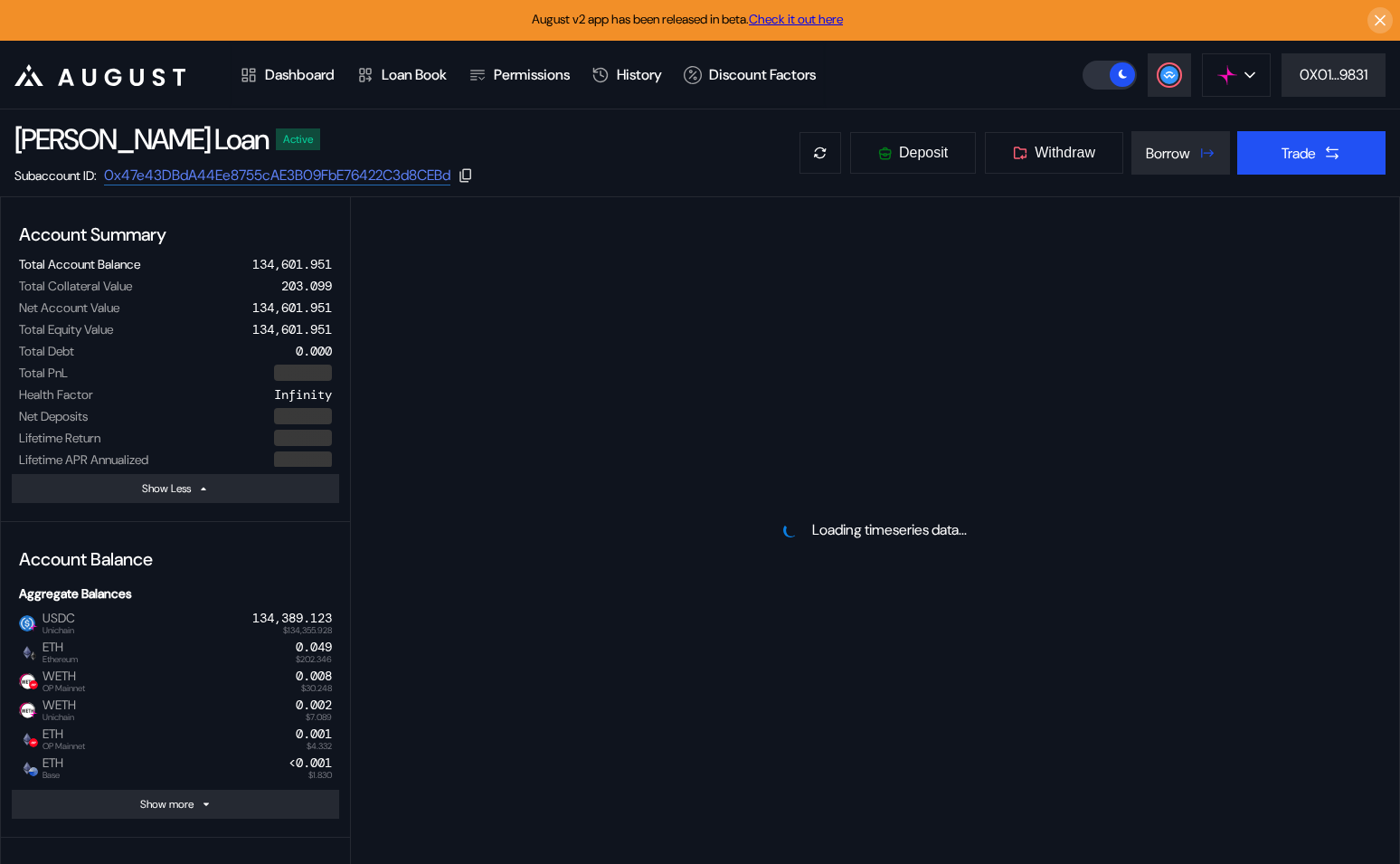
select select "*"
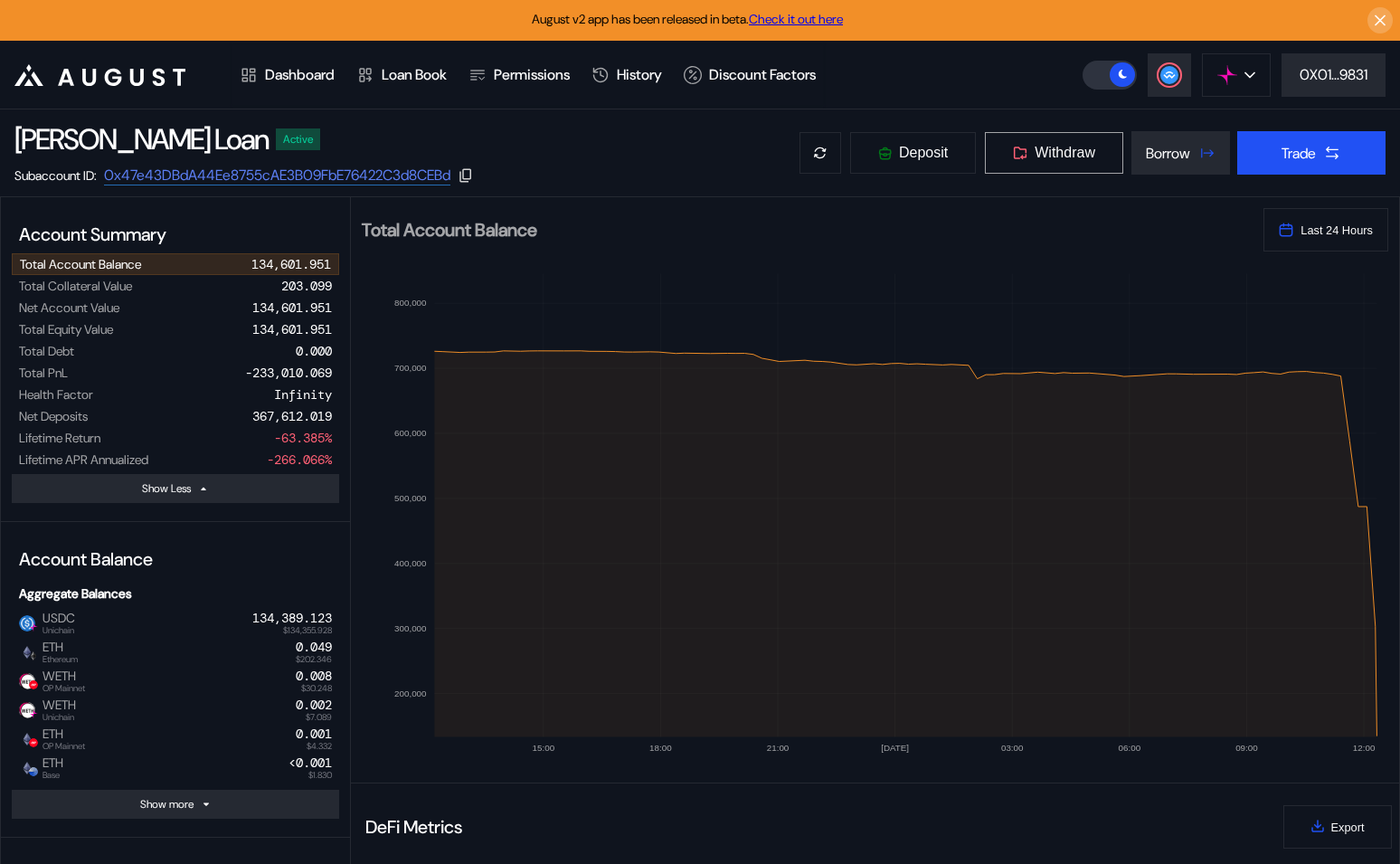
click at [1071, 146] on span "Withdraw" at bounding box center [1065, 152] width 60 height 16
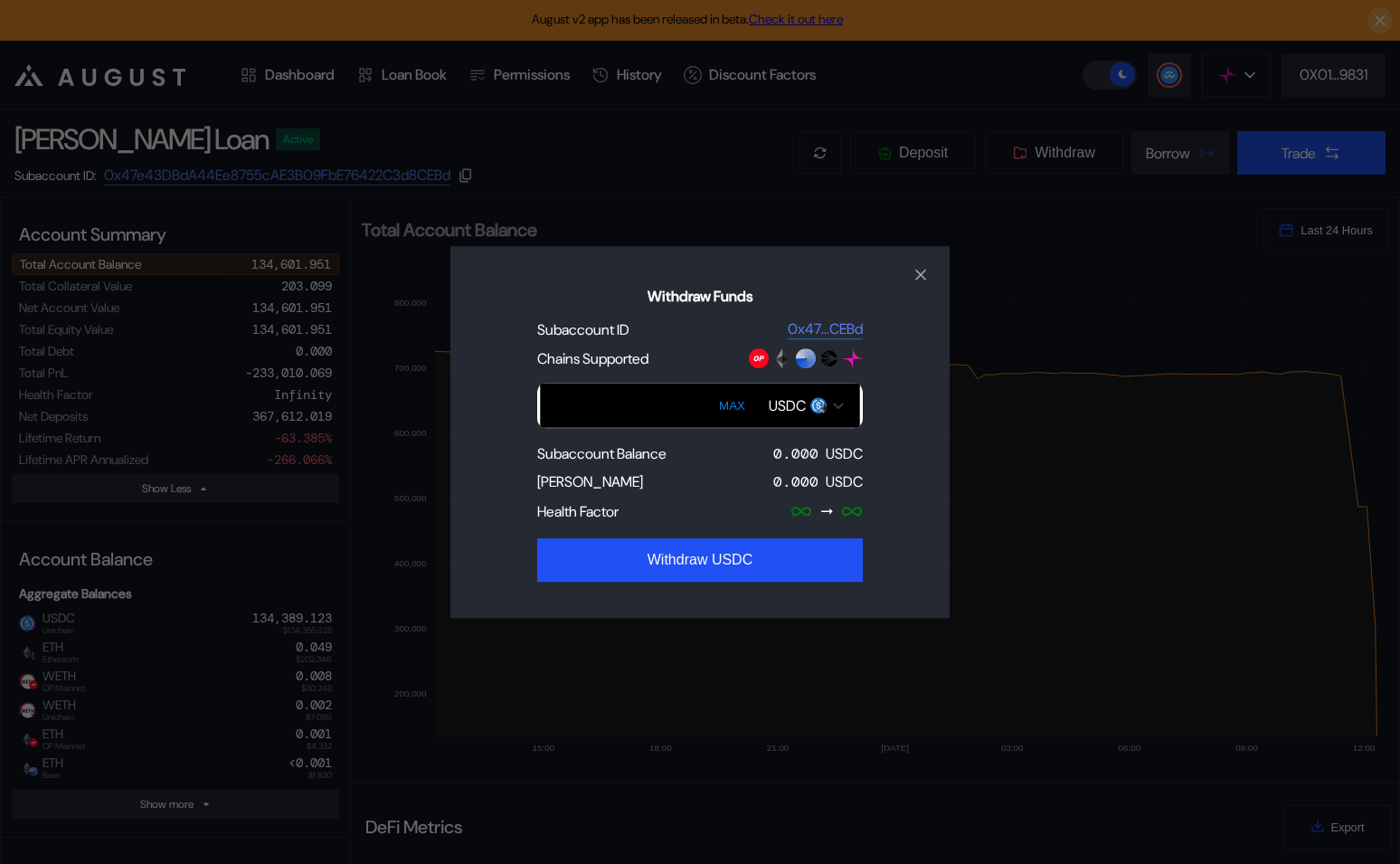
click at [778, 403] on div "USDC" at bounding box center [787, 405] width 37 height 19
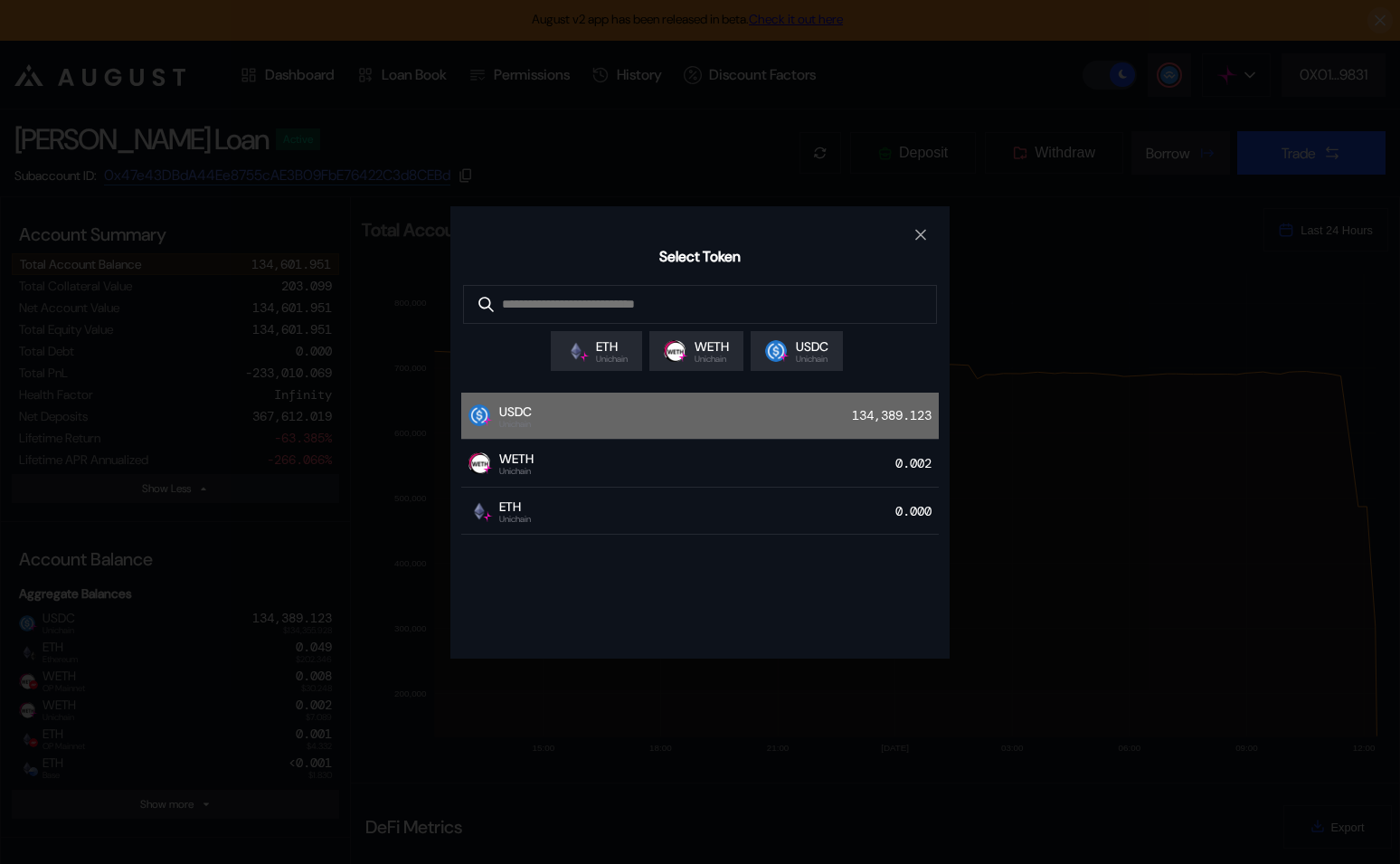
click at [755, 428] on div "USDC Unichain 134,389.123" at bounding box center [700, 417] width 478 height 48
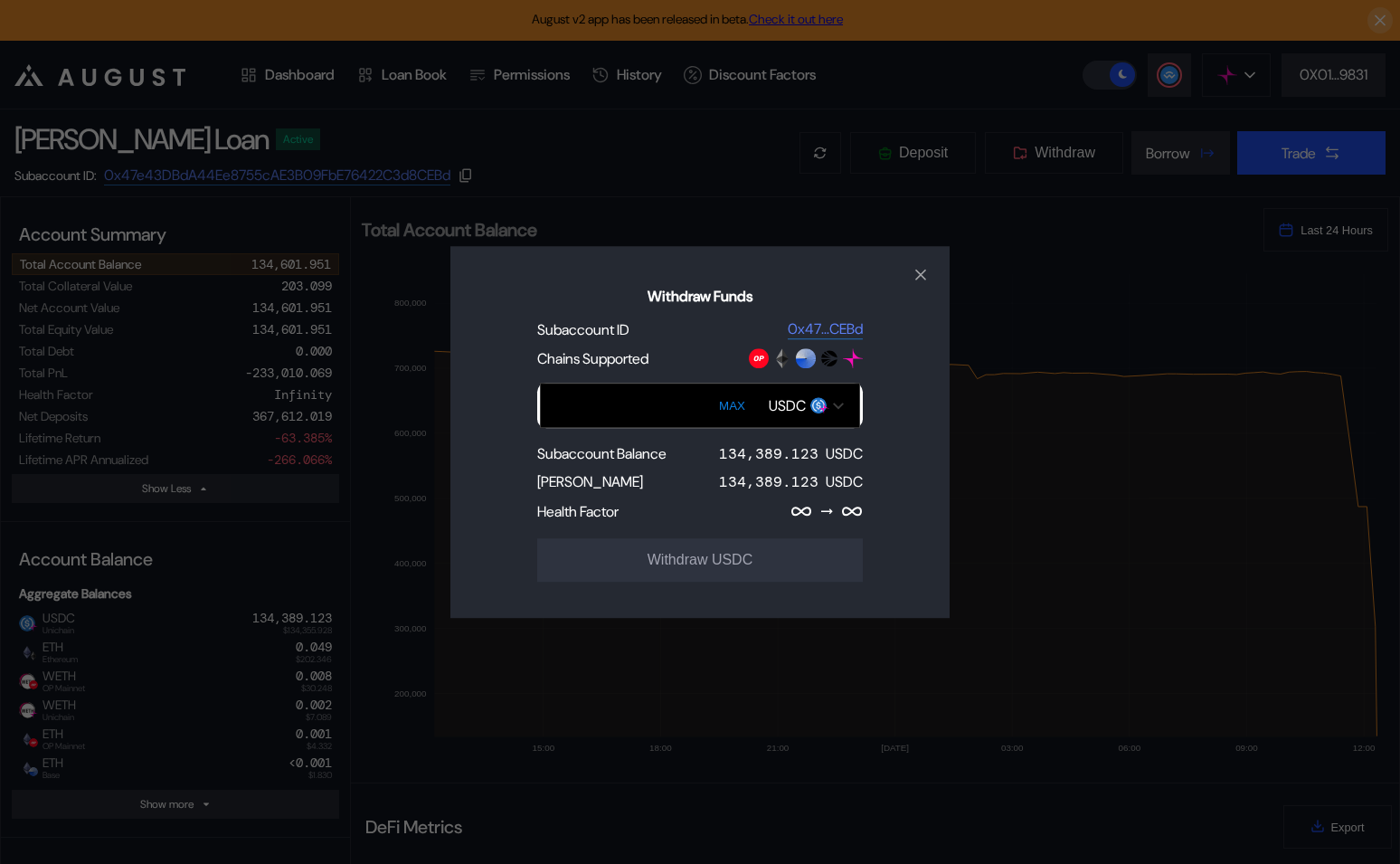
click at [732, 406] on button "MAX" at bounding box center [731, 406] width 37 height 42
type input "**********"
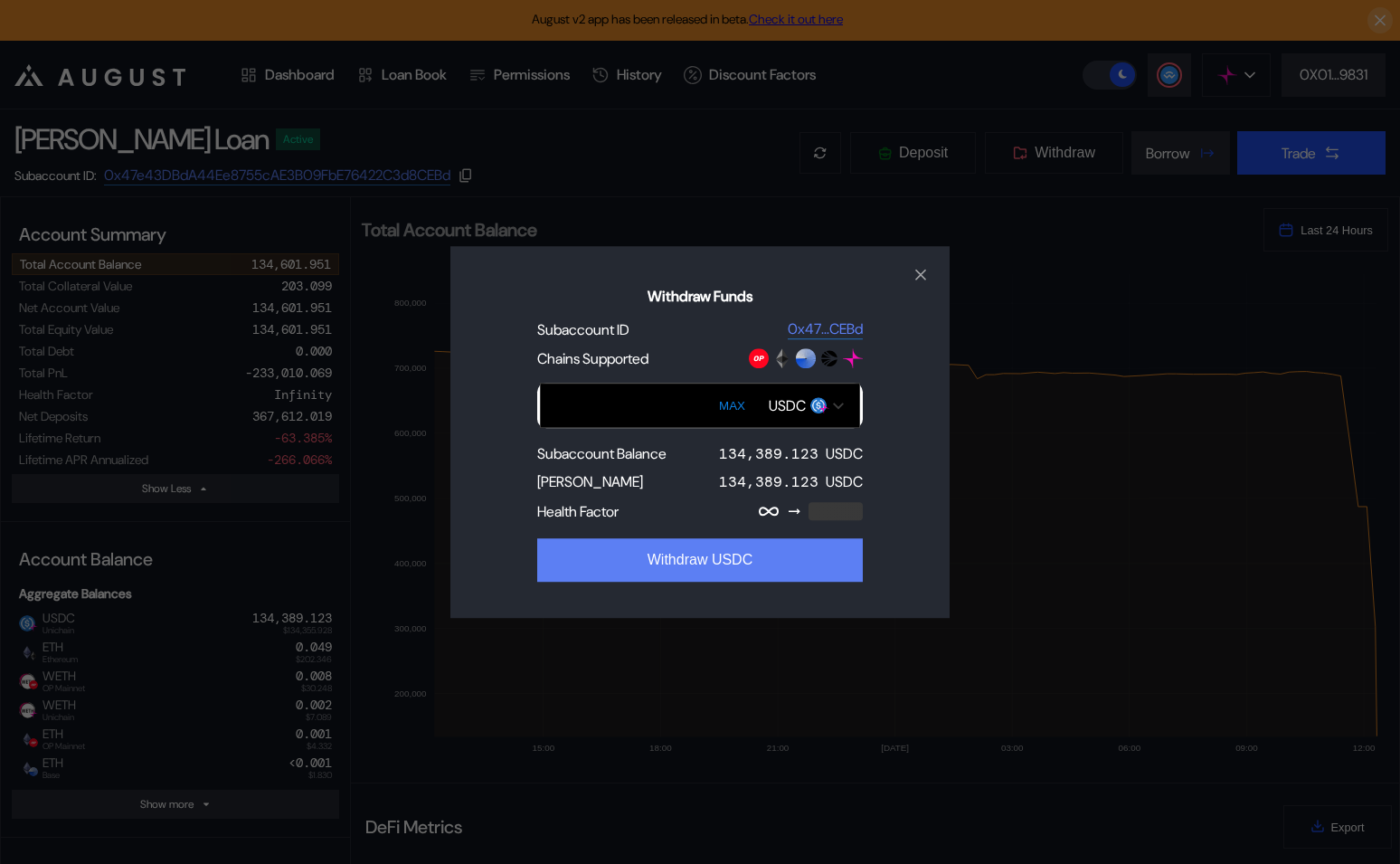
click at [701, 558] on button "Withdraw USDC" at bounding box center [700, 560] width 326 height 44
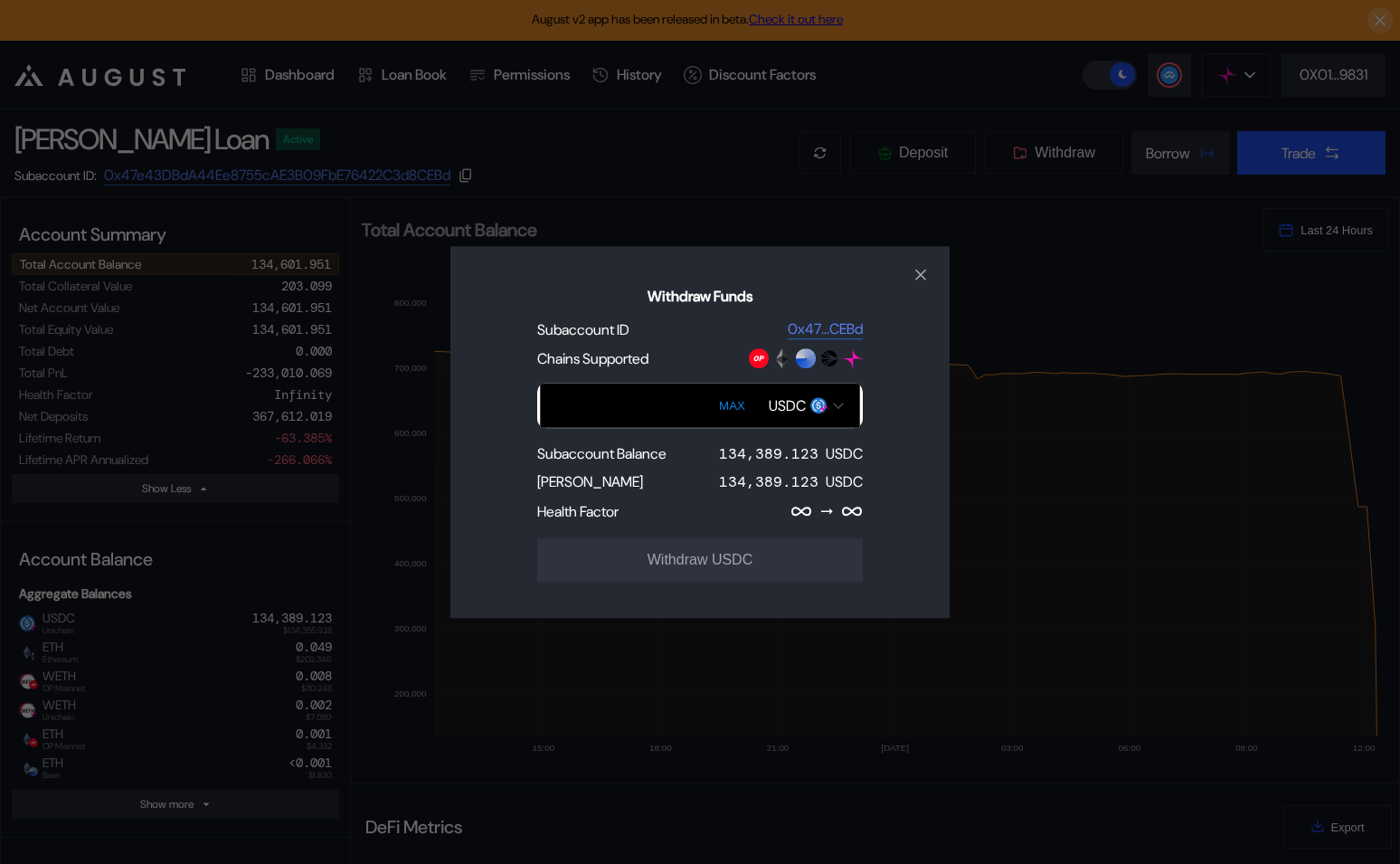
click at [627, 412] on input "Withdraw Funds" at bounding box center [700, 406] width 321 height 46
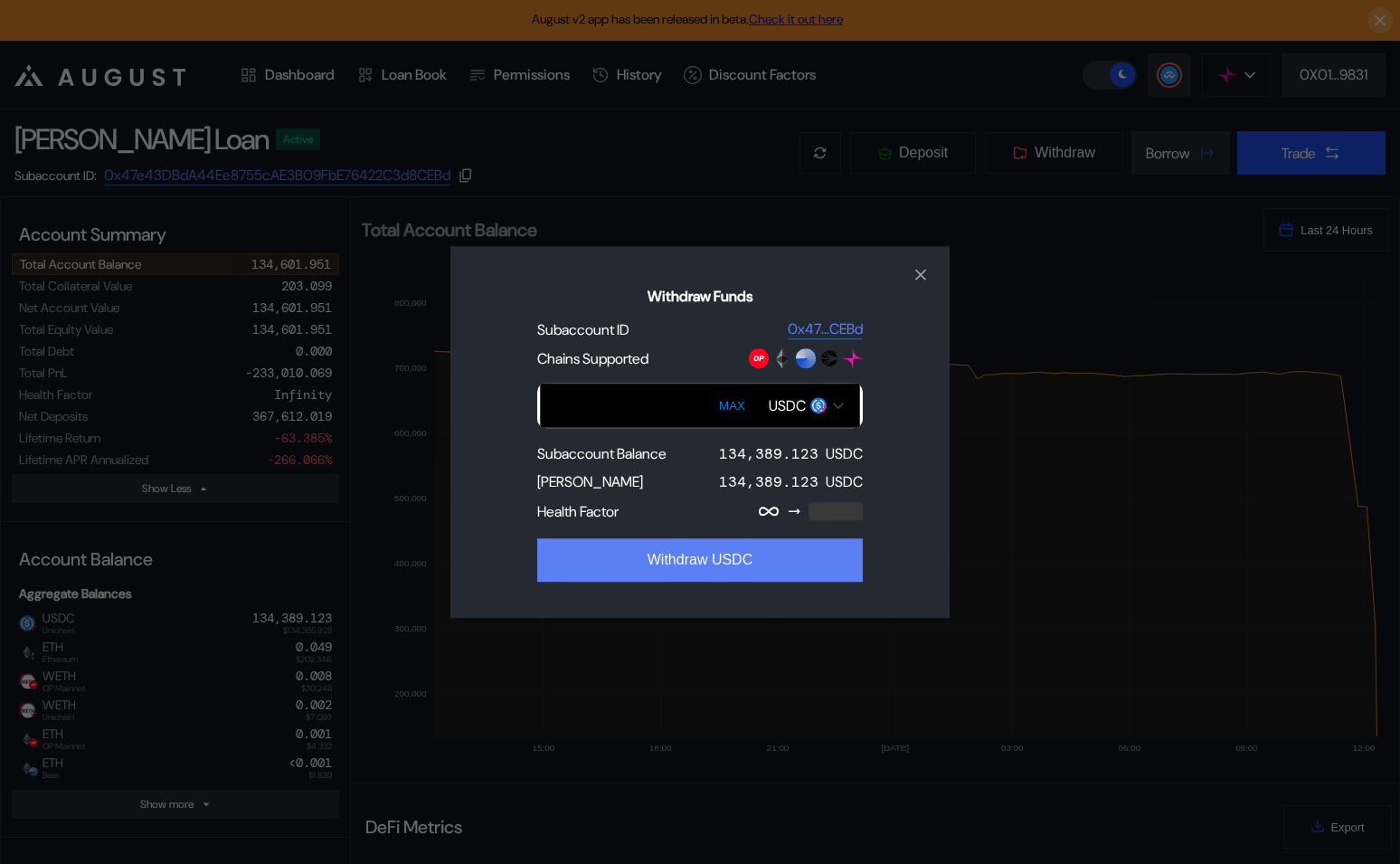
type input "******"
click at [635, 551] on button "Withdraw USDC" at bounding box center [700, 560] width 326 height 44
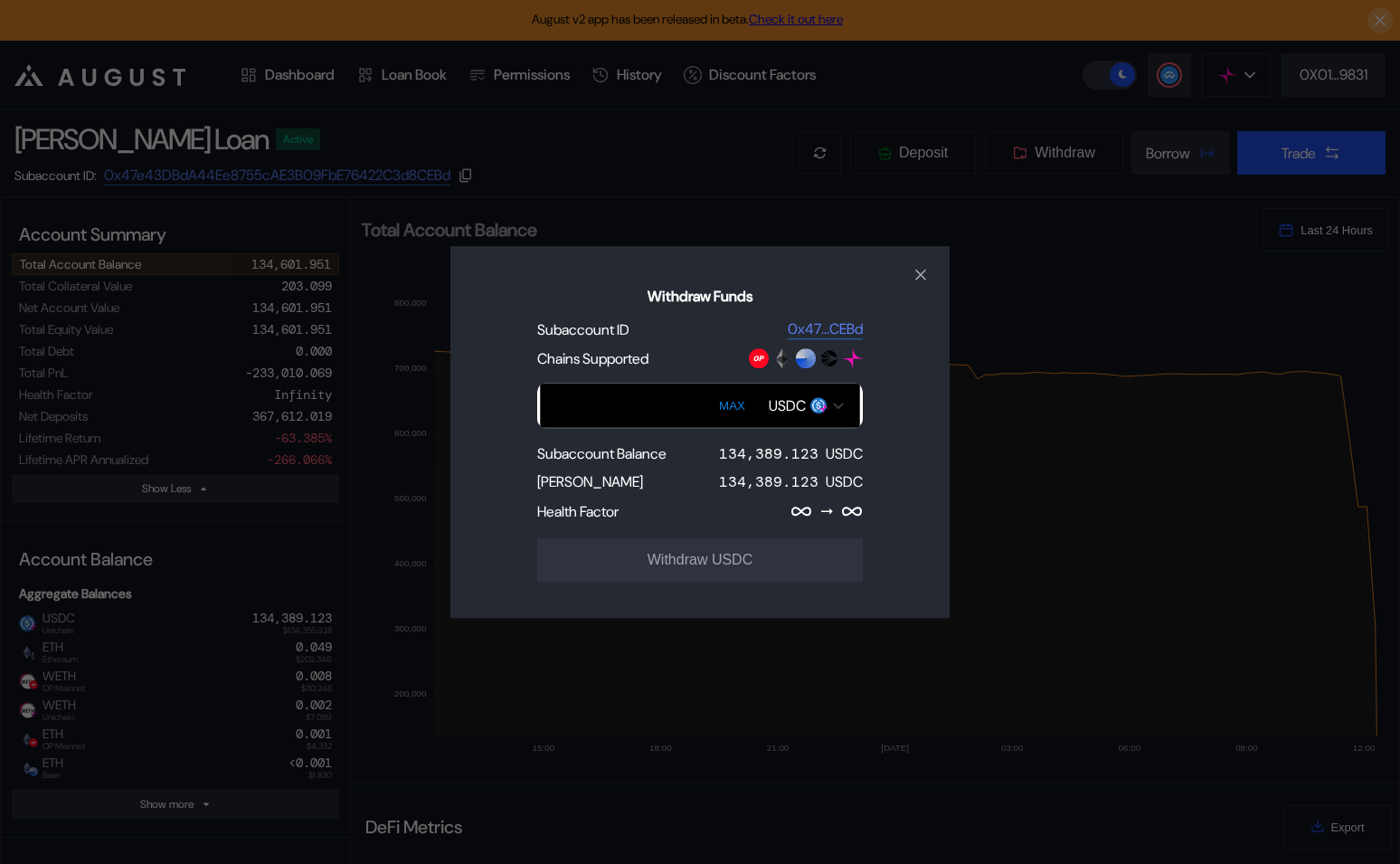
click at [321, 529] on div "Withdraw Funds Subaccount ID 0x47...CEBd Chains Supported MAX USDC Subaccount B…" at bounding box center [700, 432] width 1400 height 864
click at [1067, 219] on div "Withdraw Funds Subaccount ID 0x47...CEBd Chains Supported MAX USDC Subaccount B…" at bounding box center [700, 432] width 1400 height 864
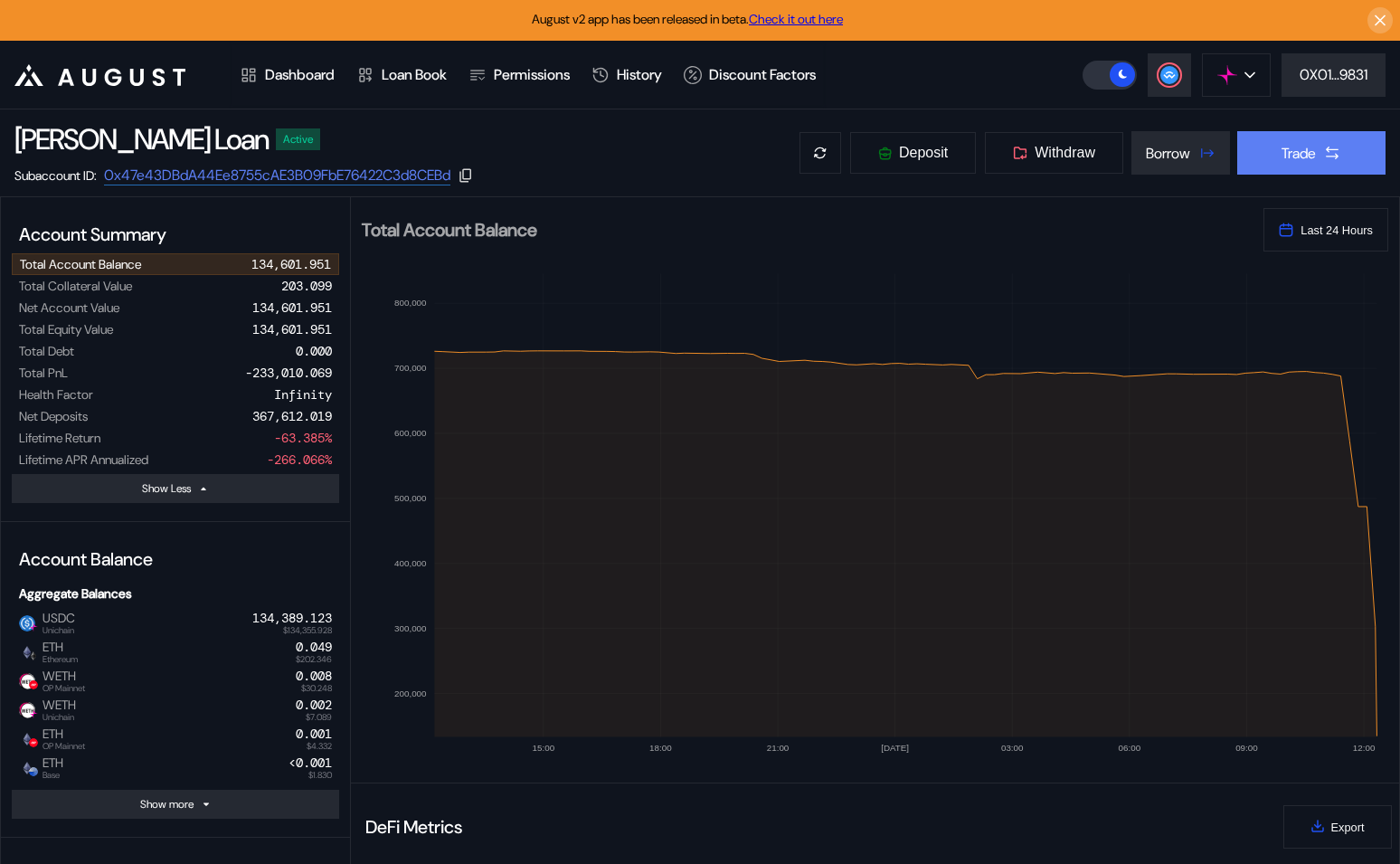
click at [1298, 152] on div "Trade" at bounding box center [1299, 152] width 35 height 19
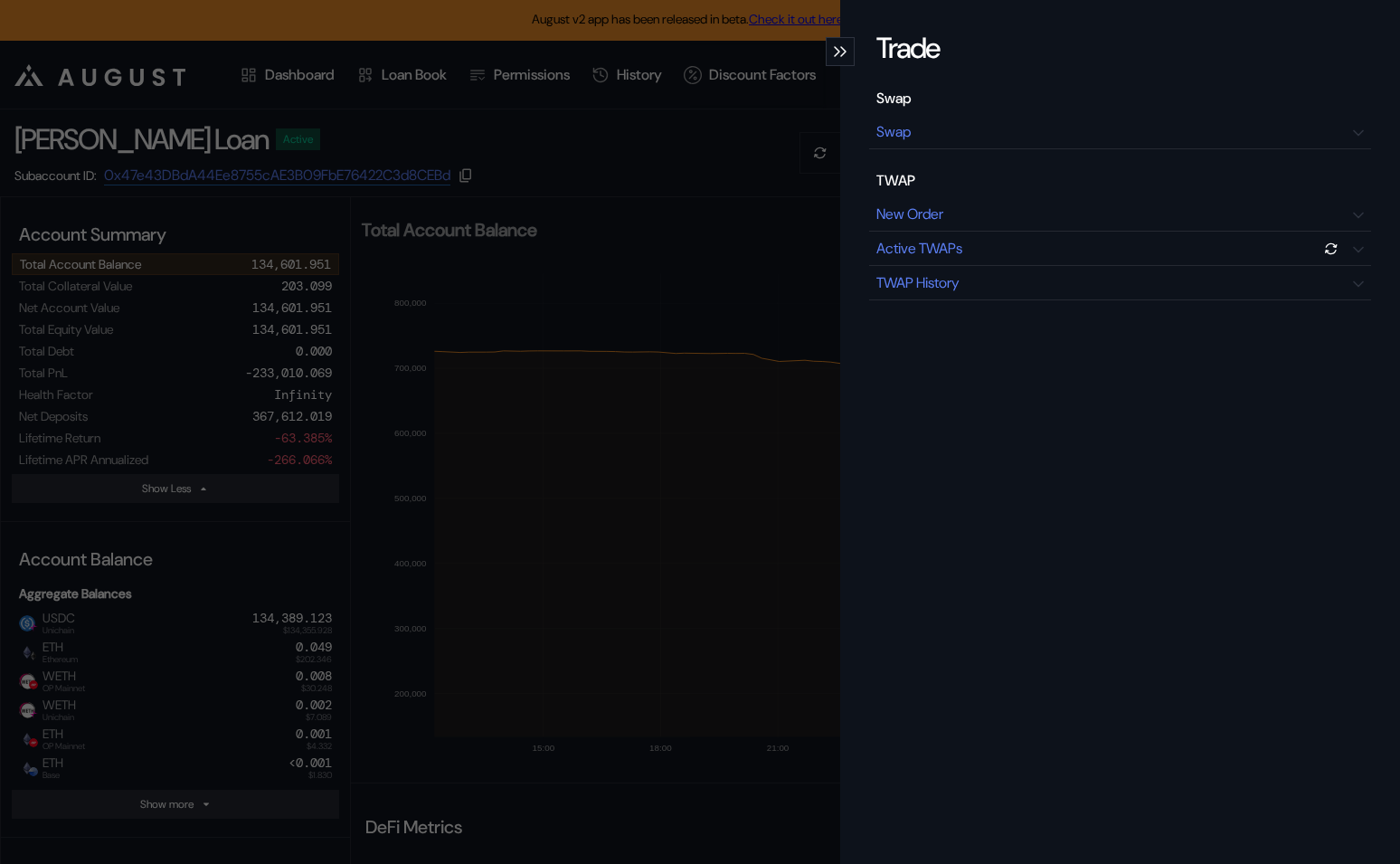
click at [1179, 151] on div "Swap Swap TWAP New Order Active TWAPs TWAP History" at bounding box center [1120, 195] width 502 height 212
click at [1178, 138] on div "Swap" at bounding box center [1120, 132] width 502 height 35
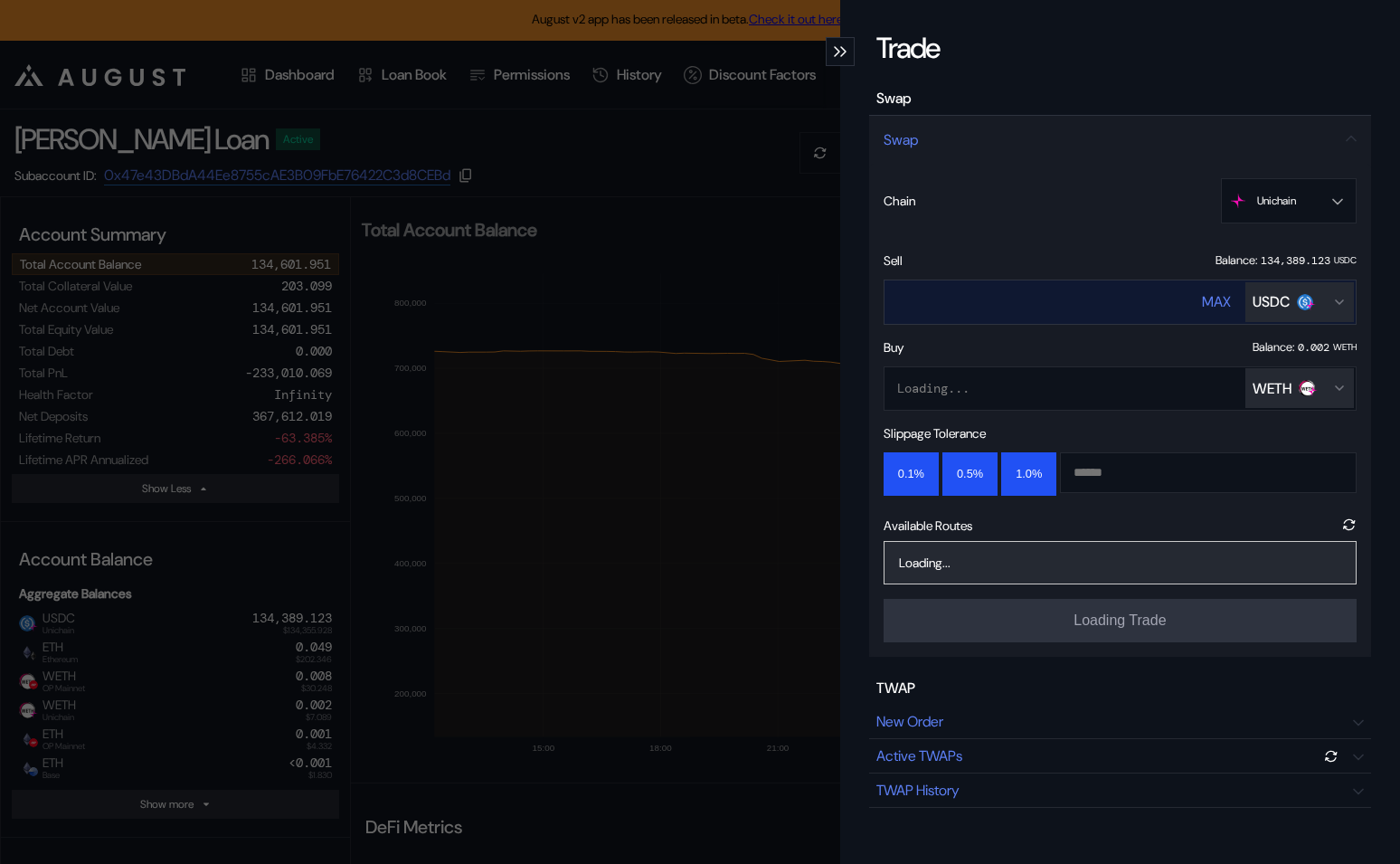
click at [1277, 307] on div "USDC" at bounding box center [1270, 301] width 37 height 19
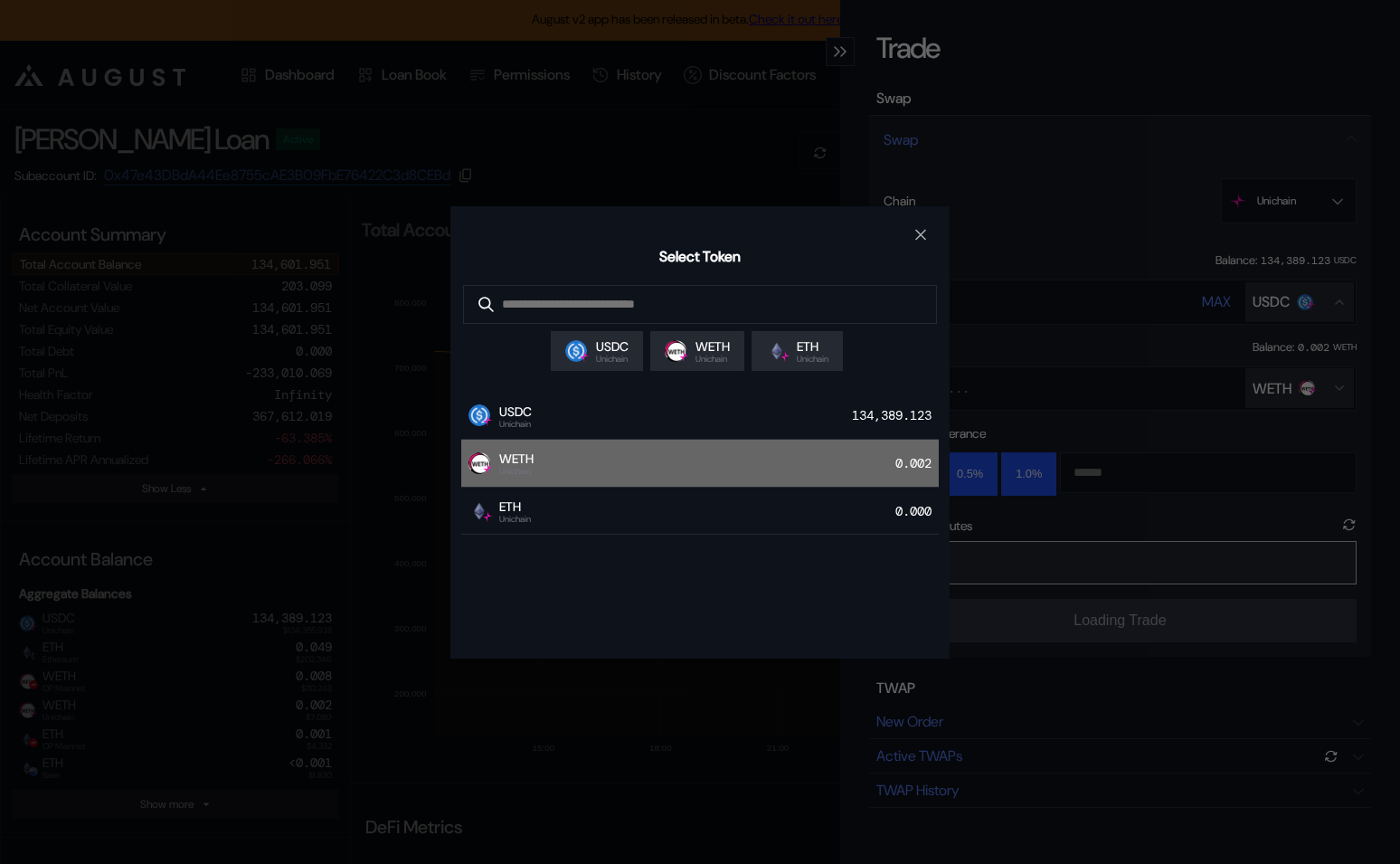
click at [828, 459] on div "WETH Unichain 0.002" at bounding box center [700, 463] width 478 height 48
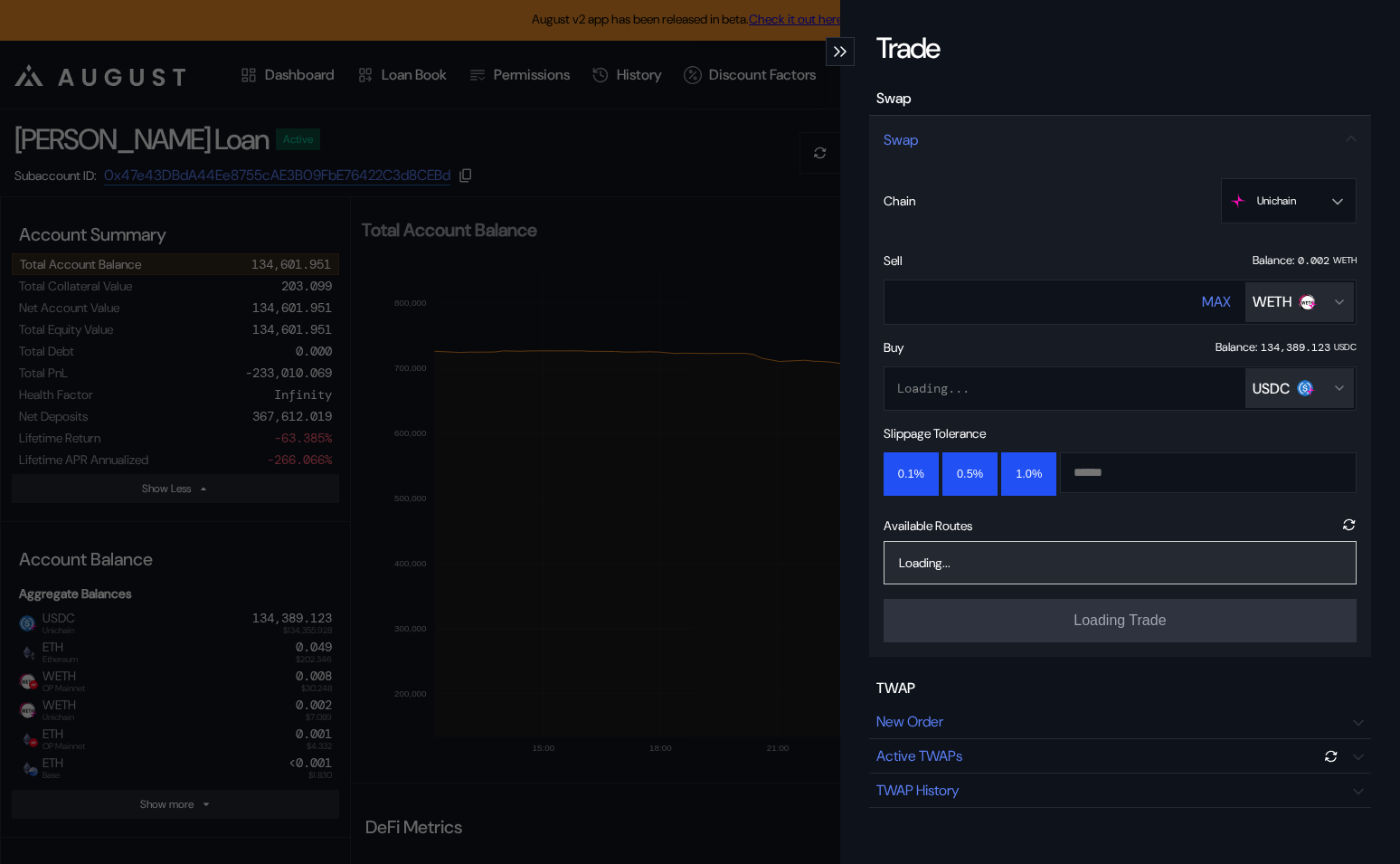
click at [1290, 386] on div "USDC" at bounding box center [1270, 388] width 37 height 19
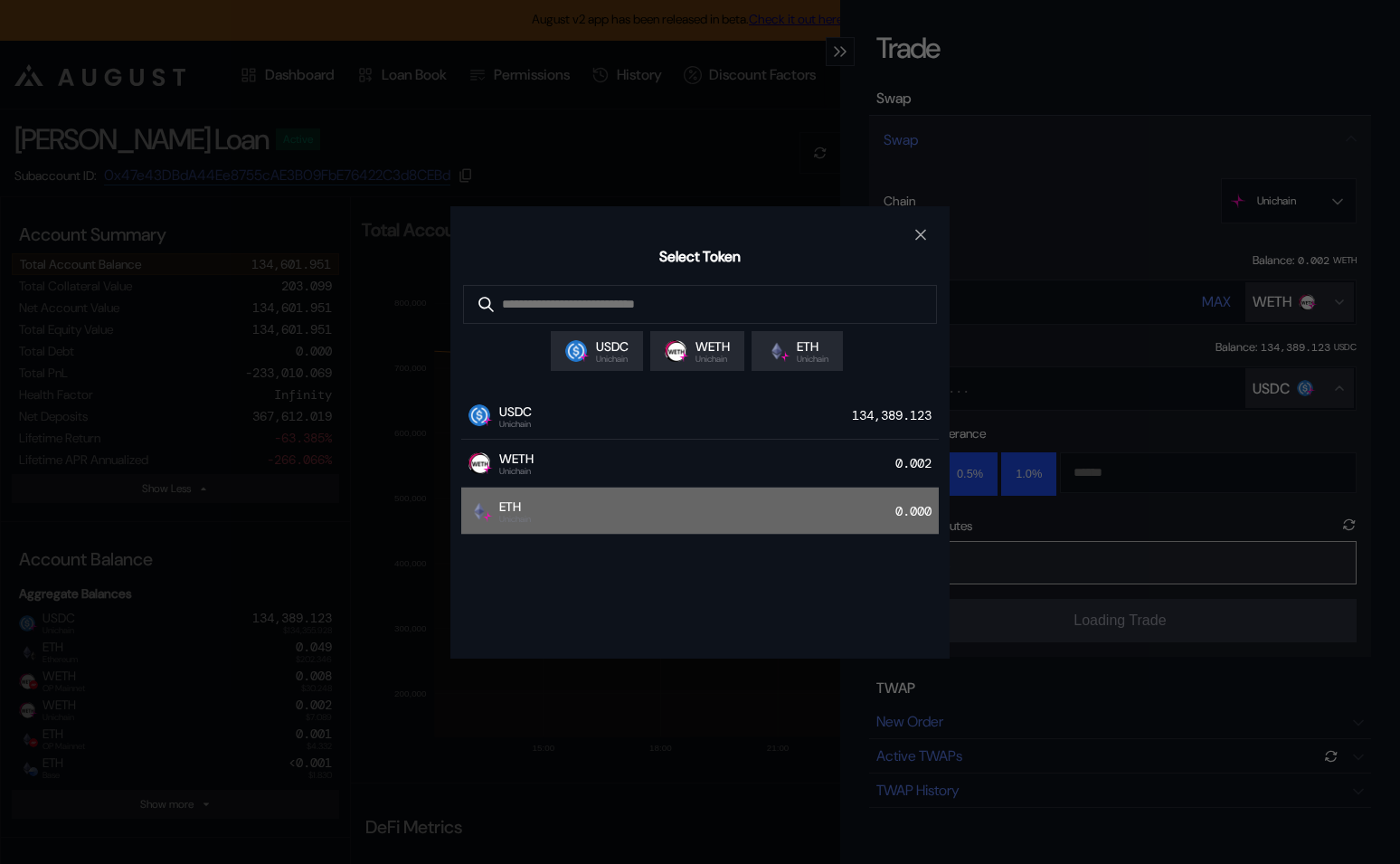
click at [821, 523] on div "ETH Unichain 0.000" at bounding box center [700, 512] width 478 height 48
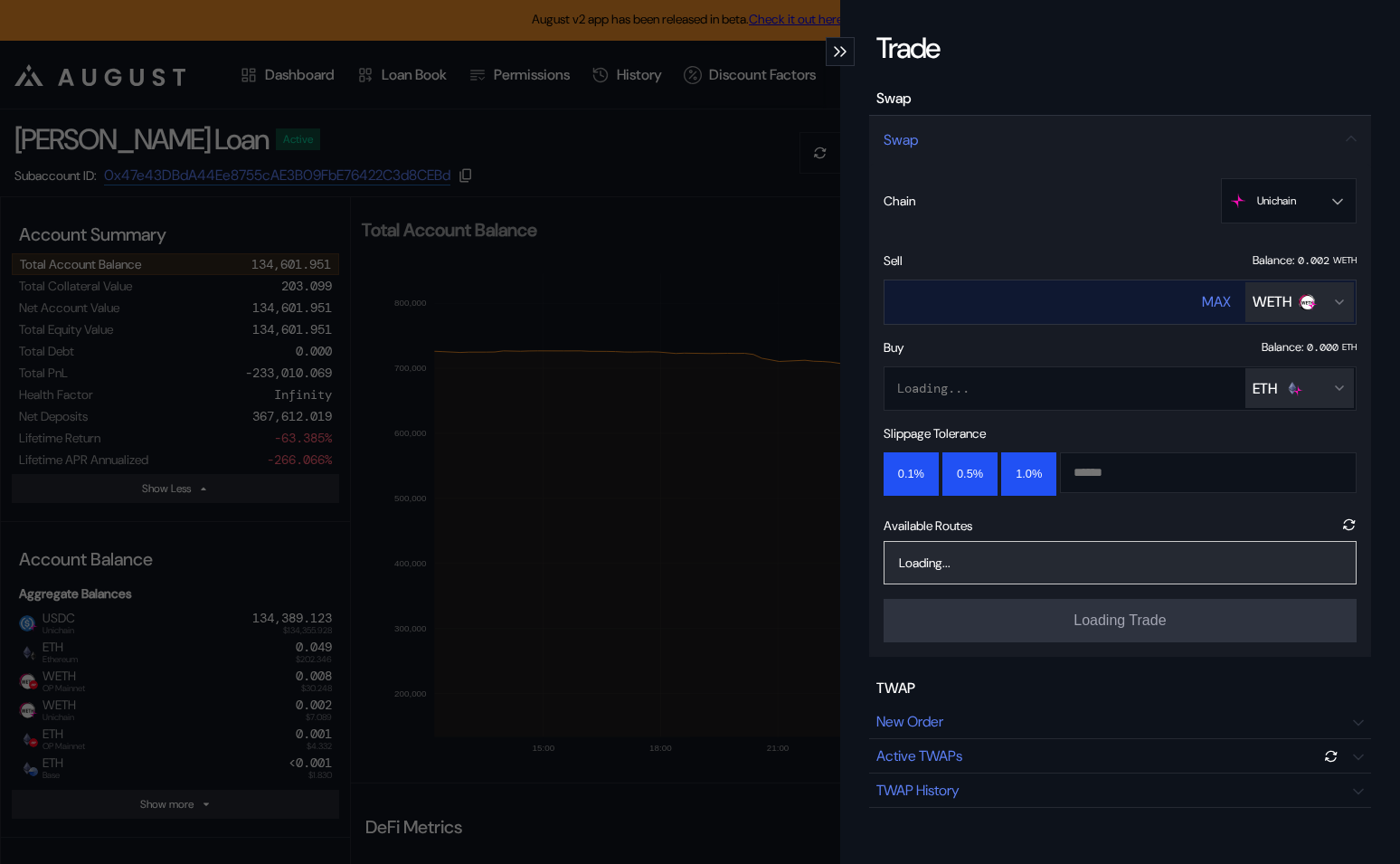
click at [1237, 301] on div "MAX WETH" at bounding box center [1278, 302] width 152 height 44
click at [1225, 301] on div "MAX" at bounding box center [1216, 301] width 29 height 19
type input "**********"
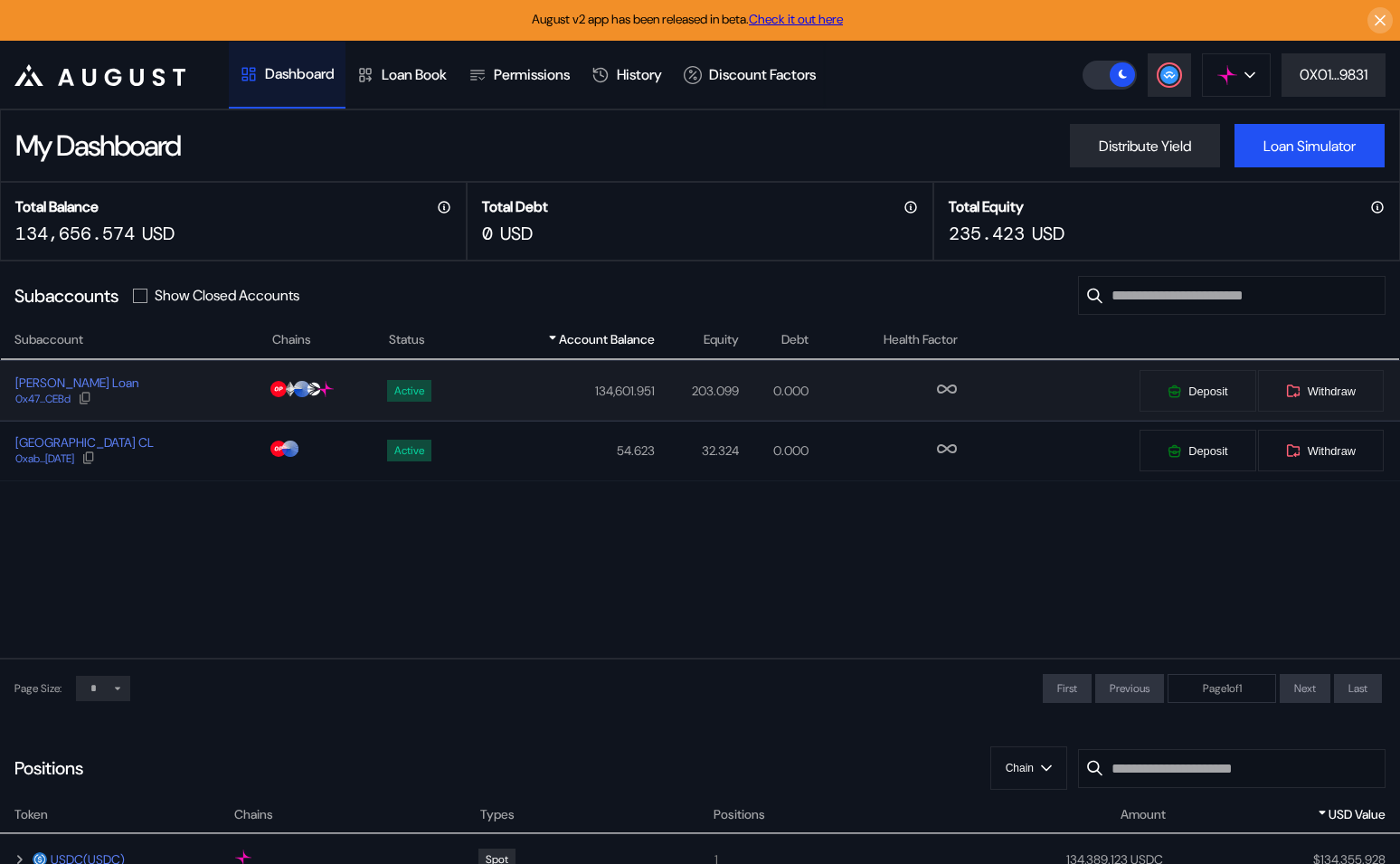
click at [490, 396] on td "134,601.951" at bounding box center [562, 391] width 185 height 59
select select "*"
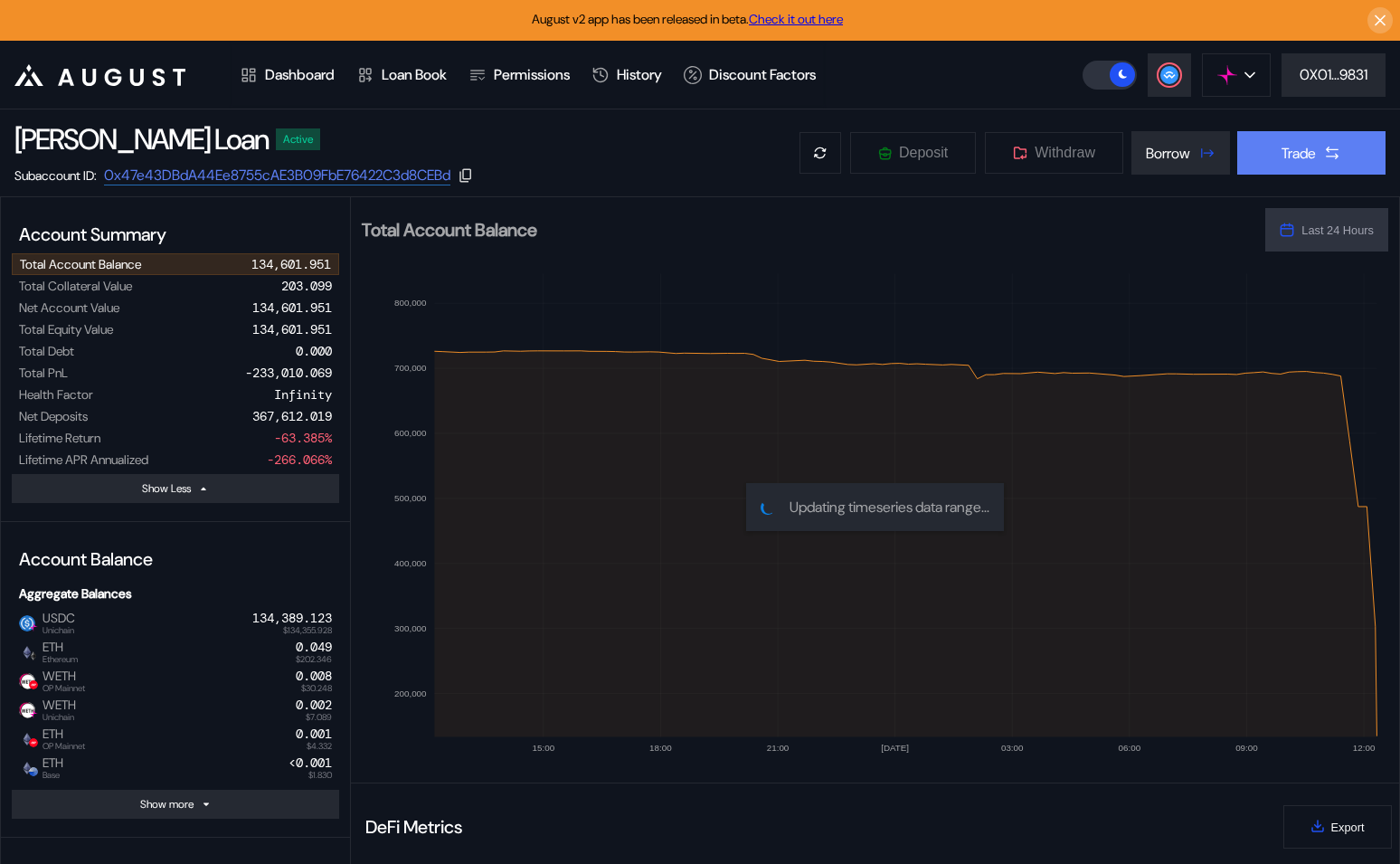
click at [1351, 142] on button "Trade" at bounding box center [1312, 153] width 148 height 44
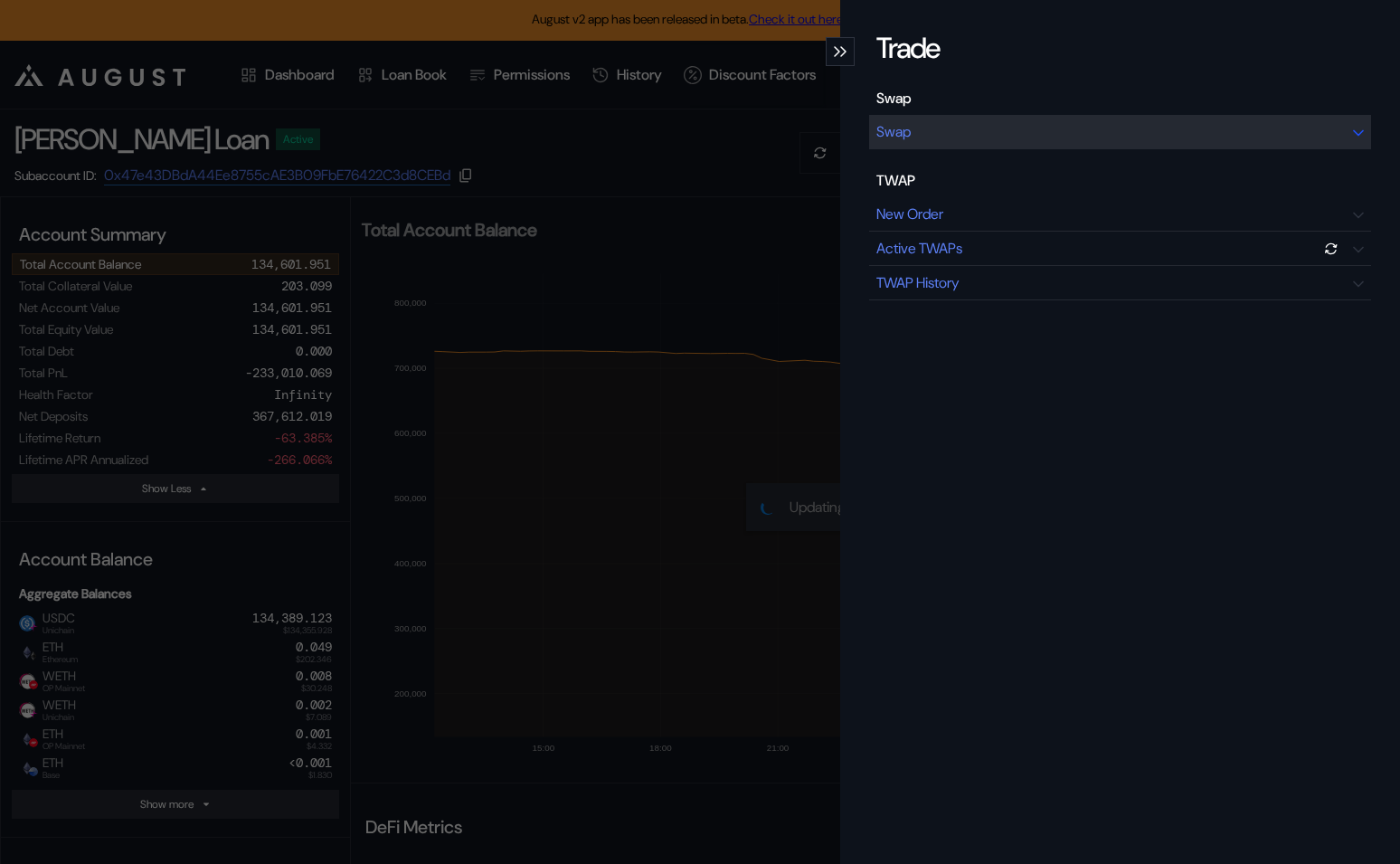
click at [1191, 137] on div "Swap" at bounding box center [1120, 132] width 502 height 35
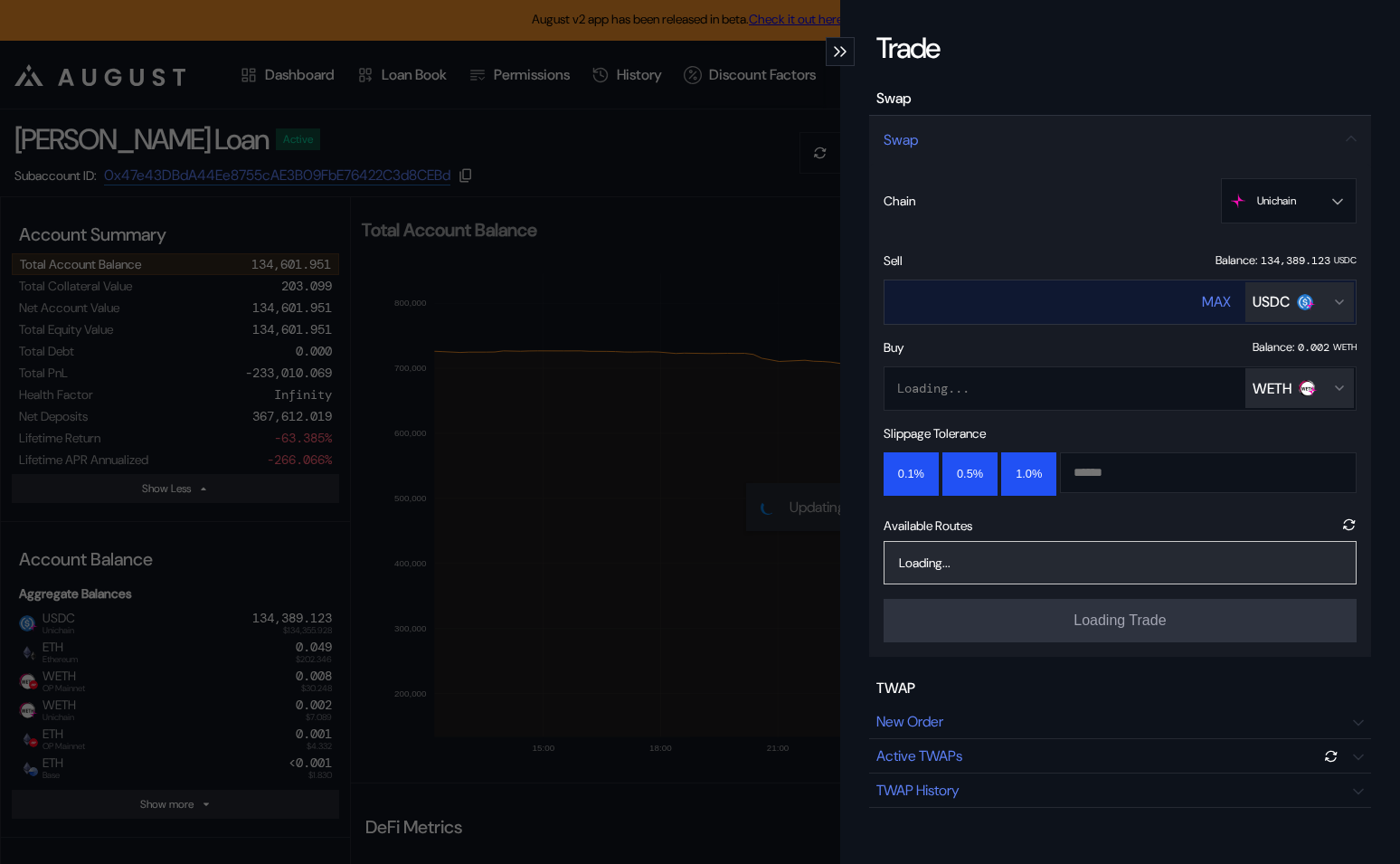
click at [1294, 300] on div "USDC" at bounding box center [1282, 301] width 60 height 19
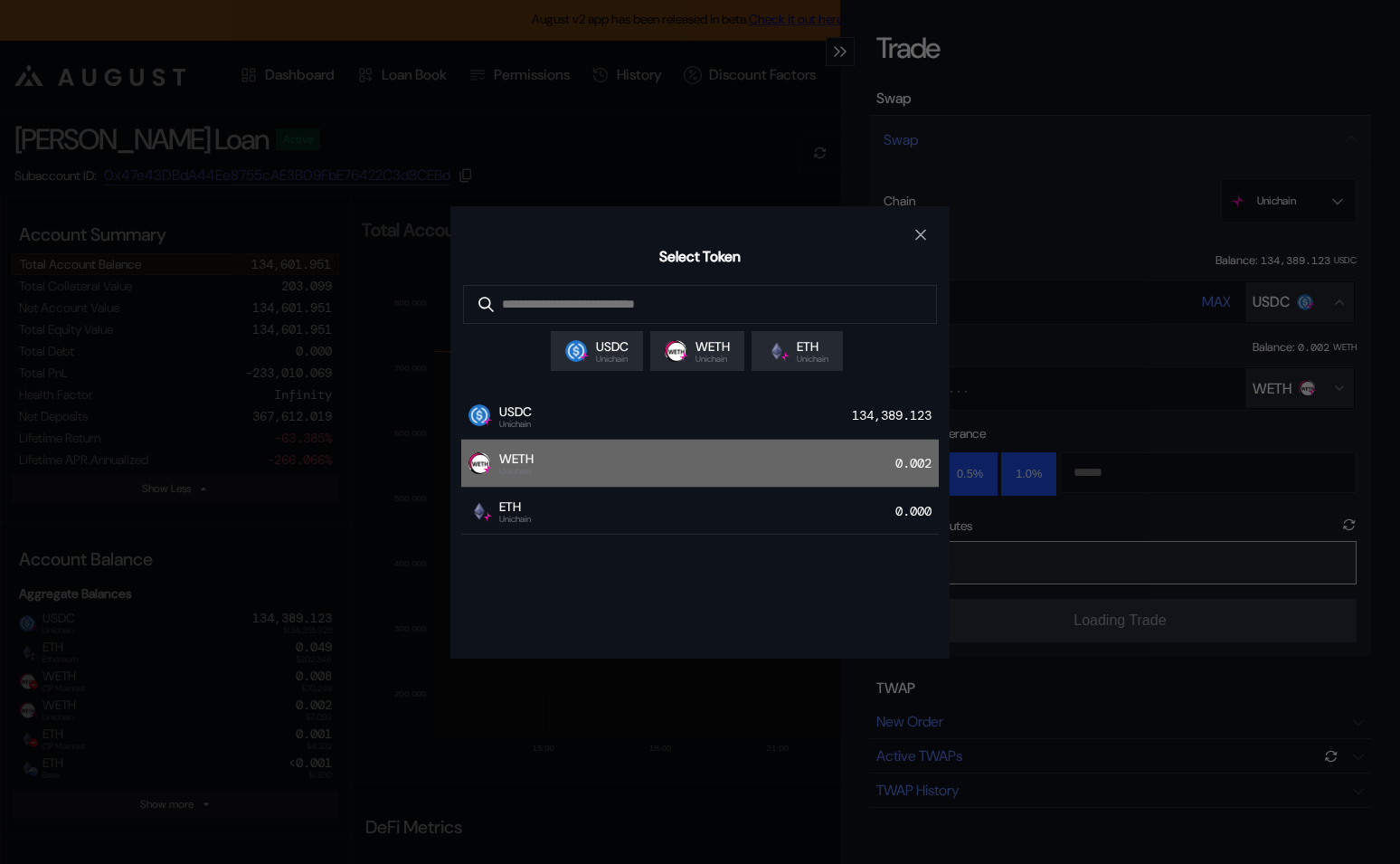
click at [782, 463] on div "WETH Unichain 0.002" at bounding box center [700, 463] width 478 height 48
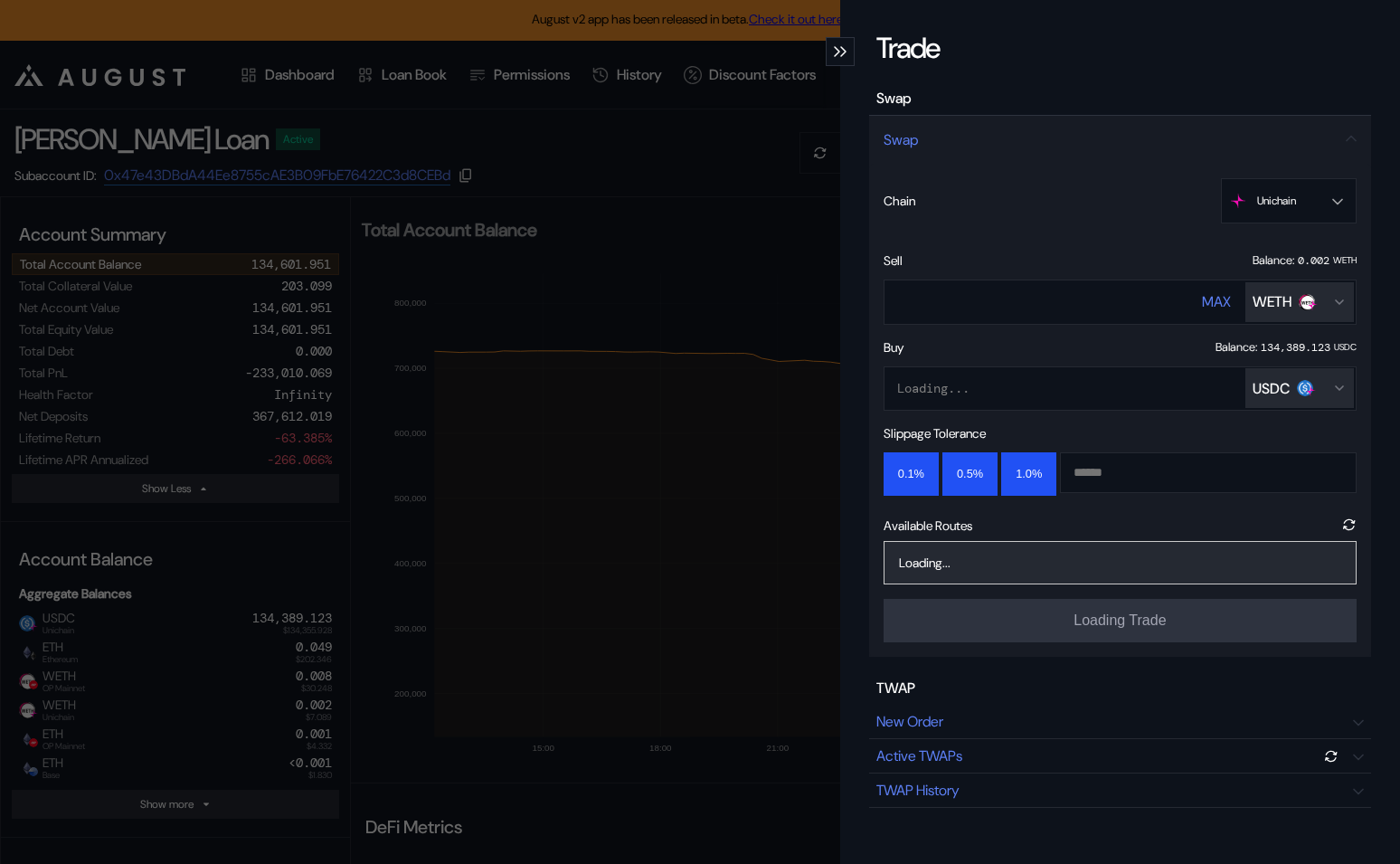
click at [1289, 375] on button "USDC" at bounding box center [1300, 388] width 109 height 40
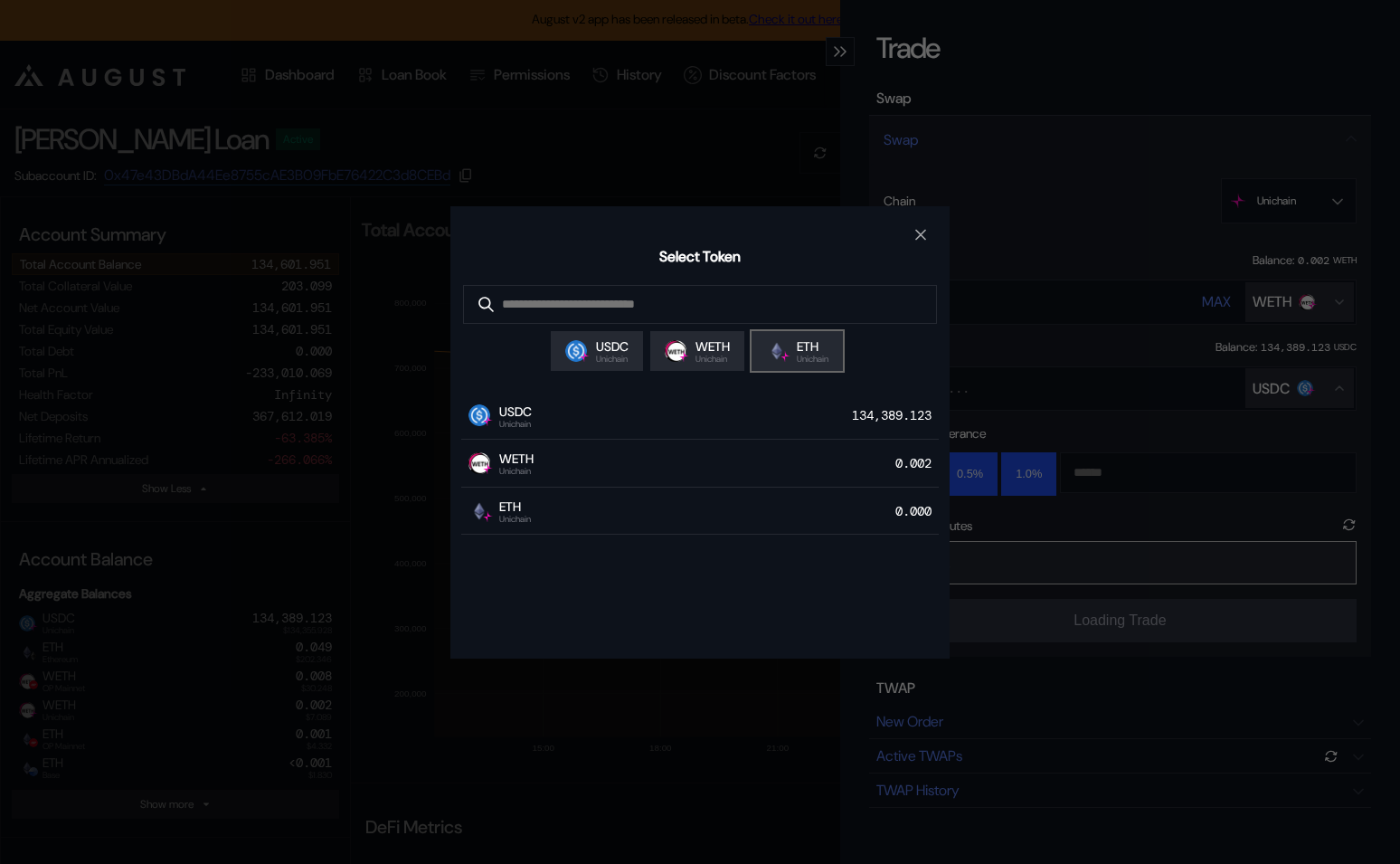
click at [801, 357] on span "Unichain" at bounding box center [813, 358] width 32 height 9
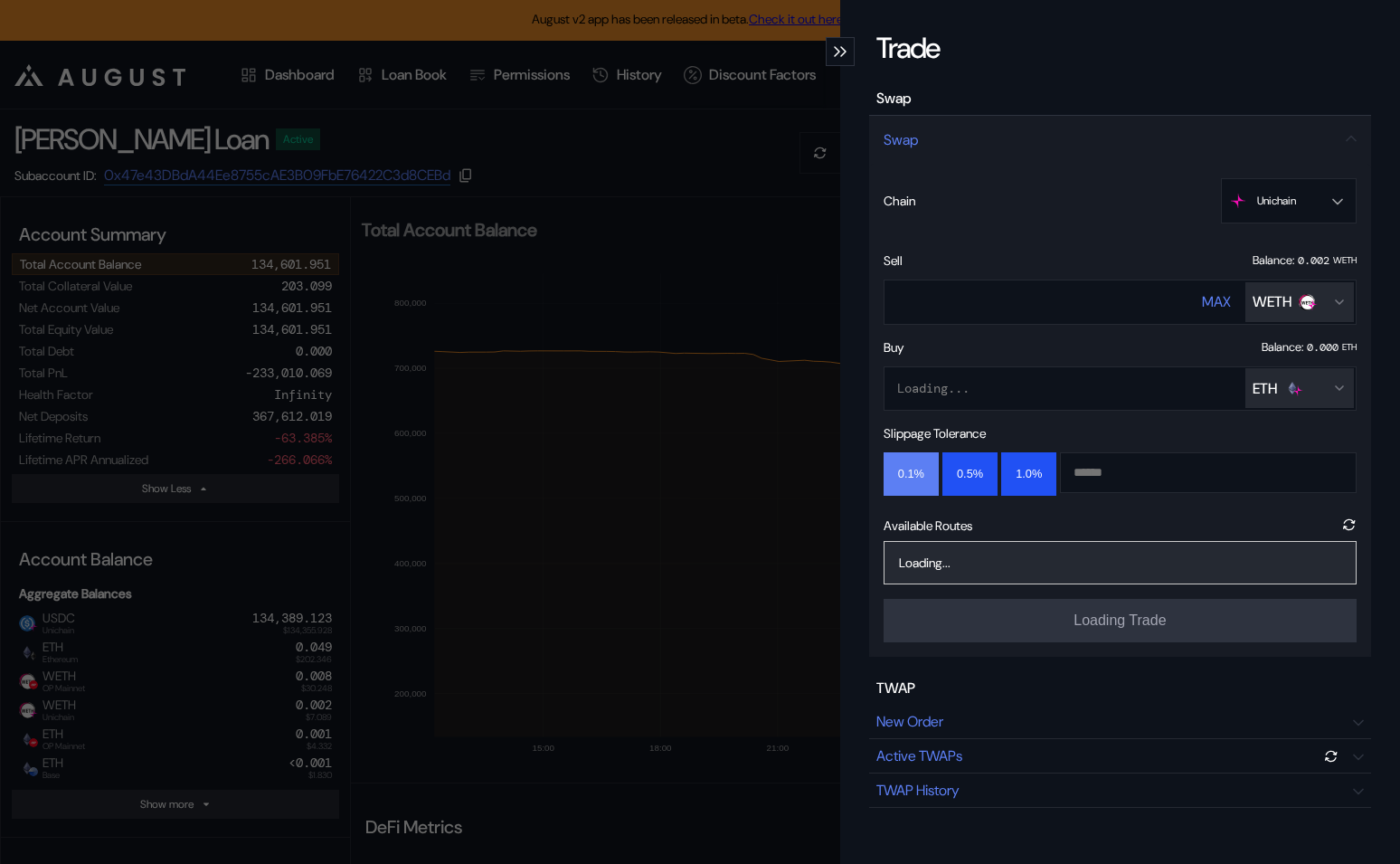
click at [912, 464] on button "0.1%" at bounding box center [911, 474] width 55 height 44
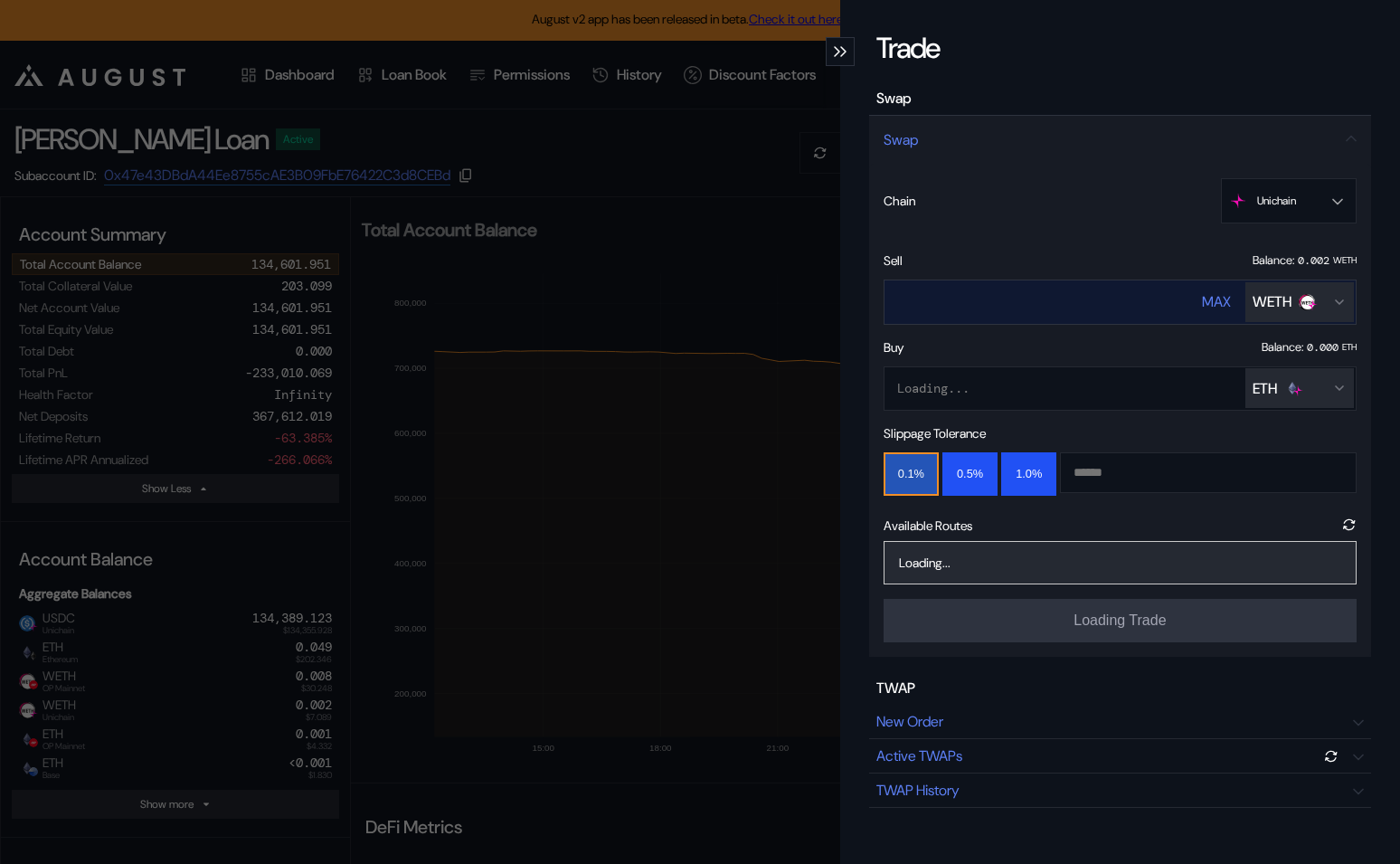
click at [1215, 306] on div "MAX" at bounding box center [1216, 301] width 29 height 19
type input "**********"
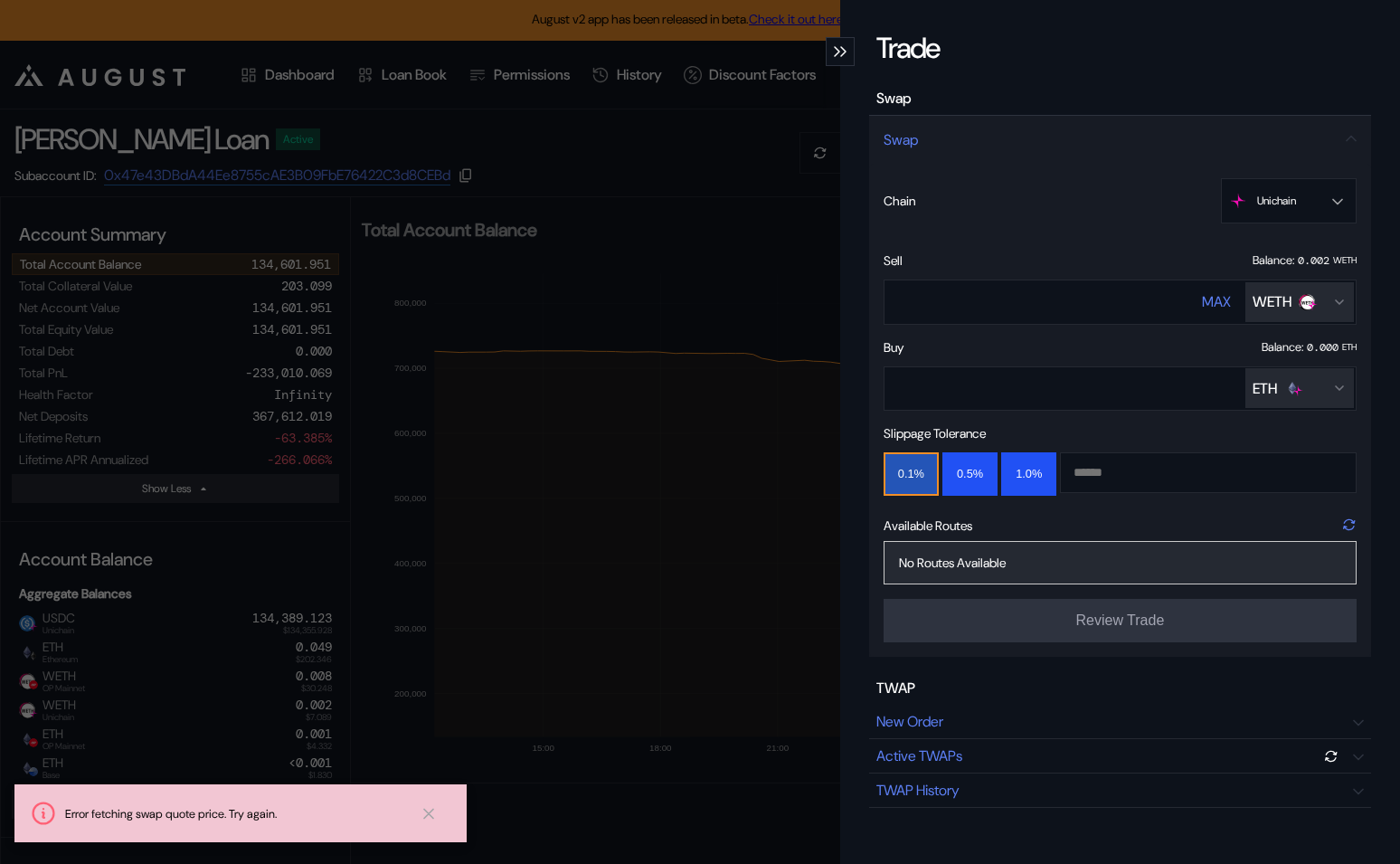
click at [1349, 523] on icon "modal" at bounding box center [1350, 525] width 15 height 15
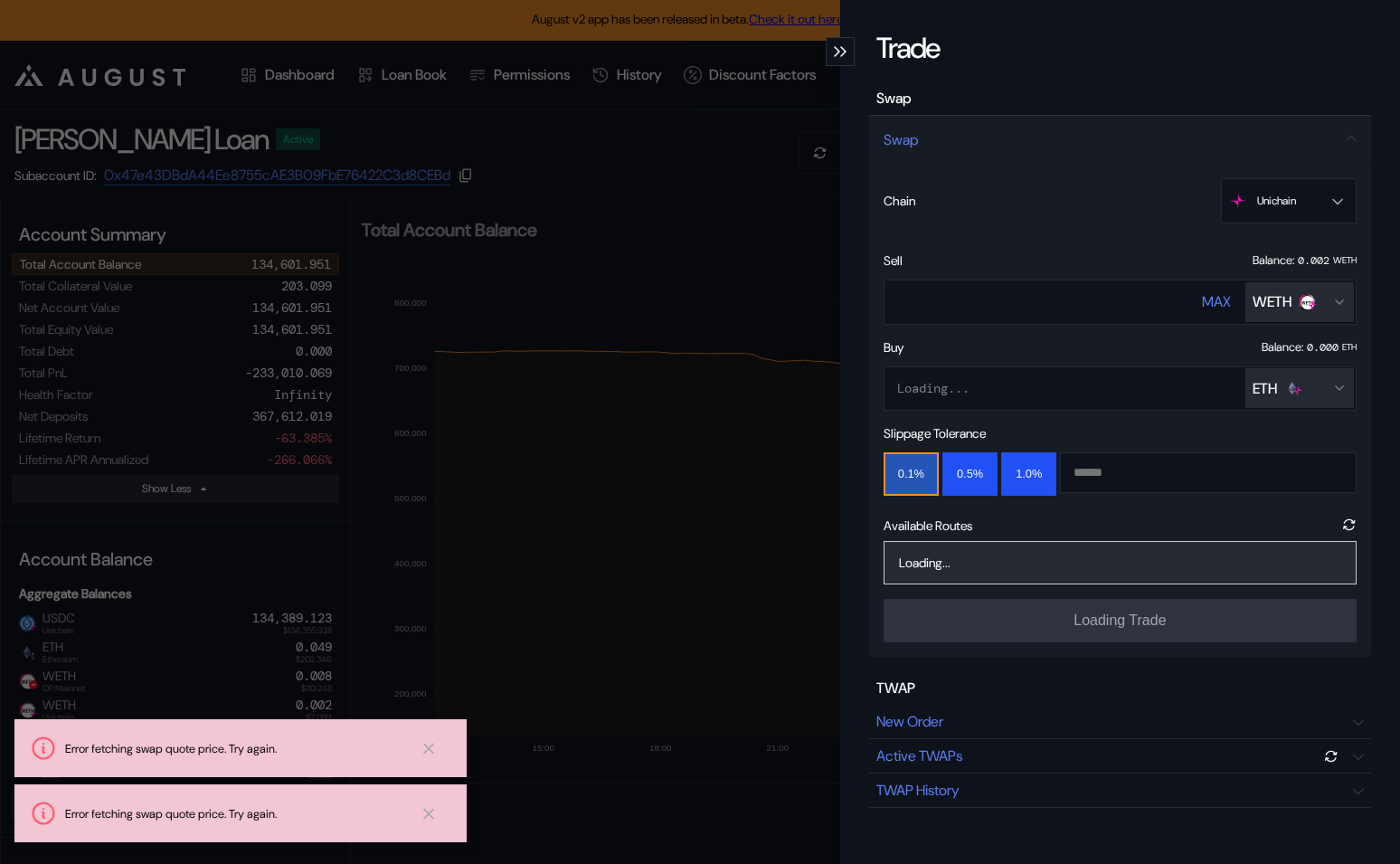
click at [405, 114] on div "**********" at bounding box center [700, 432] width 1400 height 864
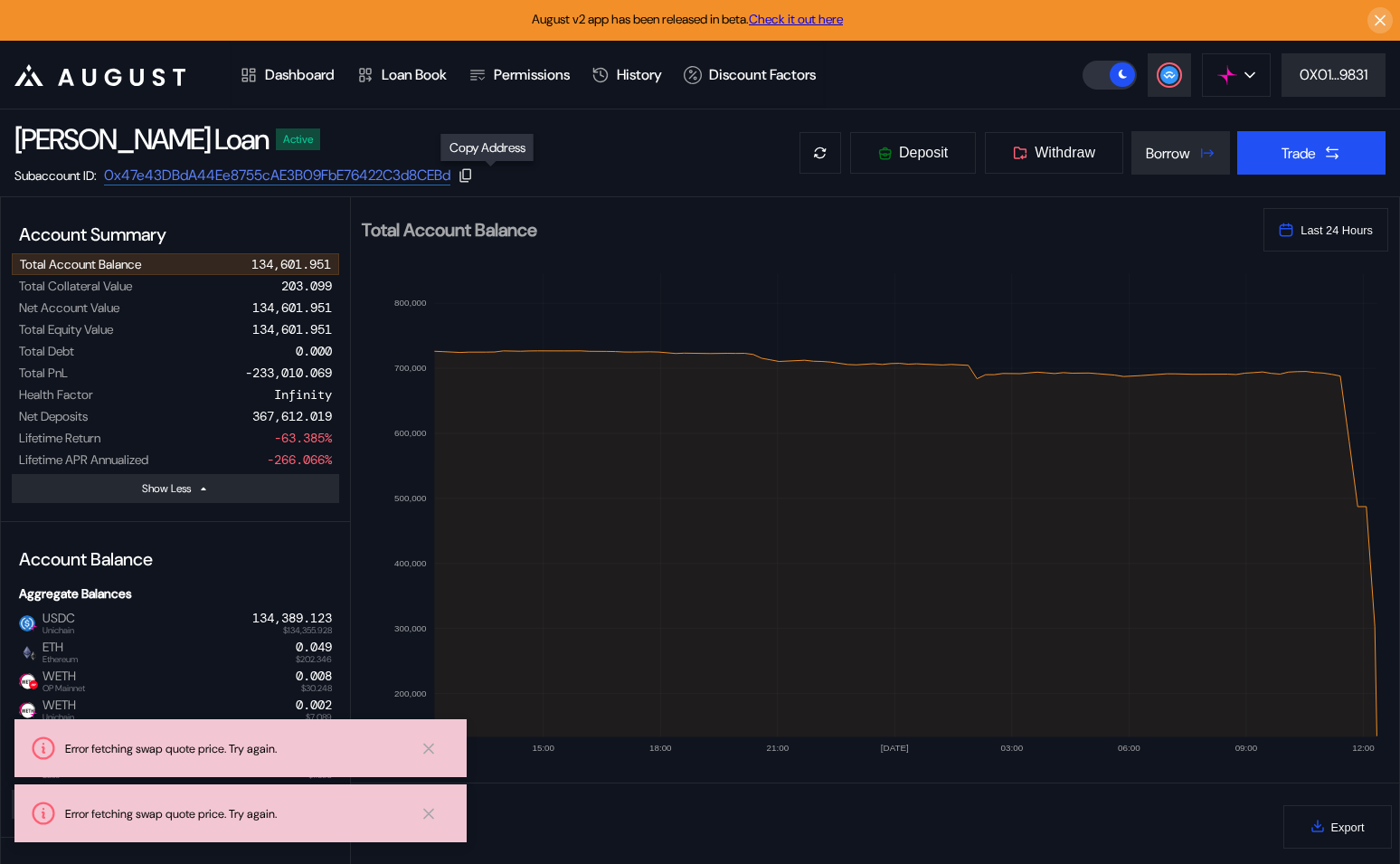
click at [474, 178] on icon at bounding box center [466, 175] width 16 height 16
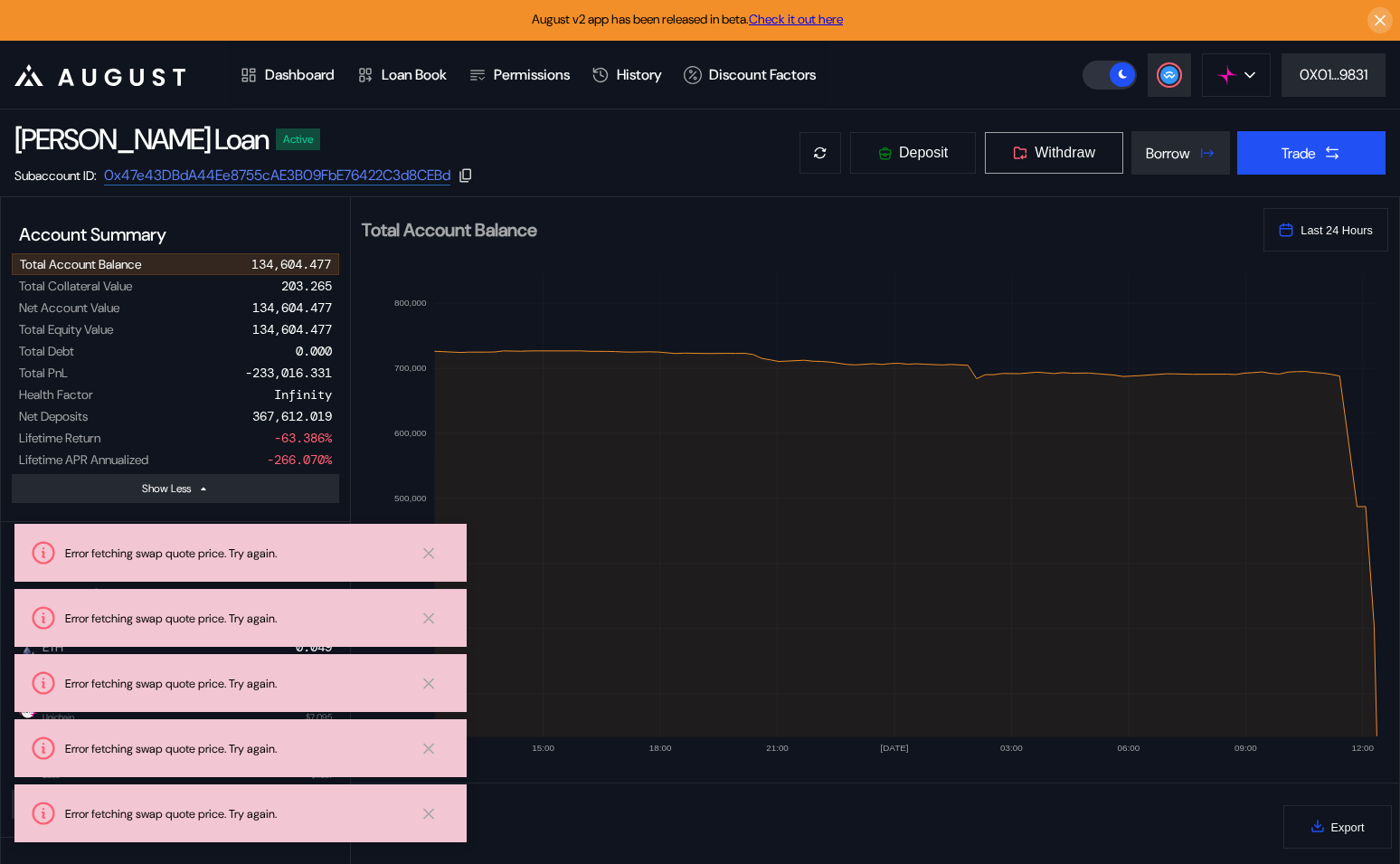
click at [1069, 157] on span "Withdraw" at bounding box center [1065, 152] width 60 height 16
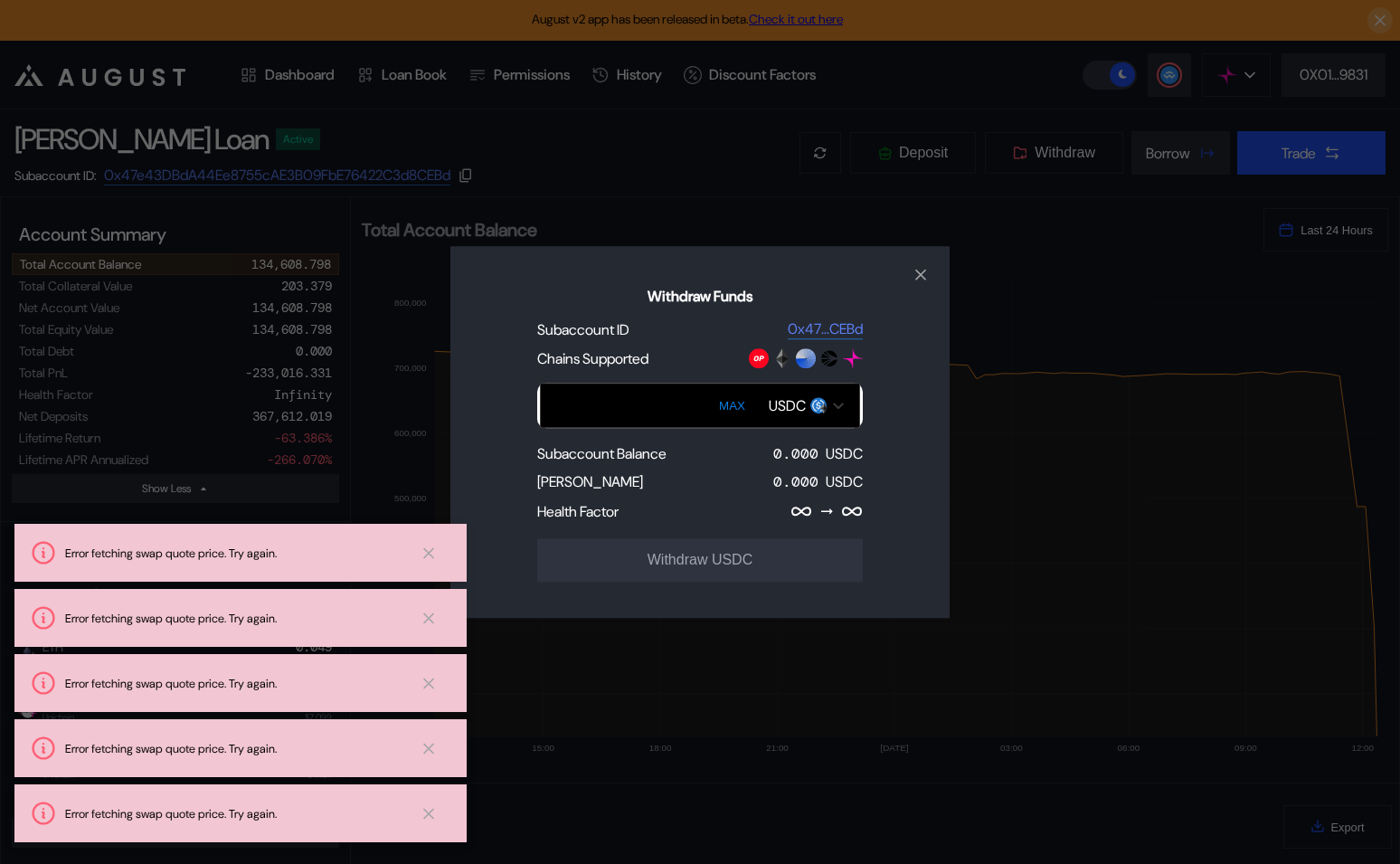
click at [796, 404] on div "USDC" at bounding box center [787, 405] width 37 height 19
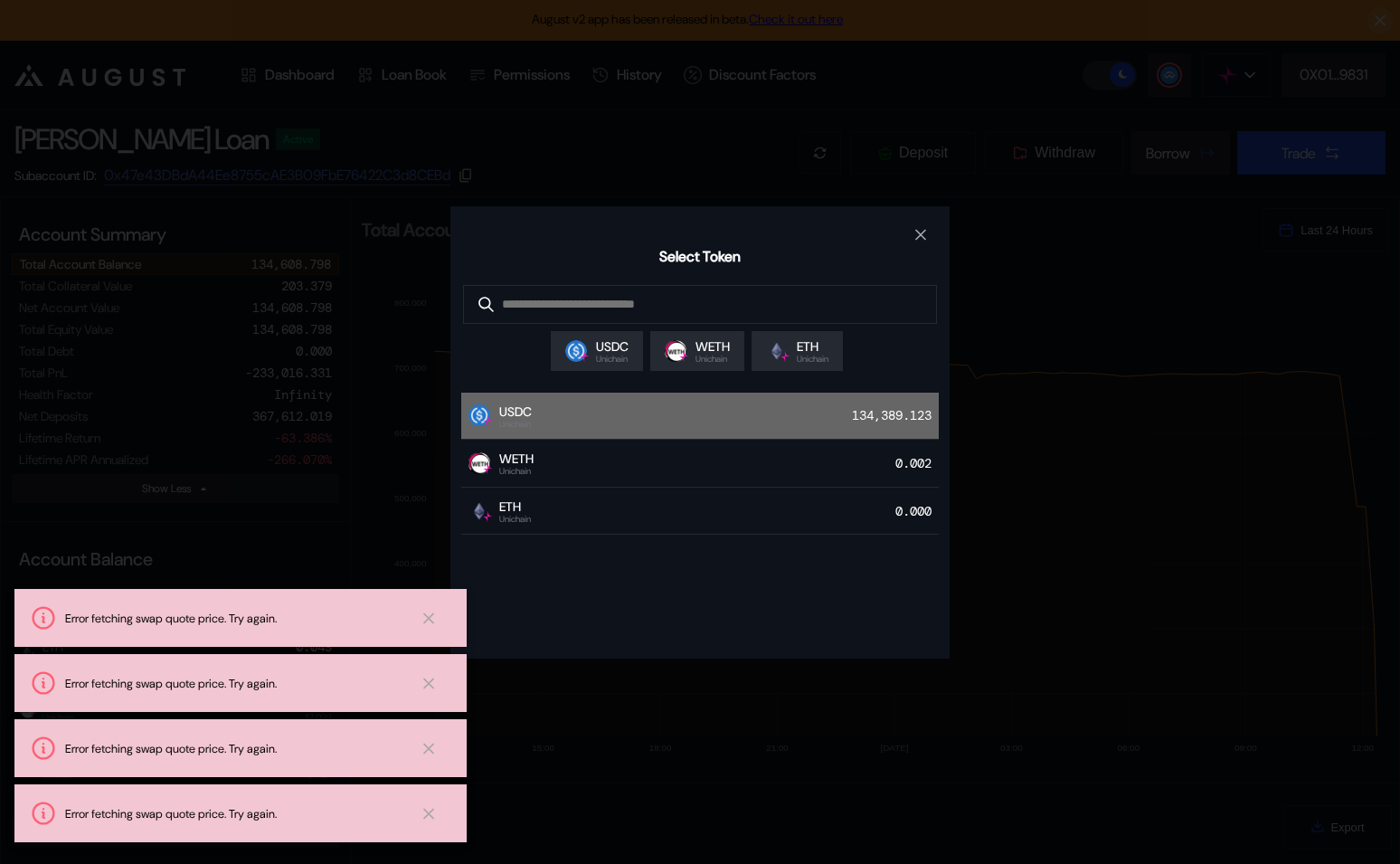
click at [780, 414] on div "USDC Unichain 134,389.123" at bounding box center [700, 417] width 478 height 48
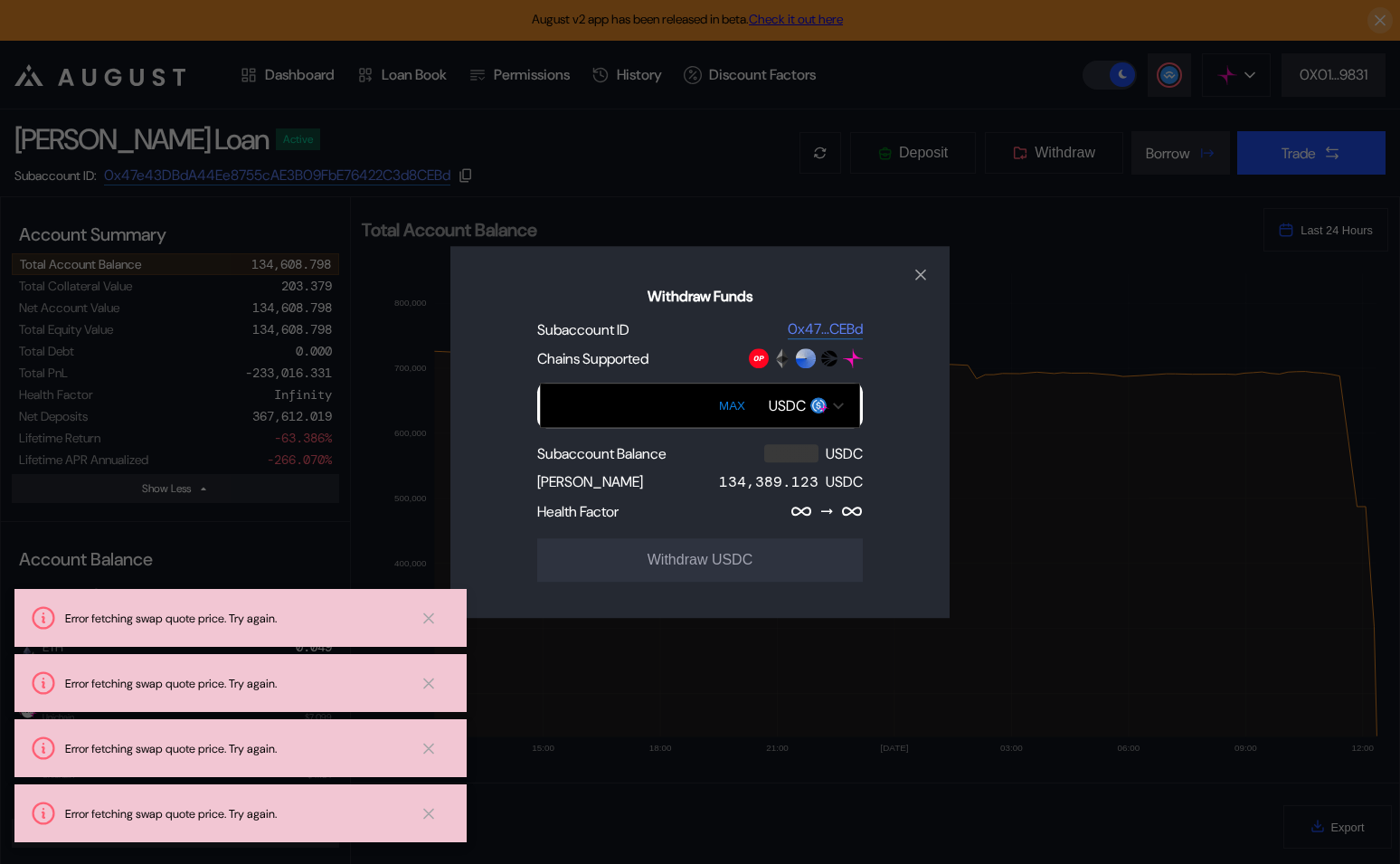
click at [742, 395] on button "MAX" at bounding box center [731, 406] width 37 height 42
type input "***"
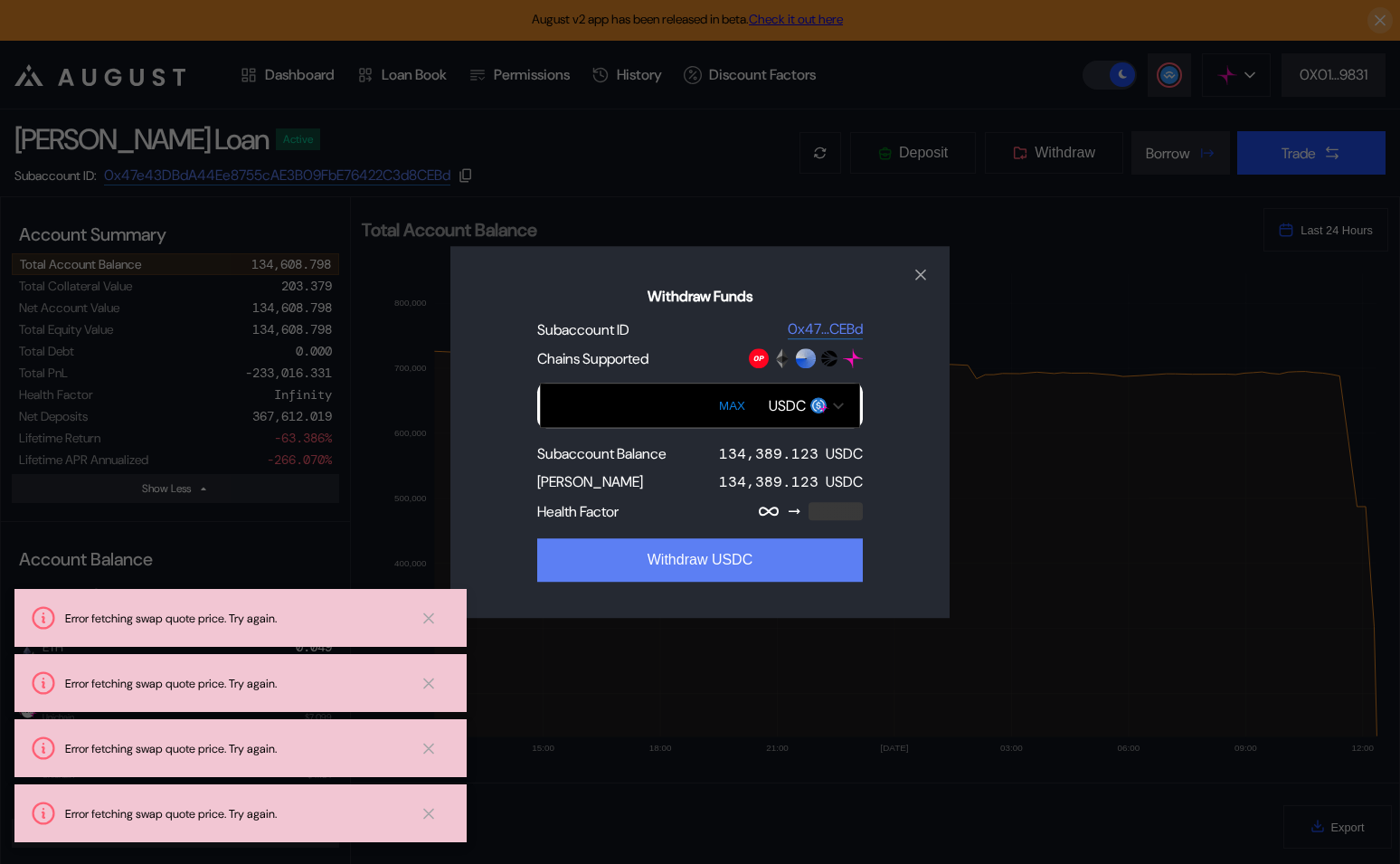
click at [712, 559] on button "Withdraw USDC" at bounding box center [700, 560] width 326 height 44
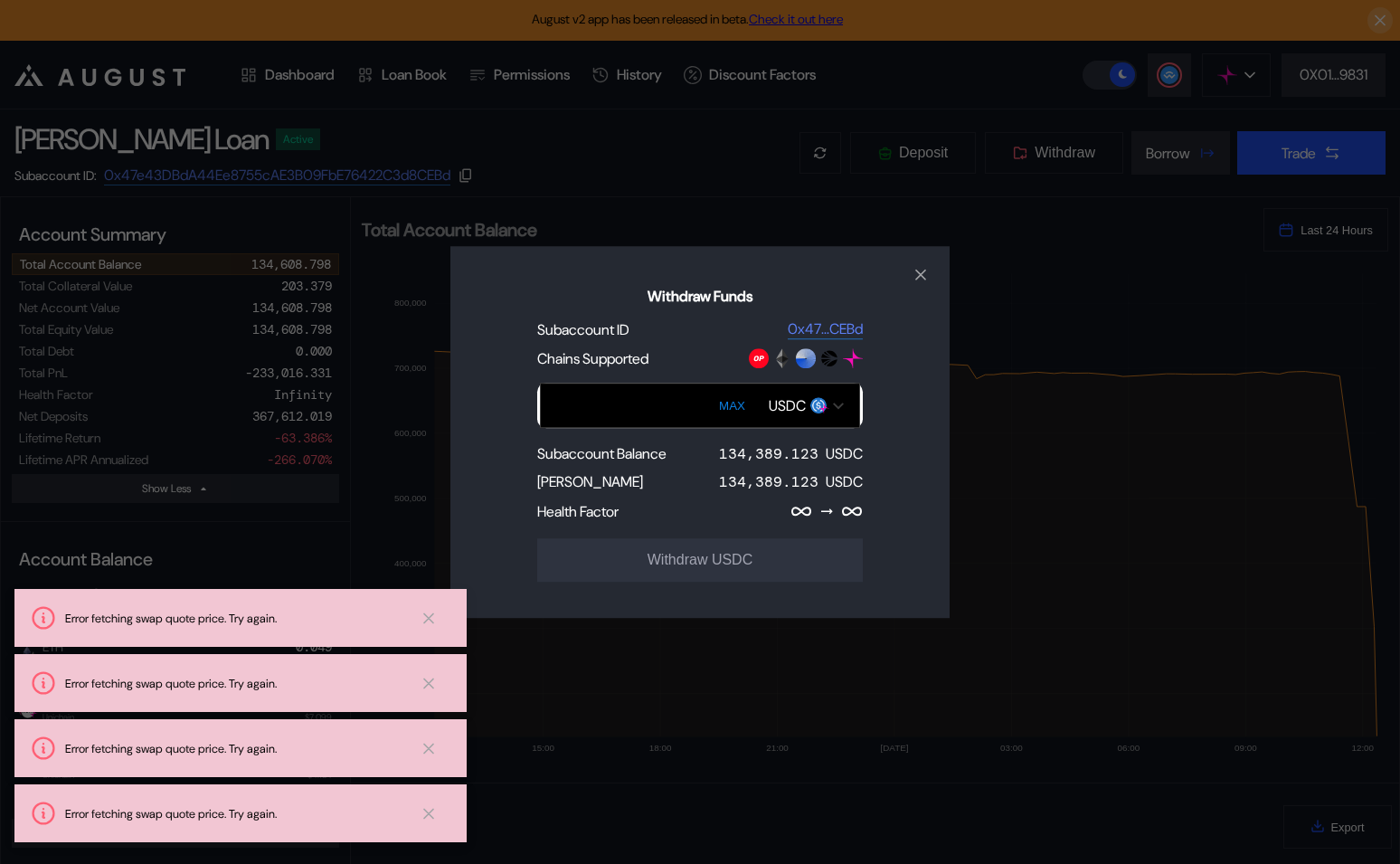
click at [363, 412] on div "Withdraw Funds Subaccount ID 0x47...CEBd Chains Supported MAX USDC Subaccount B…" at bounding box center [700, 432] width 1400 height 864
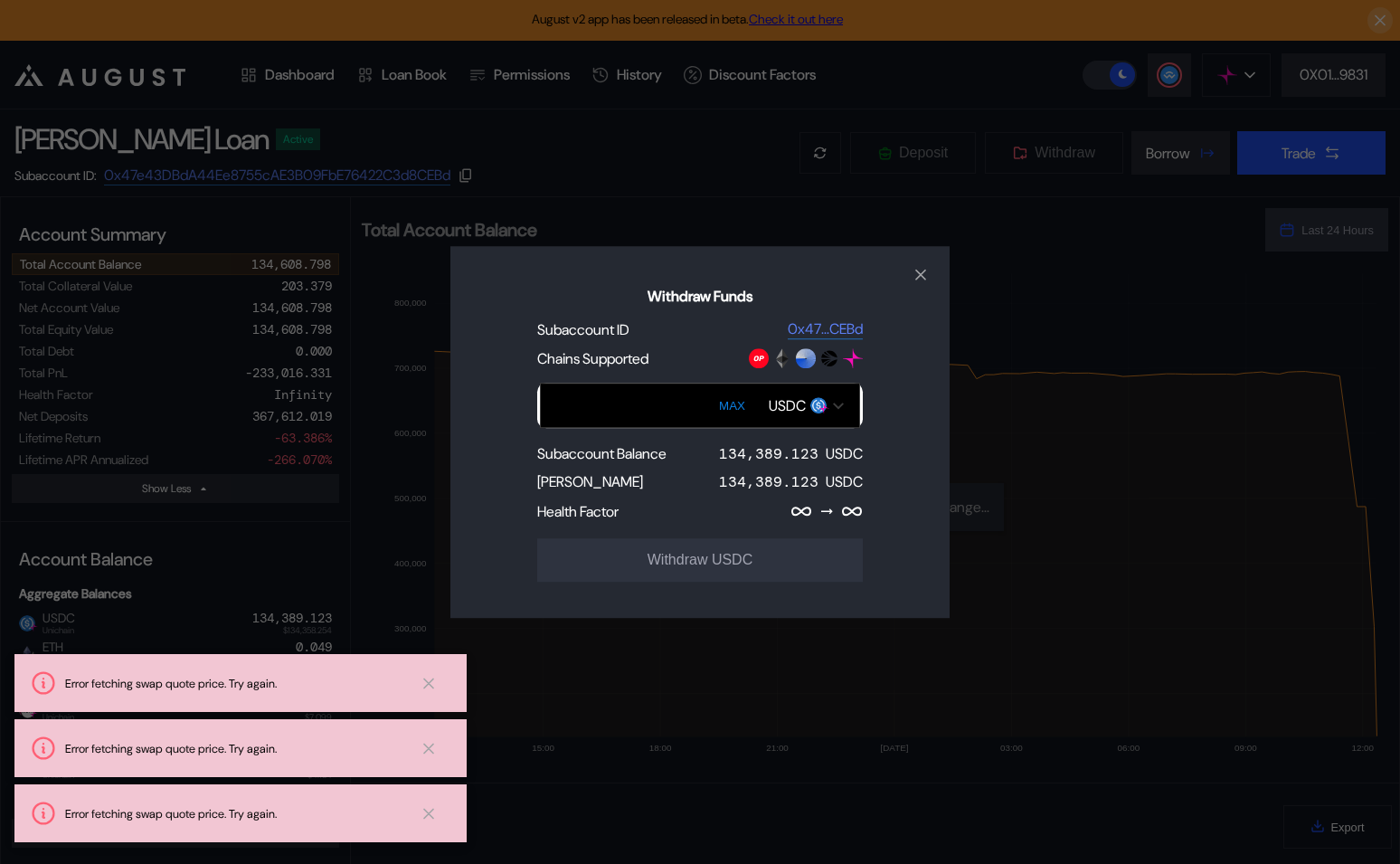
click at [1207, 74] on div "Withdraw Funds Subaccount ID 0x47...CEBd Chains Supported MAX USDC Subaccount B…" at bounding box center [700, 432] width 1400 height 864
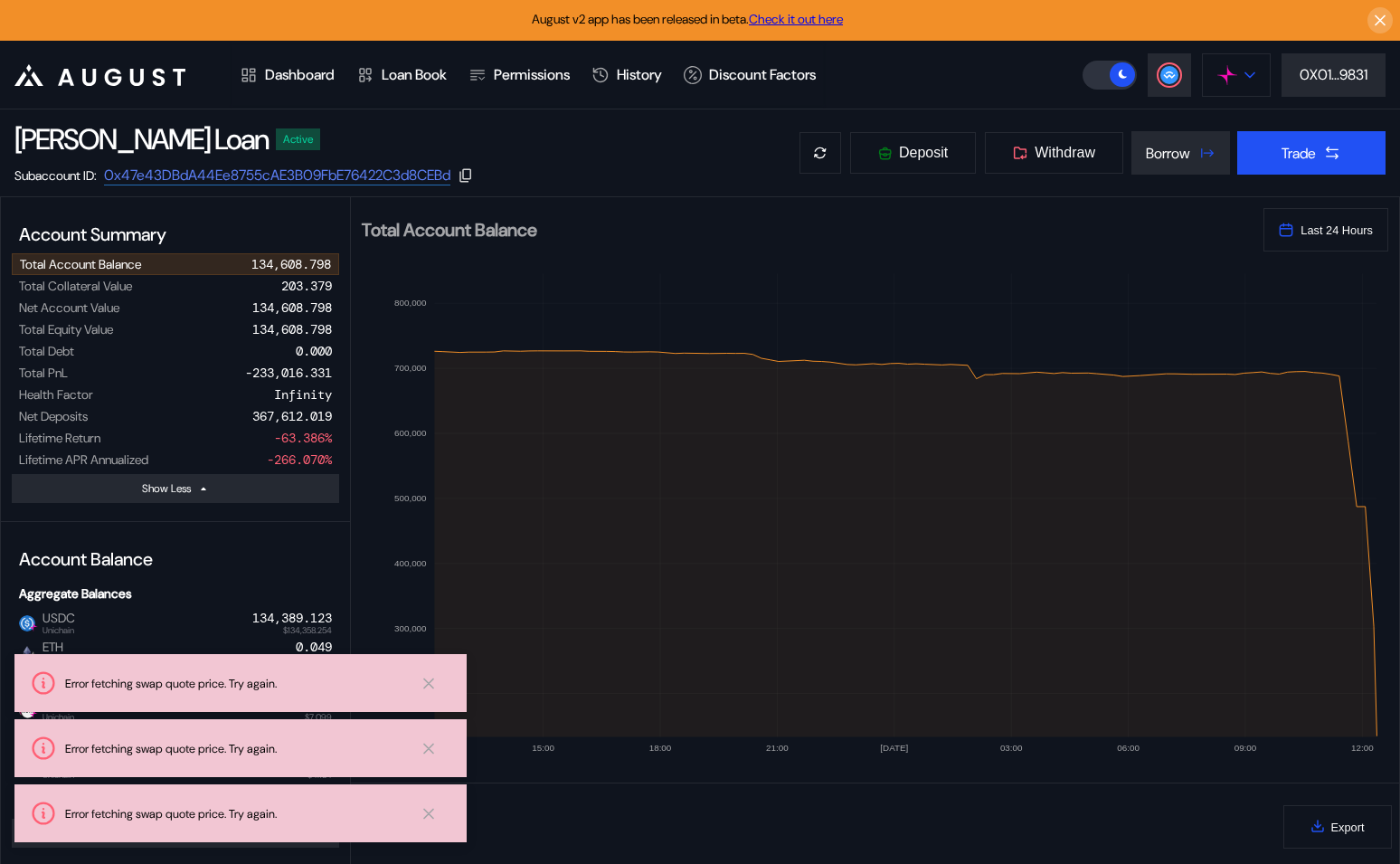
click at [1235, 77] on button at bounding box center [1236, 75] width 68 height 44
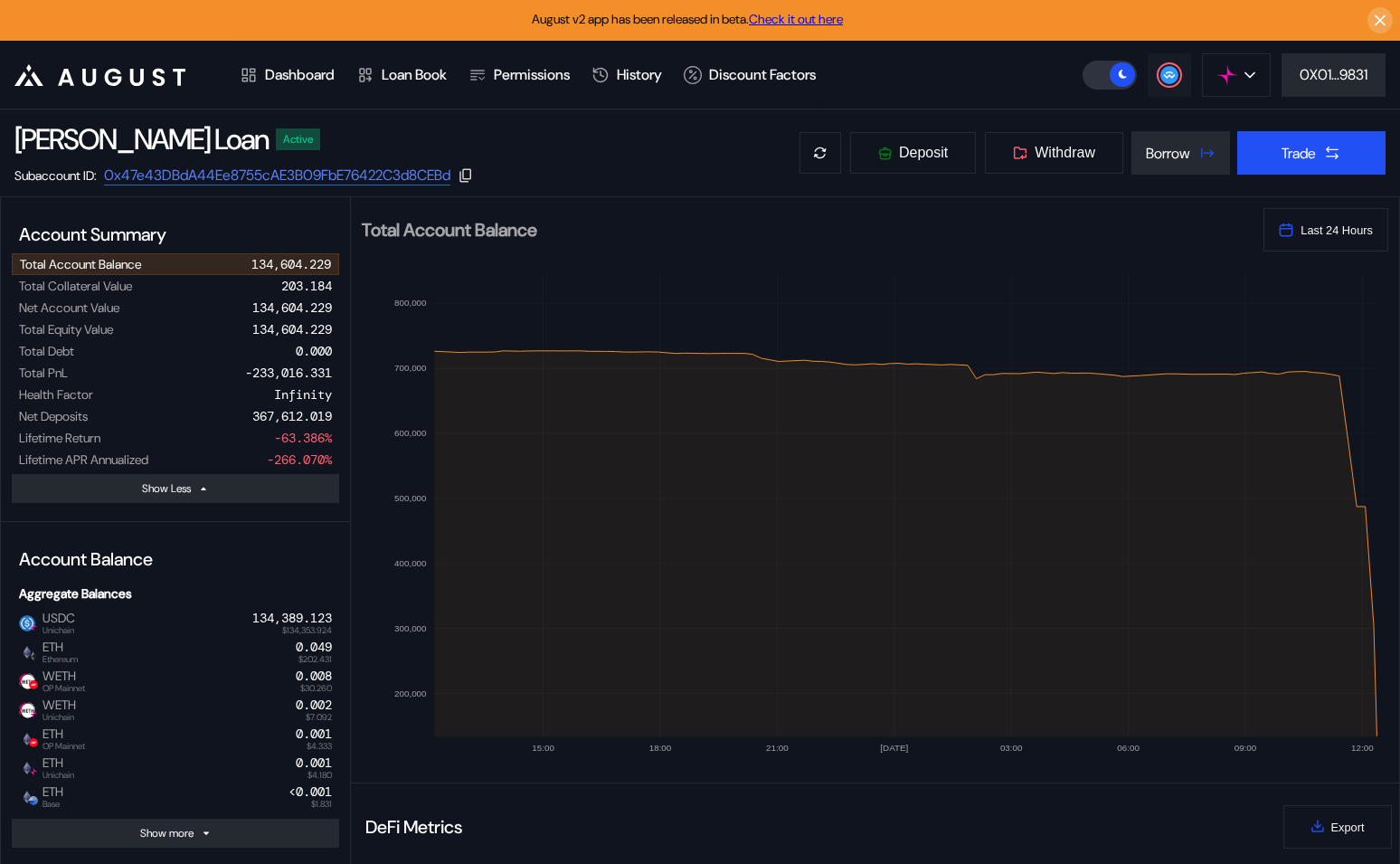
click at [1161, 71] on icon at bounding box center [1169, 75] width 18 height 18
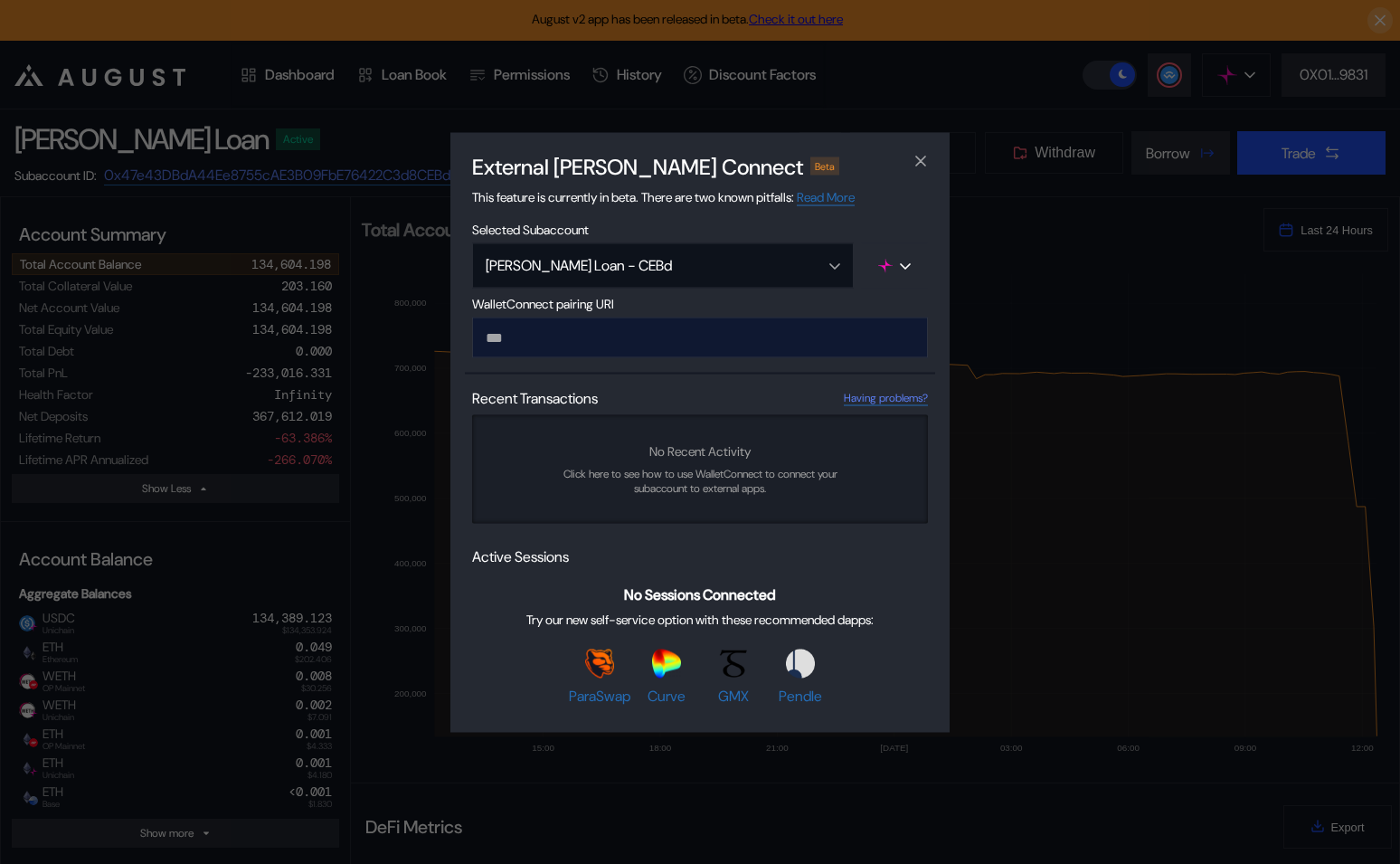
click at [566, 343] on input "modal" at bounding box center [700, 336] width 456 height 41
paste input "**********"
type input "**********"
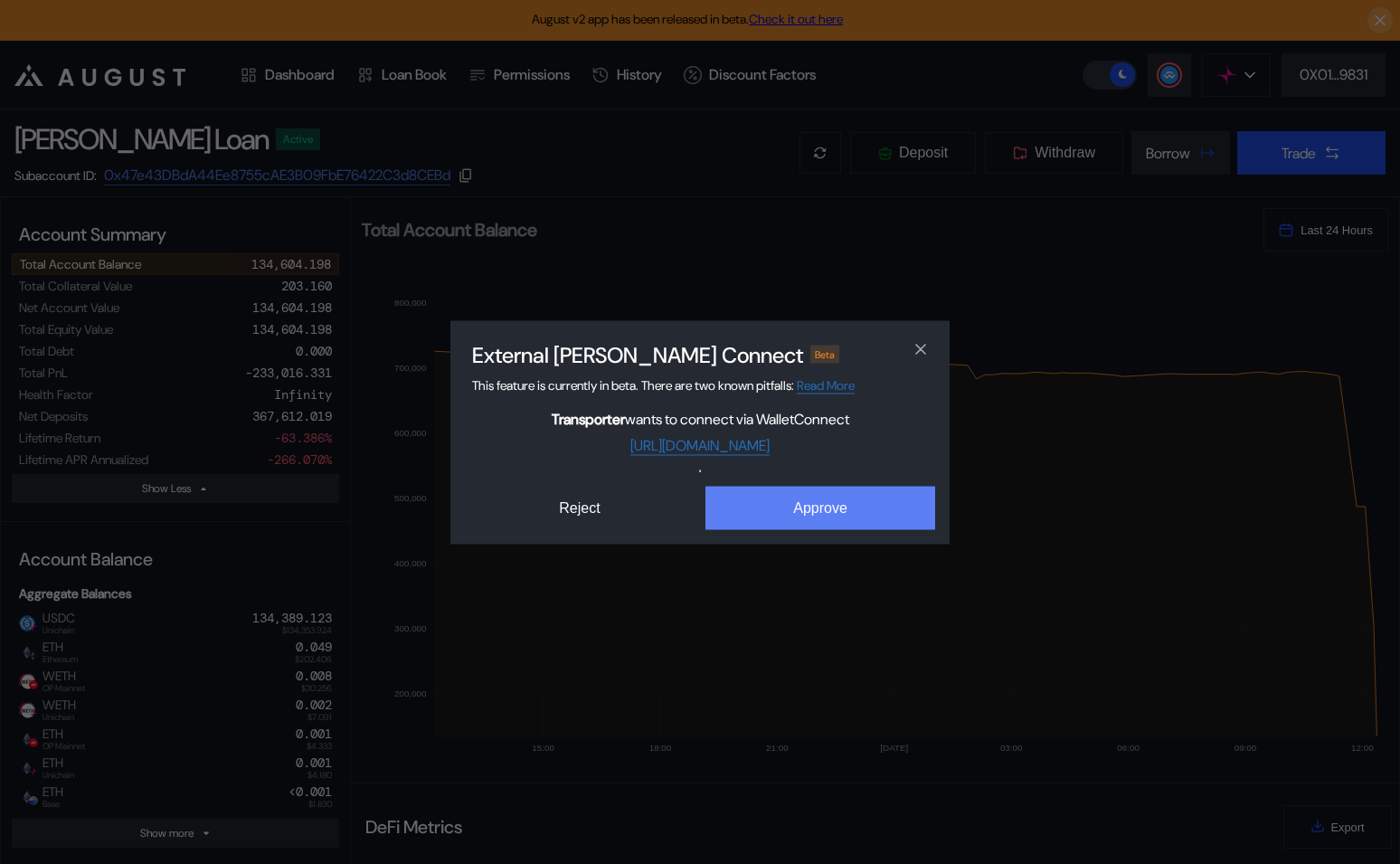
click at [822, 515] on button "Approve" at bounding box center [820, 508] width 230 height 44
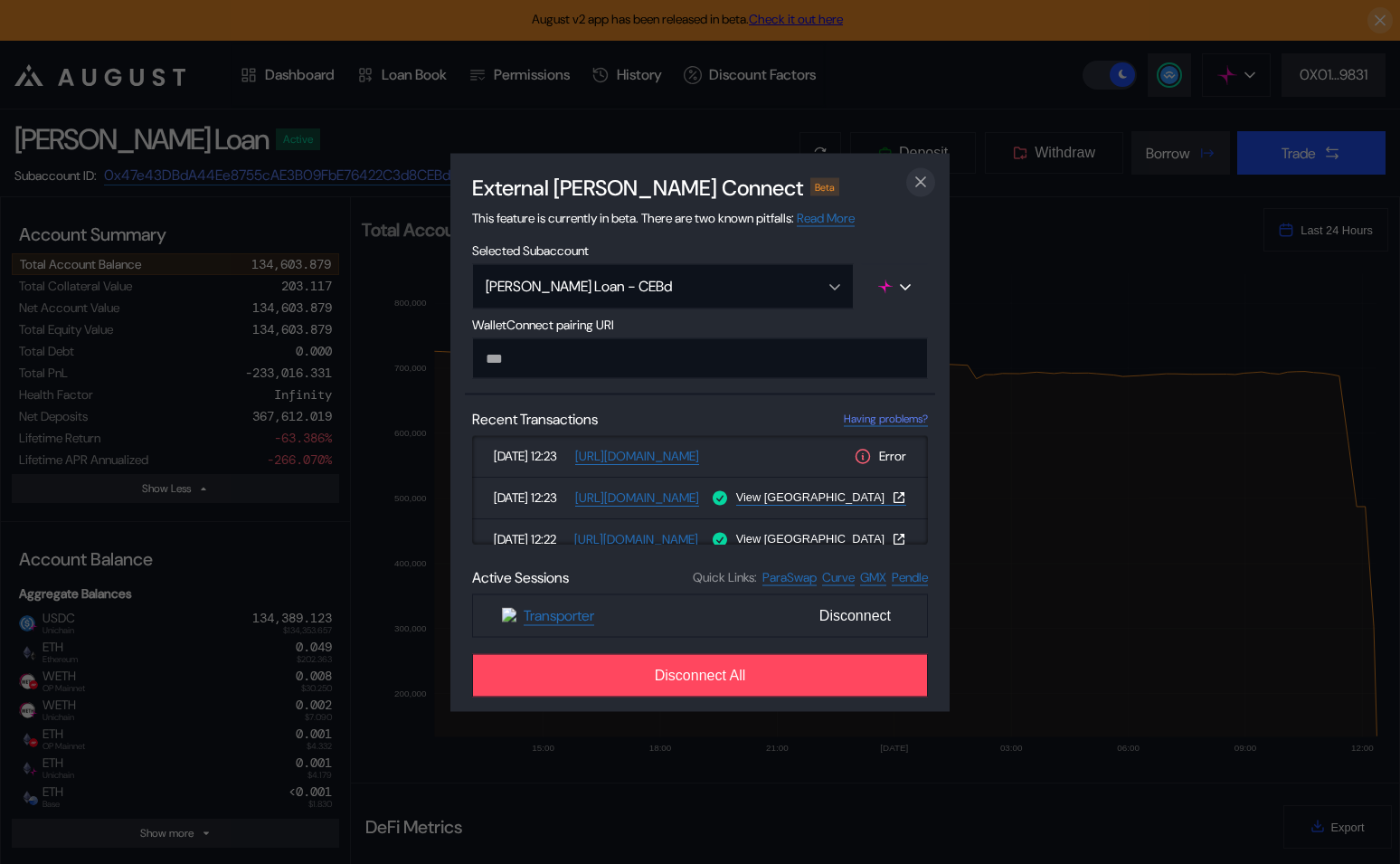
click at [918, 177] on icon "close modal" at bounding box center [920, 181] width 9 height 9
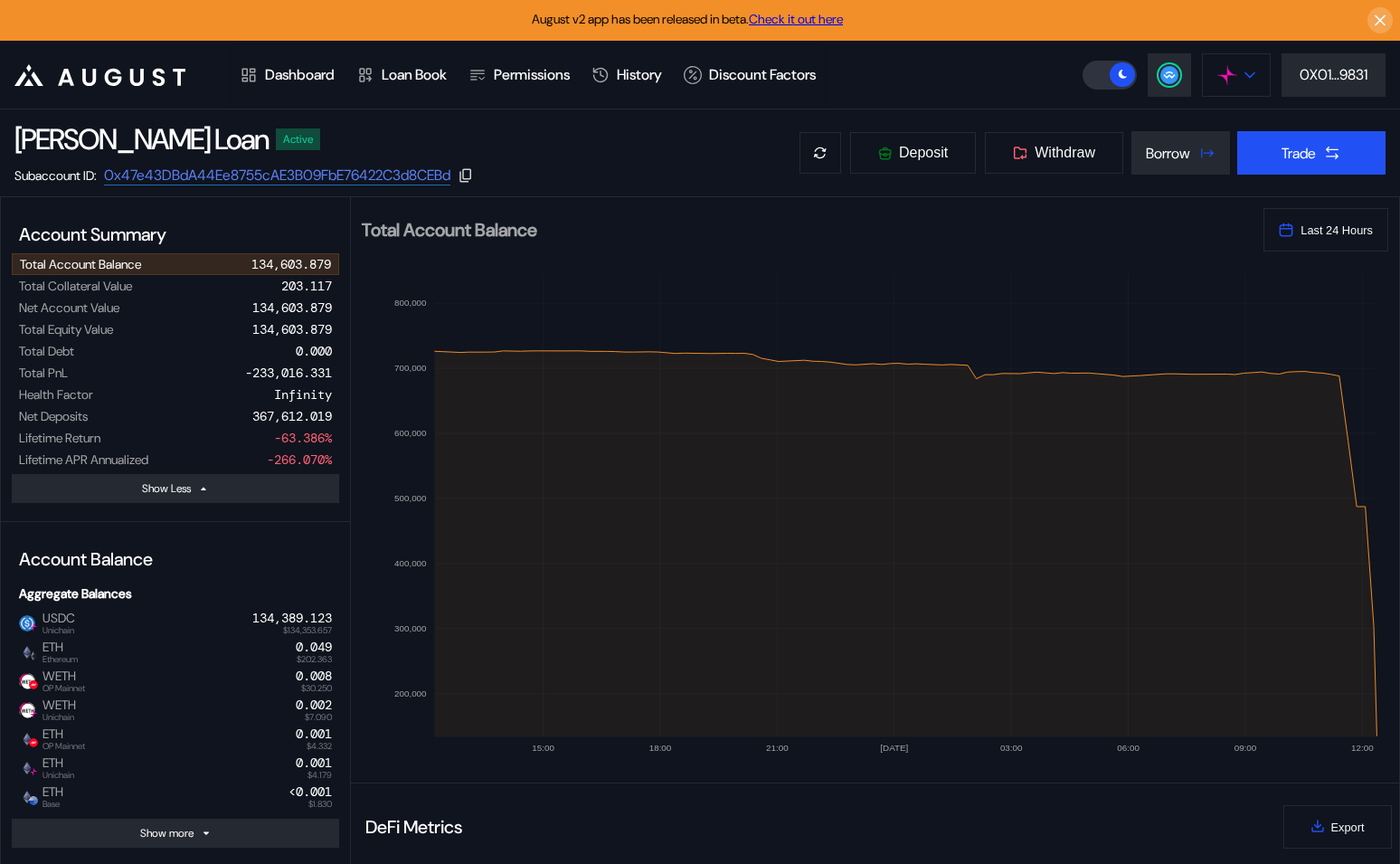
click at [1241, 74] on button at bounding box center [1236, 75] width 68 height 44
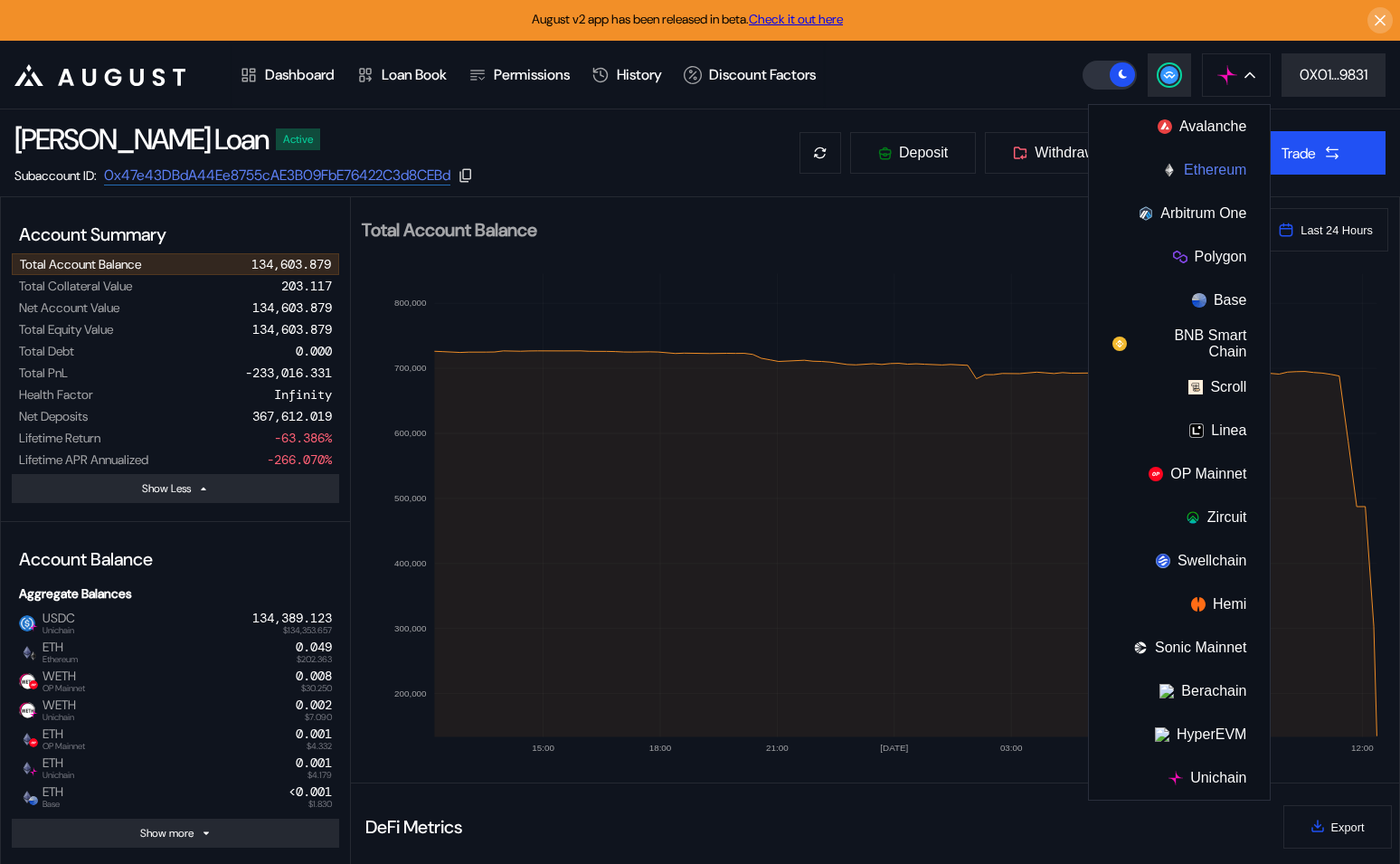
click at [1198, 167] on button "Ethereum" at bounding box center [1179, 170] width 181 height 44
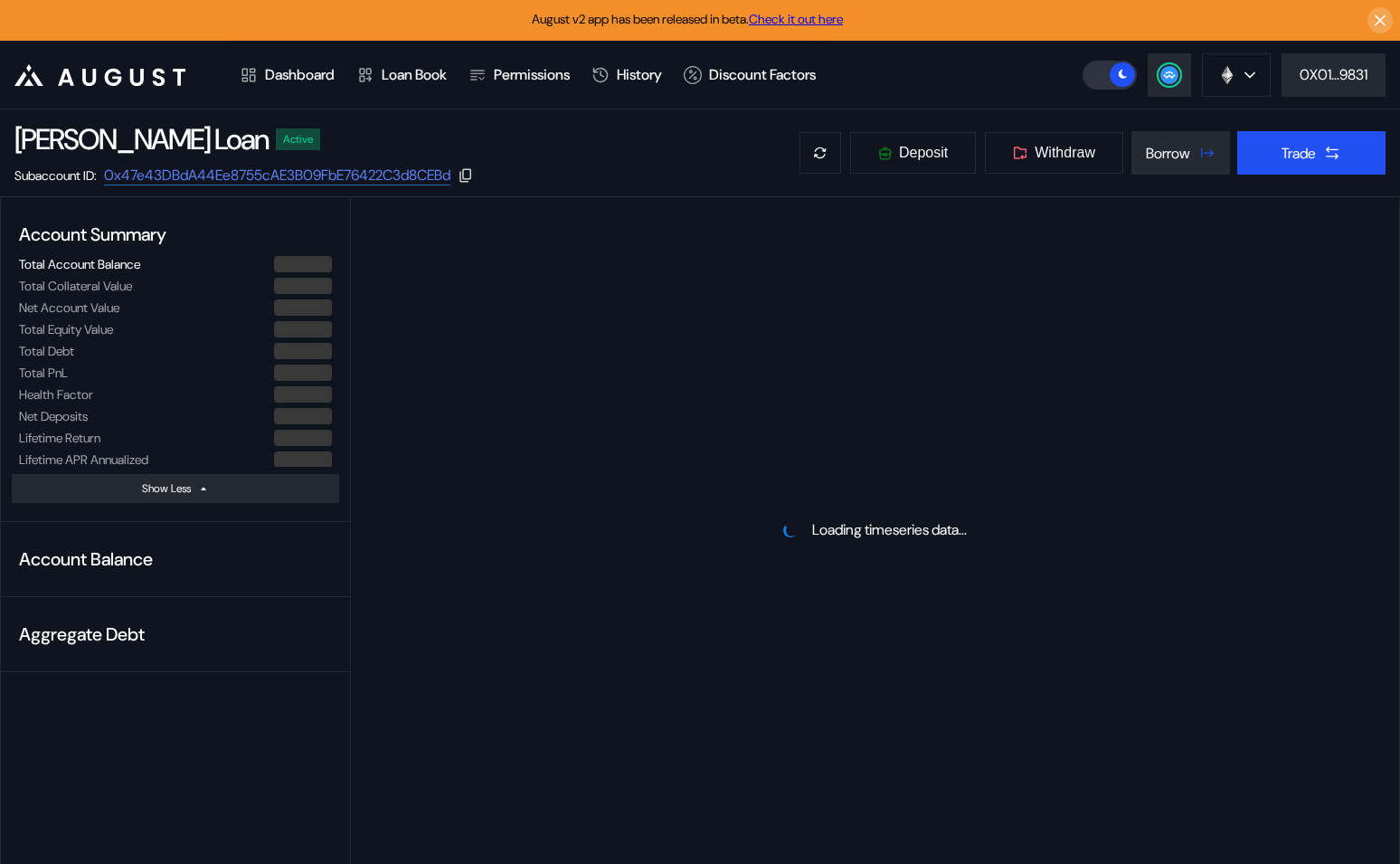
select select "*"
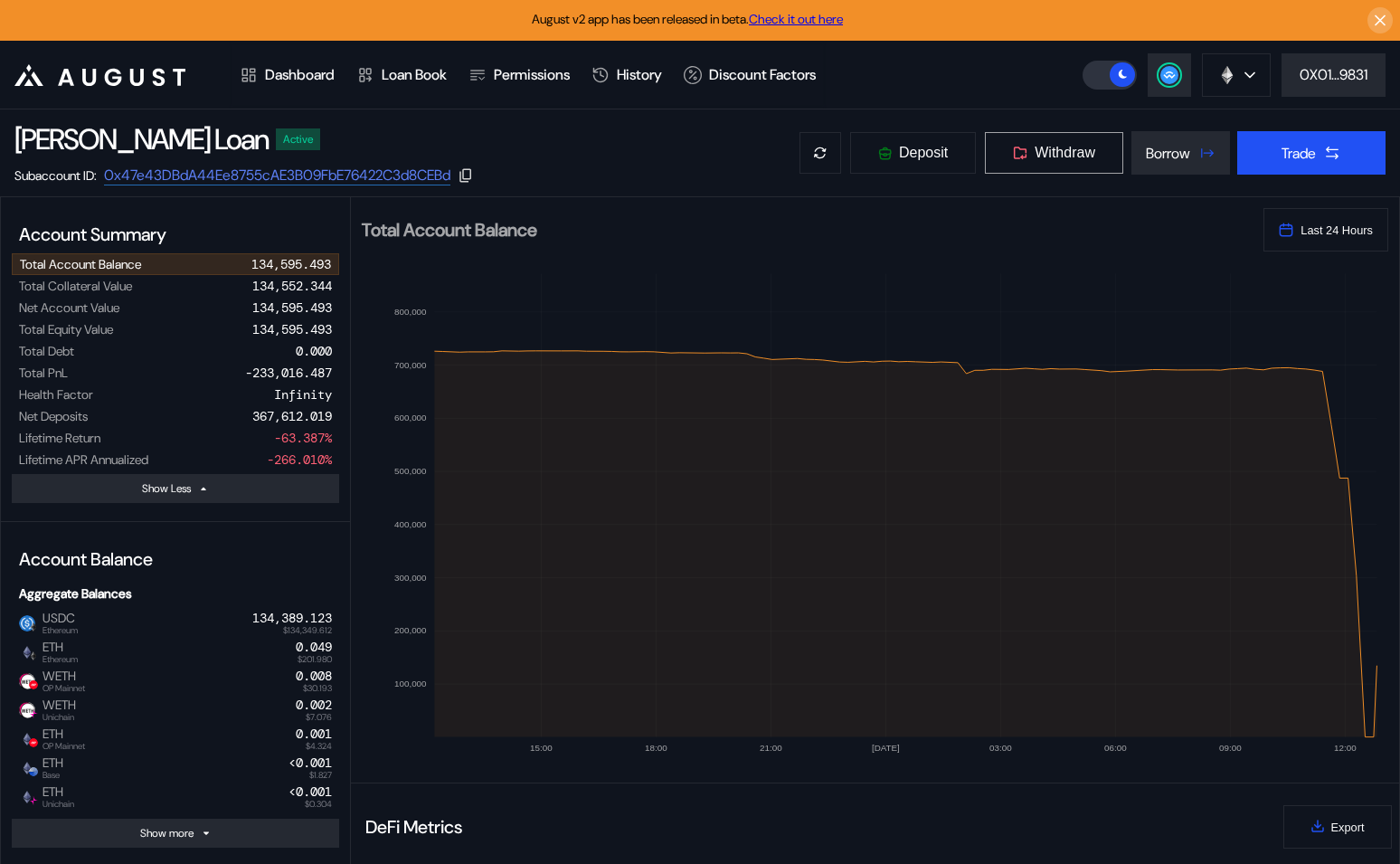
click at [1051, 168] on button "Withdraw" at bounding box center [1055, 153] width 140 height 44
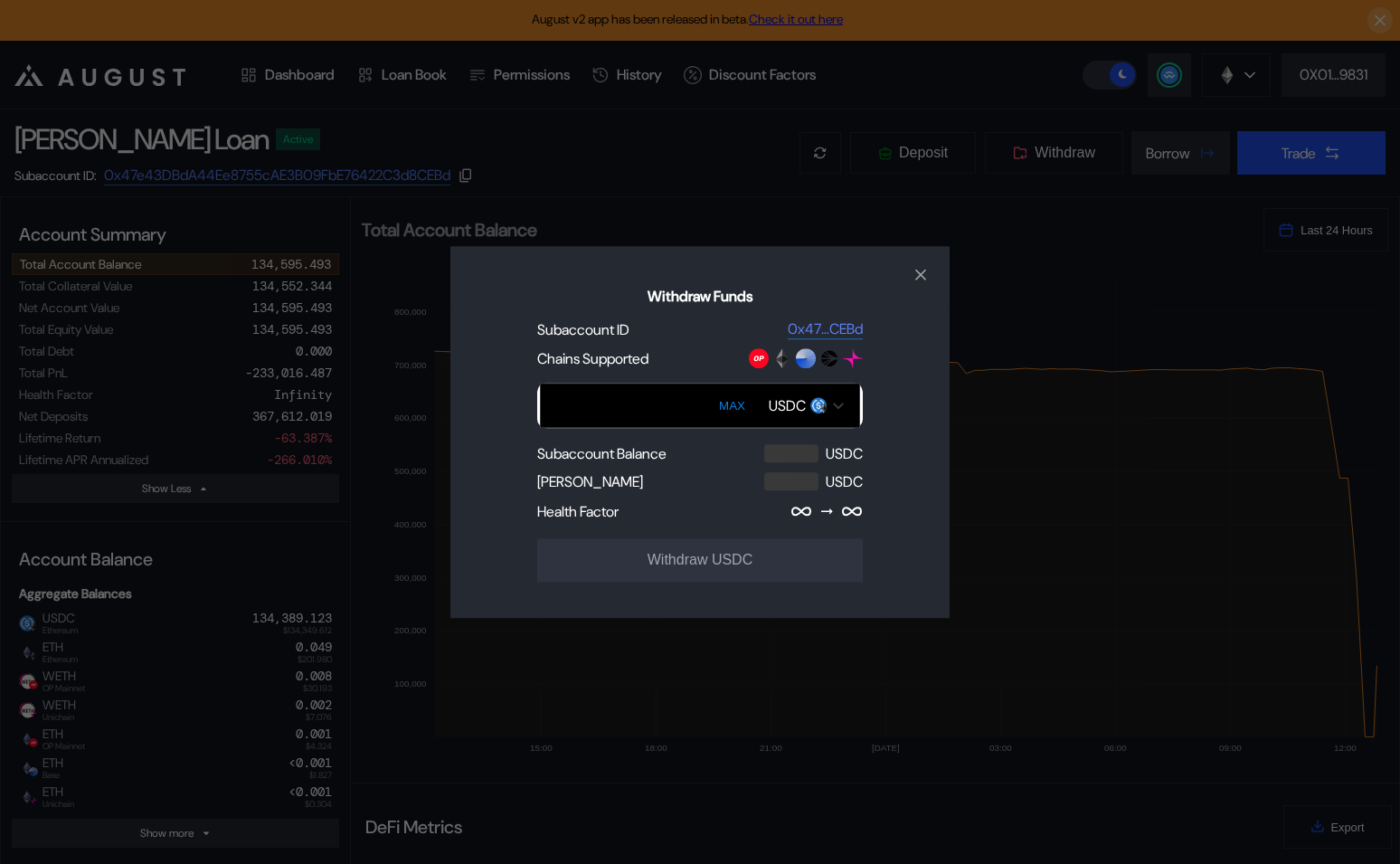
click at [734, 404] on button "MAX" at bounding box center [731, 406] width 37 height 42
type input "**********"
click at [924, 270] on icon "close modal" at bounding box center [921, 274] width 18 height 19
